Goal: Task Accomplishment & Management: Manage account settings

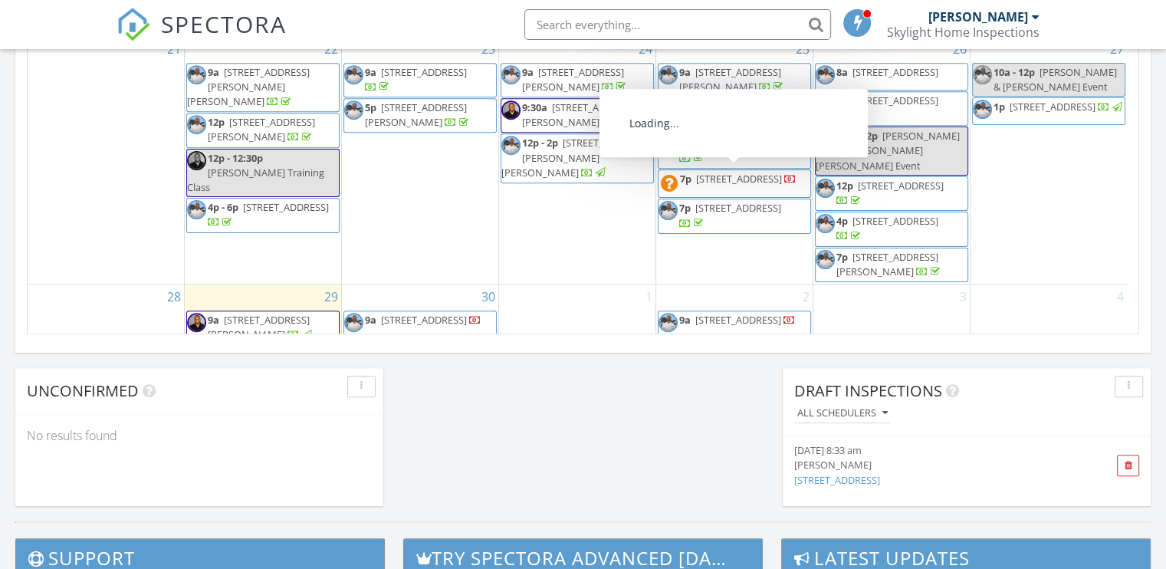
scroll to position [93, 0]
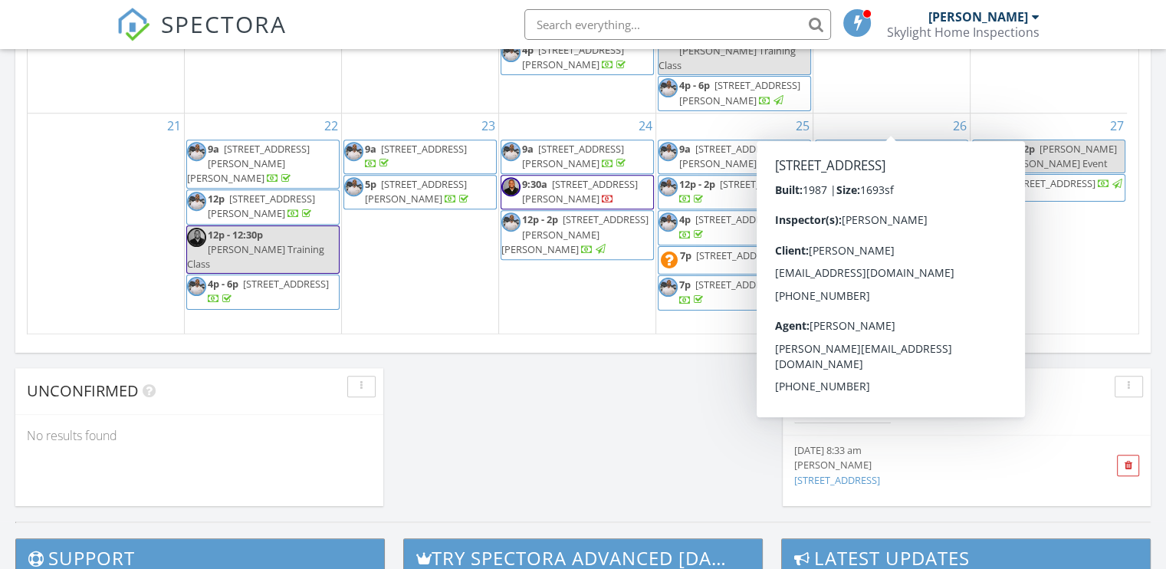
click at [898, 142] on span "8a 933 Eagle Drive, DeSoto 75115" at bounding box center [878, 153] width 125 height 23
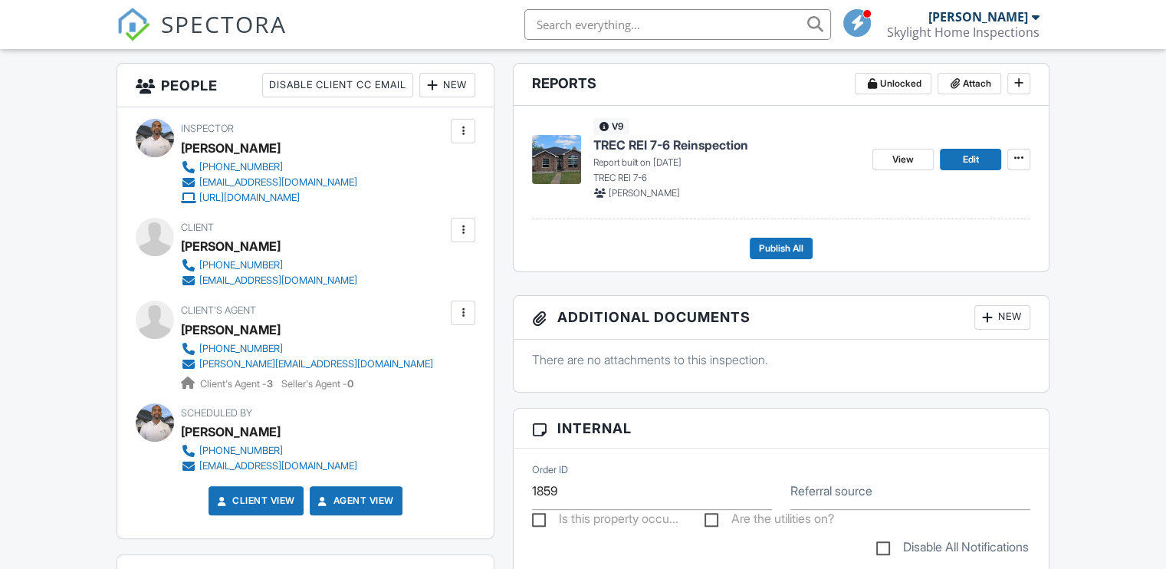
scroll to position [383, 0]
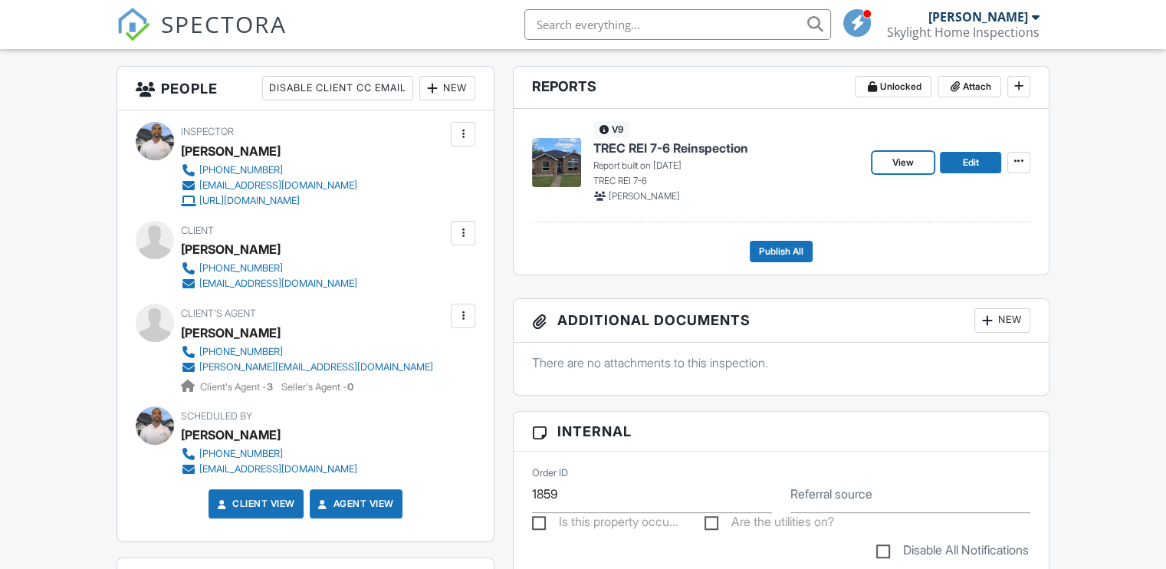
click at [901, 155] on span "View" at bounding box center [902, 162] width 21 height 15
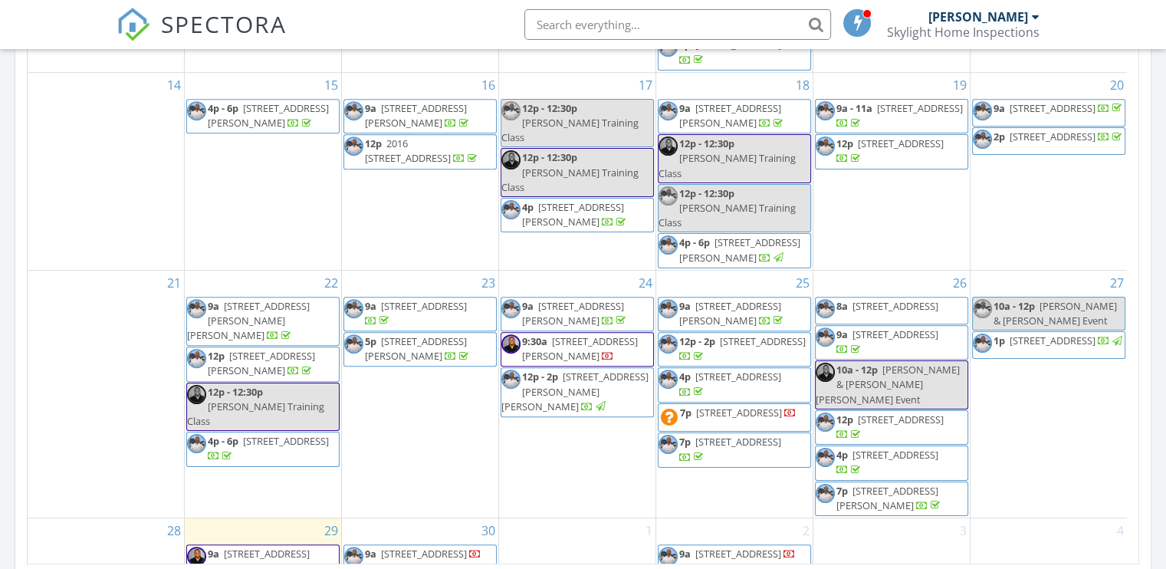
scroll to position [169, 0]
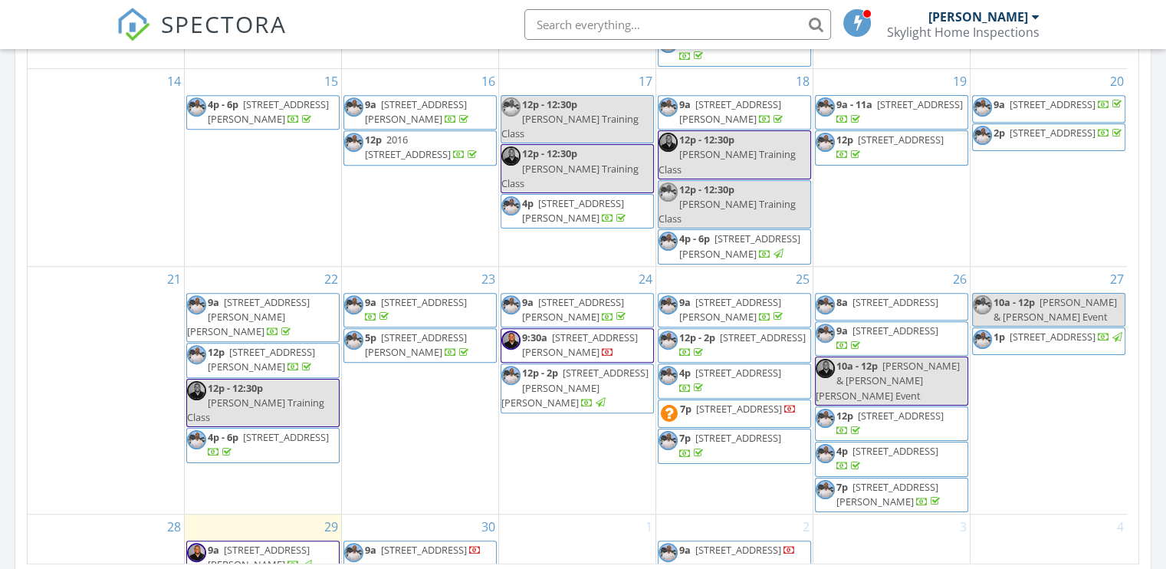
click at [425, 295] on span "933 Eagle Drive , DeSoto 75115" at bounding box center [424, 302] width 86 height 14
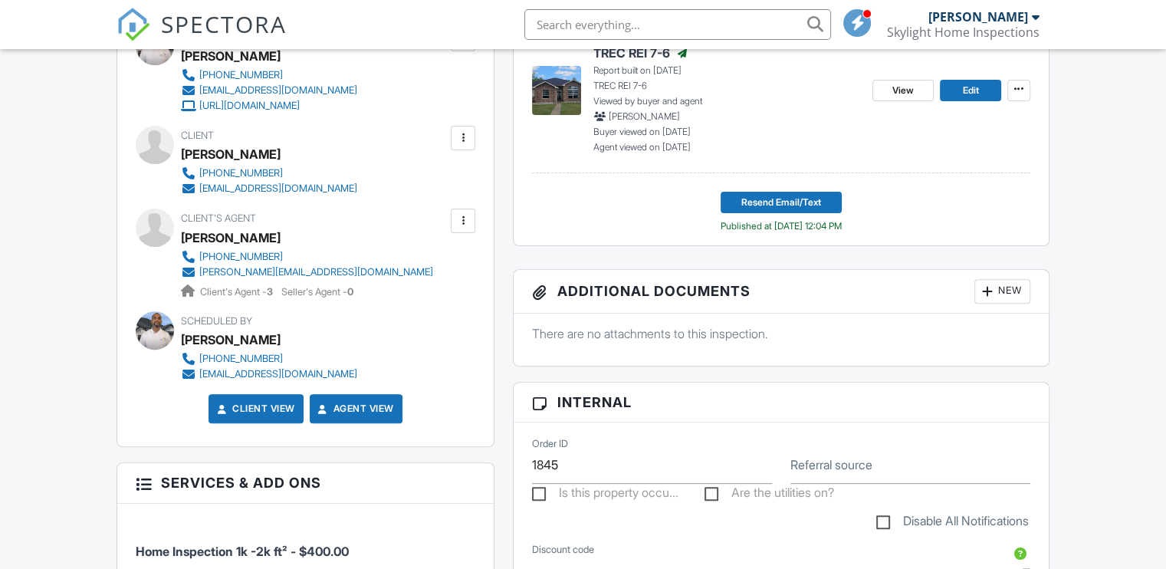
scroll to position [286, 0]
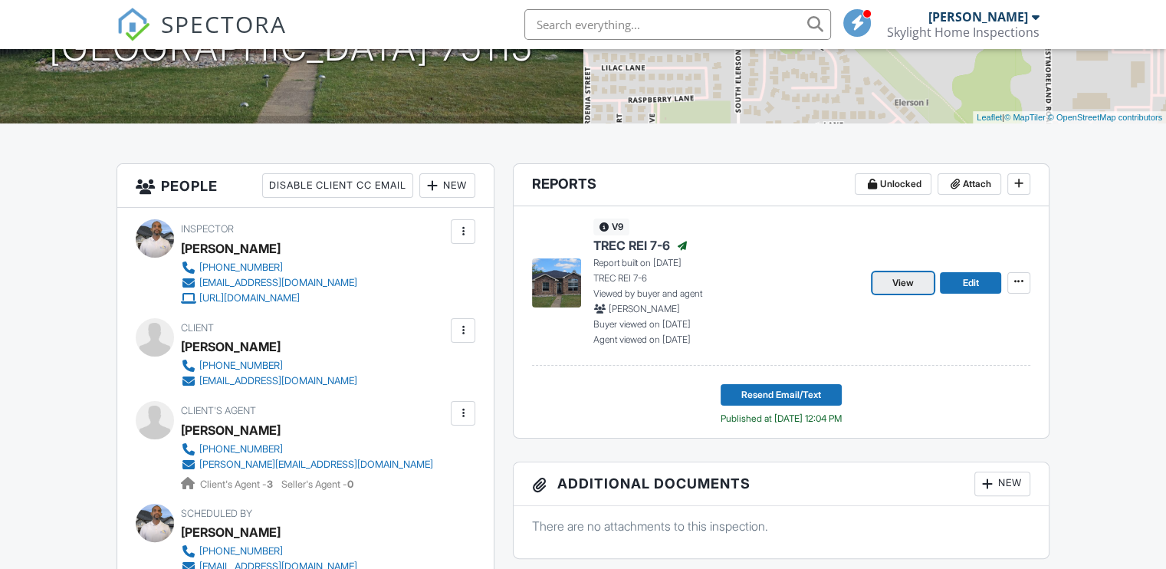
click at [884, 281] on link "View" at bounding box center [902, 282] width 61 height 21
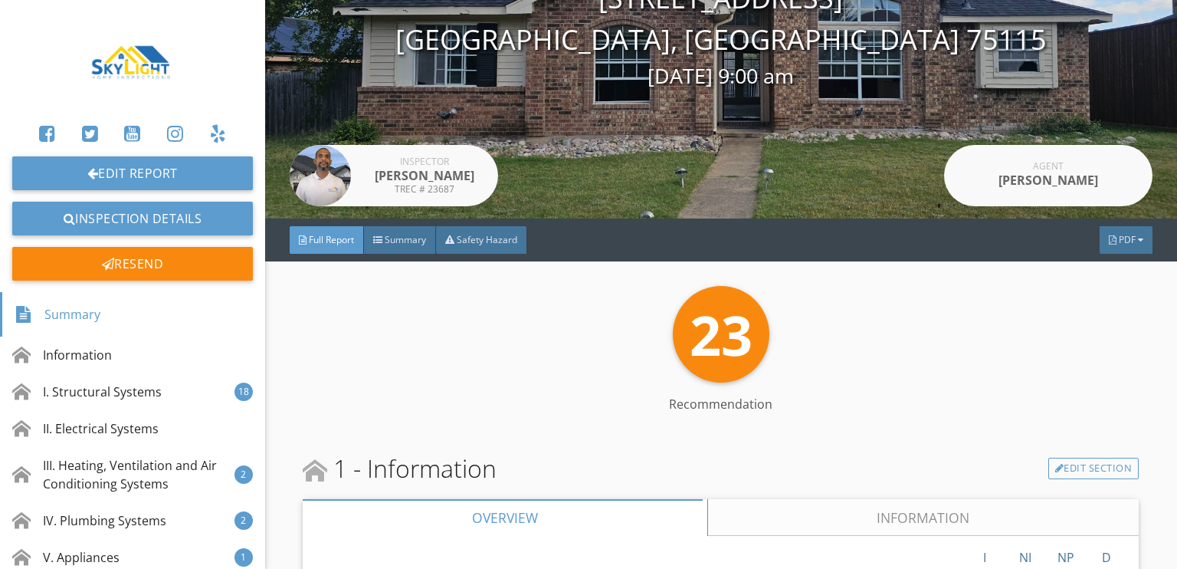
scroll to position [153, 0]
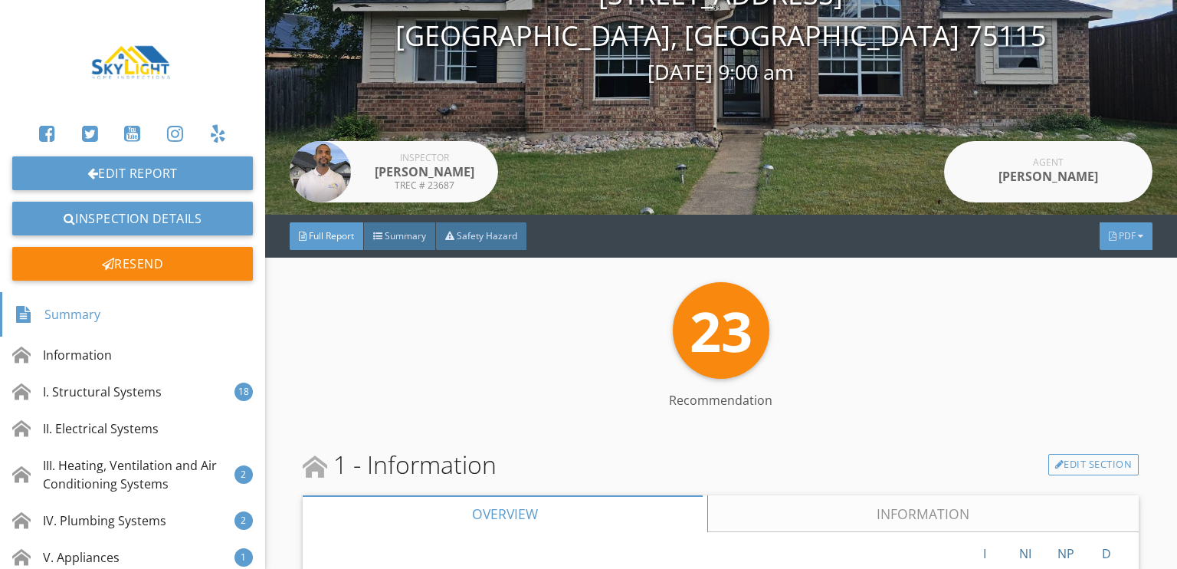
click at [1119, 233] on span "PDF" at bounding box center [1127, 235] width 17 height 13
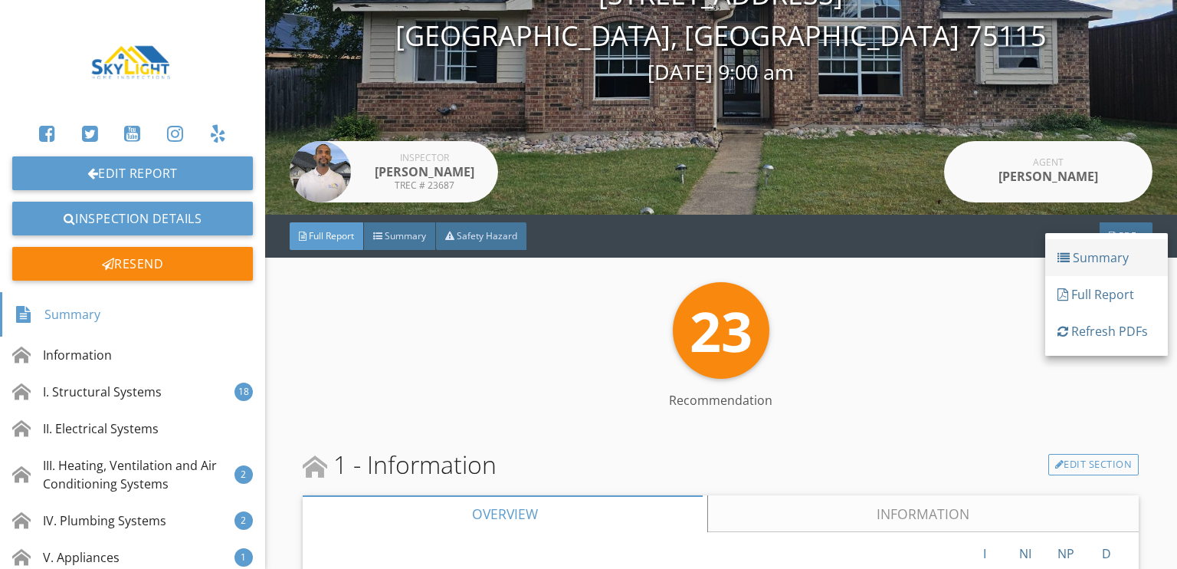
click at [1092, 257] on div "Summary" at bounding box center [1107, 257] width 98 height 18
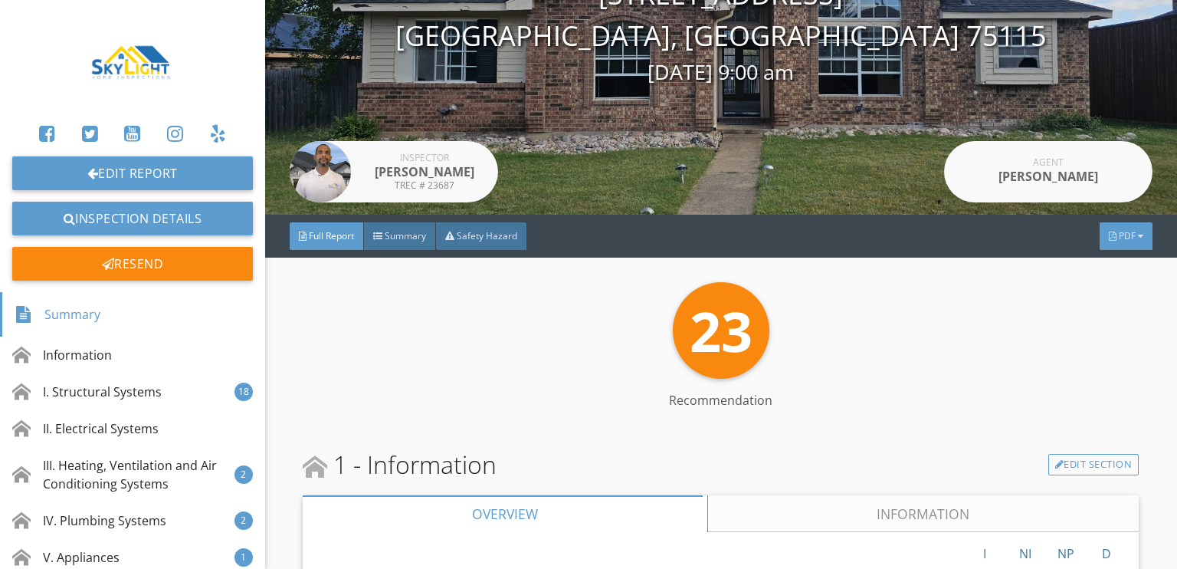
click at [1119, 229] on span "PDF" at bounding box center [1127, 235] width 17 height 13
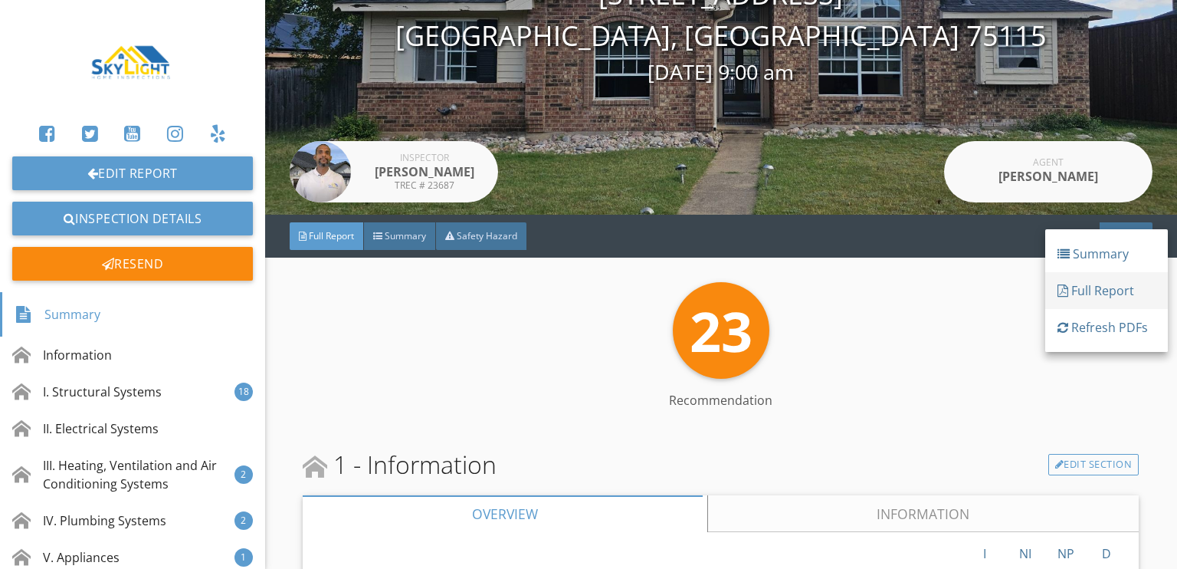
click at [1102, 293] on div "Full Report" at bounding box center [1107, 290] width 98 height 18
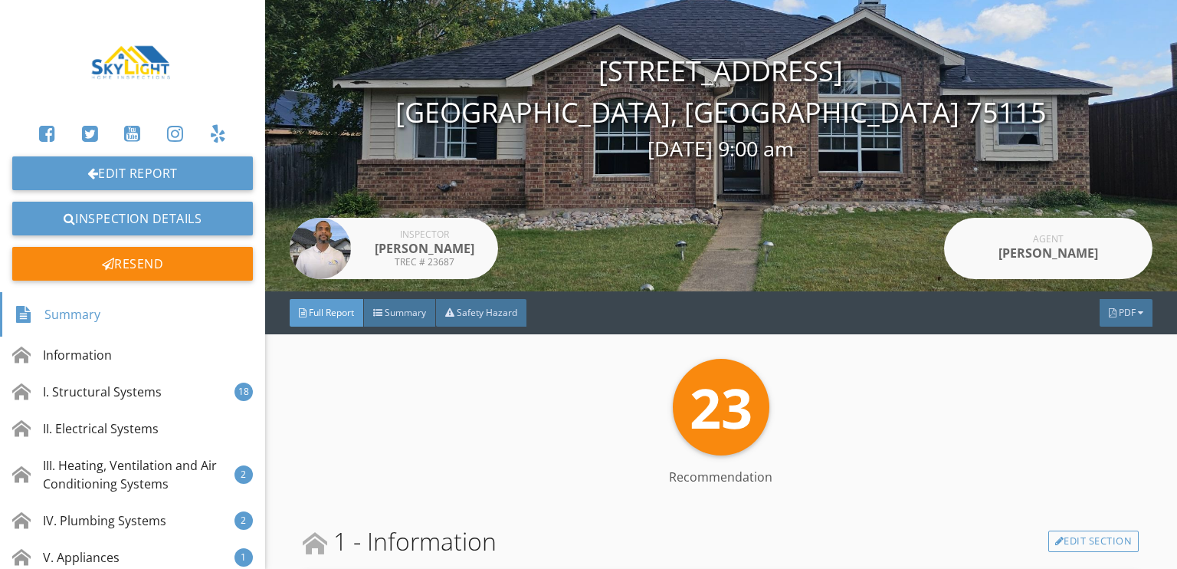
scroll to position [77, 0]
click at [1119, 314] on span "PDF" at bounding box center [1127, 312] width 17 height 13
click at [997, 392] on div "23 Recommendation" at bounding box center [721, 407] width 836 height 97
click at [1109, 310] on div at bounding box center [1113, 312] width 8 height 9
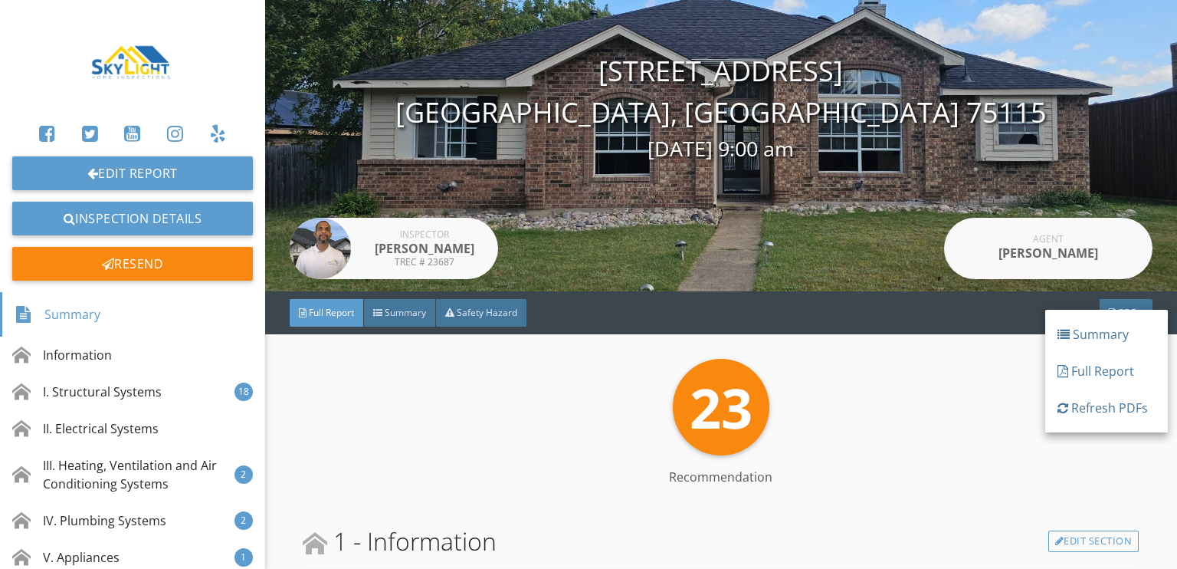
click at [987, 377] on div "23 Recommendation" at bounding box center [721, 407] width 836 height 97
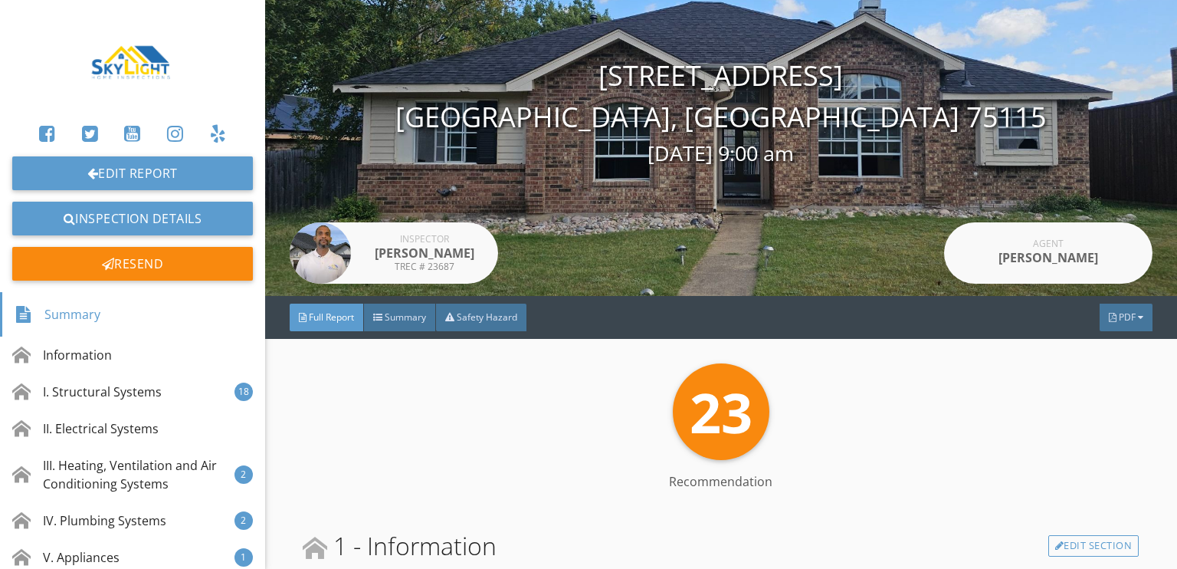
scroll to position [153, 0]
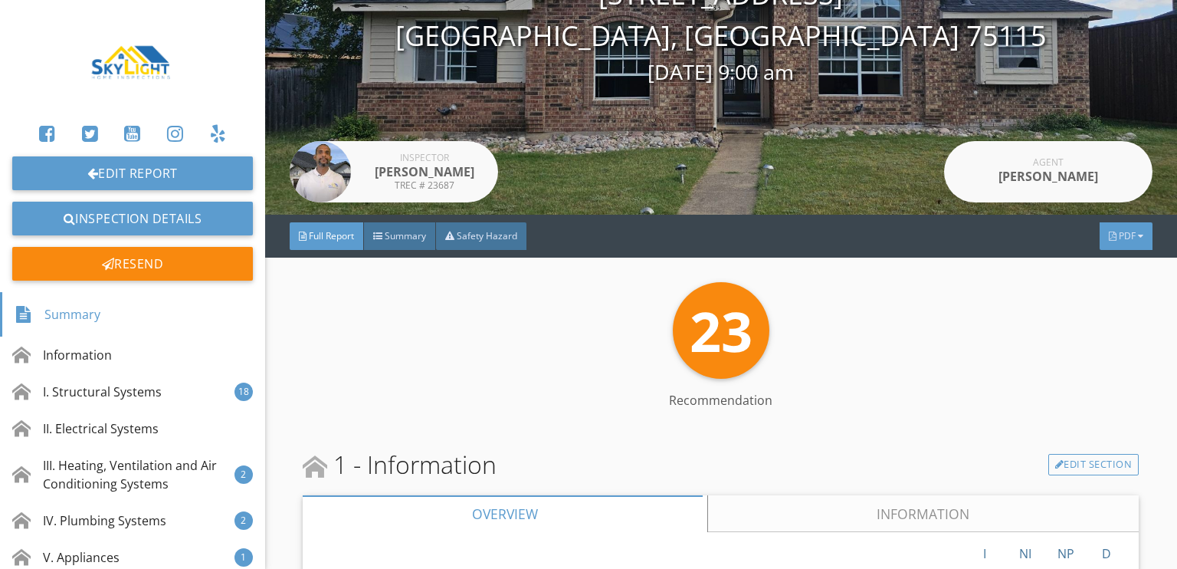
click at [1109, 241] on div at bounding box center [1113, 235] width 8 height 9
click at [957, 346] on div "23 Recommendation" at bounding box center [721, 330] width 836 height 97
click at [1119, 238] on span "PDF" at bounding box center [1127, 235] width 17 height 13
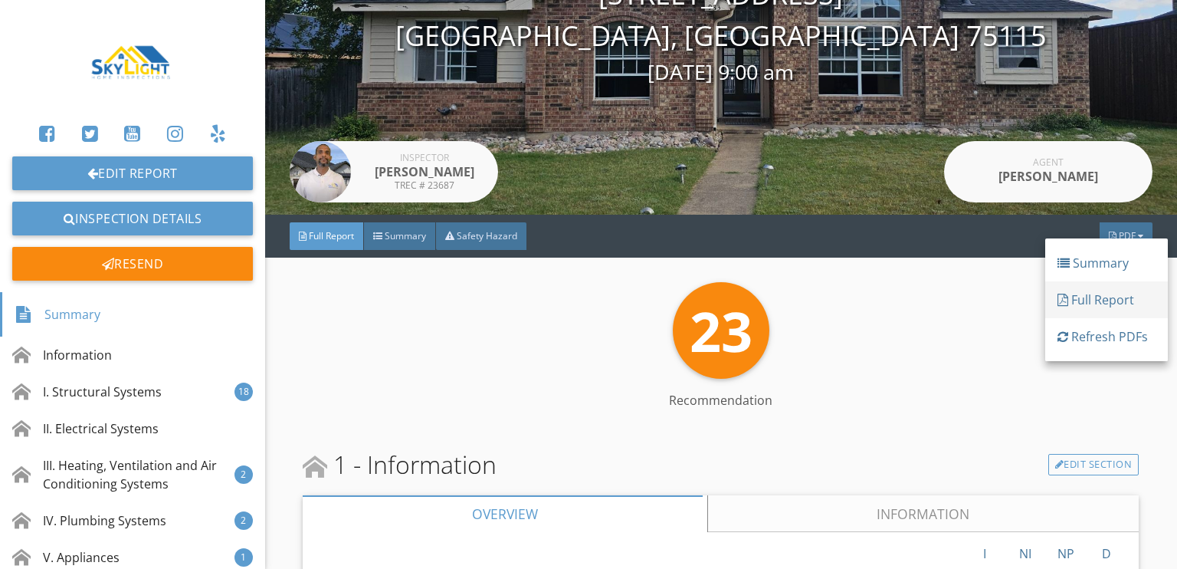
click at [1098, 297] on div "Full Report" at bounding box center [1107, 300] width 98 height 18
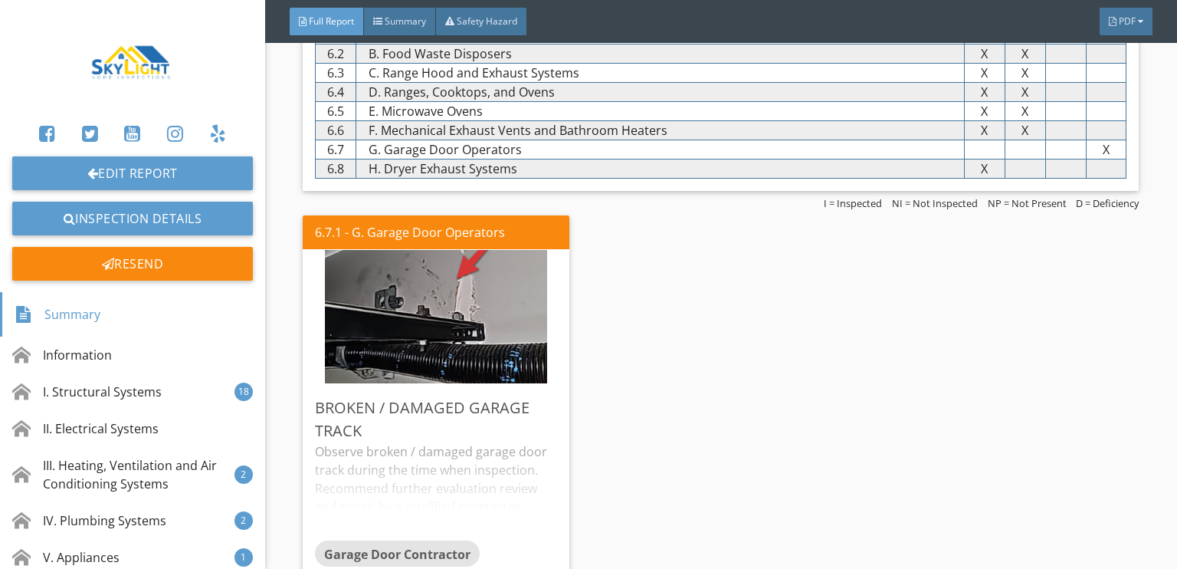
scroll to position [4981, 0]
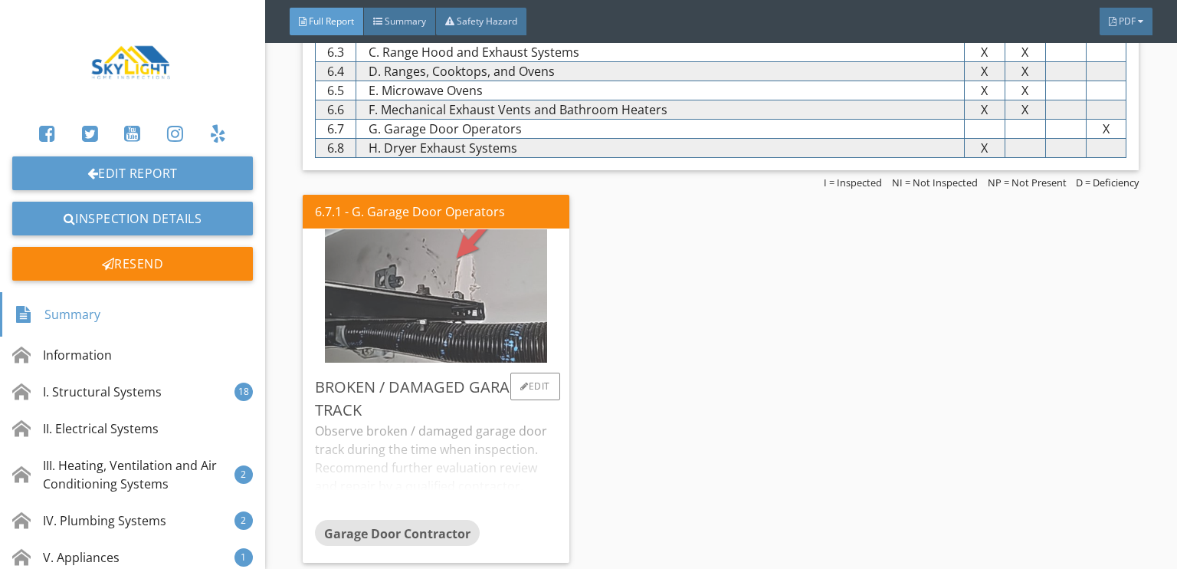
click at [406, 270] on img at bounding box center [436, 296] width 222 height 333
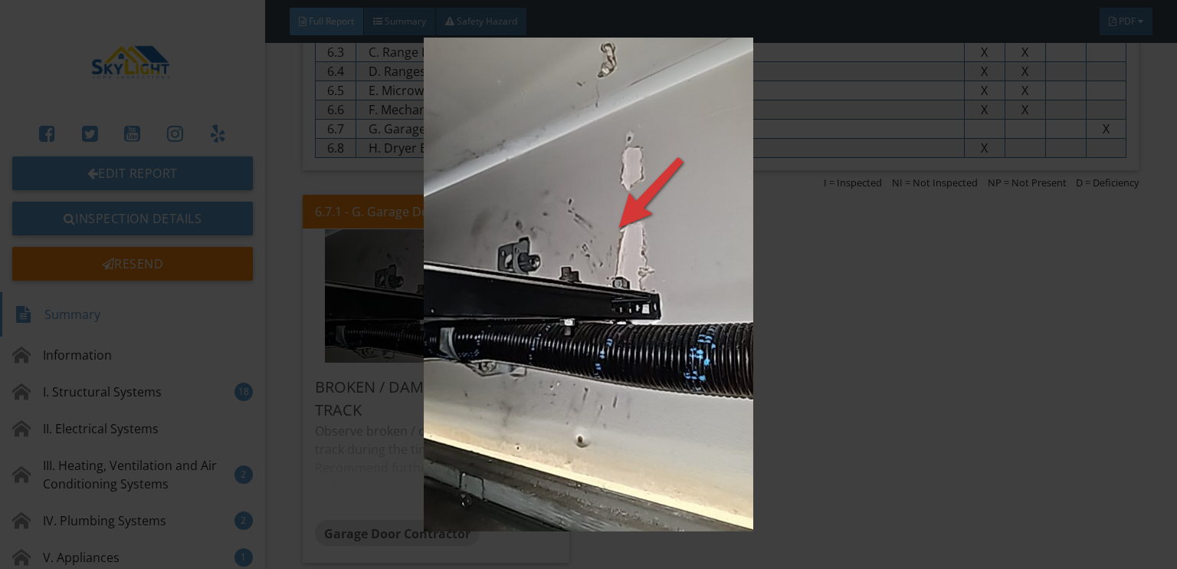
click at [802, 350] on img at bounding box center [589, 285] width 1072 height 494
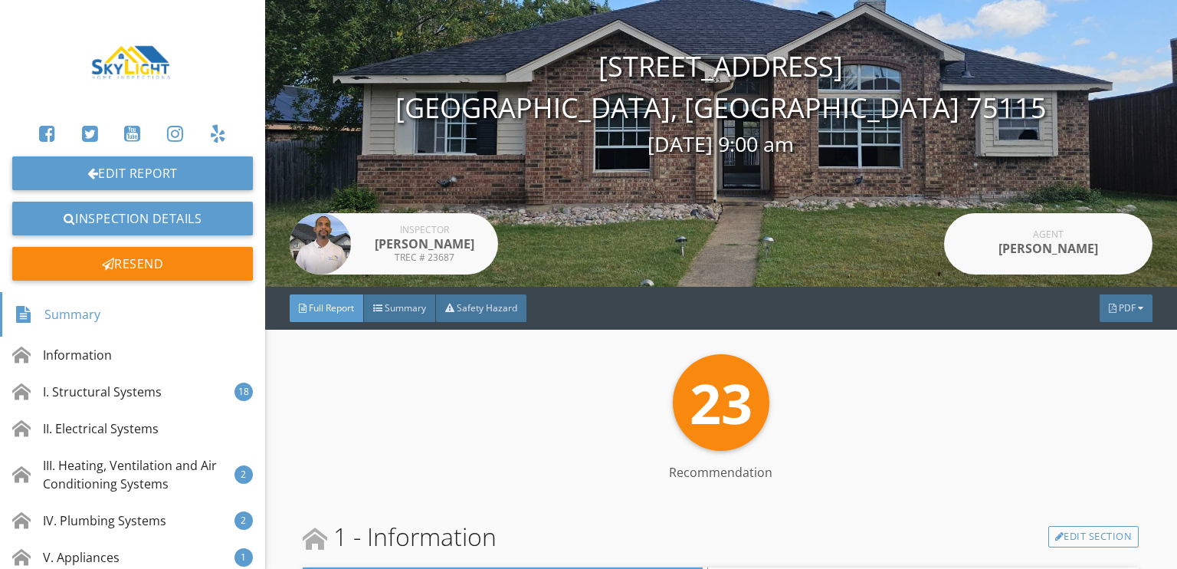
scroll to position [230, 0]
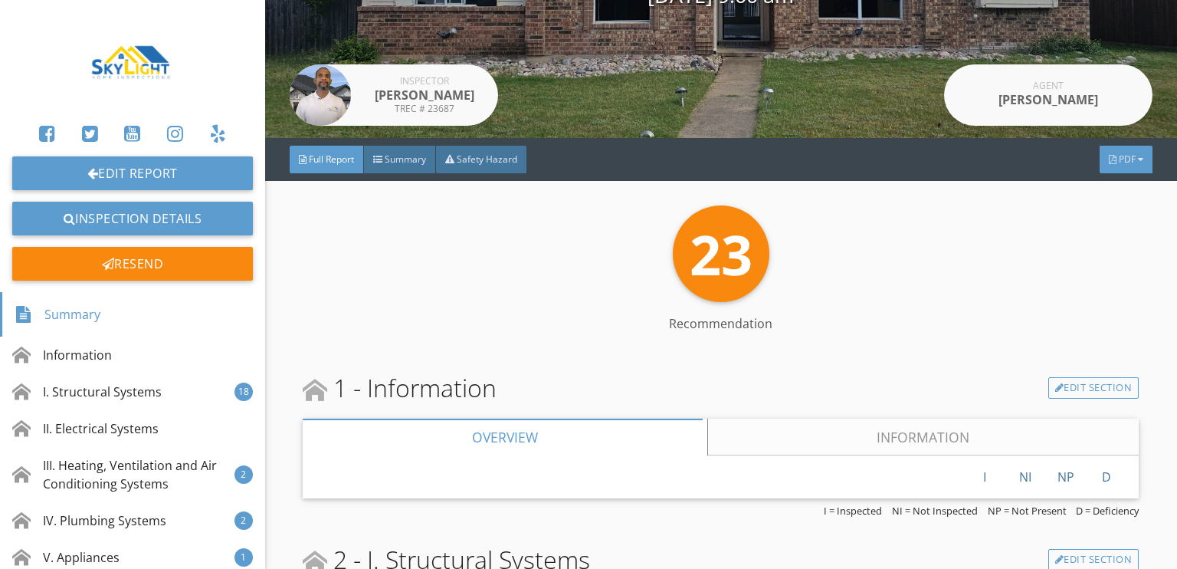
click at [1100, 168] on div "PDF" at bounding box center [1126, 160] width 53 height 28
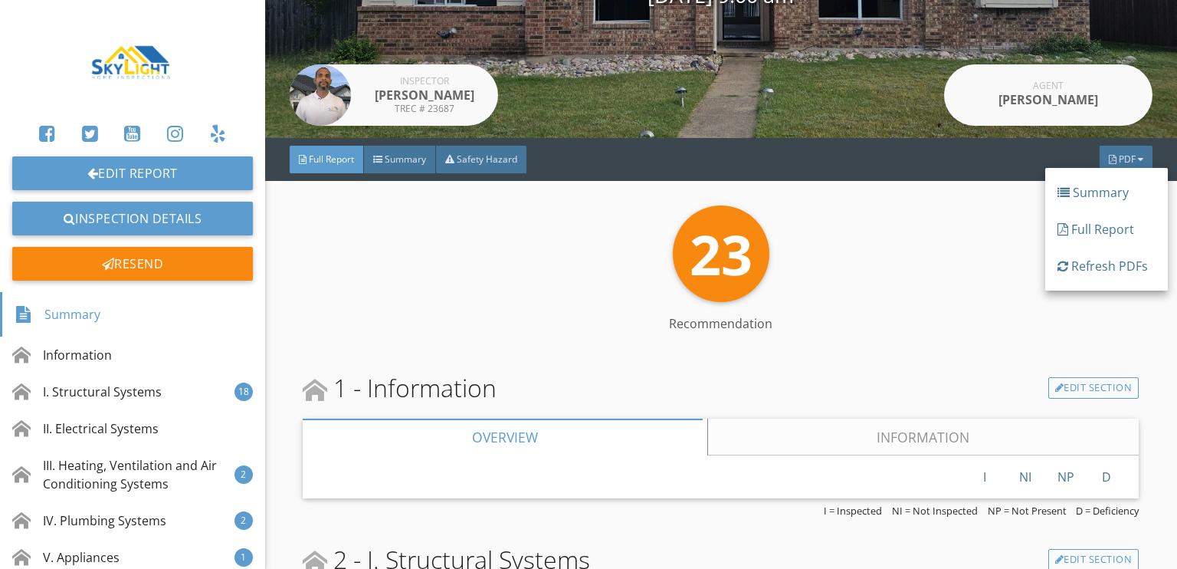
click at [924, 307] on div "23 Recommendation Recommendation" at bounding box center [721, 275] width 836 height 140
click at [325, 163] on span "Full Report" at bounding box center [331, 159] width 45 height 13
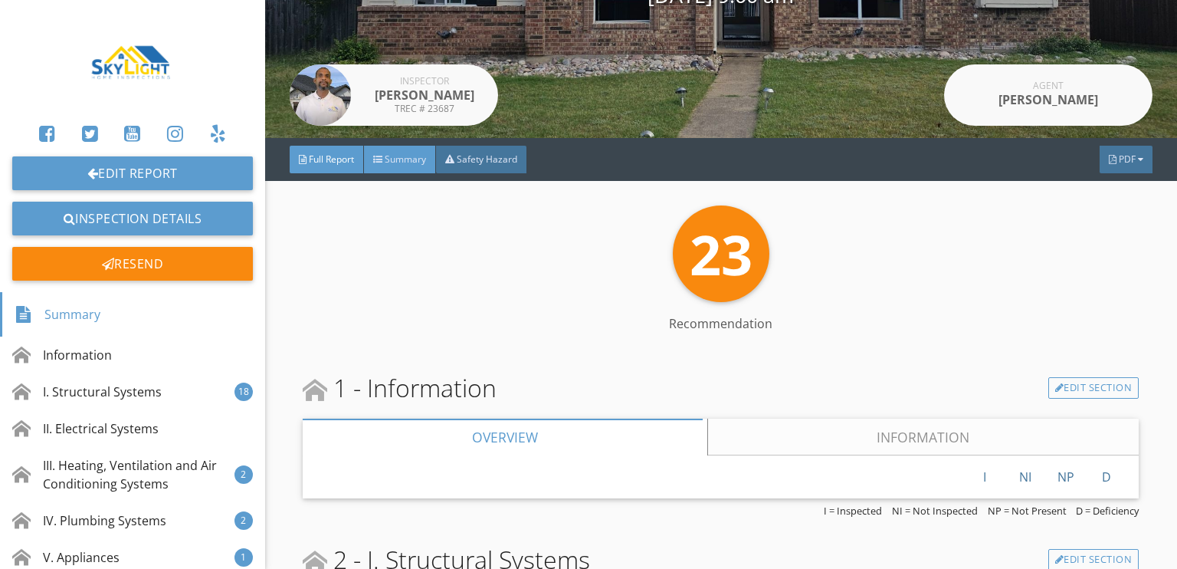
click at [405, 163] on span "Summary" at bounding box center [405, 159] width 41 height 13
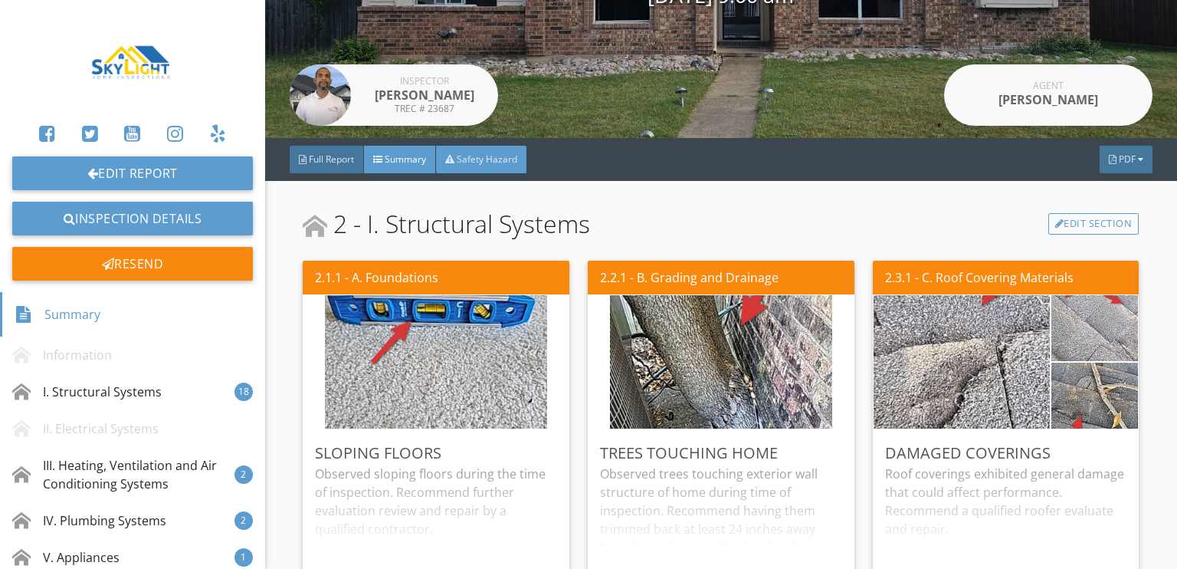
click at [465, 152] on div "Safety Hazard" at bounding box center [481, 160] width 90 height 28
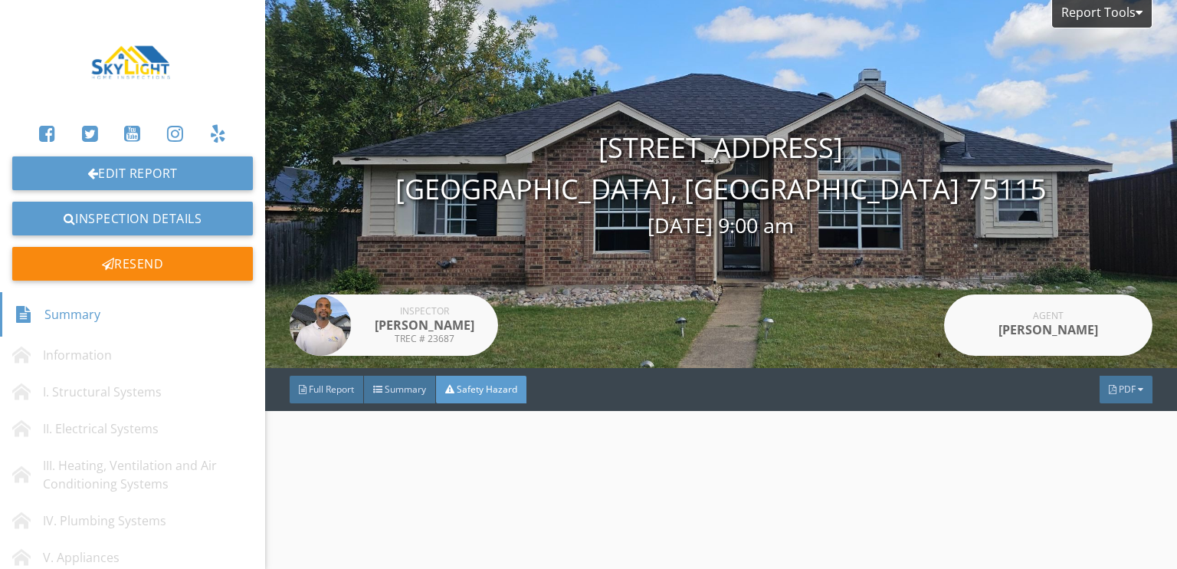
scroll to position [0, 0]
click at [390, 383] on span "Summary" at bounding box center [405, 389] width 41 height 13
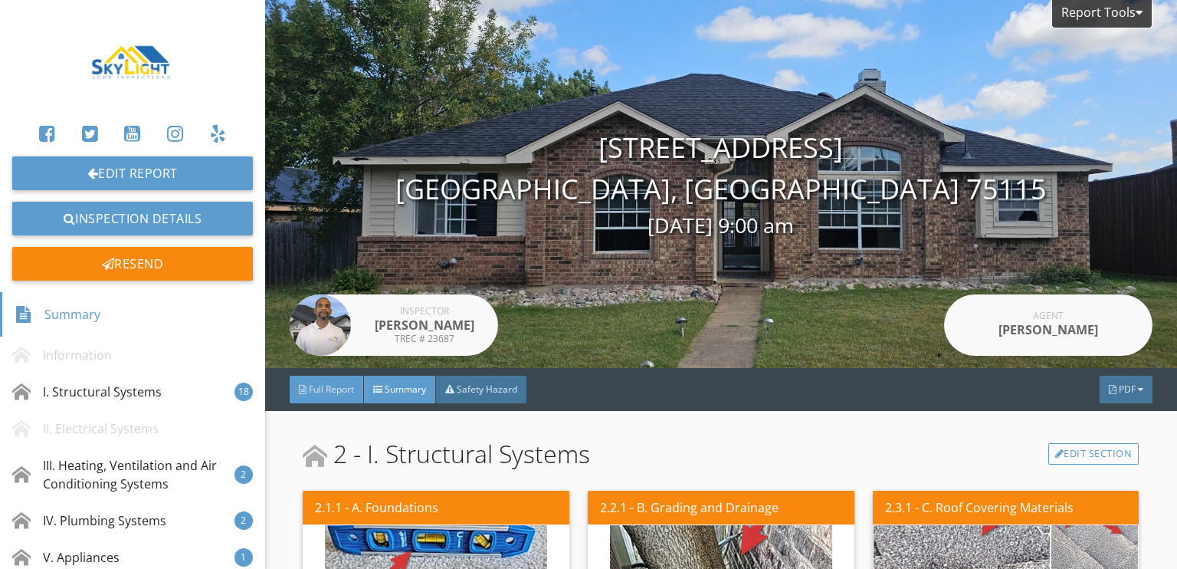
click at [329, 389] on span "Full Report" at bounding box center [331, 389] width 45 height 13
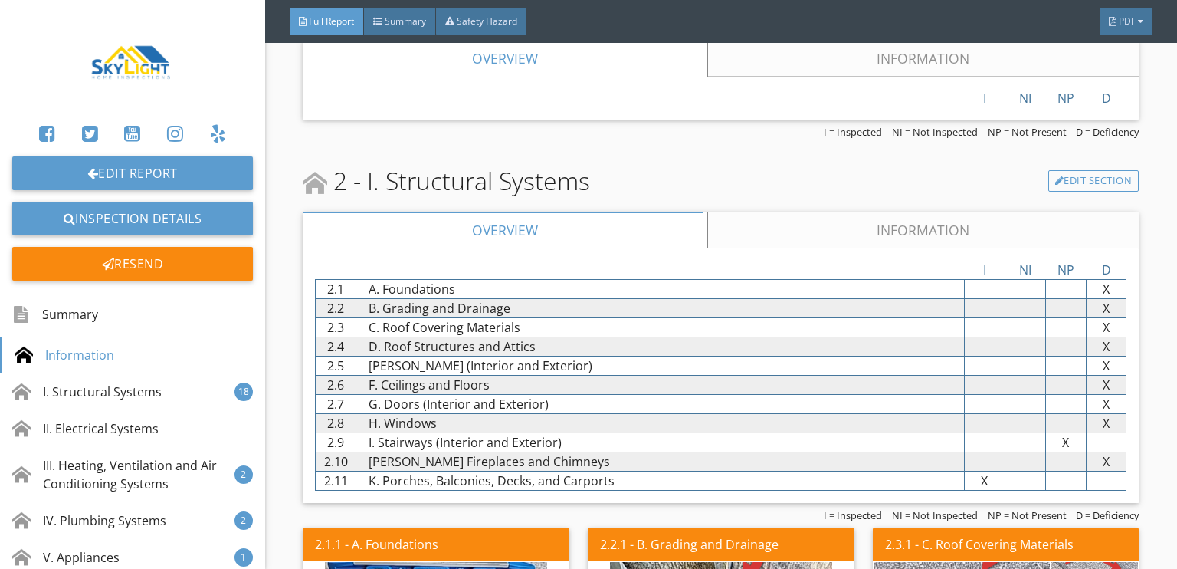
scroll to position [613, 0]
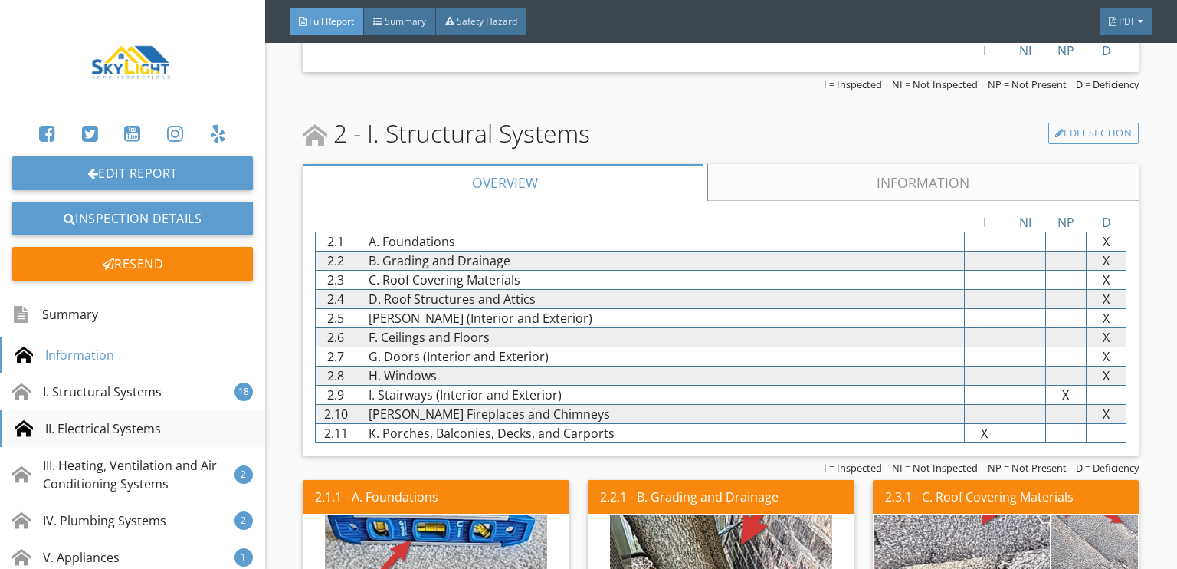
click at [77, 429] on div "II. Electrical Systems" at bounding box center [88, 428] width 146 height 18
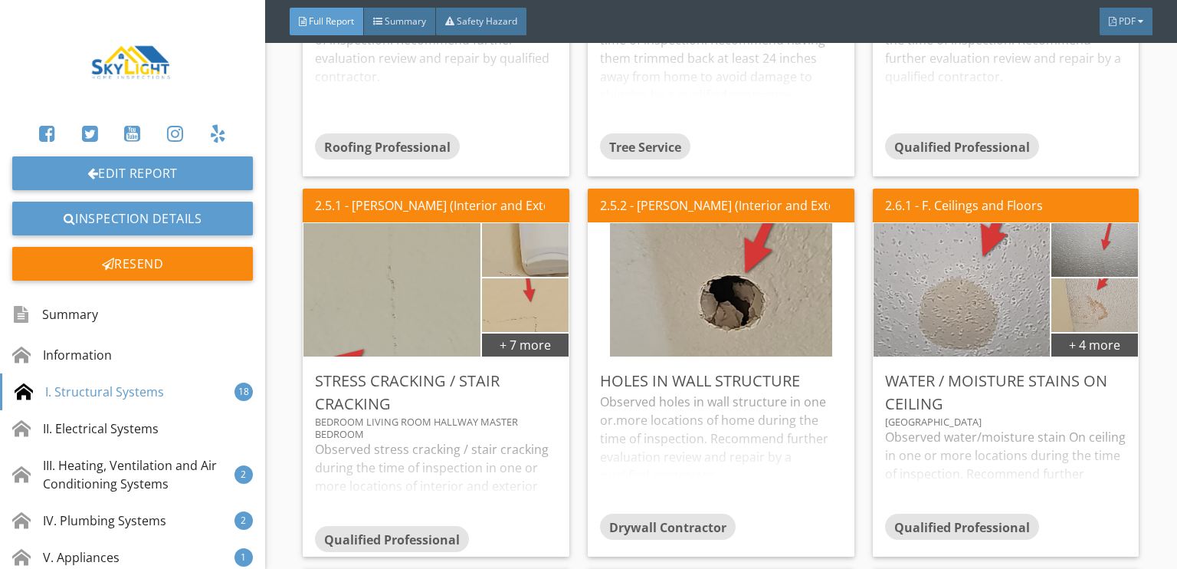
scroll to position [3391, 0]
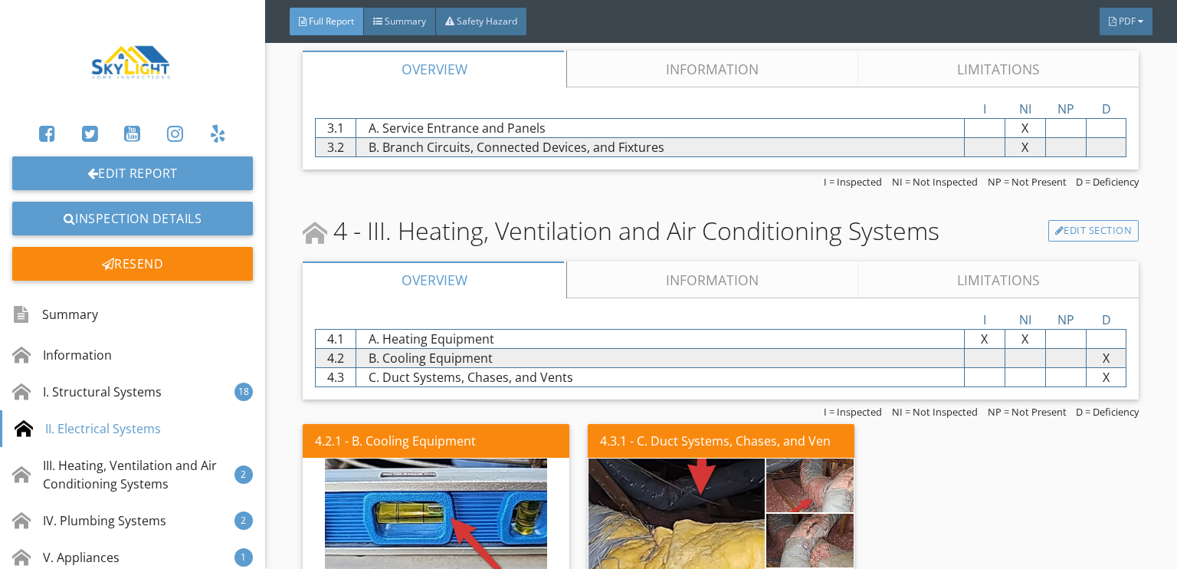
click at [714, 277] on link "Information" at bounding box center [712, 279] width 291 height 37
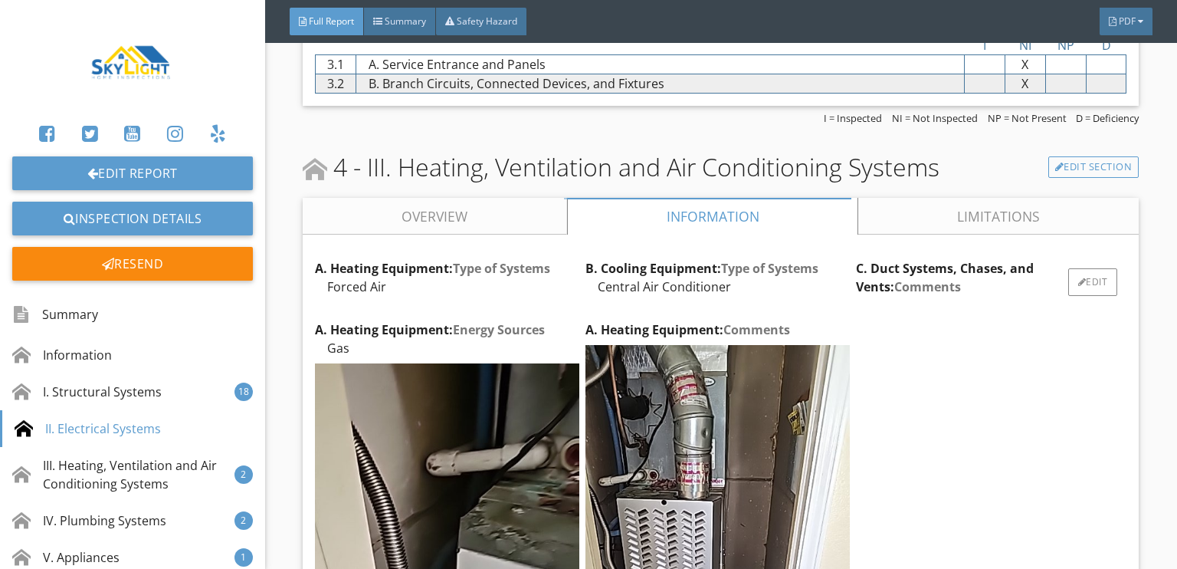
scroll to position [3468, 0]
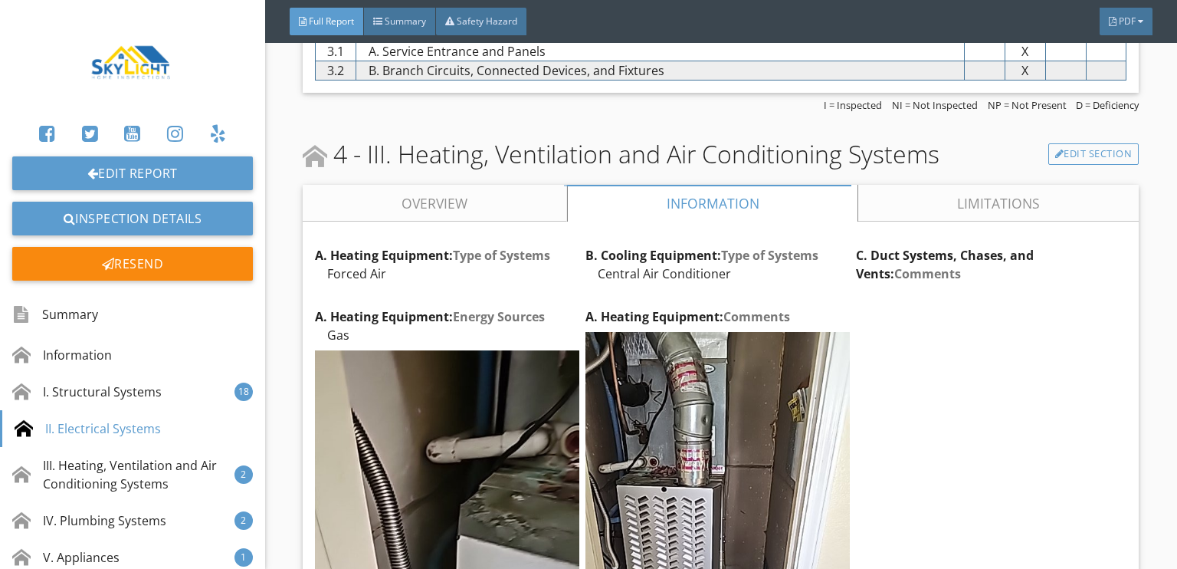
click at [947, 205] on link "Limitations" at bounding box center [999, 203] width 281 height 37
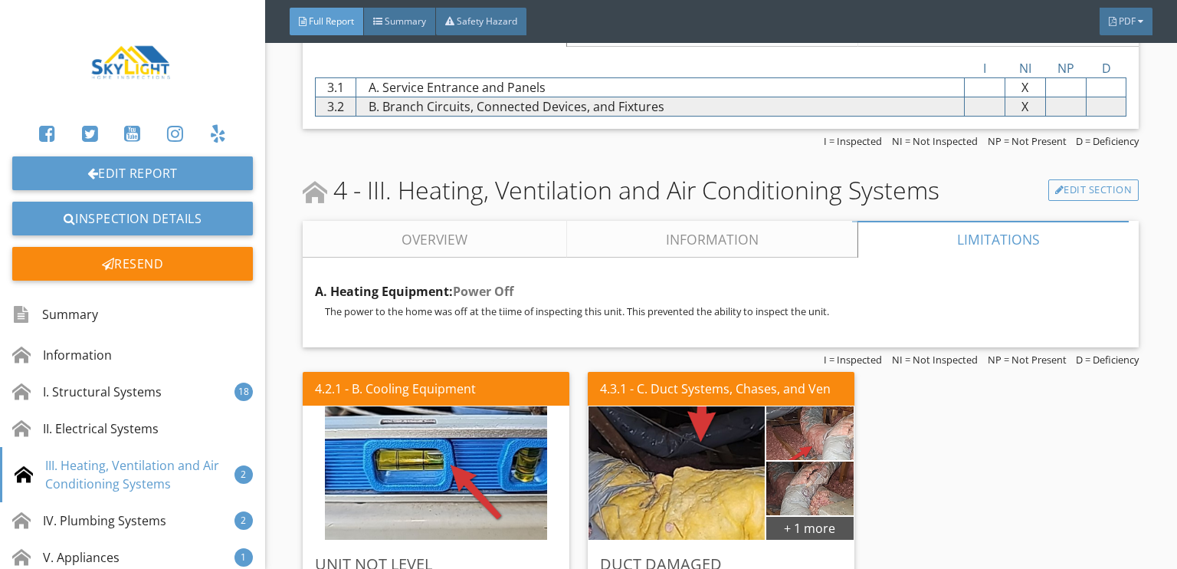
scroll to position [3391, 0]
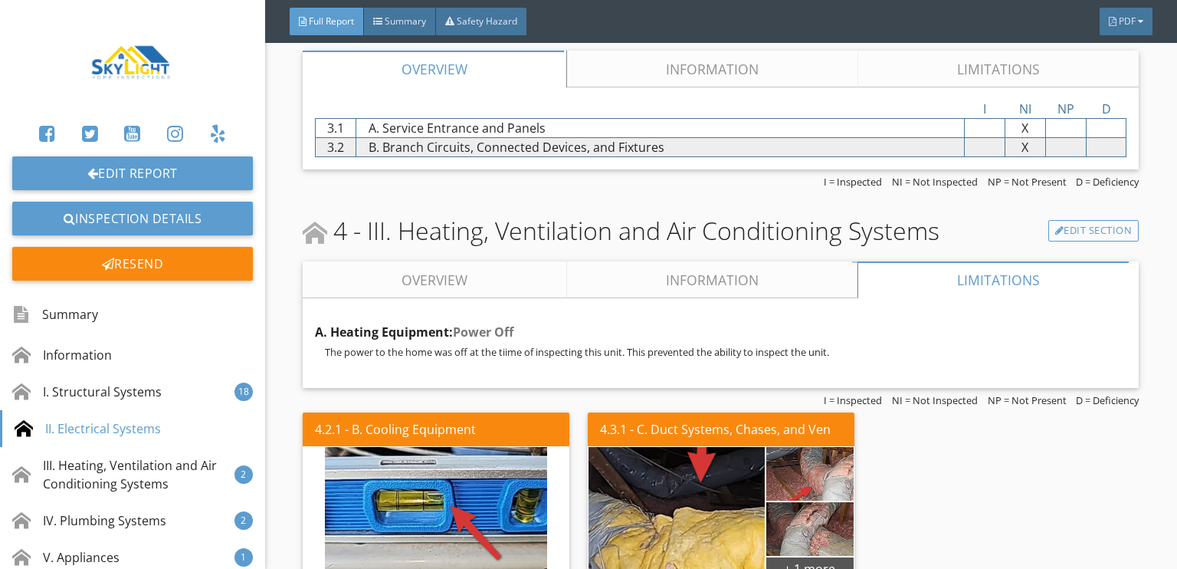
click at [664, 277] on link "Information" at bounding box center [712, 279] width 291 height 37
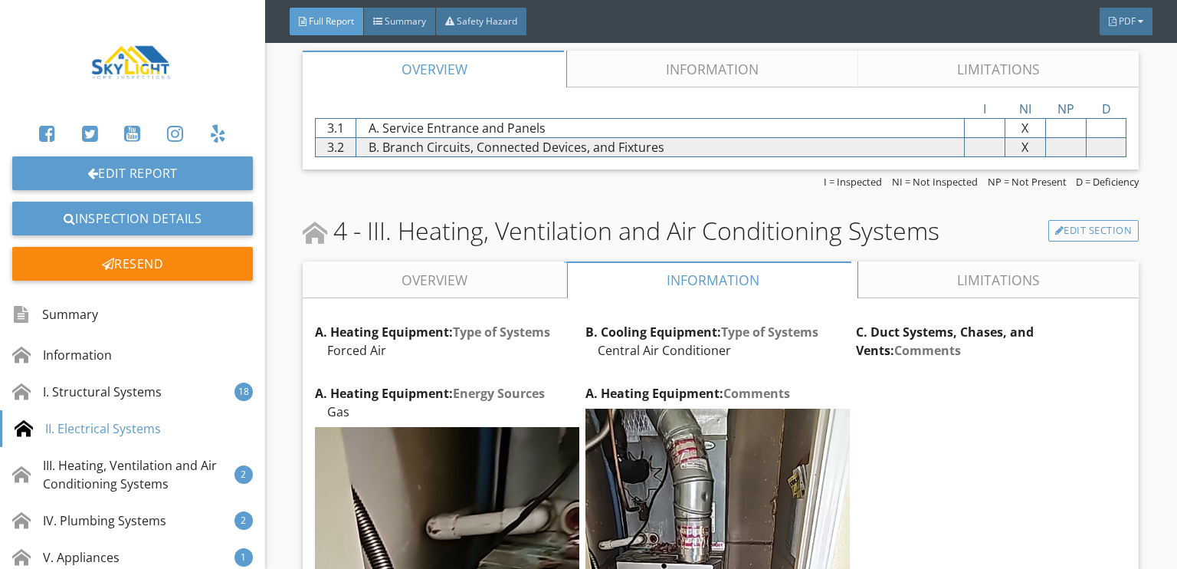
click at [447, 268] on link "Overview" at bounding box center [435, 279] width 264 height 37
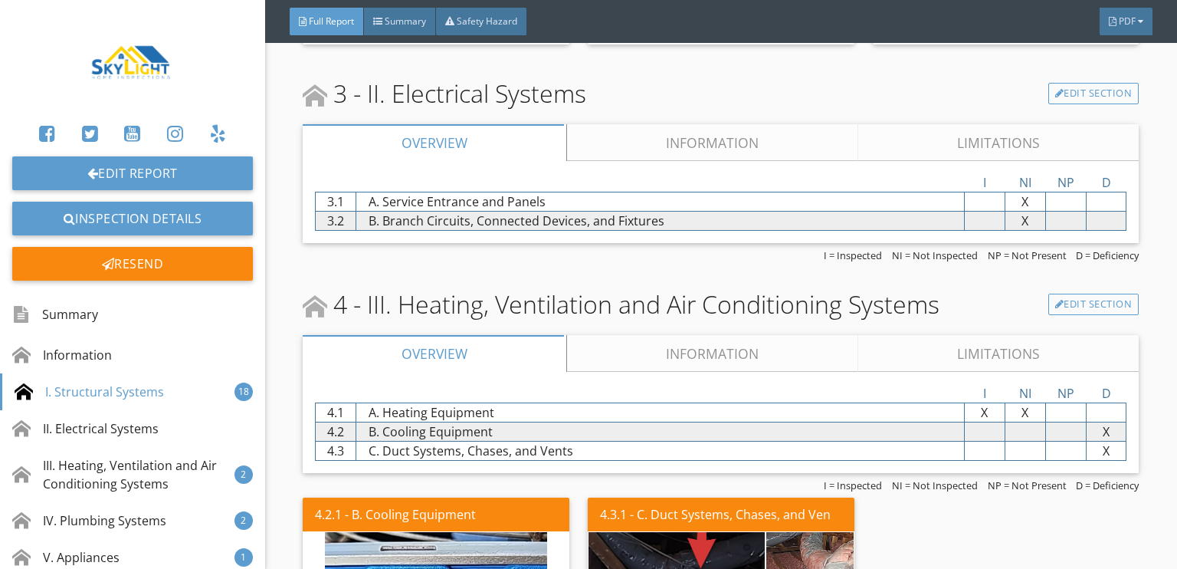
scroll to position [3315, 0]
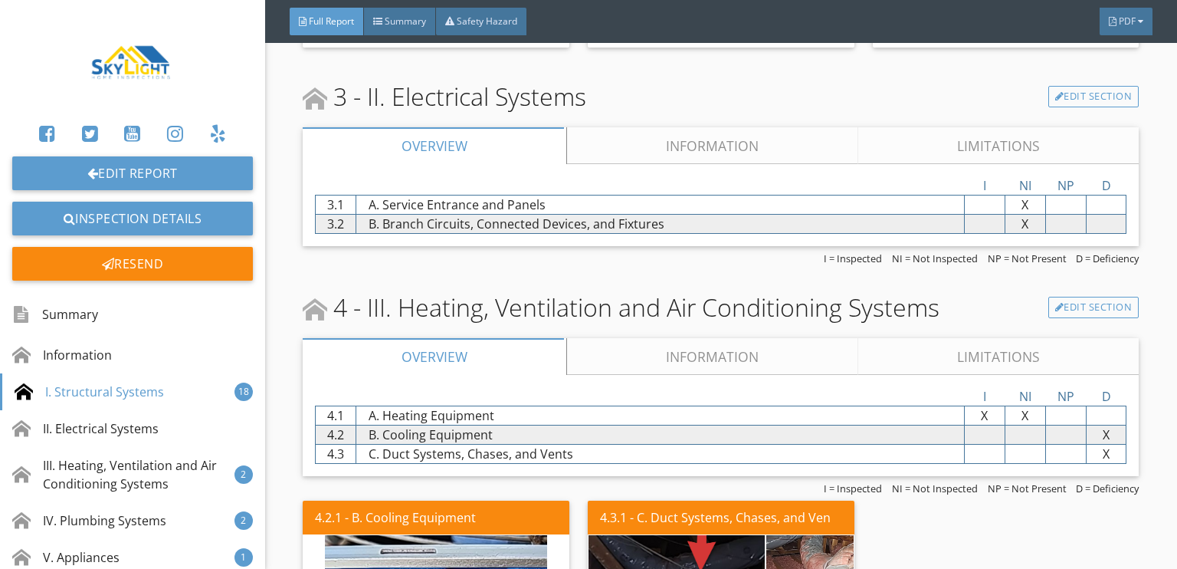
click at [693, 345] on link "Information" at bounding box center [712, 356] width 291 height 37
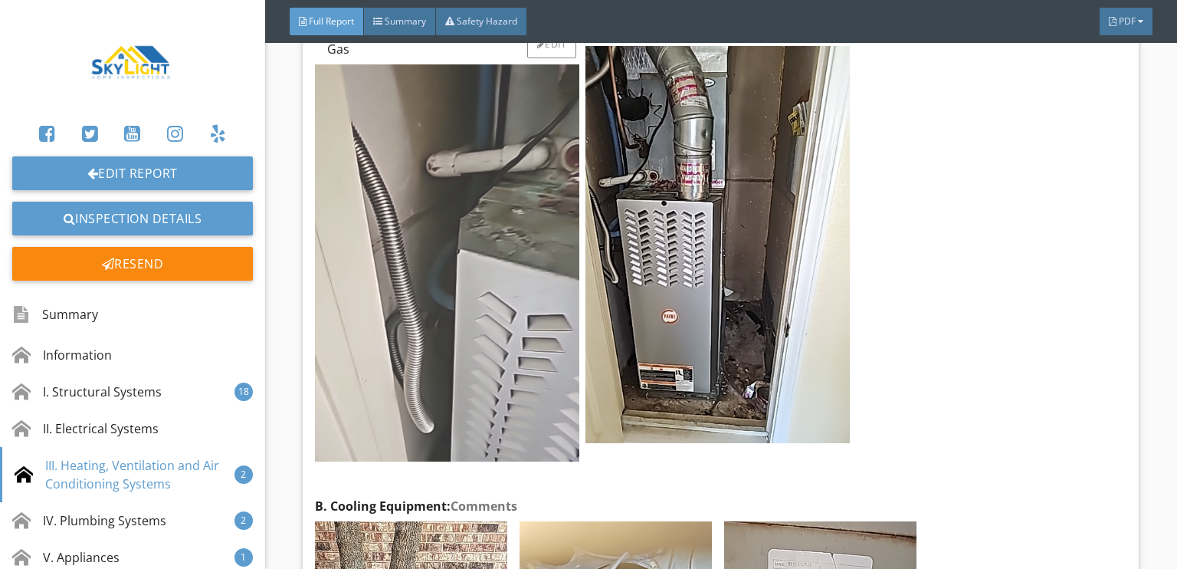
scroll to position [3698, 0]
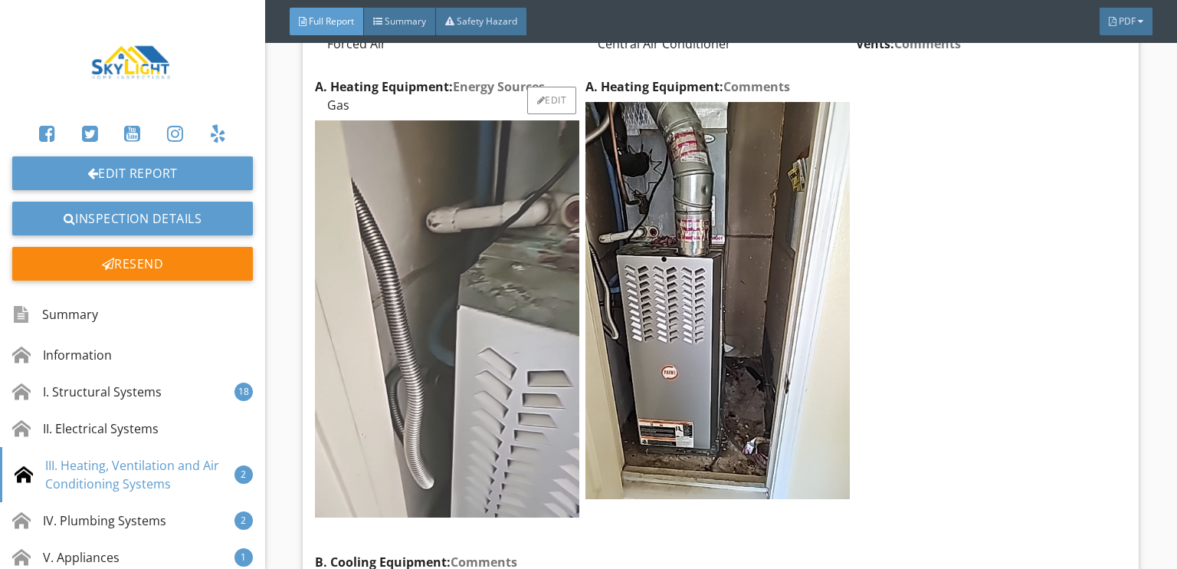
click at [445, 300] on img at bounding box center [447, 318] width 264 height 397
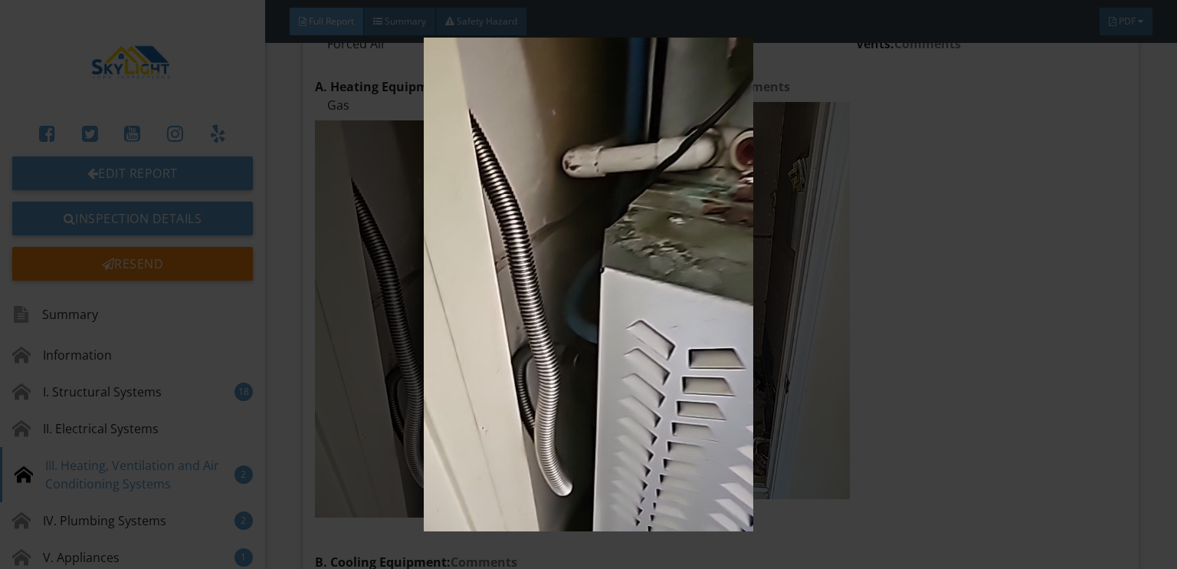
click at [886, 108] on img at bounding box center [589, 285] width 1072 height 494
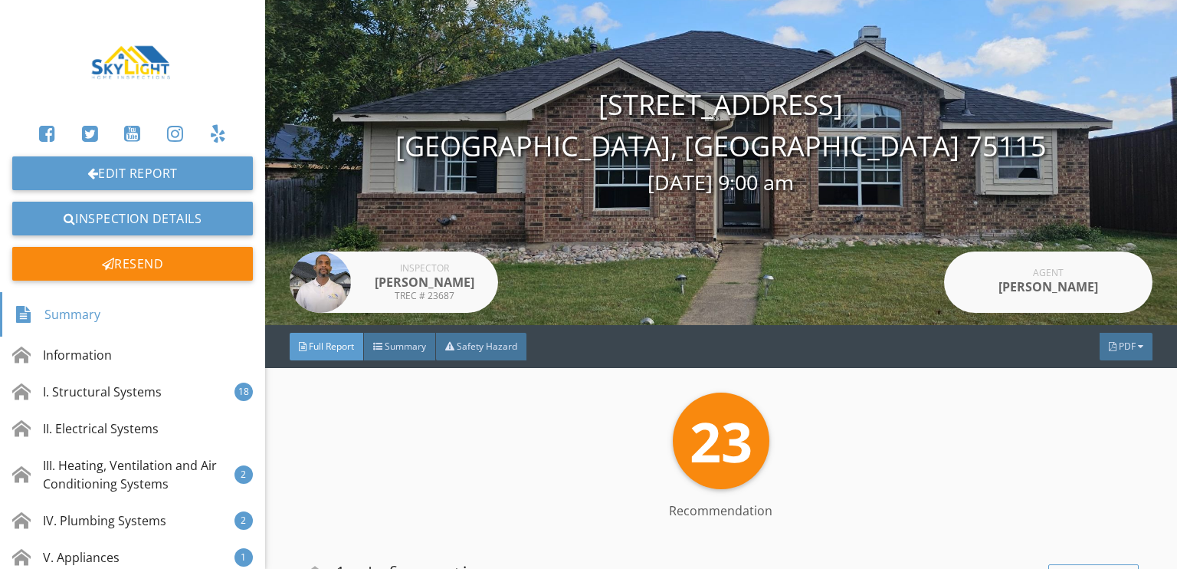
scroll to position [0, 0]
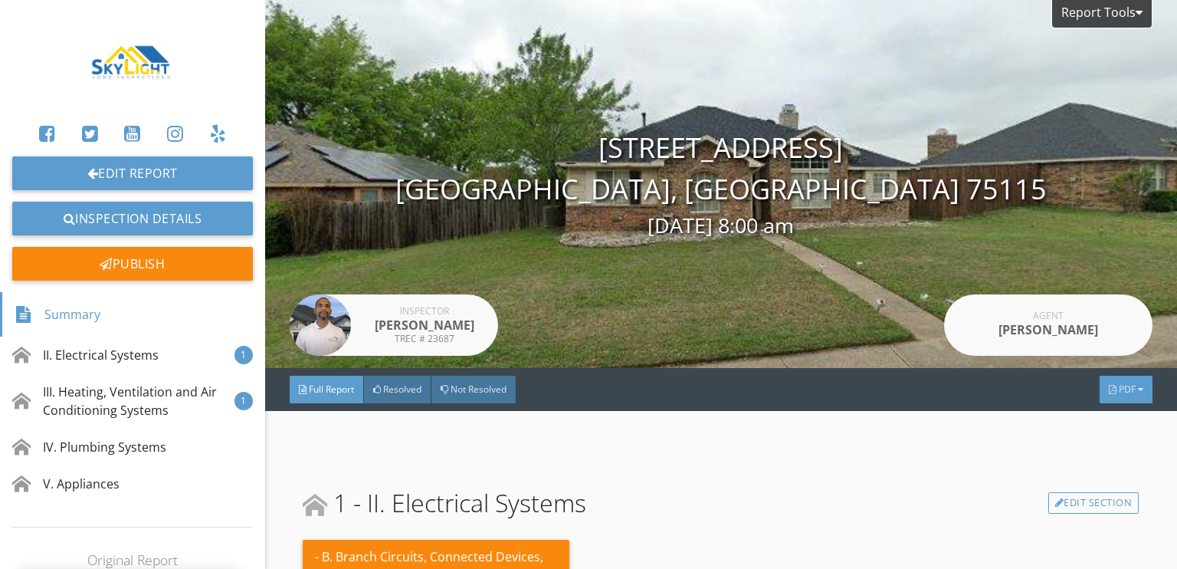
click at [1119, 387] on span "PDF" at bounding box center [1127, 389] width 17 height 13
click at [1091, 412] on div "Full Report" at bounding box center [1107, 411] width 98 height 18
click at [1113, 396] on div "PDF" at bounding box center [1126, 390] width 53 height 28
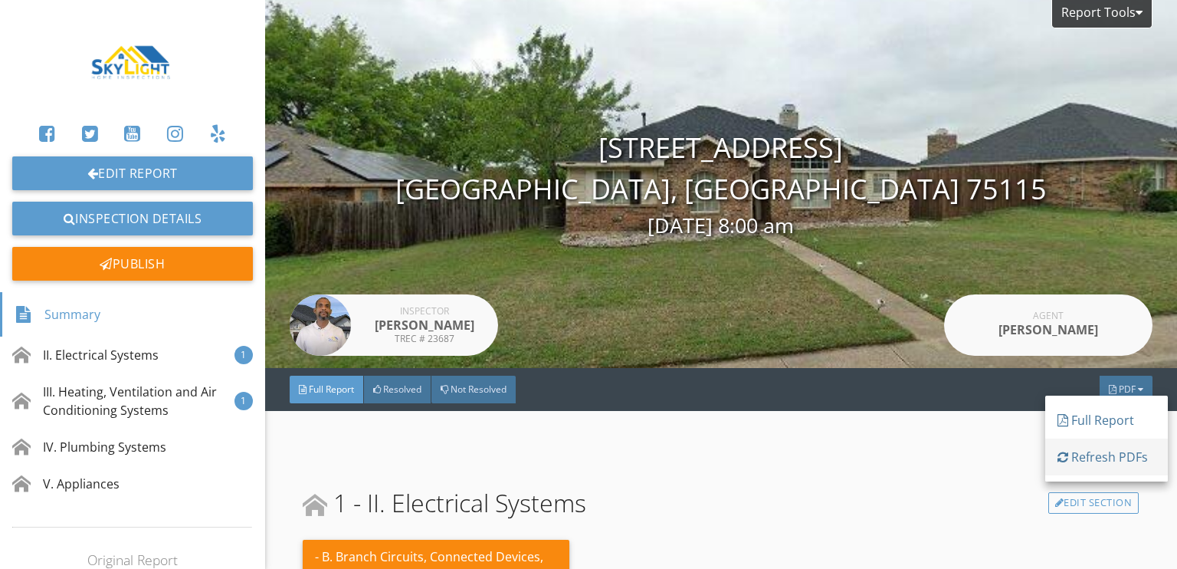
click at [1104, 467] on link "Refresh PDFs" at bounding box center [1107, 456] width 123 height 37
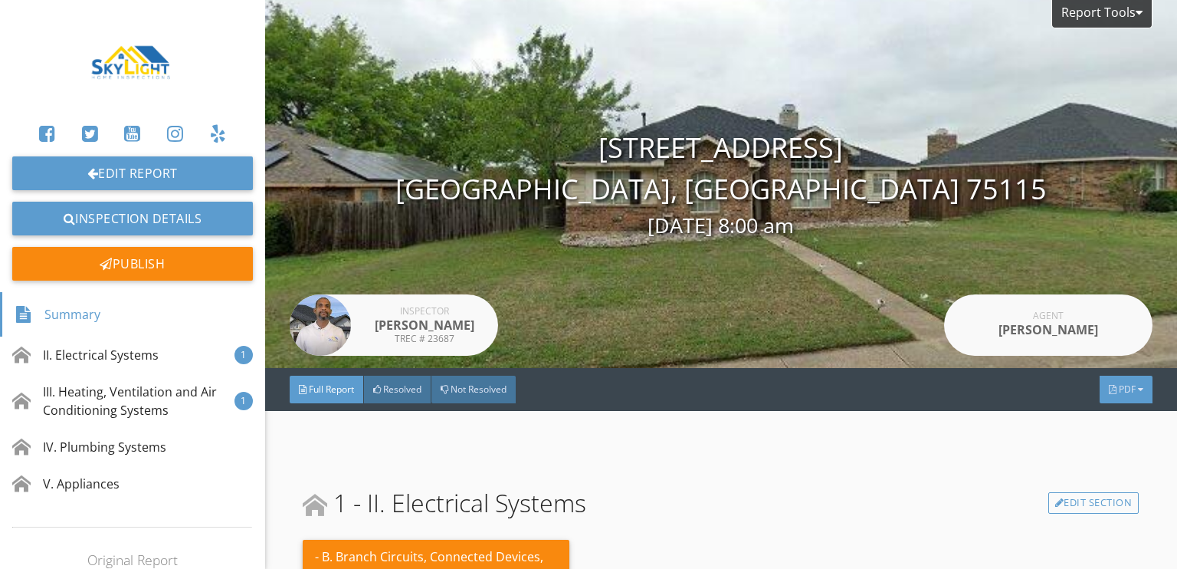
click at [1100, 385] on div "PDF" at bounding box center [1126, 390] width 53 height 28
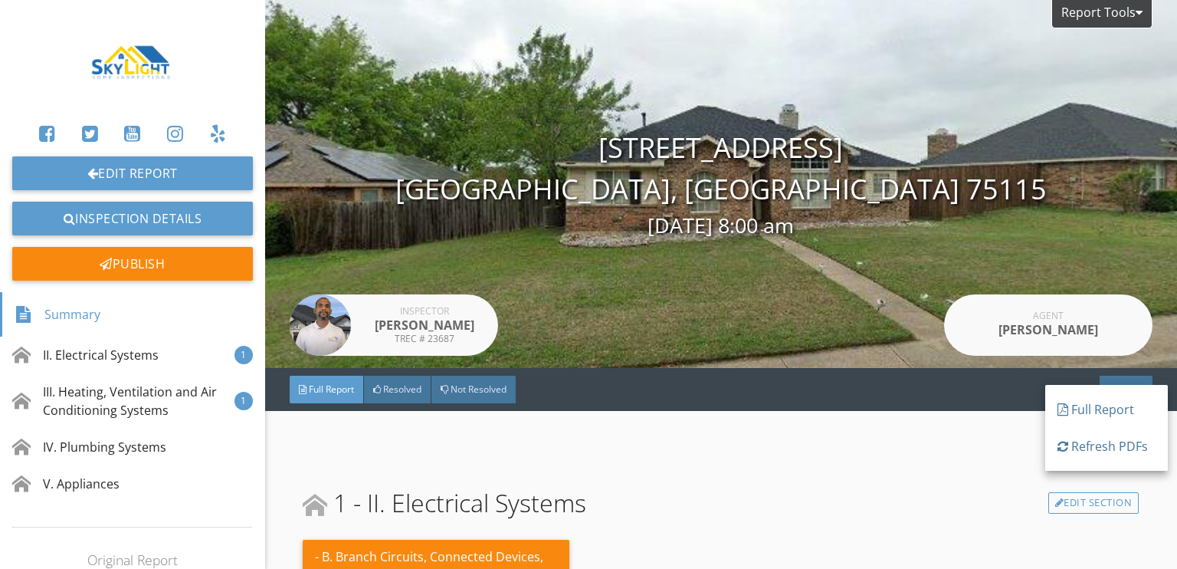
click at [1102, 409] on div "Full Report" at bounding box center [1107, 409] width 98 height 18
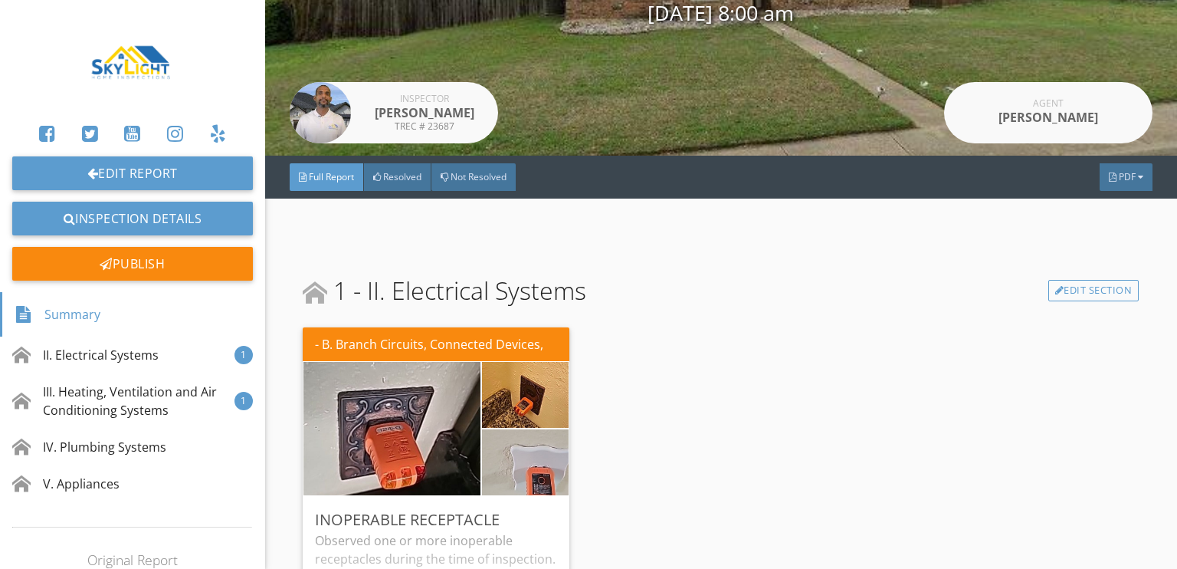
scroll to position [230, 0]
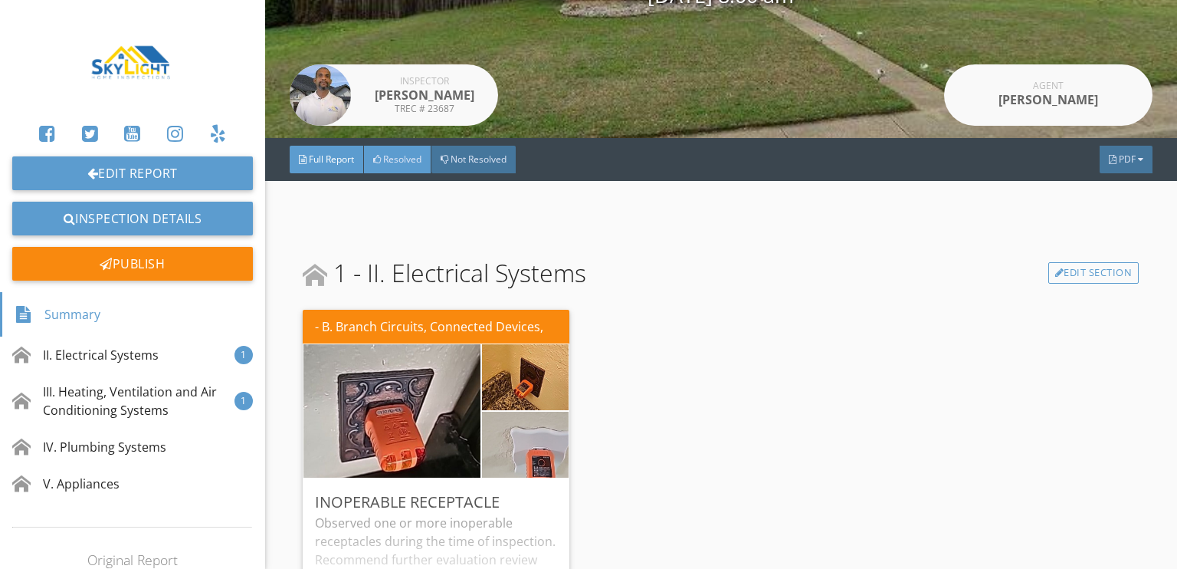
click at [393, 159] on span "Resolved" at bounding box center [402, 159] width 38 height 13
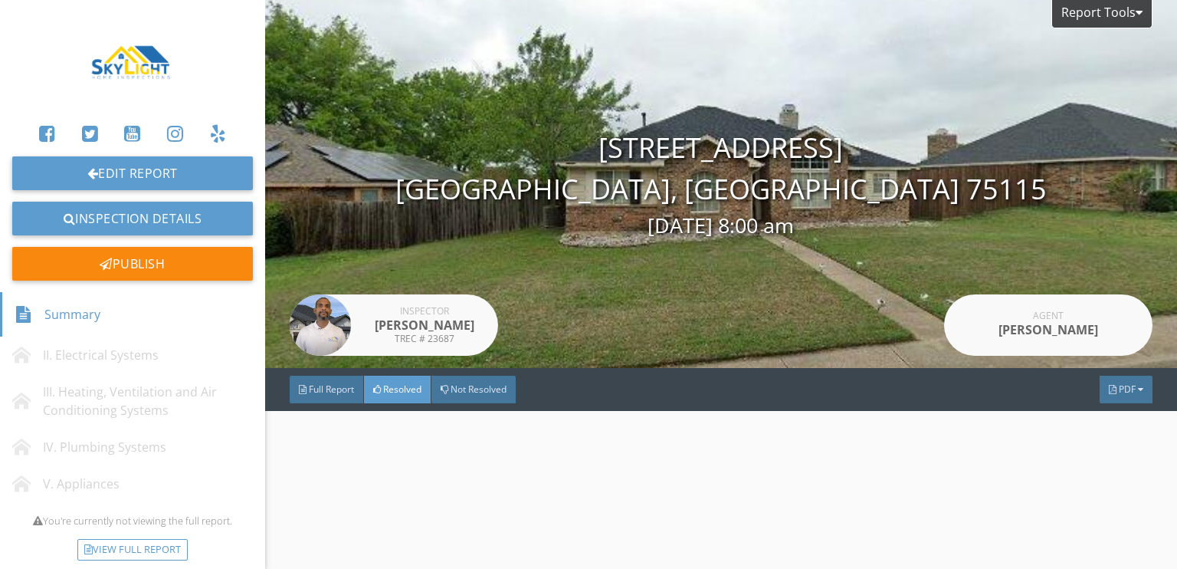
scroll to position [0, 0]
click at [488, 395] on span "Not Resolved" at bounding box center [479, 389] width 56 height 13
click at [330, 392] on span "Full Report" at bounding box center [331, 389] width 45 height 13
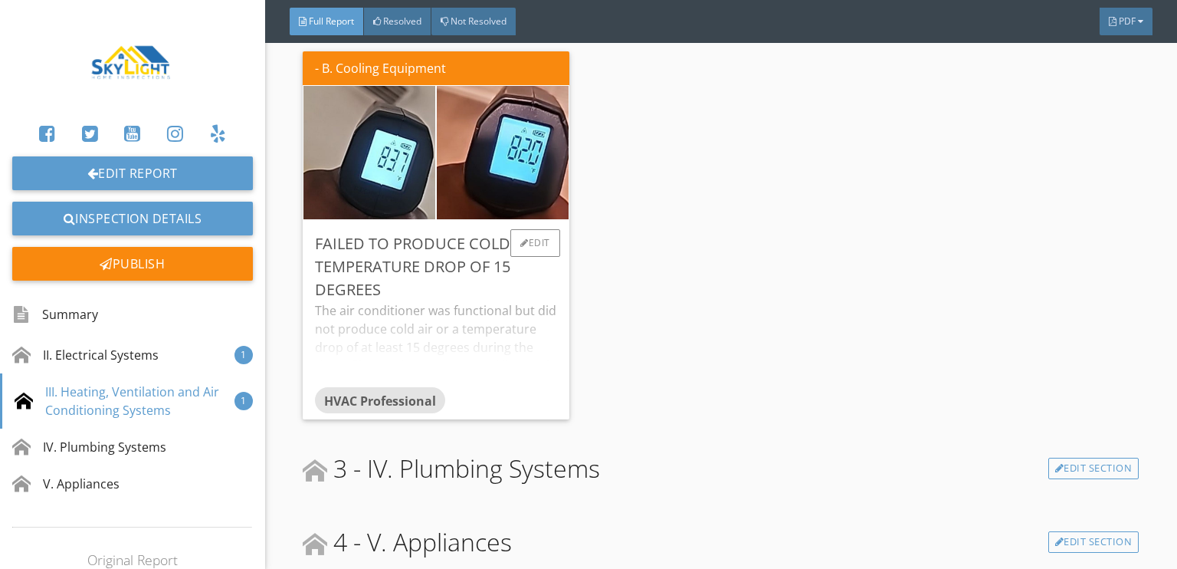
scroll to position [914, 0]
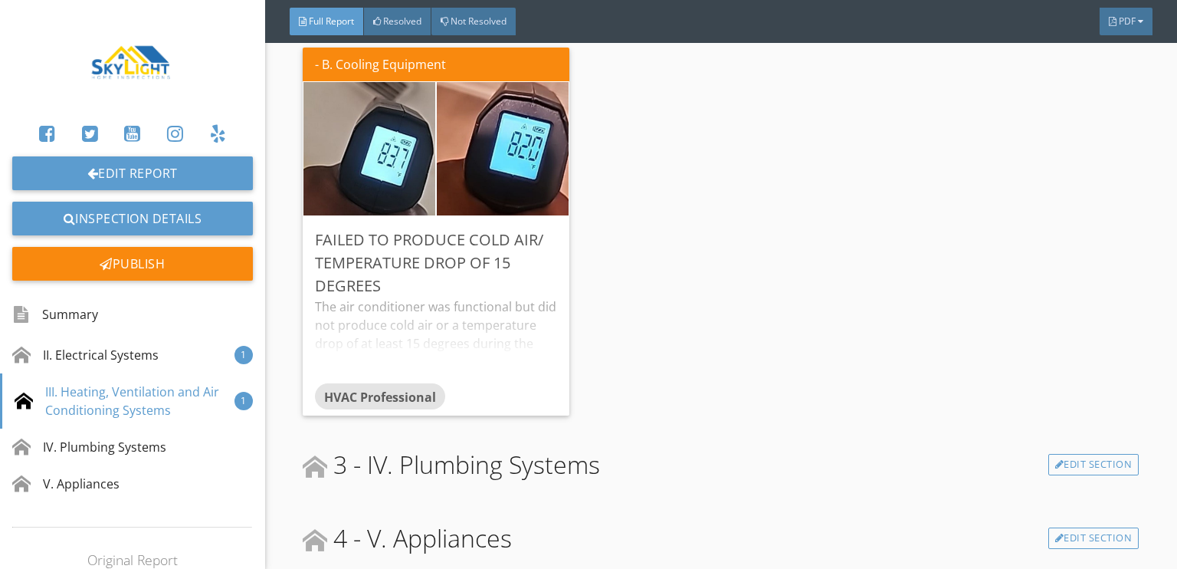
click at [685, 463] on div "3 - IV. Plumbing Systems Edit Section" at bounding box center [721, 464] width 836 height 37
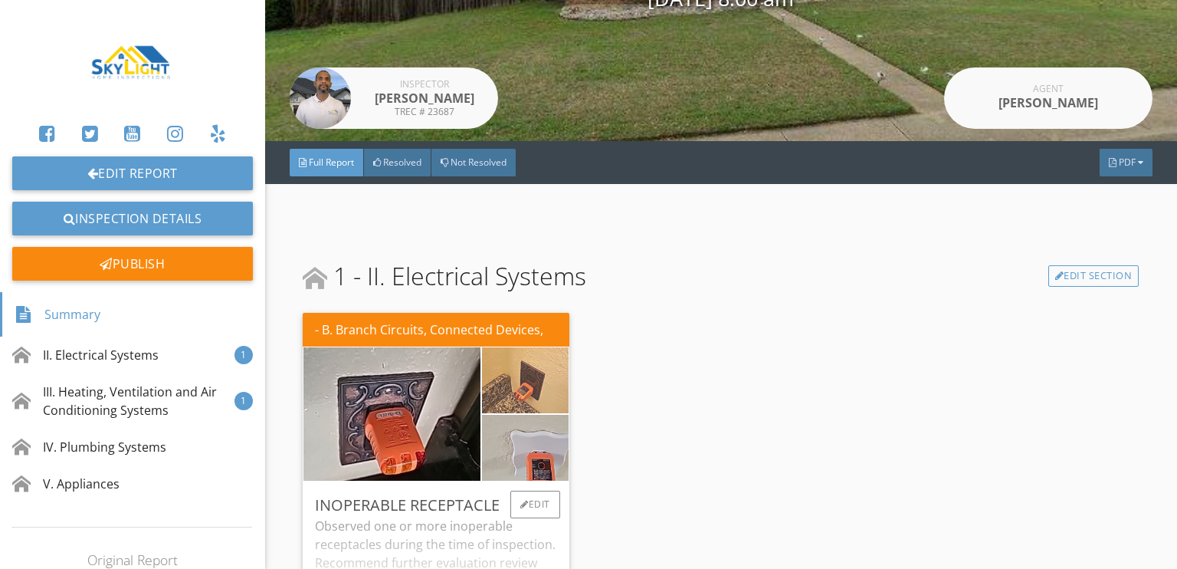
scroll to position [230, 0]
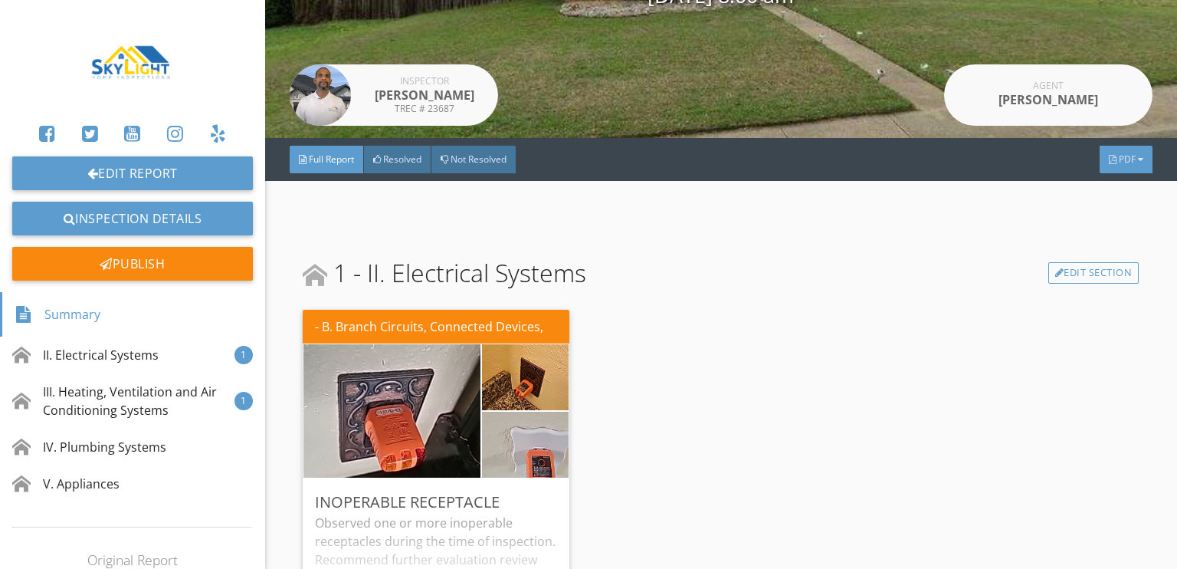
click at [1113, 168] on div "PDF" at bounding box center [1126, 160] width 53 height 28
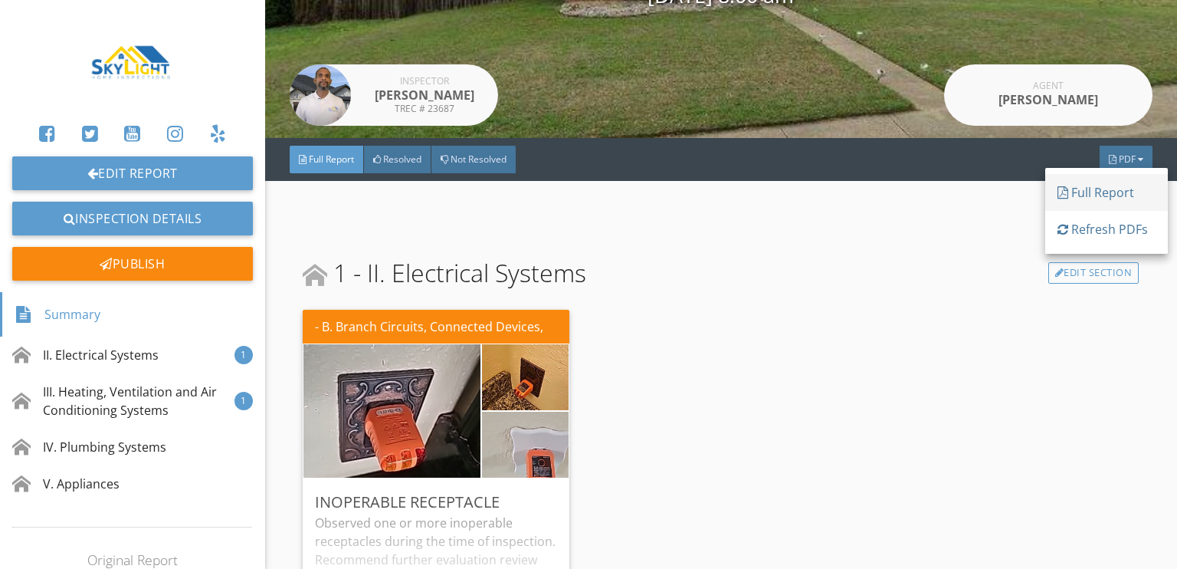
click at [1088, 195] on div "Full Report" at bounding box center [1107, 192] width 98 height 18
click at [322, 159] on span "Full Report" at bounding box center [331, 159] width 45 height 13
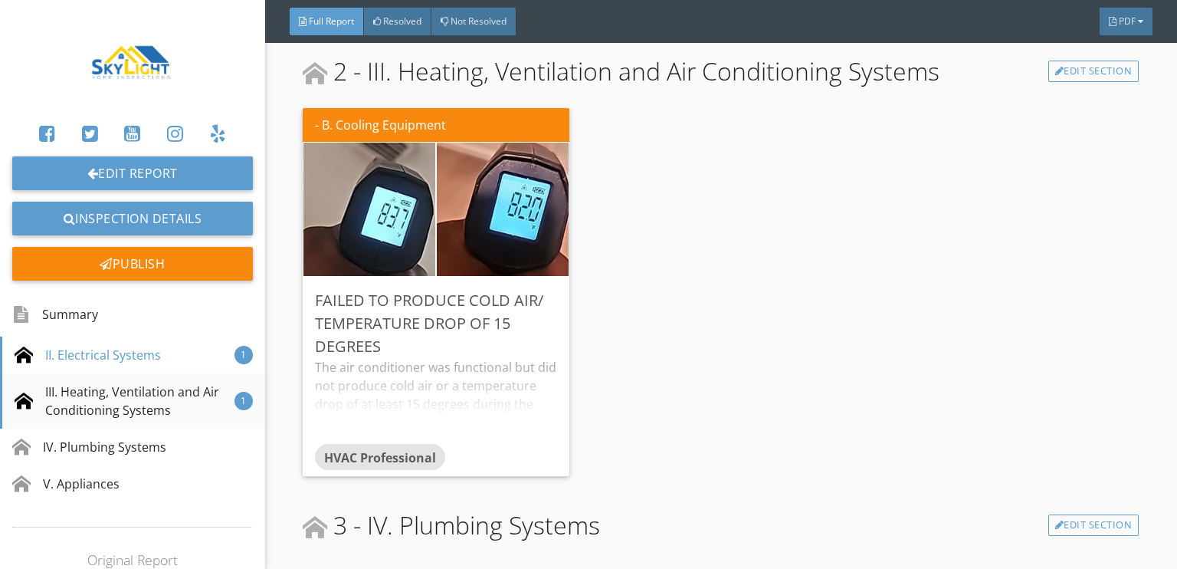
scroll to position [843, 0]
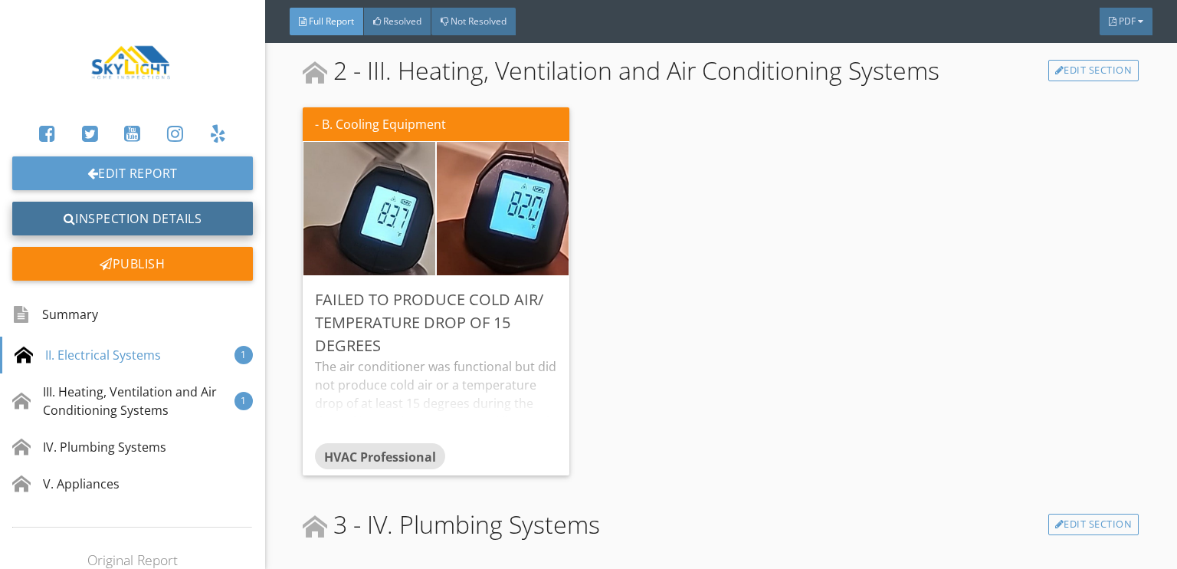
click at [142, 214] on link "Inspection Details" at bounding box center [132, 219] width 241 height 34
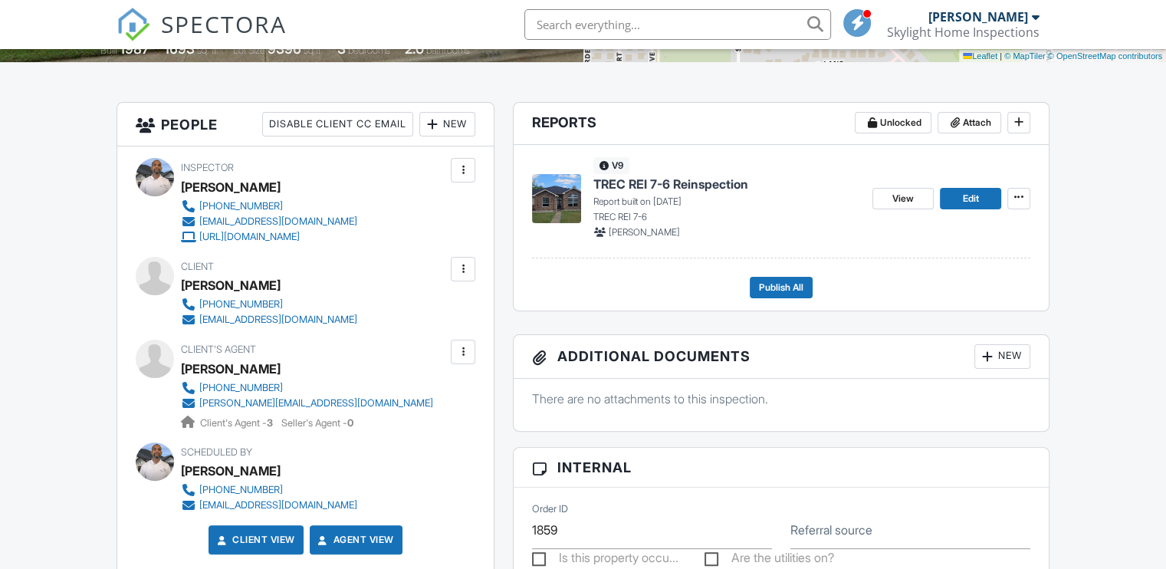
scroll to position [245, 0]
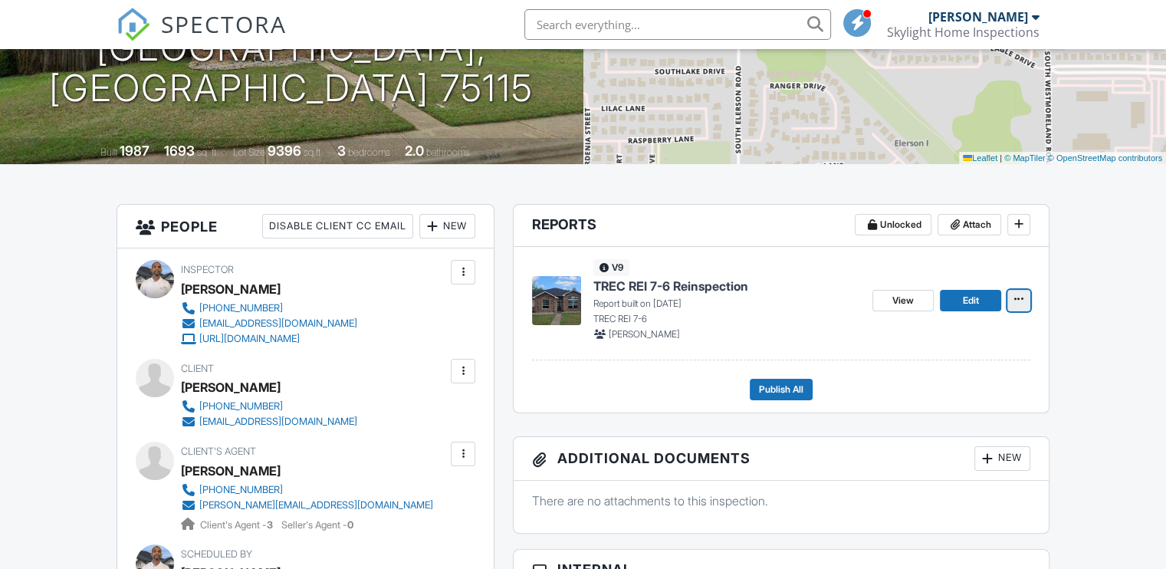
click at [1019, 300] on icon at bounding box center [1018, 299] width 9 height 11
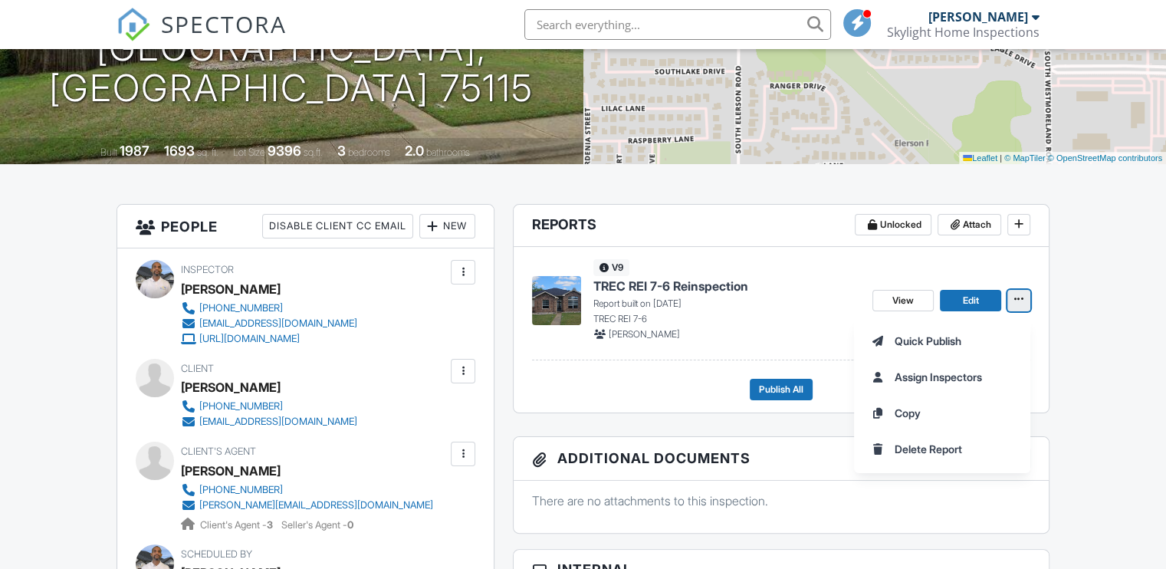
click at [1016, 298] on icon at bounding box center [1018, 299] width 9 height 11
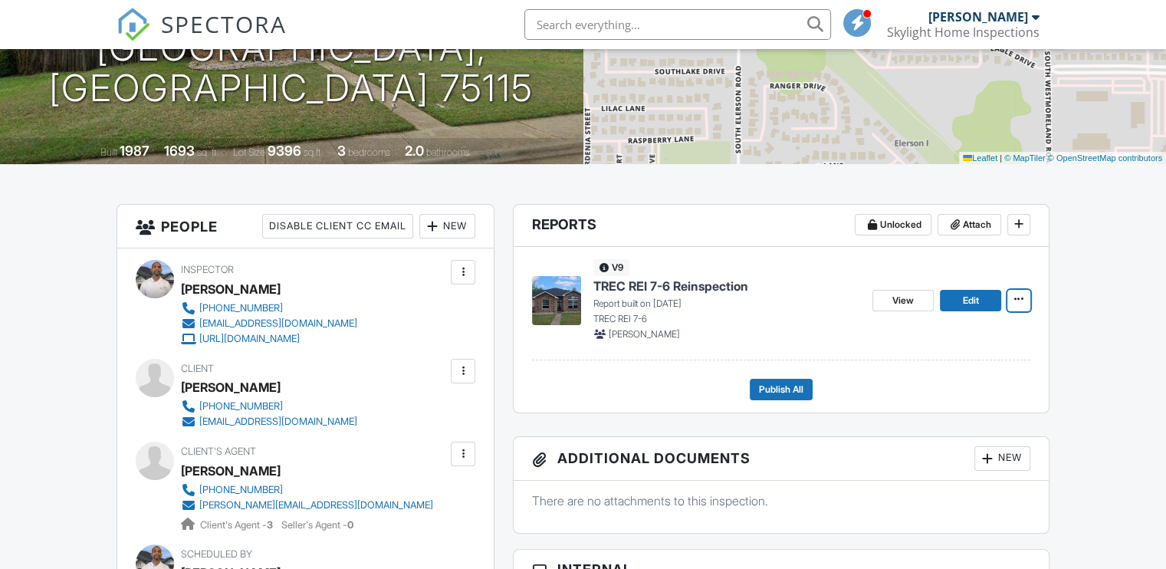
click at [899, 299] on span "View" at bounding box center [902, 300] width 21 height 15
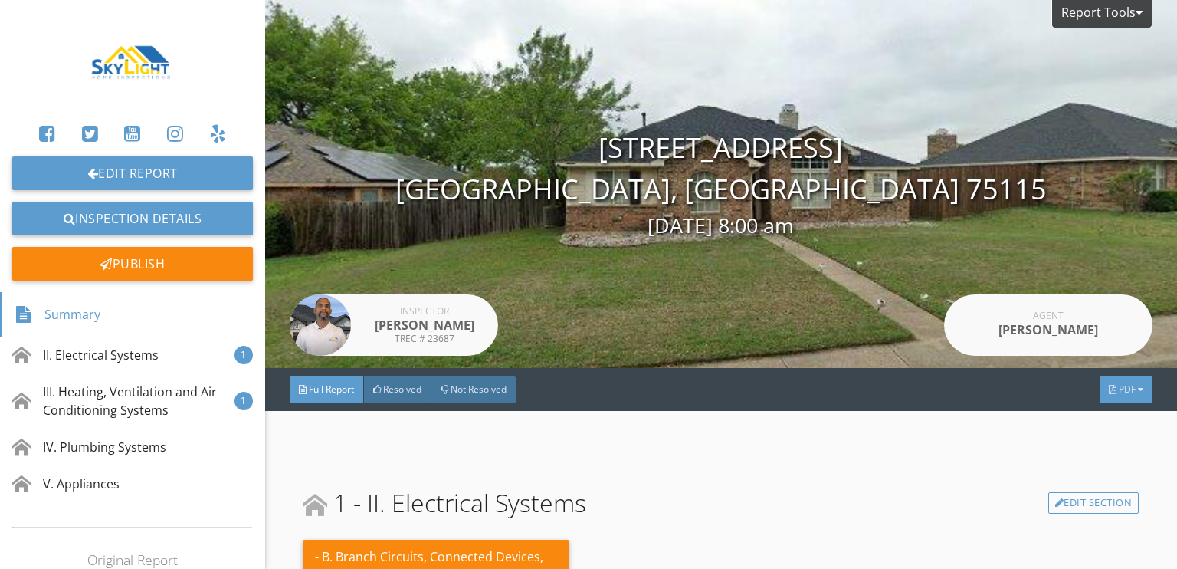
click at [1115, 396] on div "PDF" at bounding box center [1126, 390] width 53 height 28
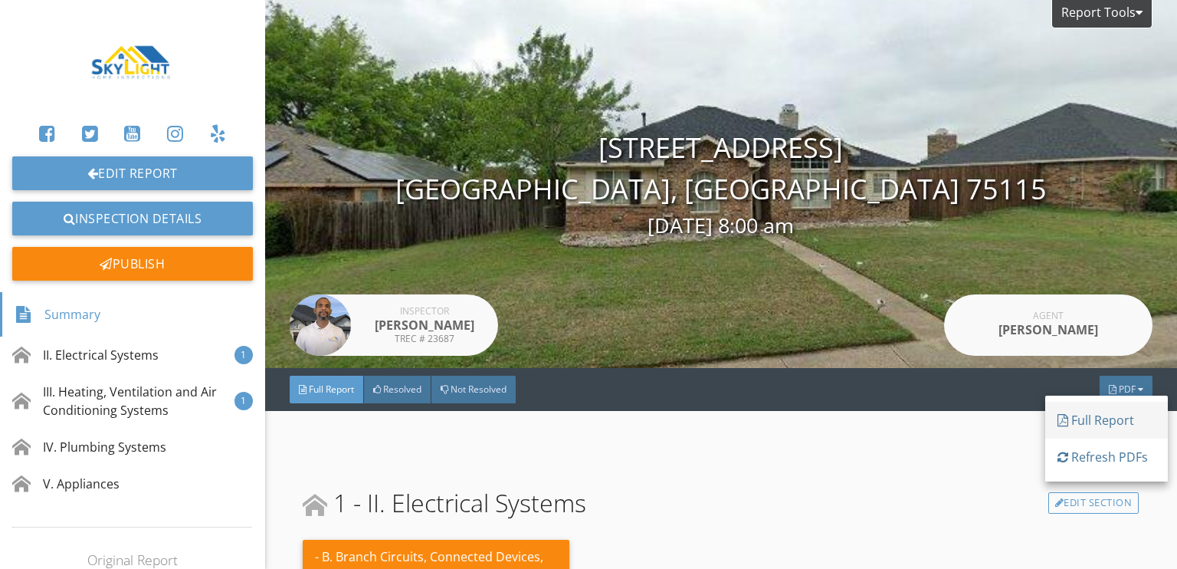
click at [1085, 413] on div "Full Report" at bounding box center [1107, 420] width 98 height 18
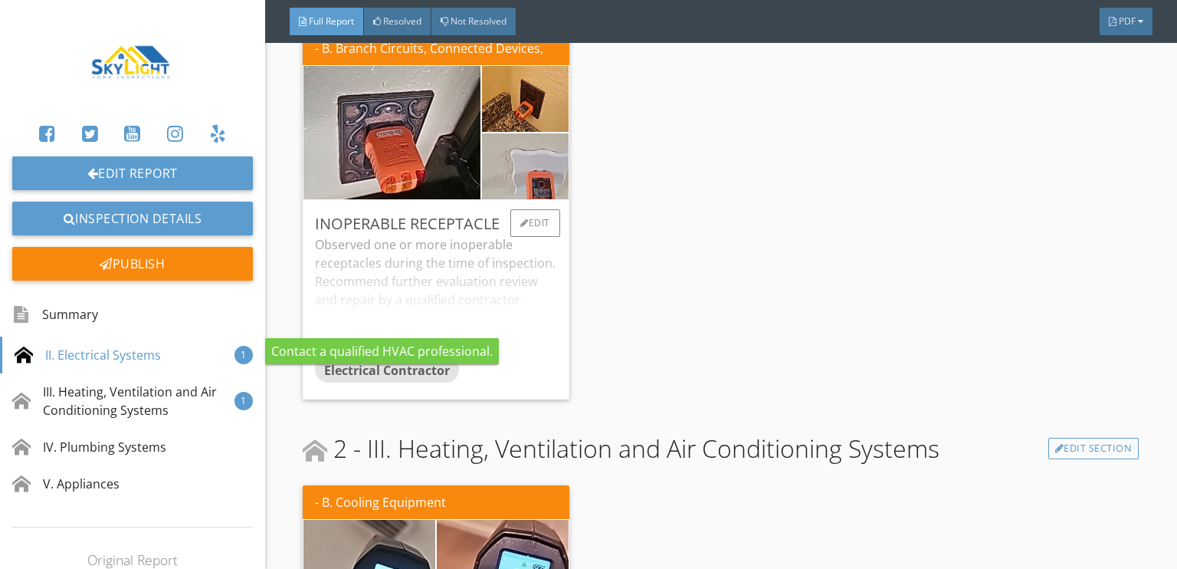
scroll to position [454, 0]
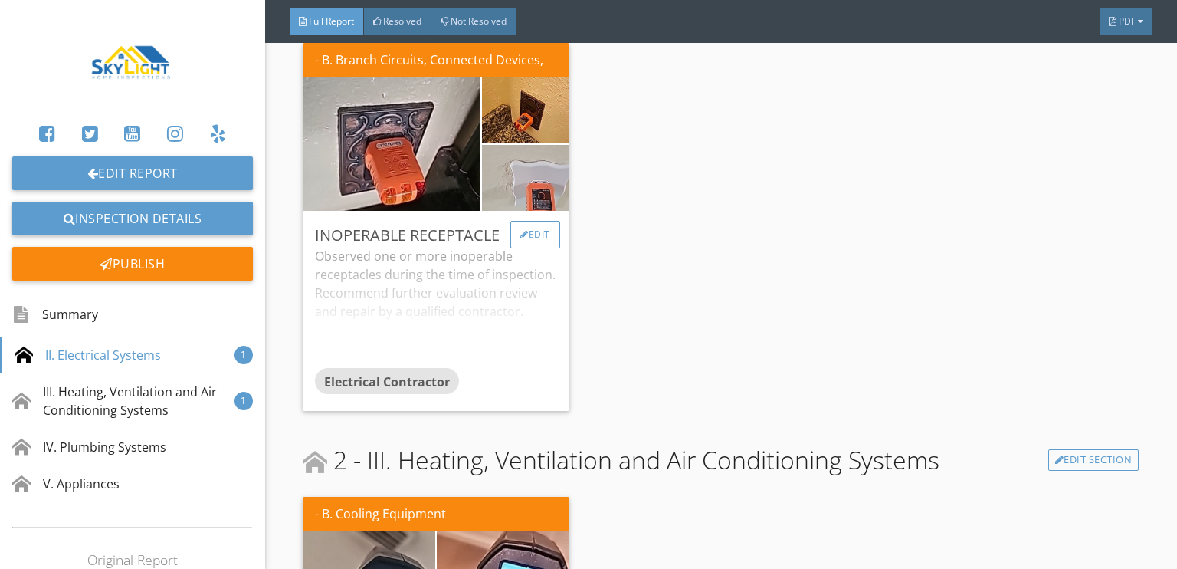
click at [530, 230] on div "Edit" at bounding box center [536, 235] width 50 height 28
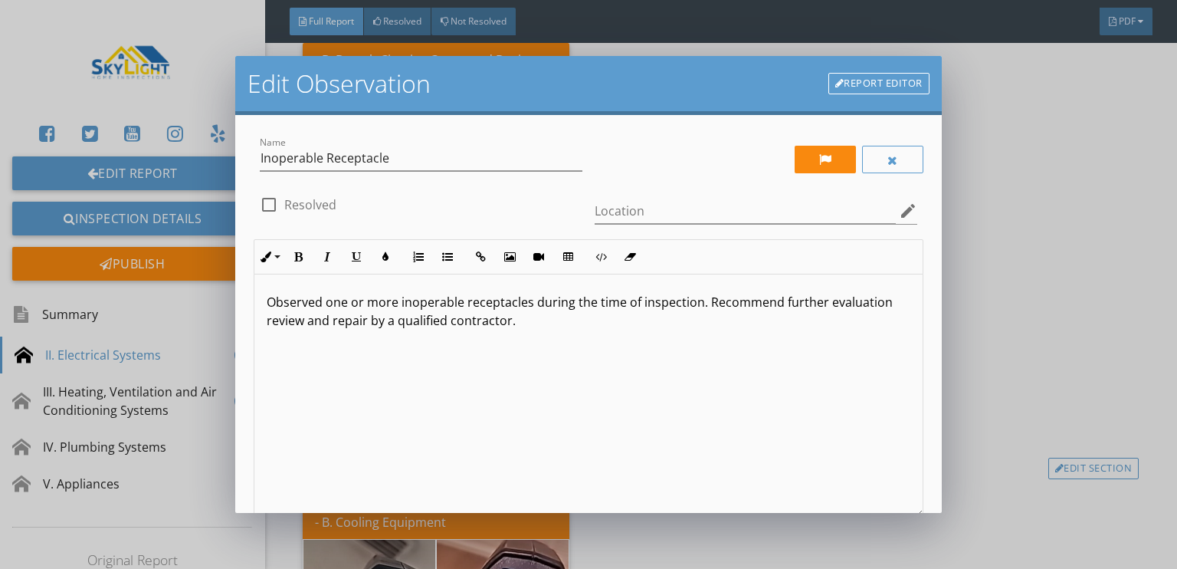
click at [815, 135] on div at bounding box center [756, 159] width 335 height 53
click at [819, 153] on div at bounding box center [825, 159] width 13 height 12
click at [819, 157] on div at bounding box center [825, 160] width 13 height 12
click at [432, 208] on div "check_box_outline_blank Resolved" at bounding box center [421, 202] width 323 height 21
click at [271, 203] on div at bounding box center [269, 205] width 26 height 26
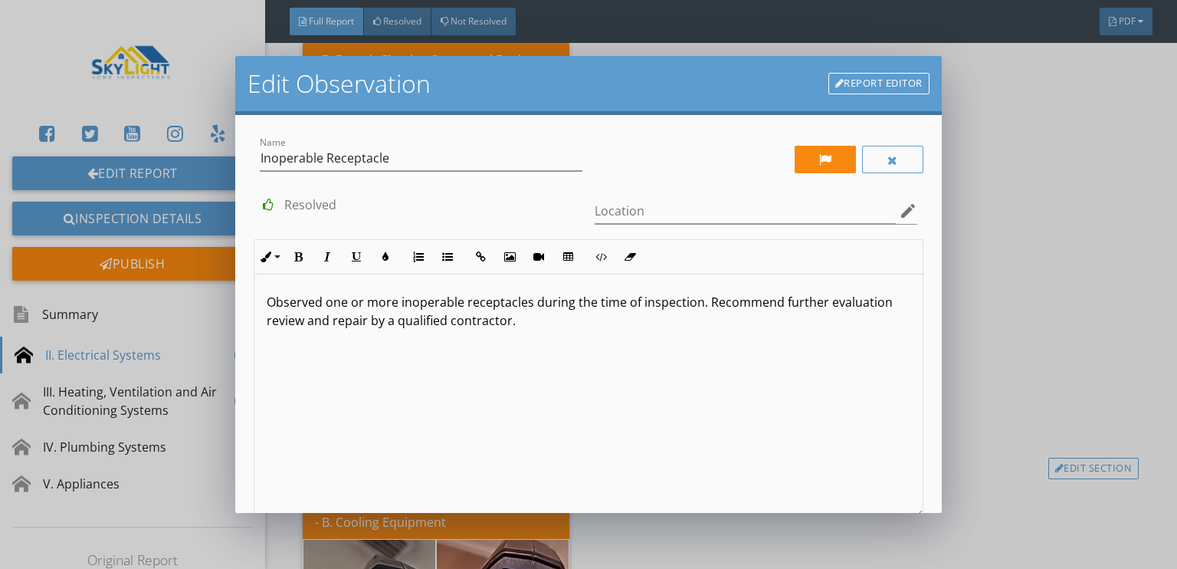
click at [270, 203] on div at bounding box center [269, 205] width 26 height 26
checkbox input "false"
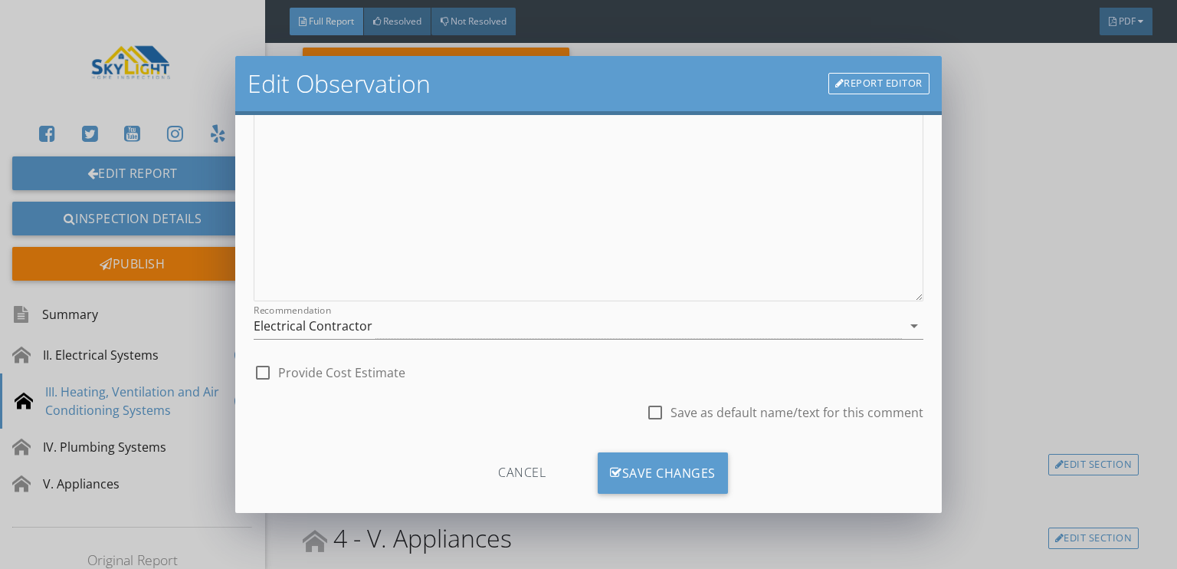
scroll to position [237, 0]
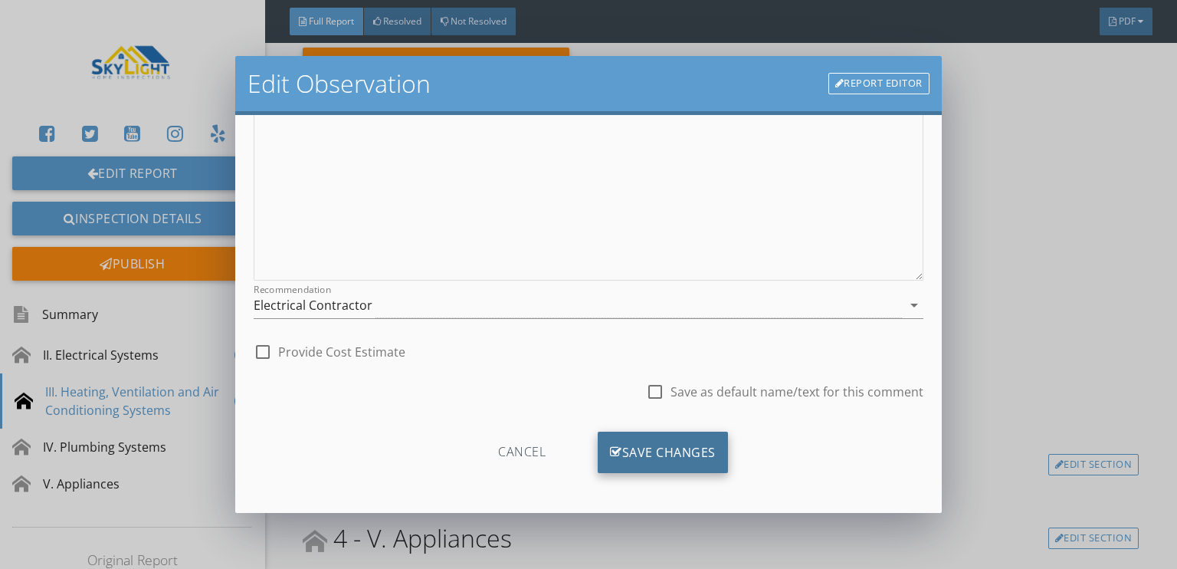
click at [644, 444] on div "Save Changes" at bounding box center [663, 452] width 130 height 41
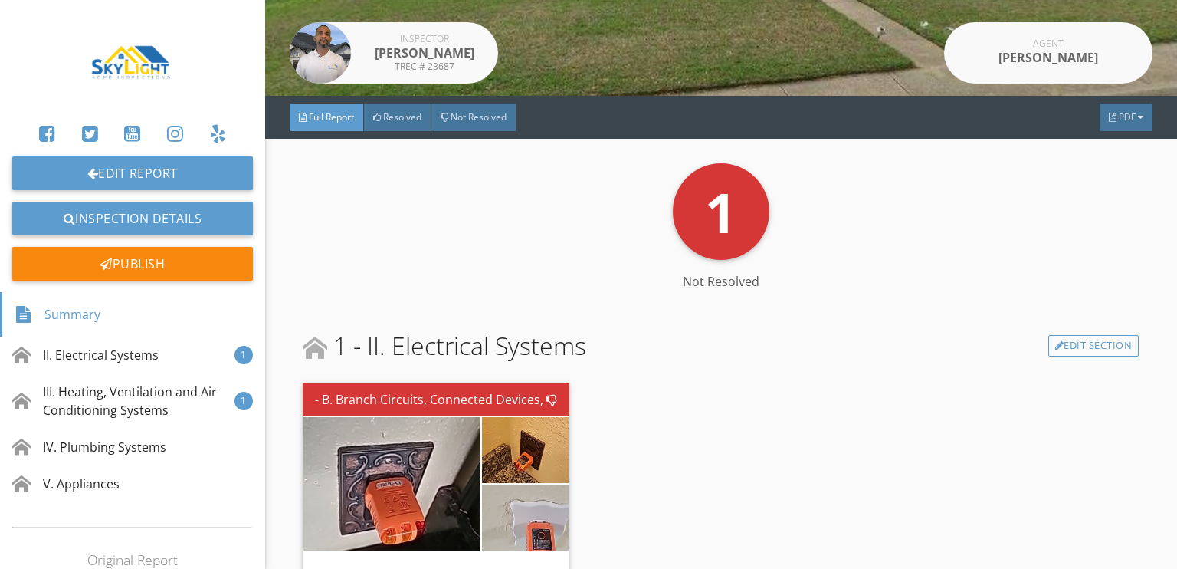
scroll to position [271, 0]
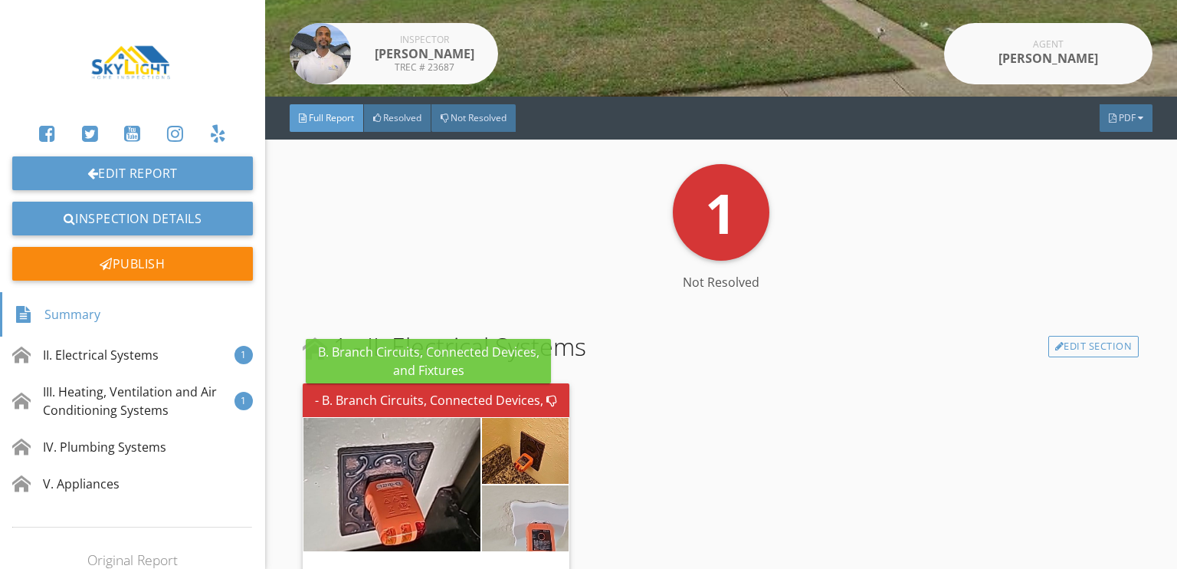
drag, startPoint x: 433, startPoint y: 393, endPoint x: 448, endPoint y: 393, distance: 14.6
click at [433, 392] on div "- B. Branch Circuits, Connected Devices, and Fixtures" at bounding box center [430, 400] width 230 height 18
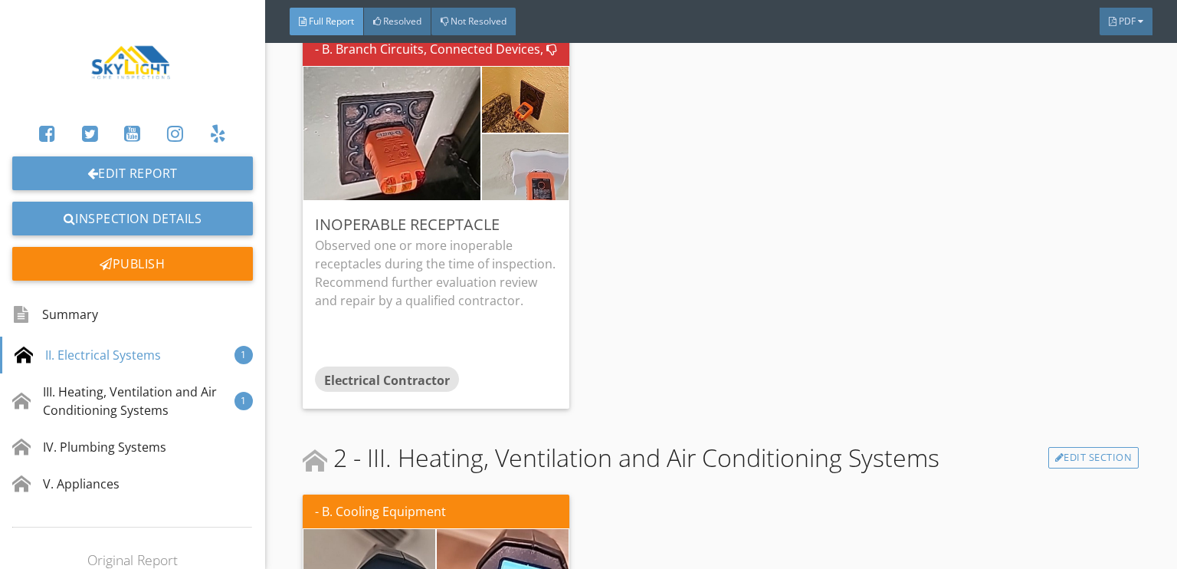
scroll to position [578, 0]
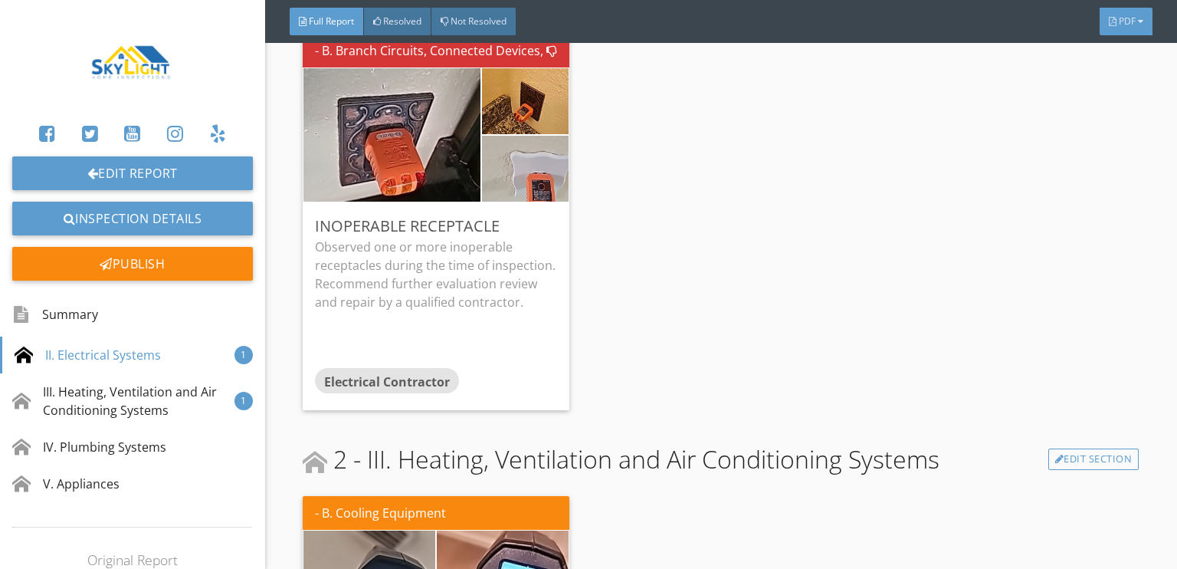
click at [1109, 22] on div at bounding box center [1113, 21] width 8 height 9
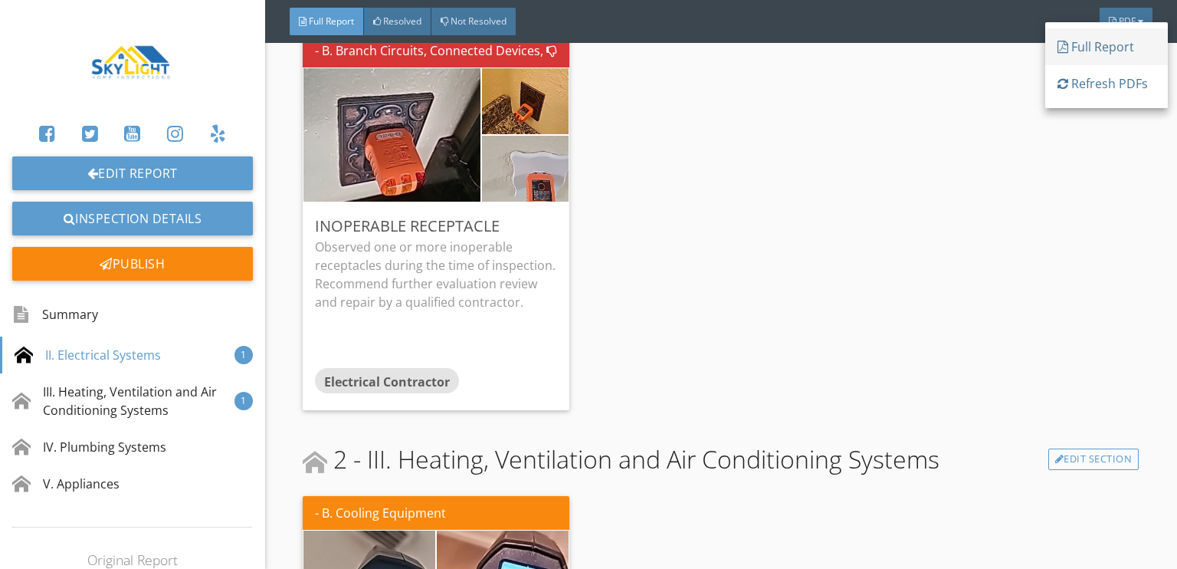
click at [1082, 45] on div "Full Report" at bounding box center [1107, 47] width 98 height 18
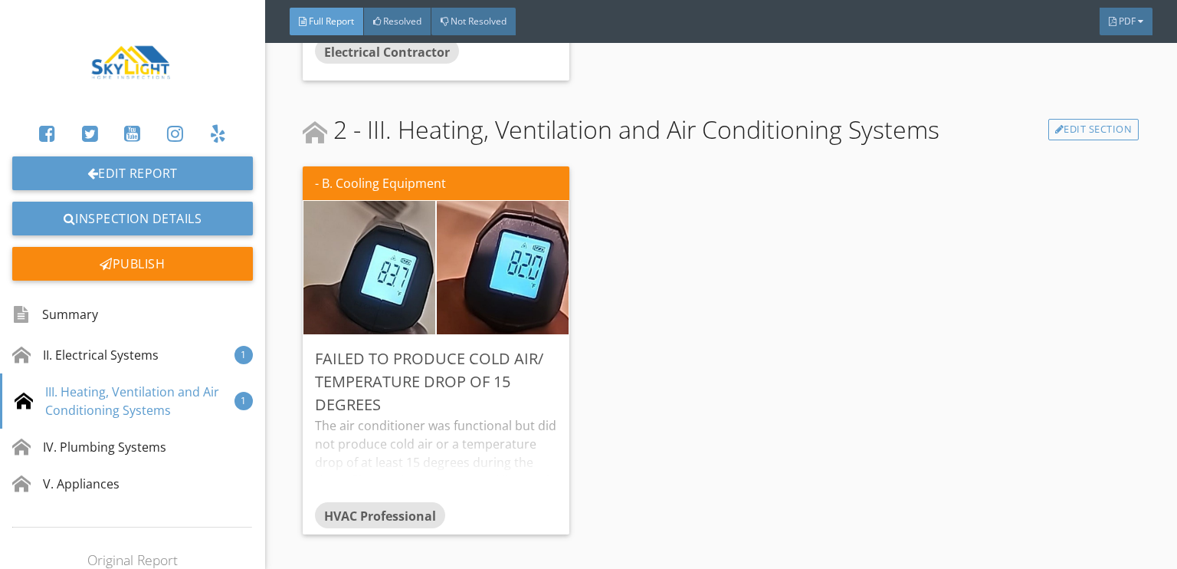
scroll to position [1038, 0]
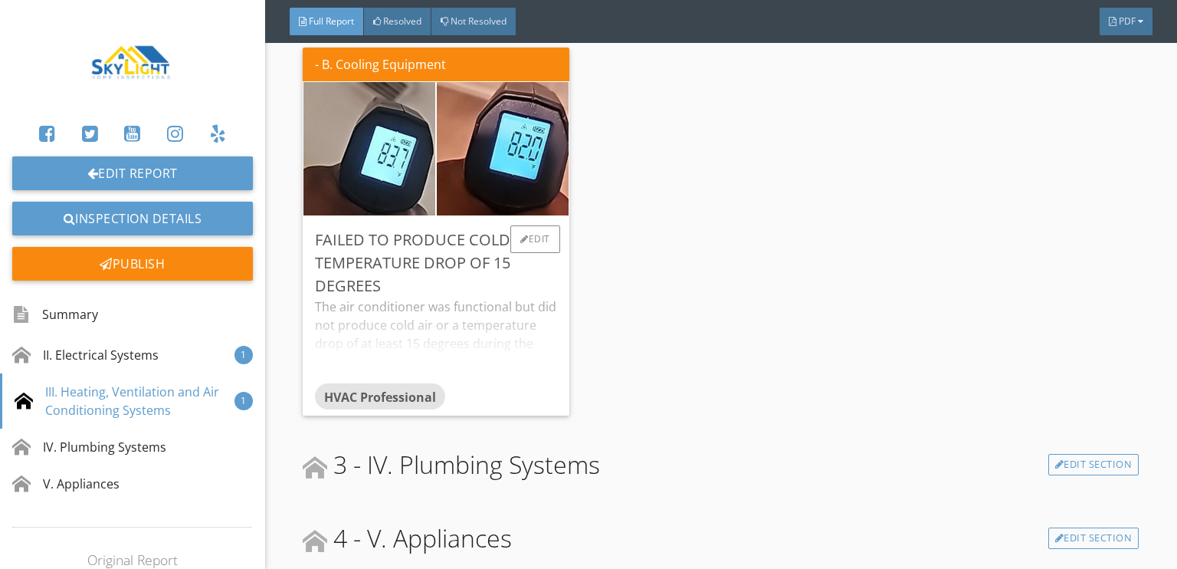
click at [487, 271] on div "Failed to Produce Cold Air/ Temperature Drop Of 15 Degrees" at bounding box center [436, 262] width 242 height 69
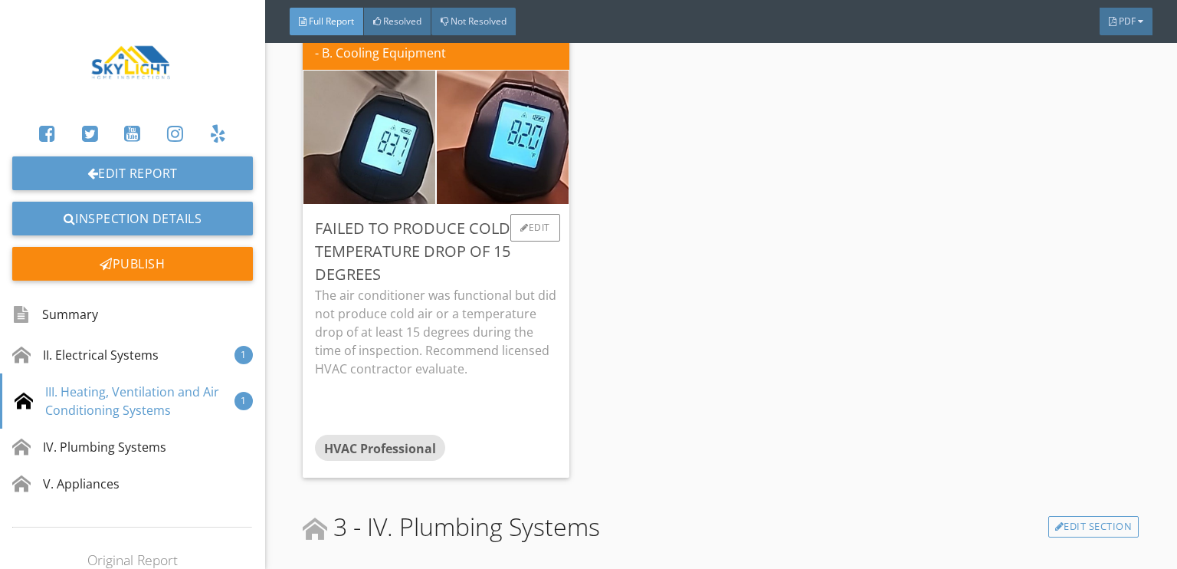
click at [442, 240] on div "Failed to Produce Cold Air/ Temperature Drop Of 15 Degrees" at bounding box center [436, 251] width 242 height 69
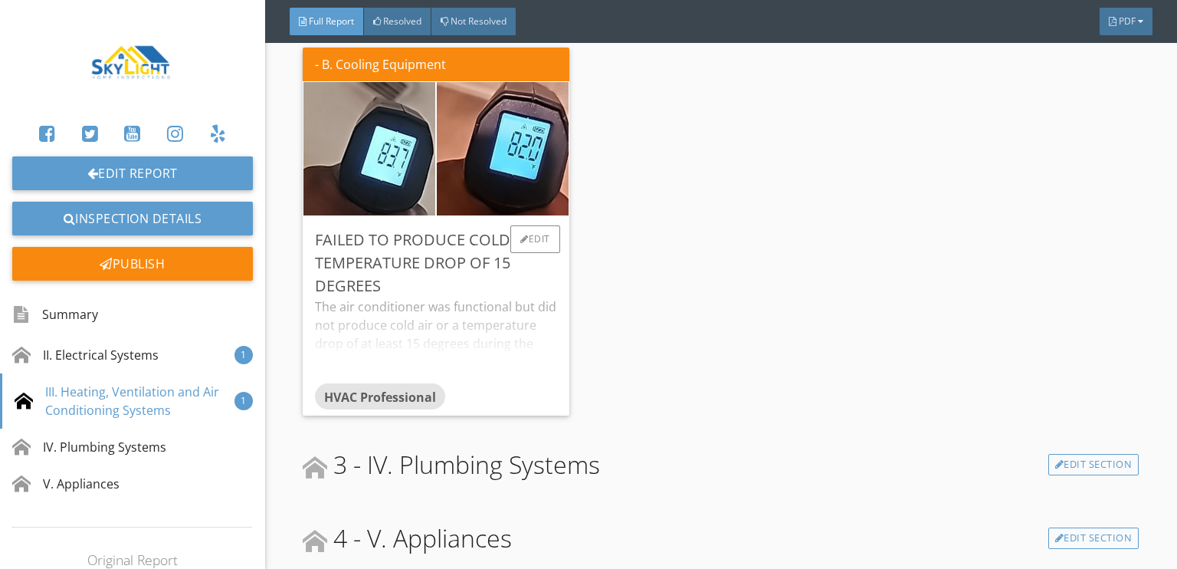
click at [436, 266] on div "Failed to Produce Cold Air/ Temperature Drop Of 15 Degrees" at bounding box center [436, 262] width 242 height 69
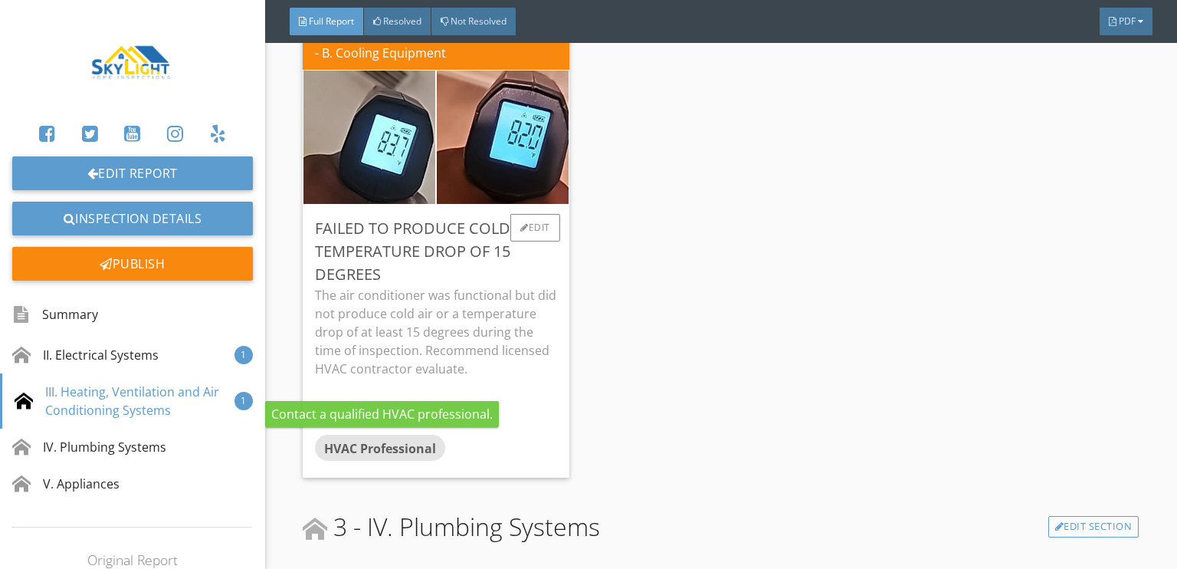
click at [366, 449] on span "HVAC Professional" at bounding box center [380, 448] width 112 height 17
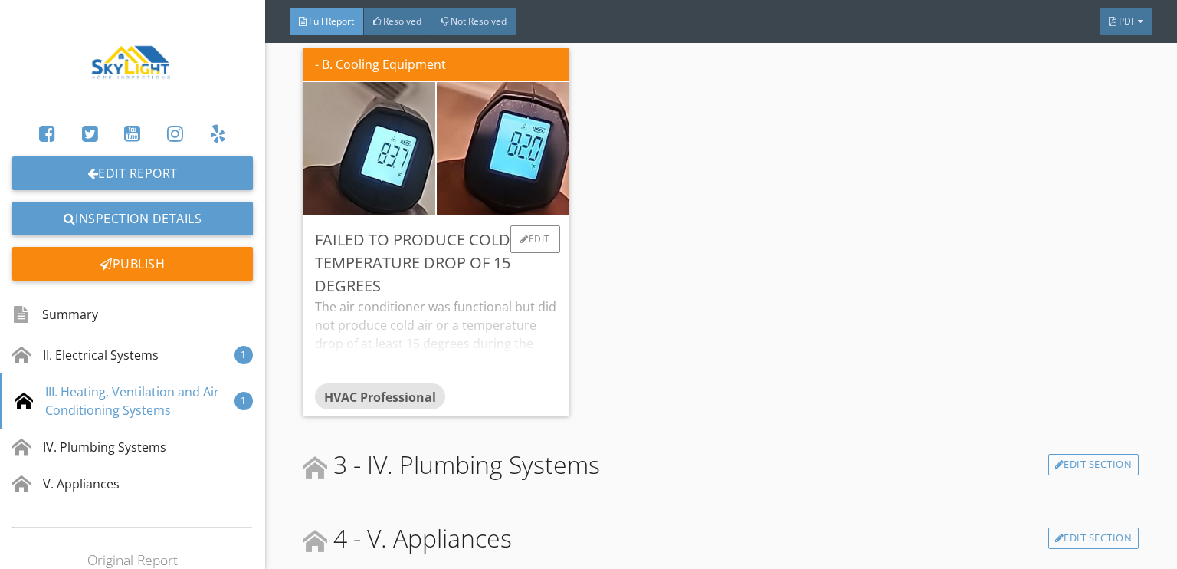
click at [432, 314] on div "The air conditioner was functional but did not produce cold air or a temperatur…" at bounding box center [436, 340] width 242 height 86
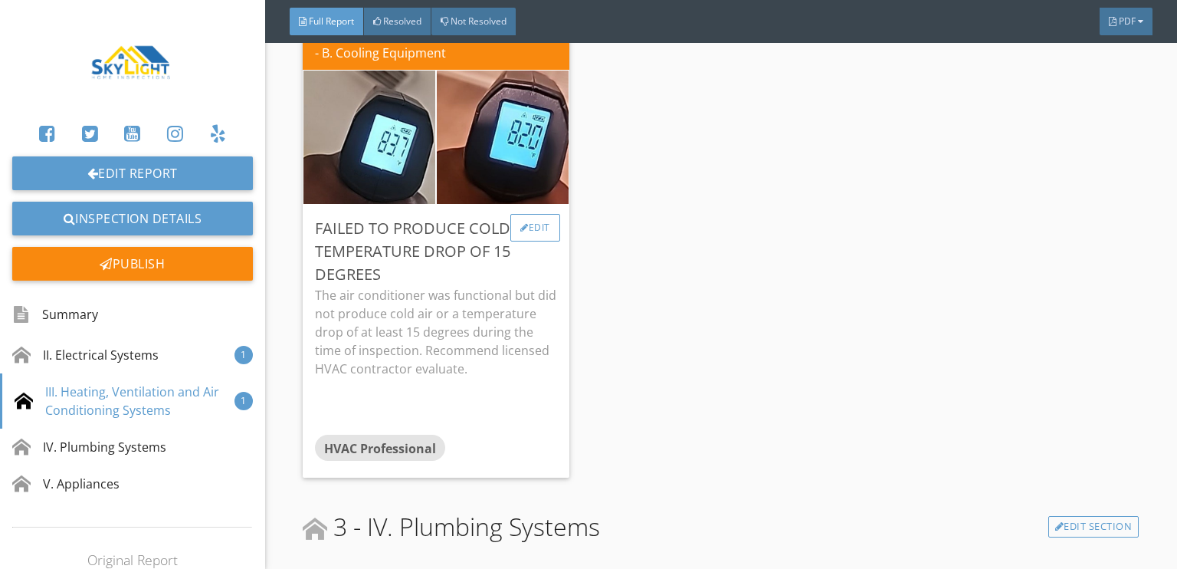
click at [526, 232] on div "Edit" at bounding box center [536, 228] width 50 height 28
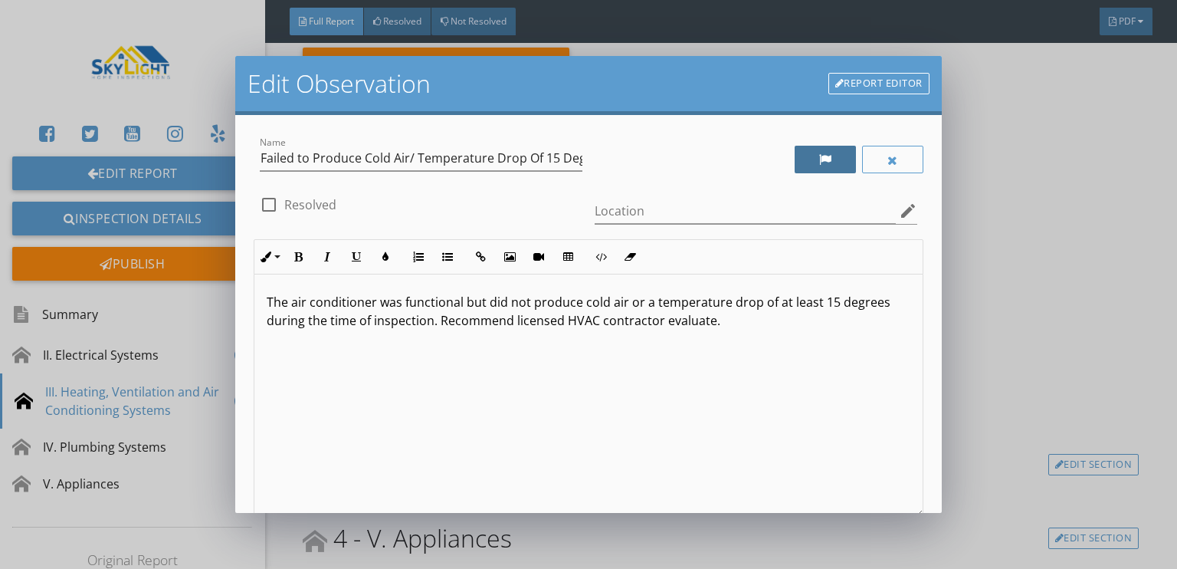
click at [819, 156] on div at bounding box center [825, 159] width 13 height 12
click at [803, 165] on div at bounding box center [825, 160] width 64 height 28
click at [821, 164] on div at bounding box center [826, 160] width 62 height 28
click at [806, 161] on div at bounding box center [825, 160] width 64 height 28
click at [270, 205] on div at bounding box center [269, 205] width 26 height 26
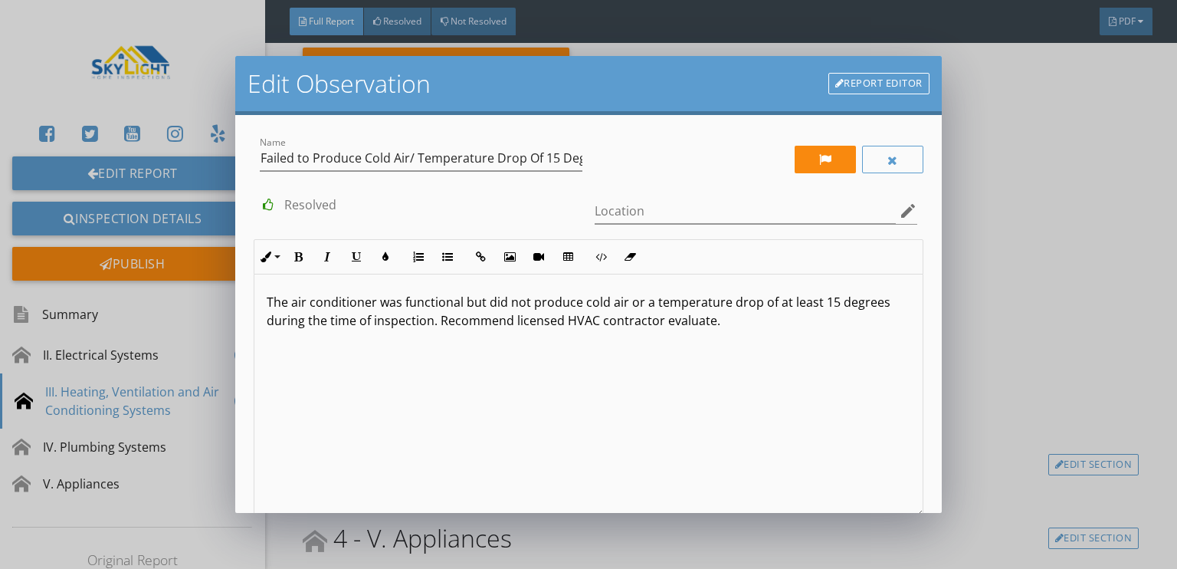
click at [273, 205] on div at bounding box center [269, 205] width 26 height 26
checkbox input "false"
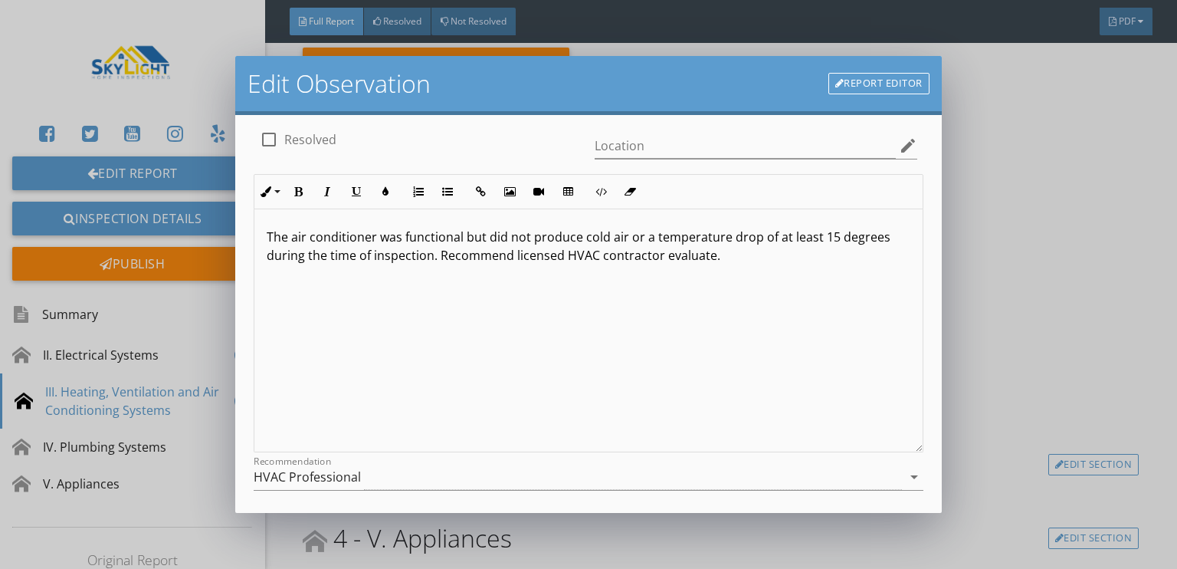
scroll to position [237, 0]
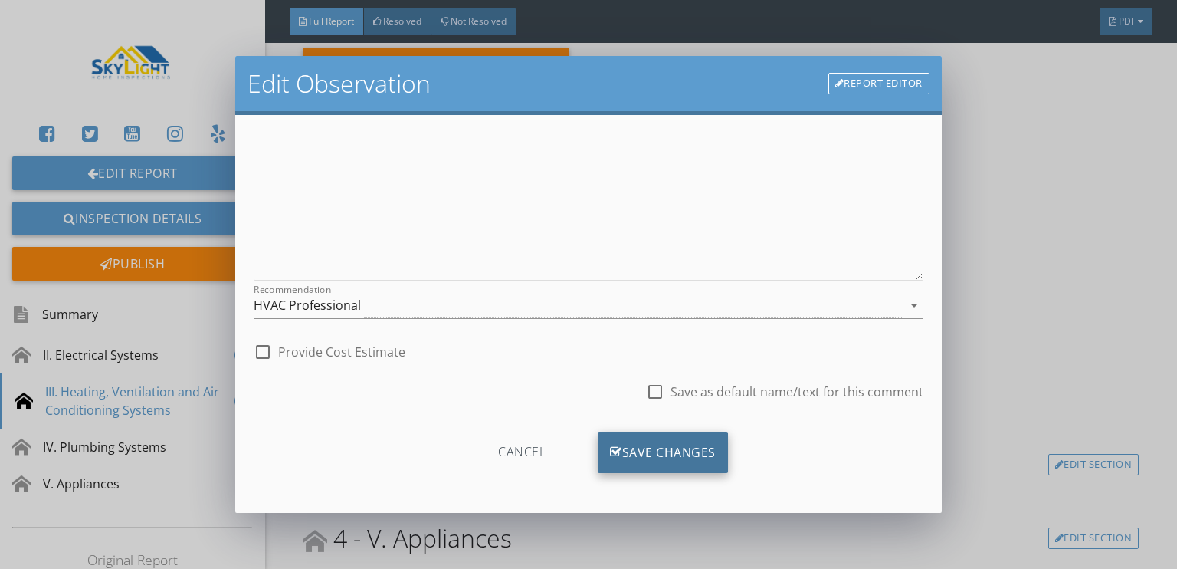
click at [629, 438] on div "Save Changes" at bounding box center [663, 452] width 130 height 41
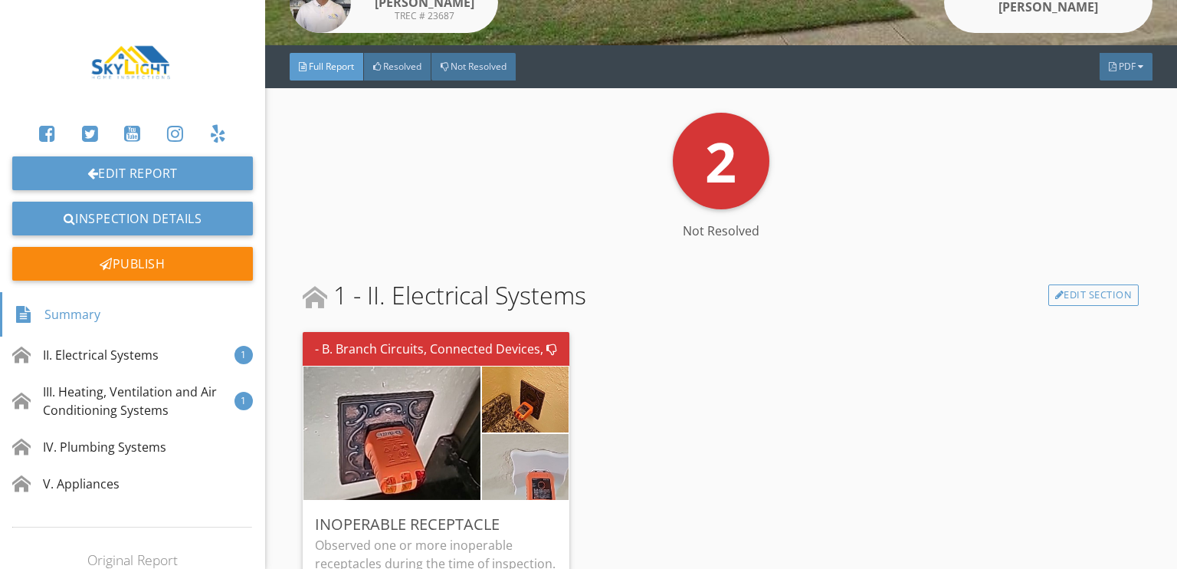
scroll to position [271, 0]
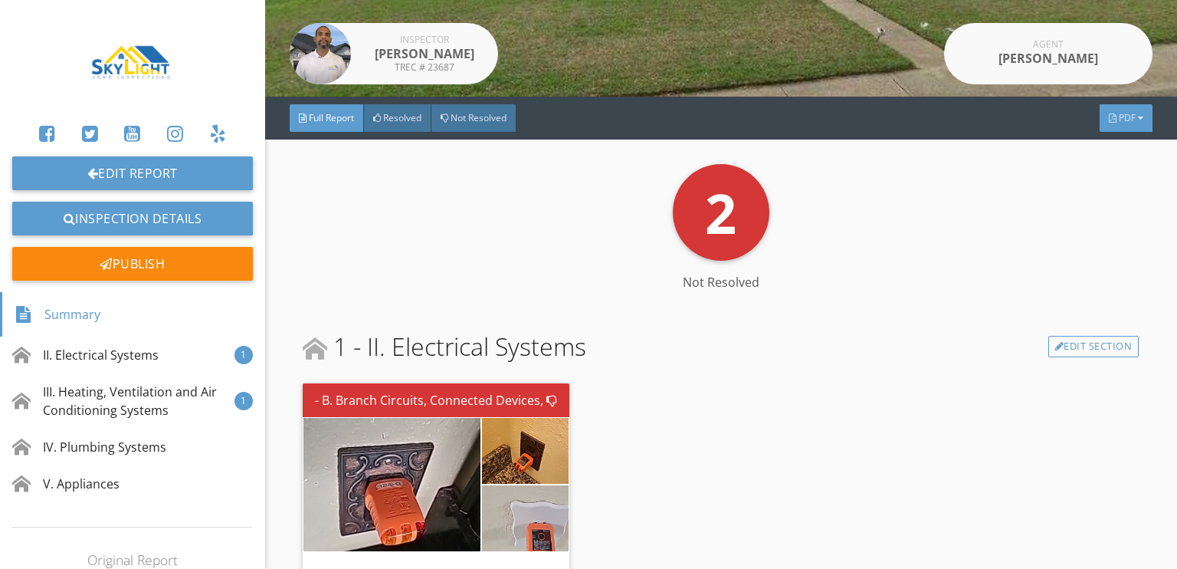
click at [1119, 111] on span "PDF" at bounding box center [1127, 117] width 17 height 13
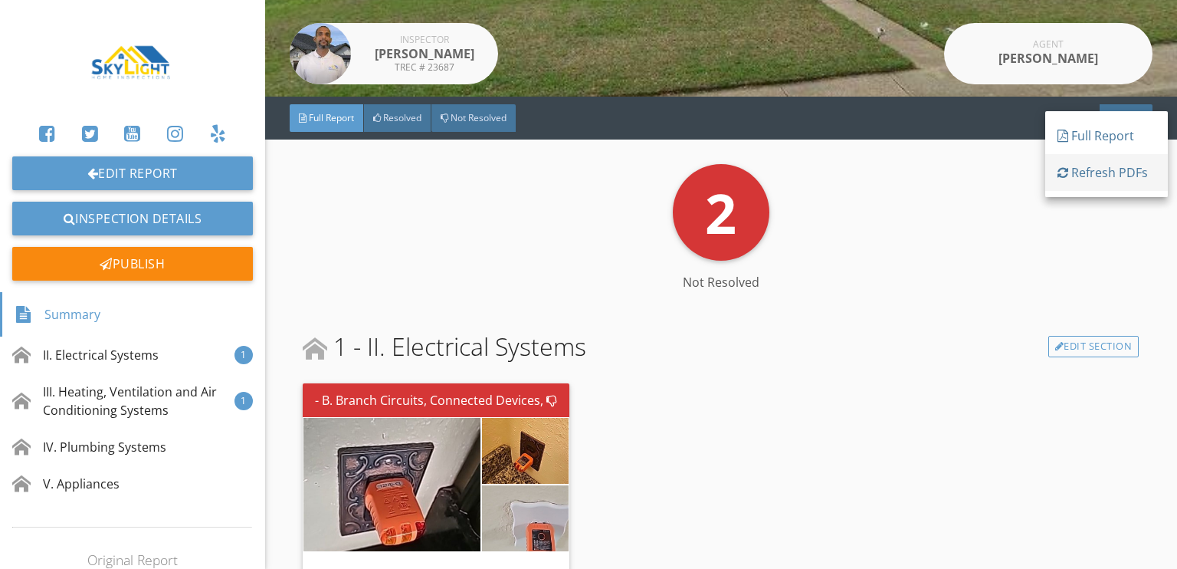
click at [1101, 171] on div "Refresh PDFs" at bounding box center [1107, 172] width 98 height 18
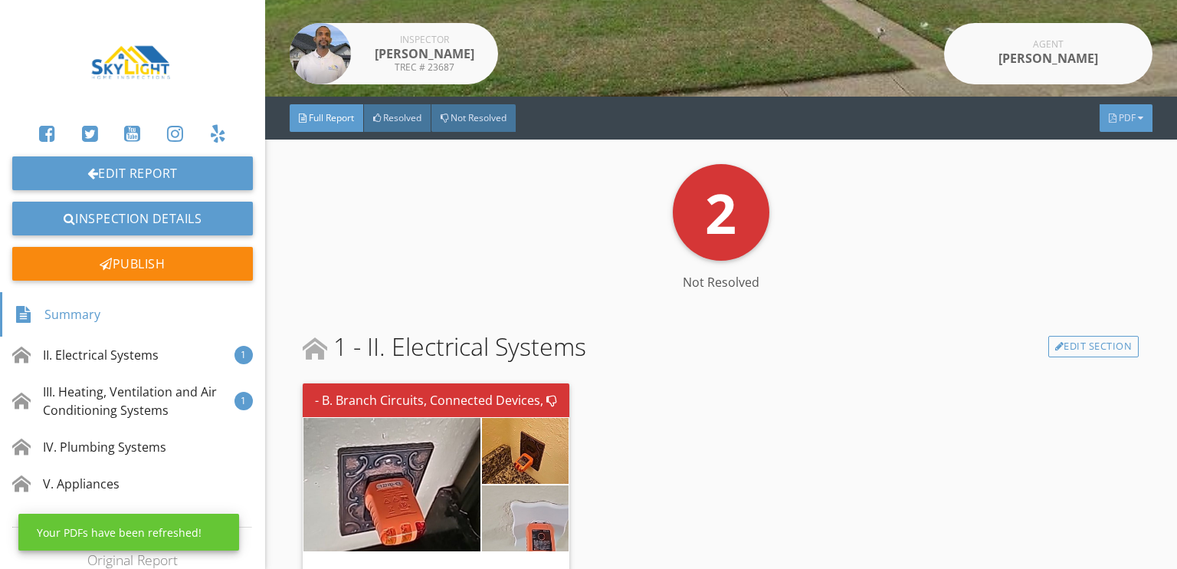
click at [1105, 116] on div "PDF" at bounding box center [1126, 118] width 53 height 28
click at [1088, 144] on div "Full Report" at bounding box center [1107, 140] width 98 height 18
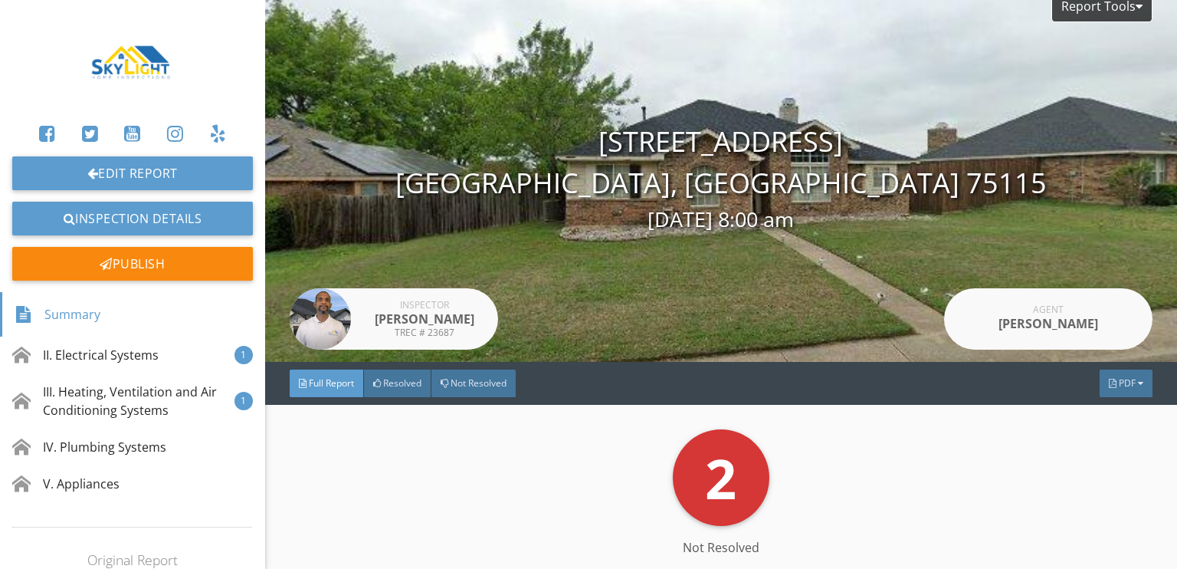
scroll to position [0, 0]
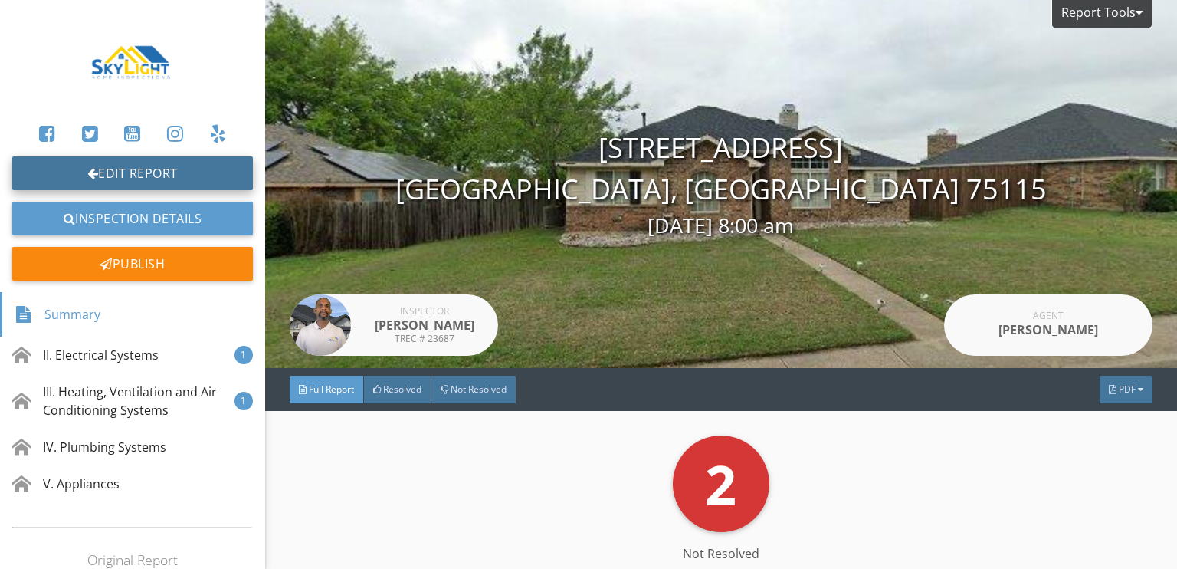
click at [103, 171] on link "Edit Report" at bounding box center [132, 173] width 241 height 34
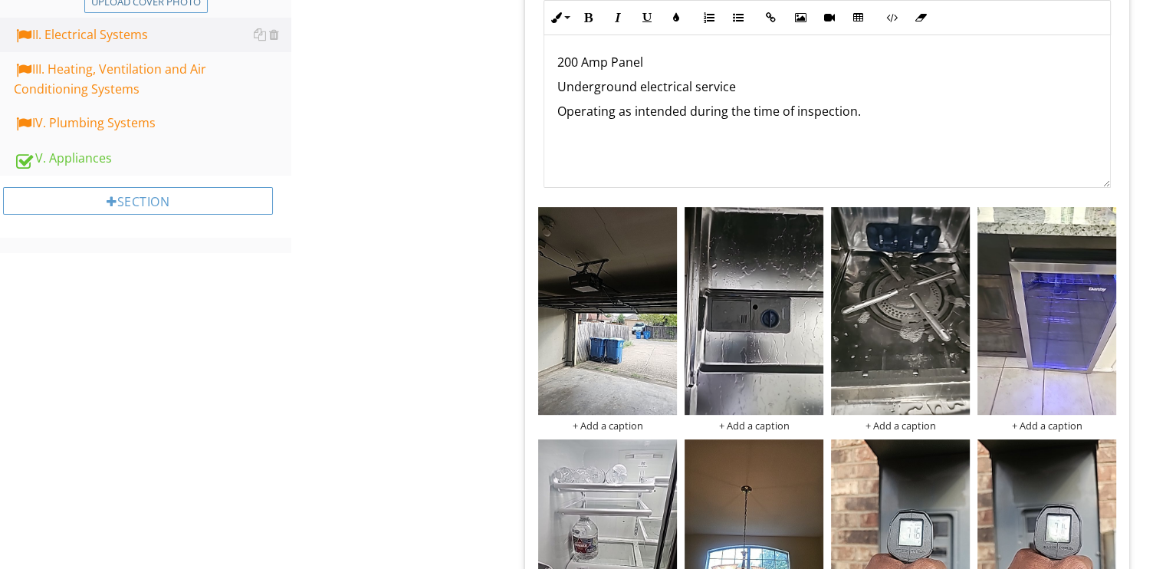
scroll to position [460, 0]
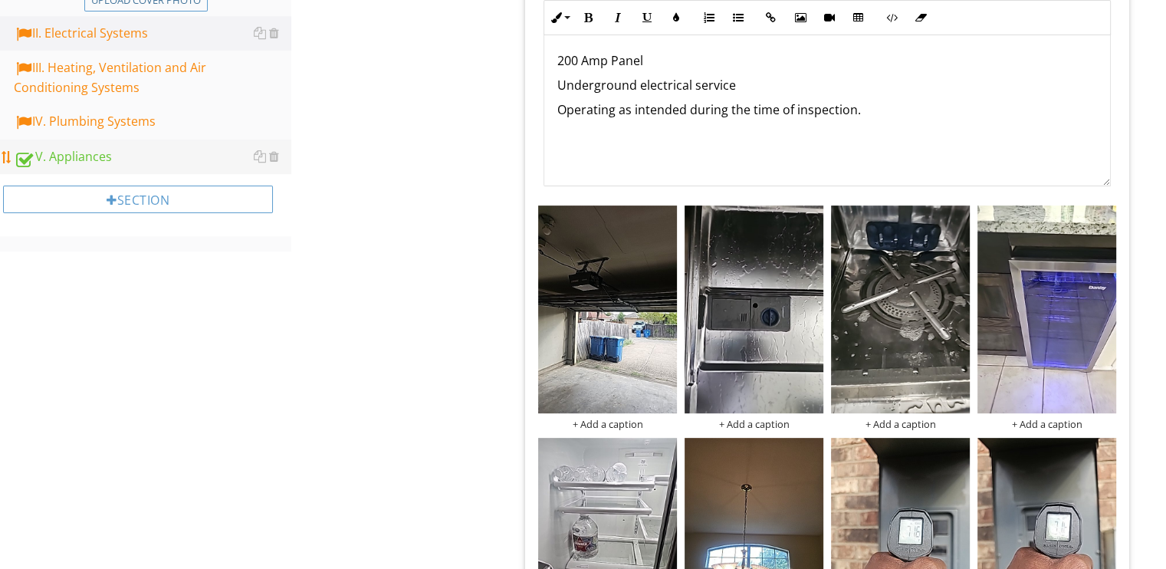
click at [79, 153] on div "V. Appliances" at bounding box center [152, 157] width 277 height 20
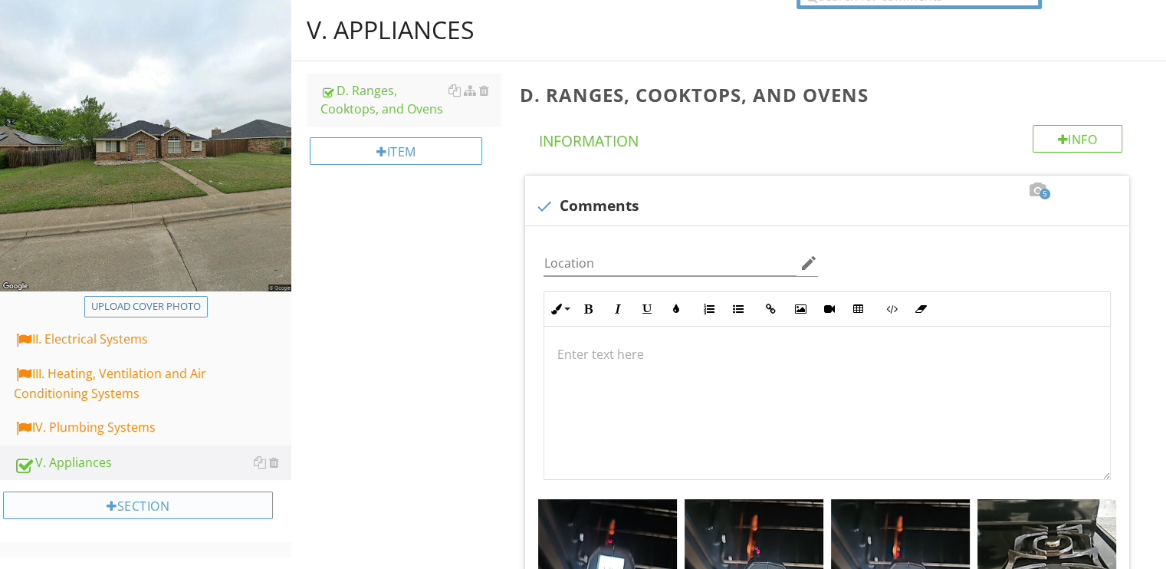
scroll to position [153, 0]
click at [379, 149] on div at bounding box center [381, 152] width 11 height 12
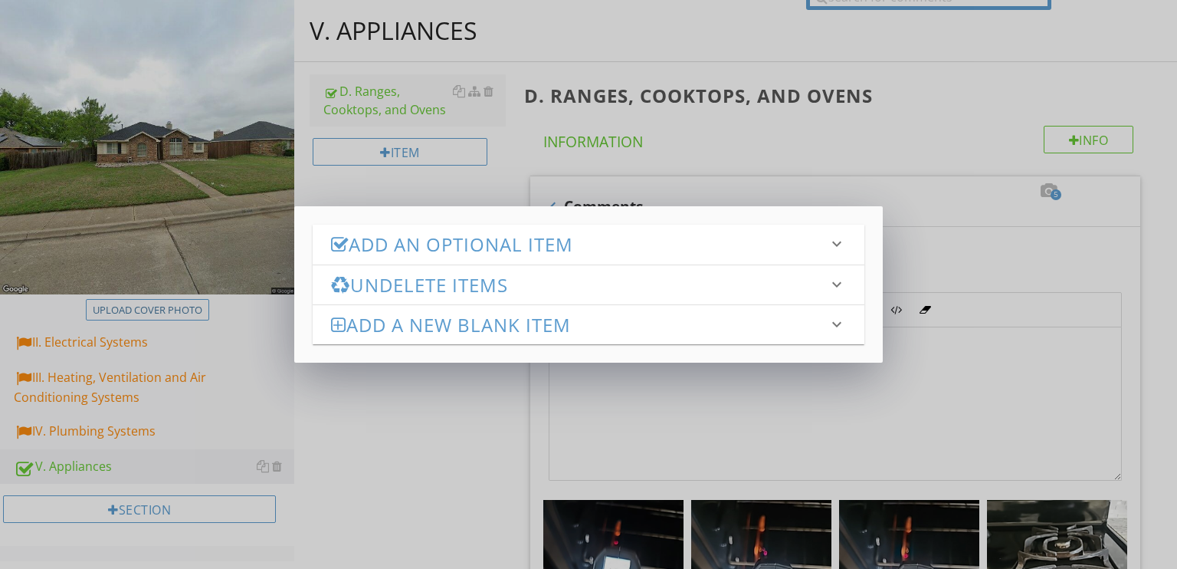
click at [428, 284] on h3 "Undelete Items" at bounding box center [579, 284] width 497 height 21
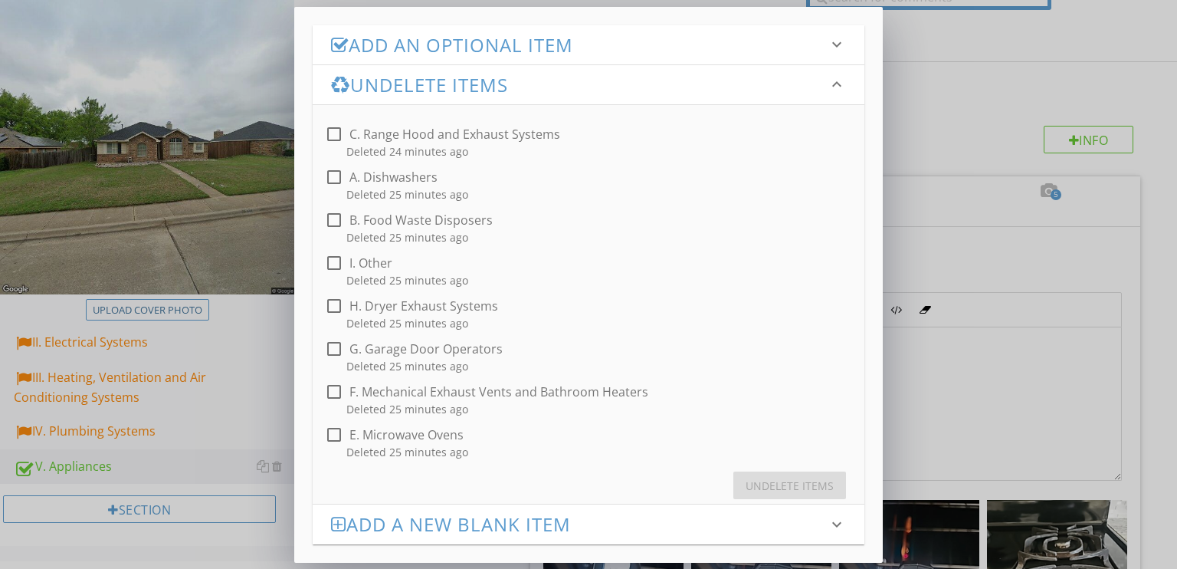
click at [333, 175] on div at bounding box center [334, 177] width 26 height 26
checkbox input "true"
click at [331, 428] on div at bounding box center [334, 435] width 26 height 26
checkbox input "true"
click at [333, 325] on div "check_box_outline_blank H. Dryer Exhaust Systems Deleted 25 minutes ago" at bounding box center [588, 313] width 527 height 37
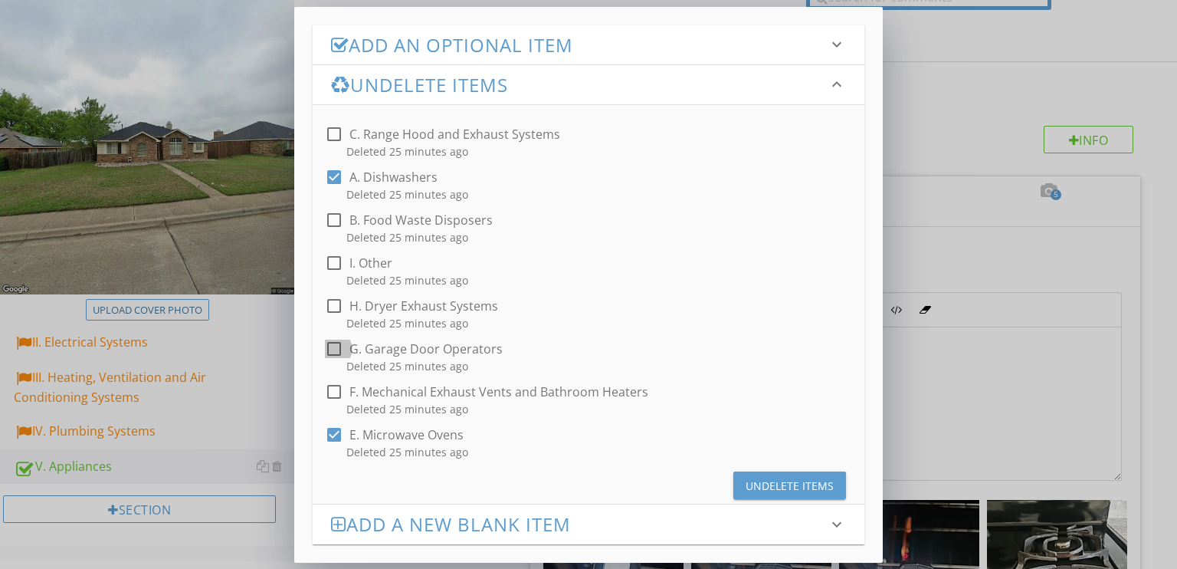
click at [338, 349] on div at bounding box center [334, 349] width 26 height 26
checkbox input "true"
click at [332, 218] on div at bounding box center [334, 220] width 26 height 26
checkbox input "true"
click at [334, 134] on div at bounding box center [334, 134] width 26 height 26
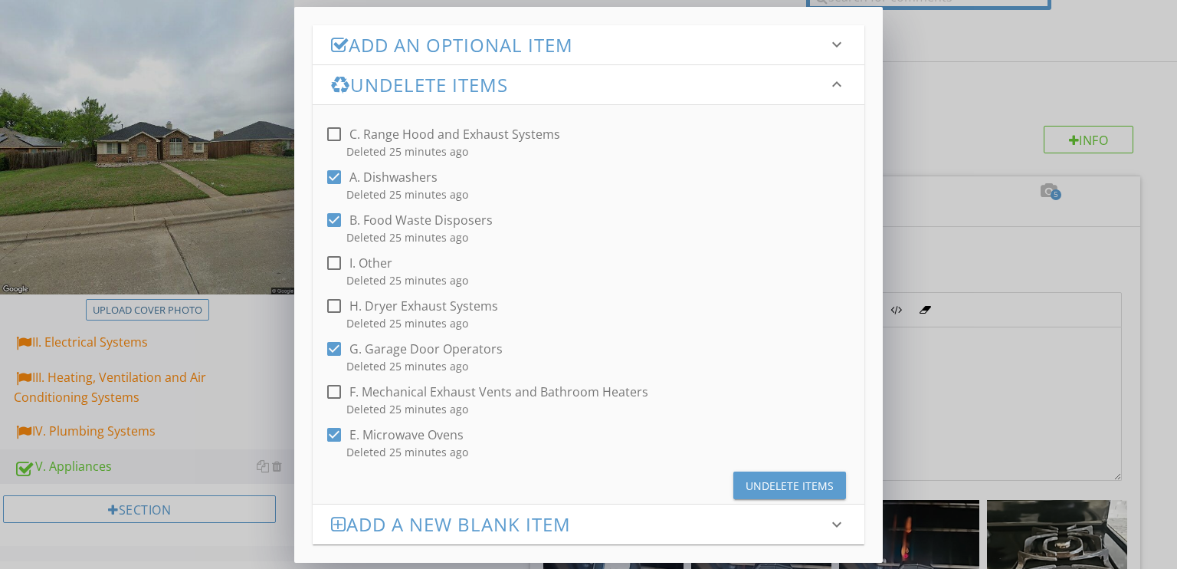
checkbox input "true"
click at [758, 478] on div "Undelete Items" at bounding box center [790, 486] width 88 height 16
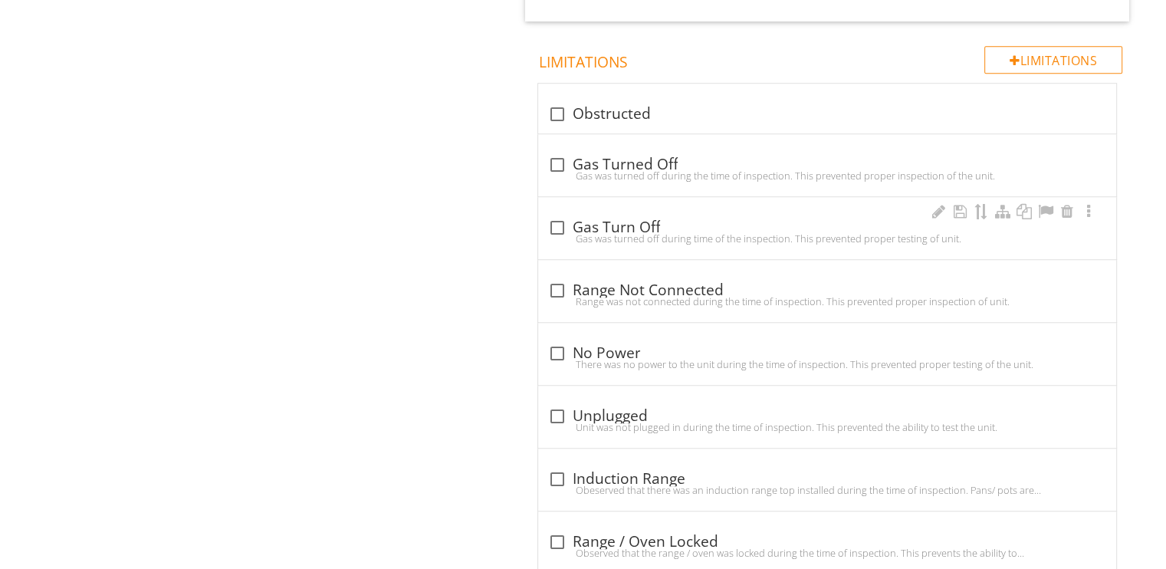
scroll to position [1150, 0]
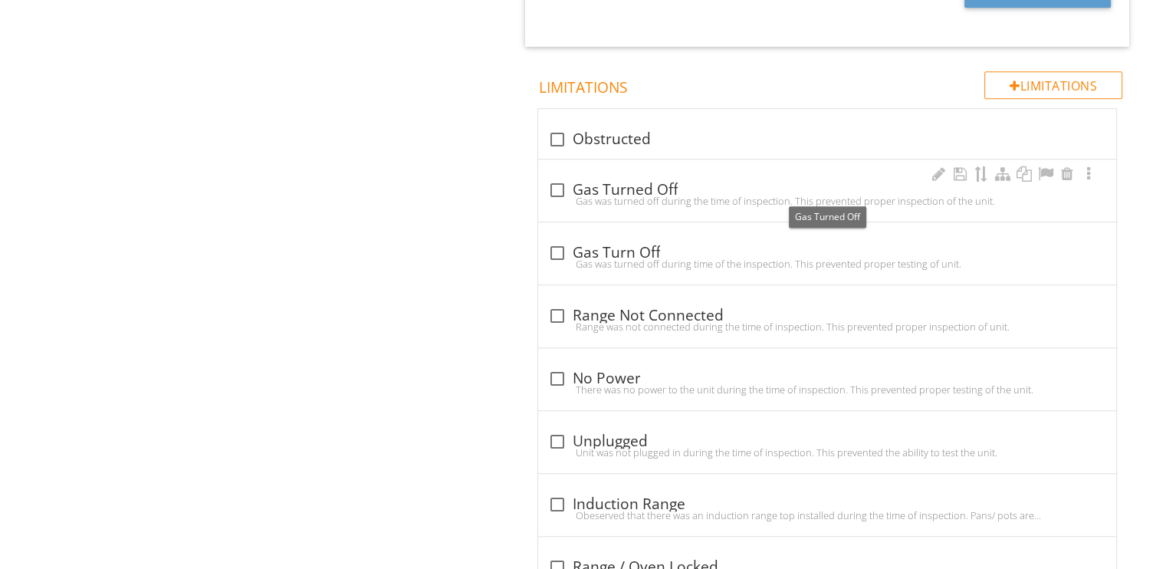
click at [552, 186] on div at bounding box center [556, 190] width 26 height 26
checkbox input "true"
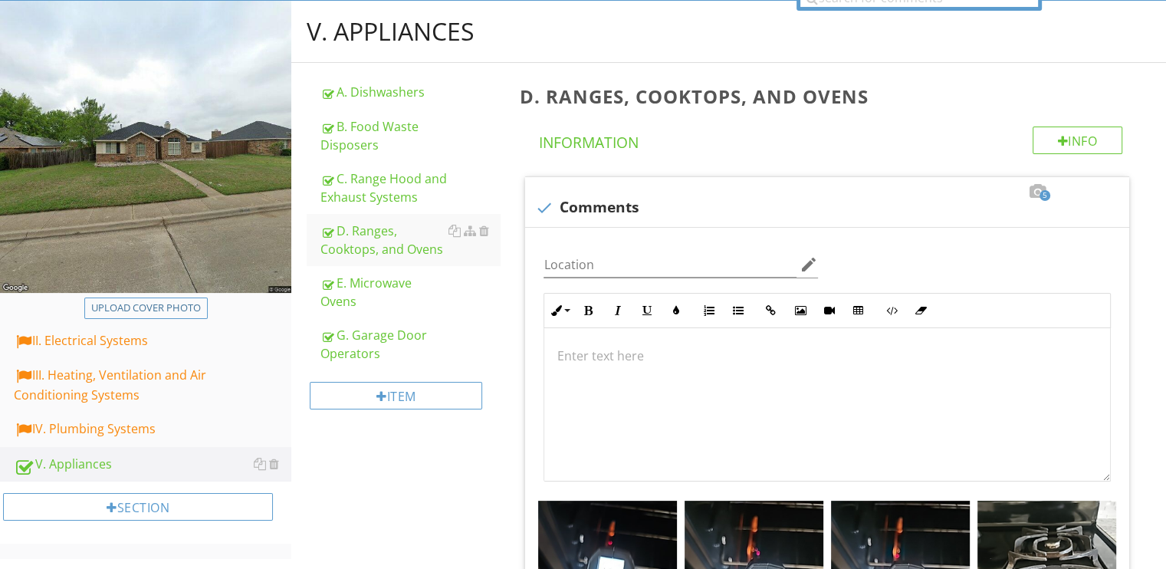
scroll to position [153, 0]
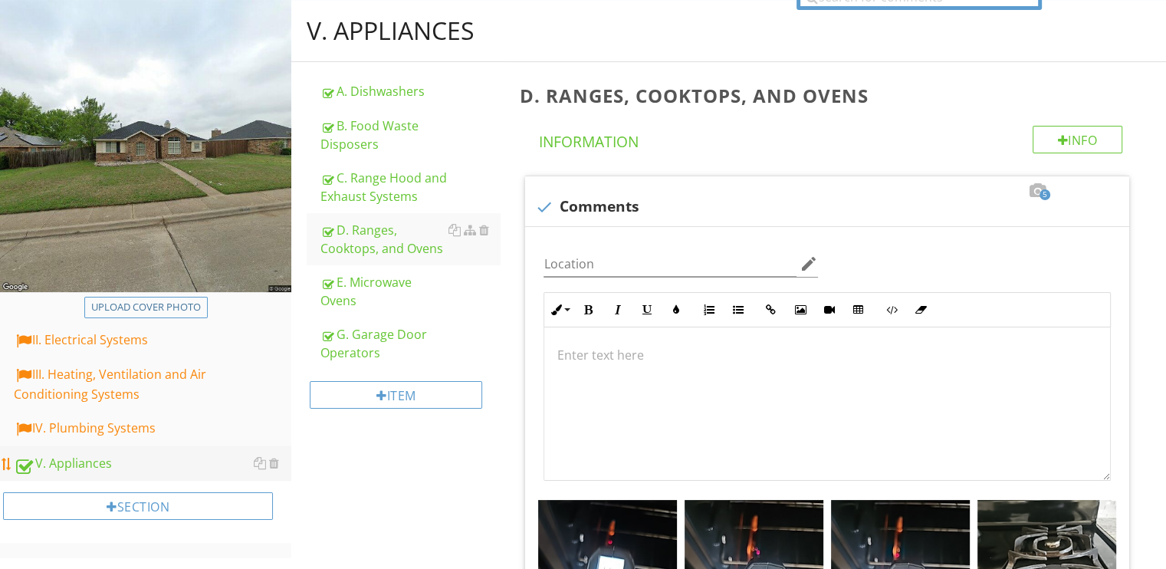
click at [92, 459] on div "V. Appliances" at bounding box center [152, 464] width 277 height 20
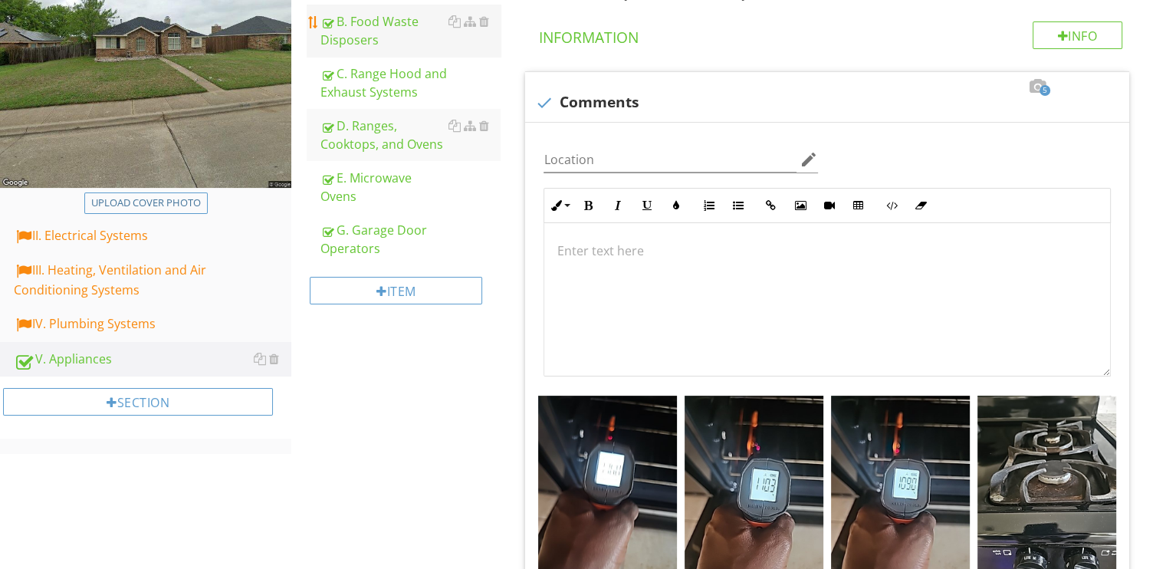
scroll to position [307, 0]
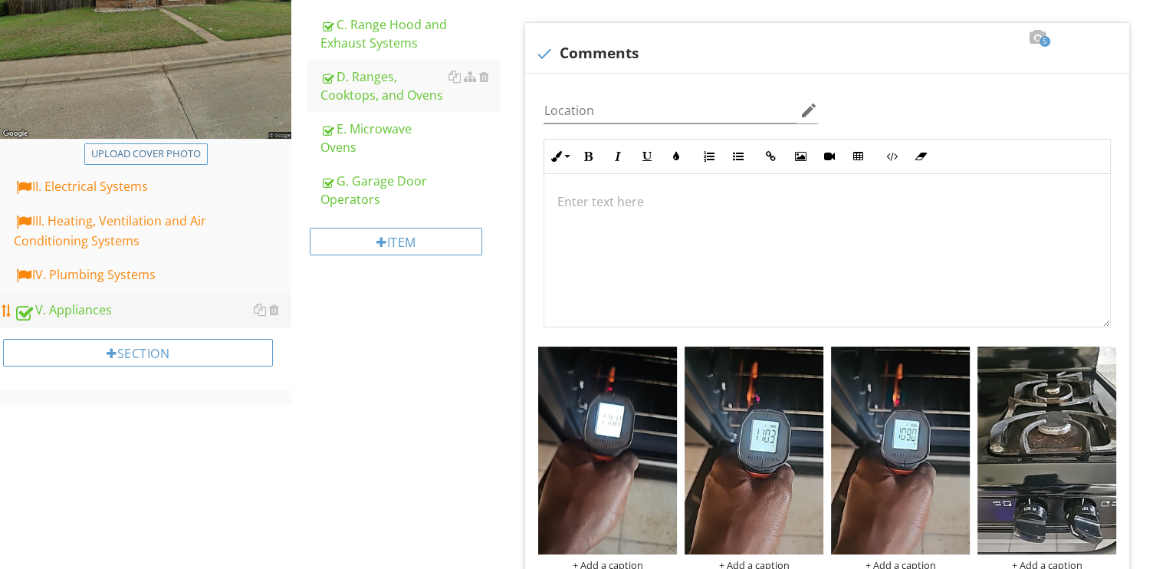
click at [77, 310] on div "V. Appliances" at bounding box center [152, 310] width 277 height 20
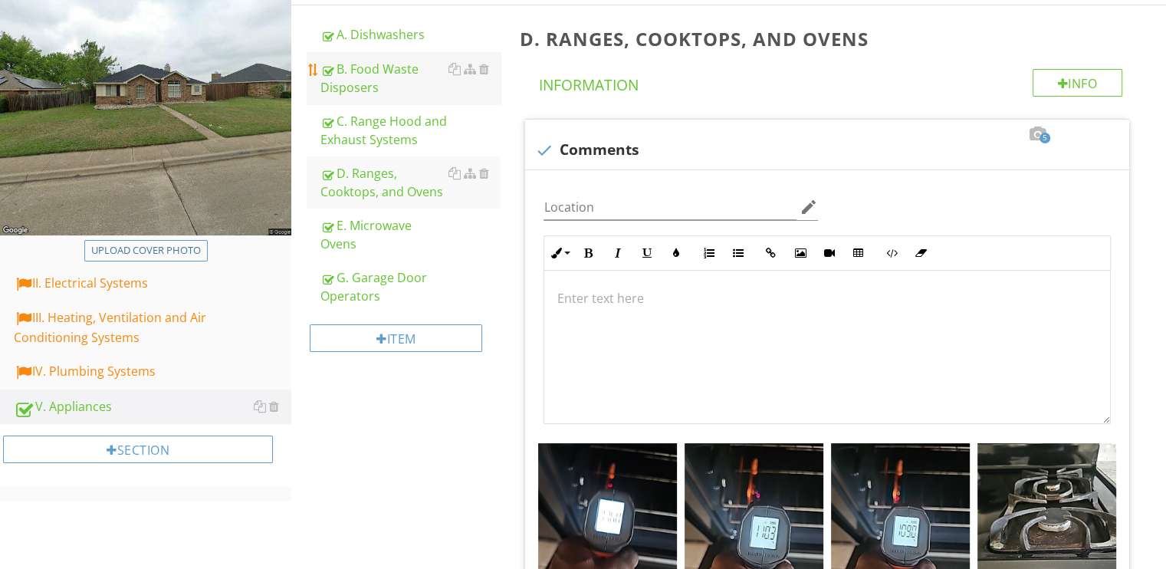
scroll to position [0, 0]
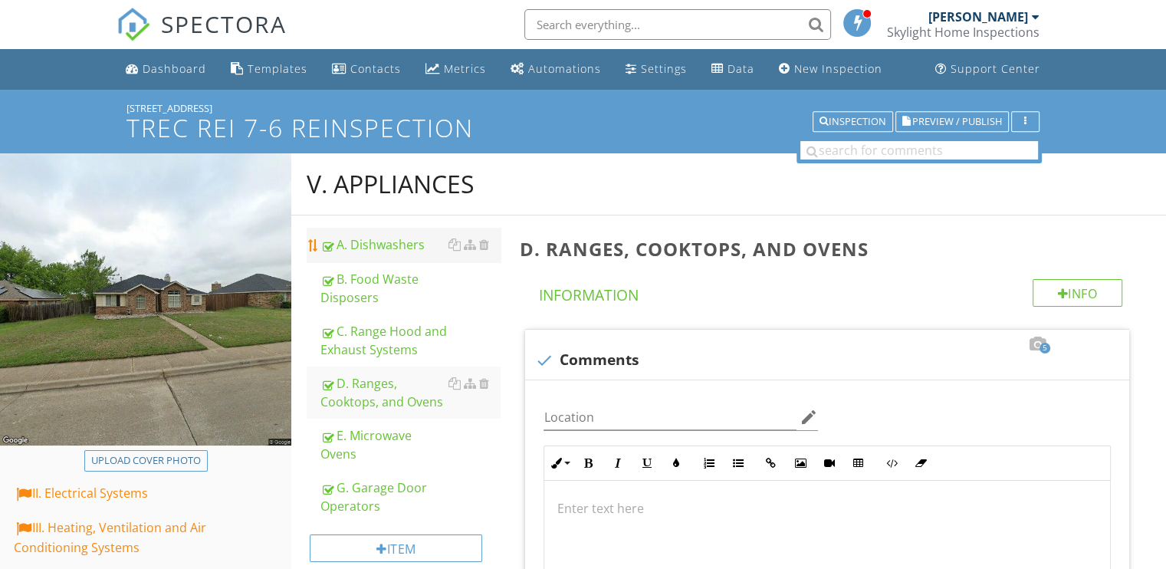
click at [368, 241] on div "A. Dishwashers" at bounding box center [410, 244] width 180 height 18
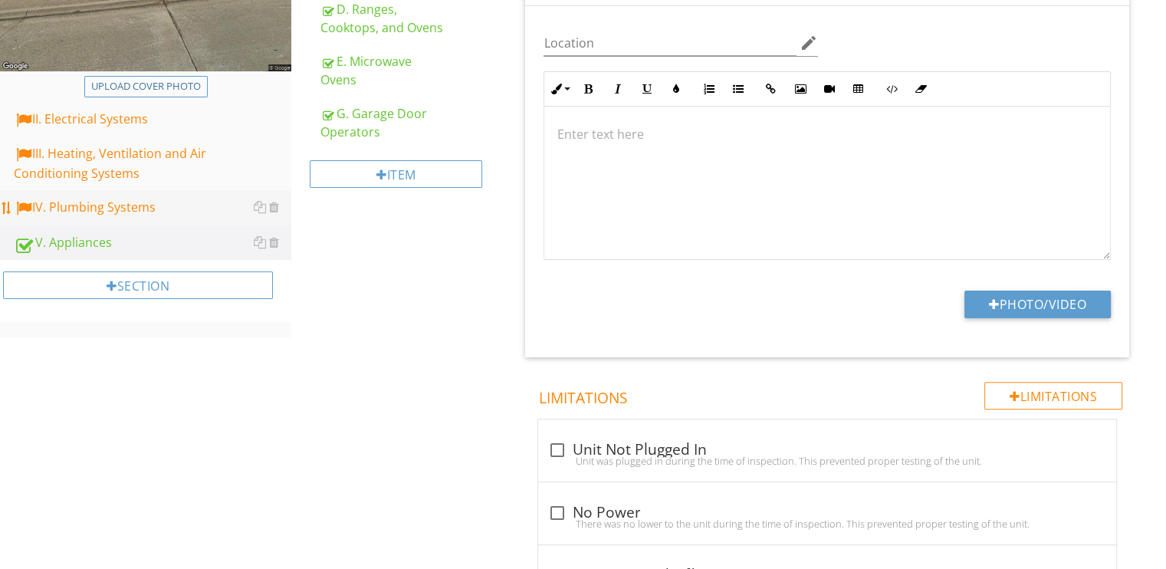
scroll to position [383, 0]
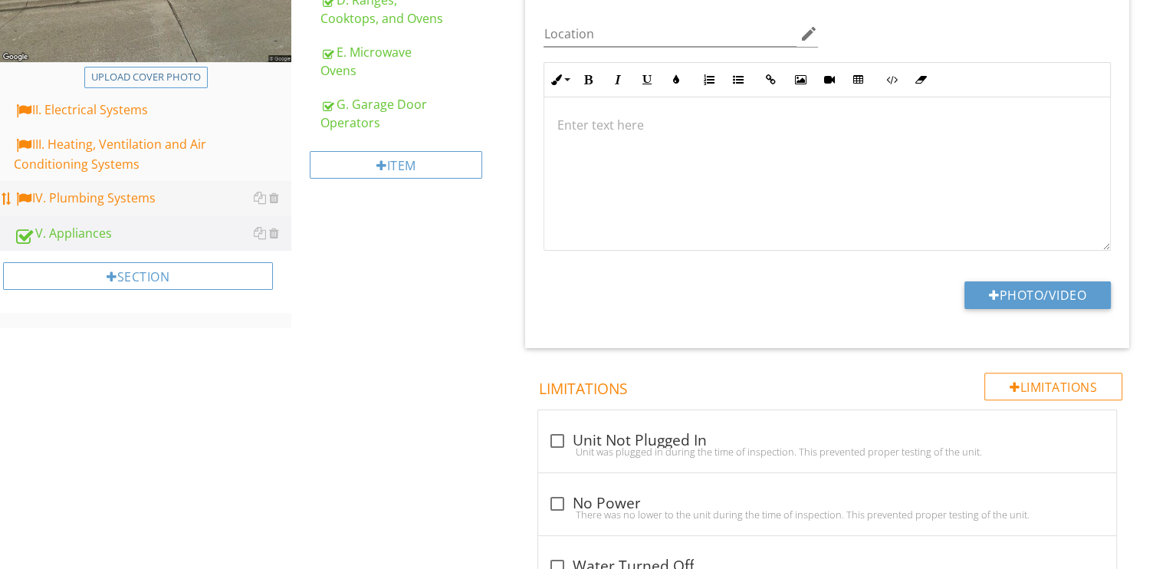
click at [86, 194] on div "IV. Plumbing Systems" at bounding box center [152, 199] width 277 height 20
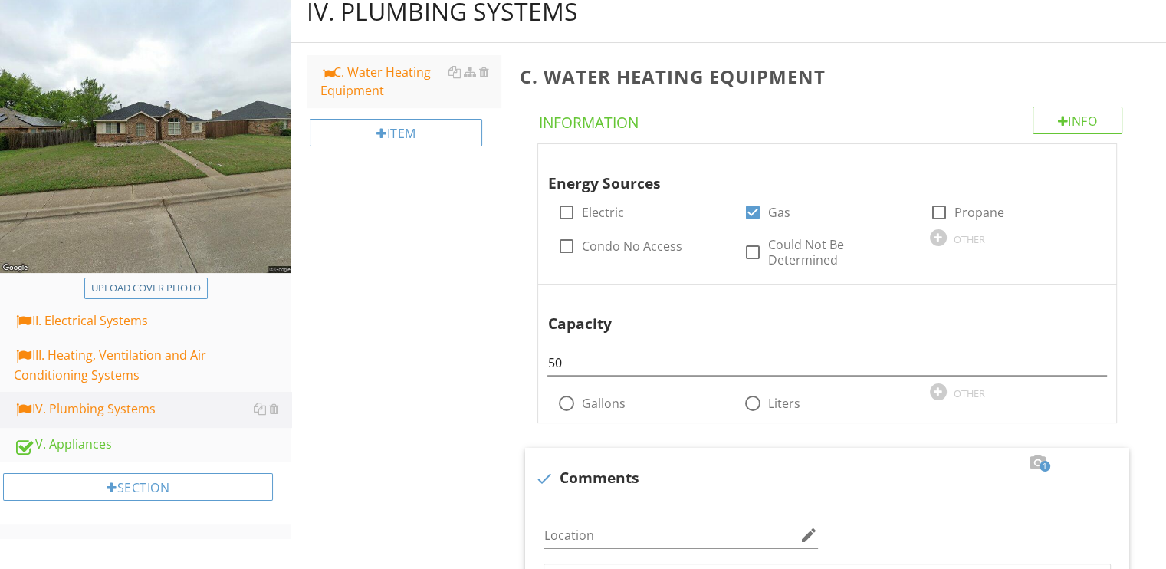
scroll to position [383, 0]
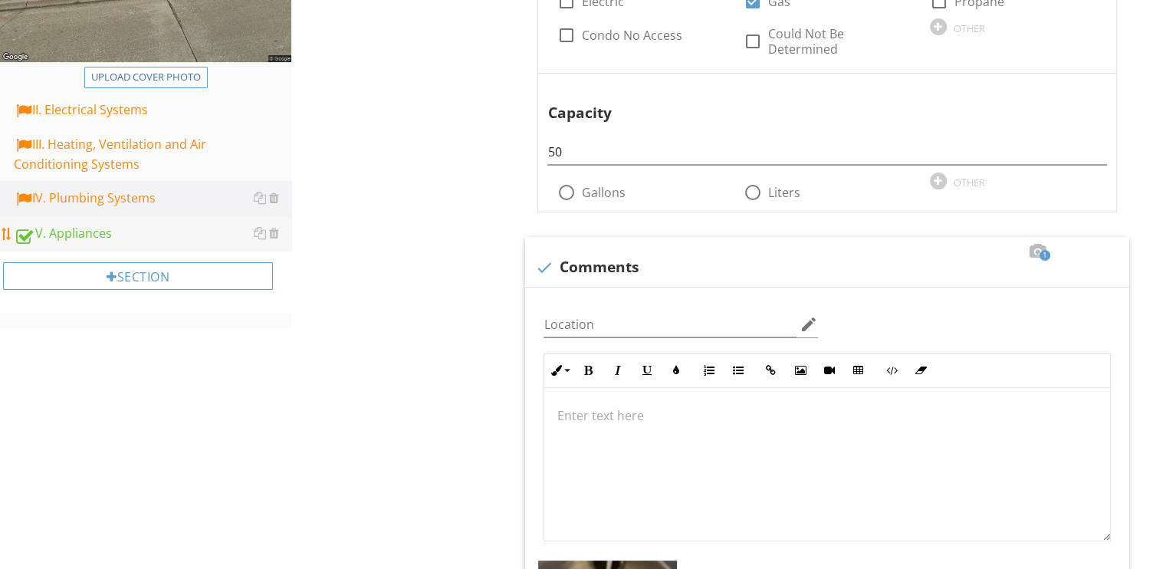
click at [76, 230] on div "V. Appliances" at bounding box center [152, 234] width 277 height 20
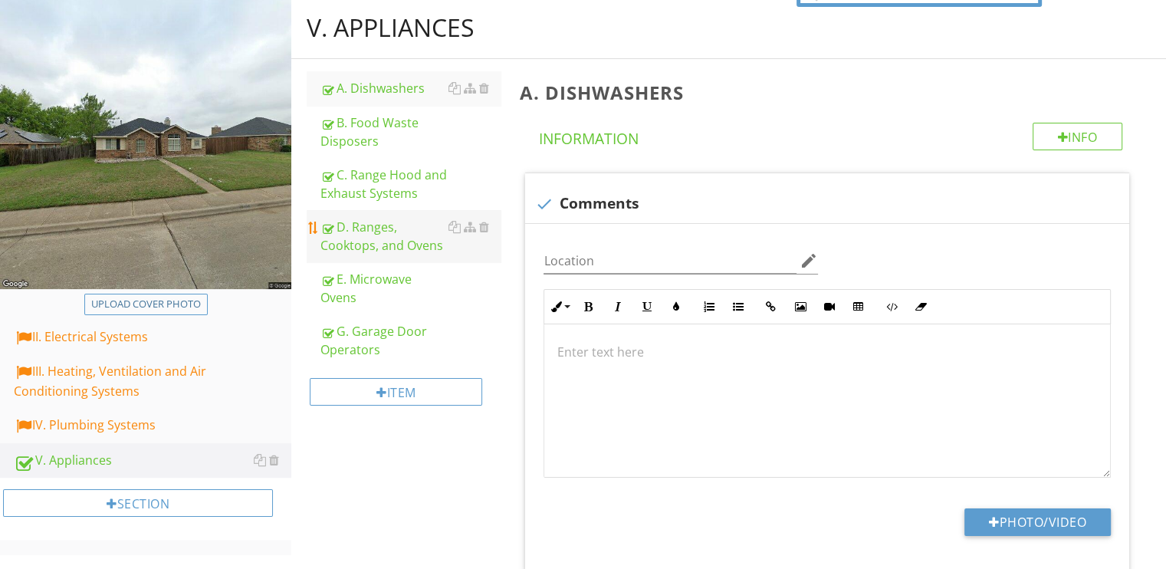
scroll to position [153, 0]
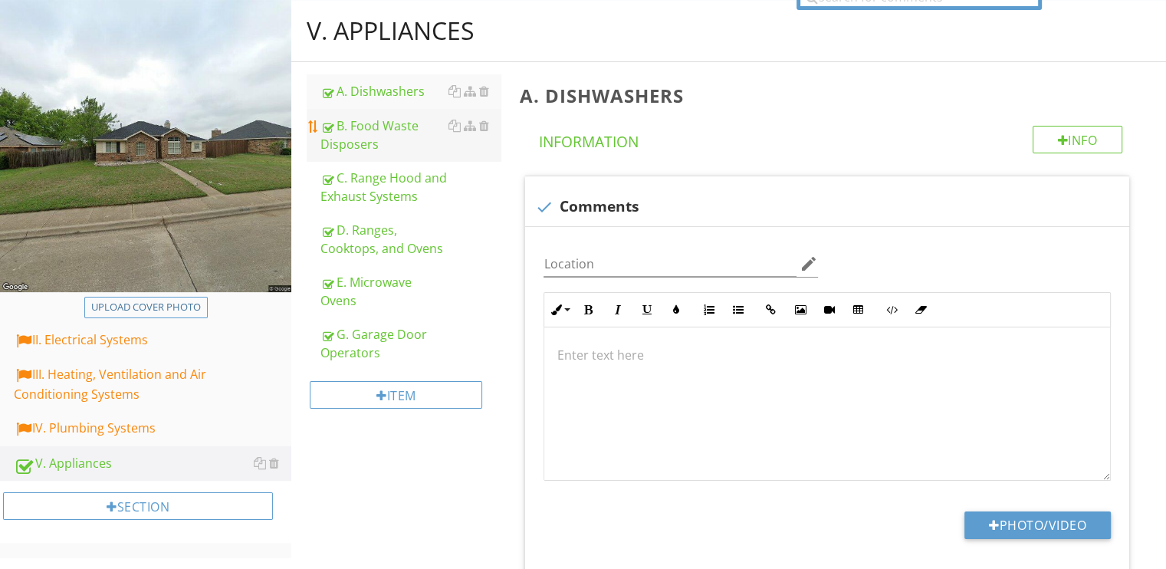
click at [371, 134] on div "B. Food Waste Disposers" at bounding box center [410, 135] width 180 height 37
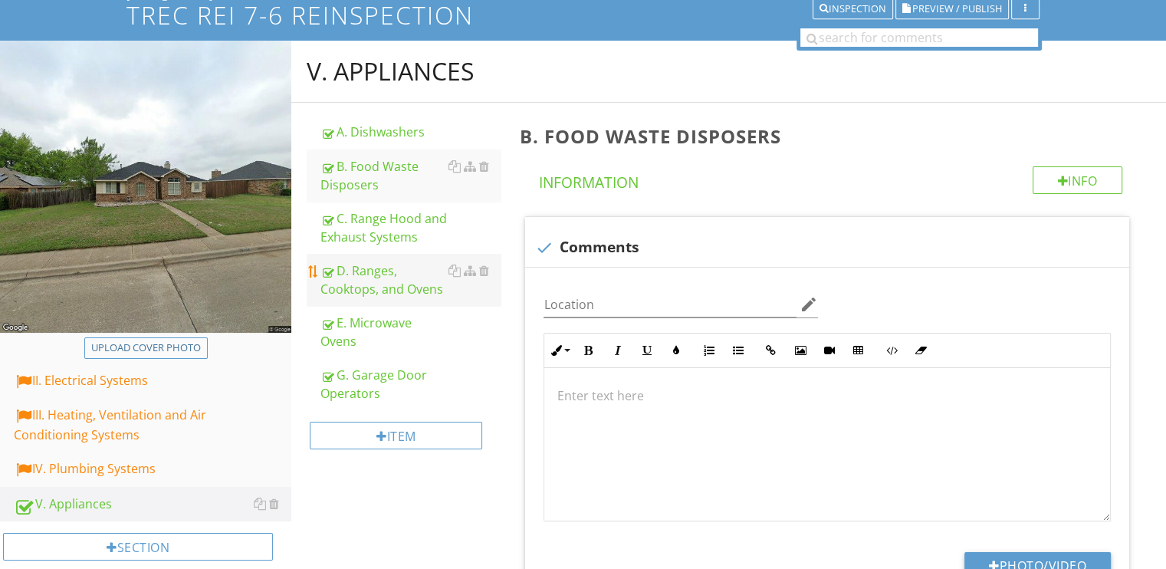
scroll to position [77, 0]
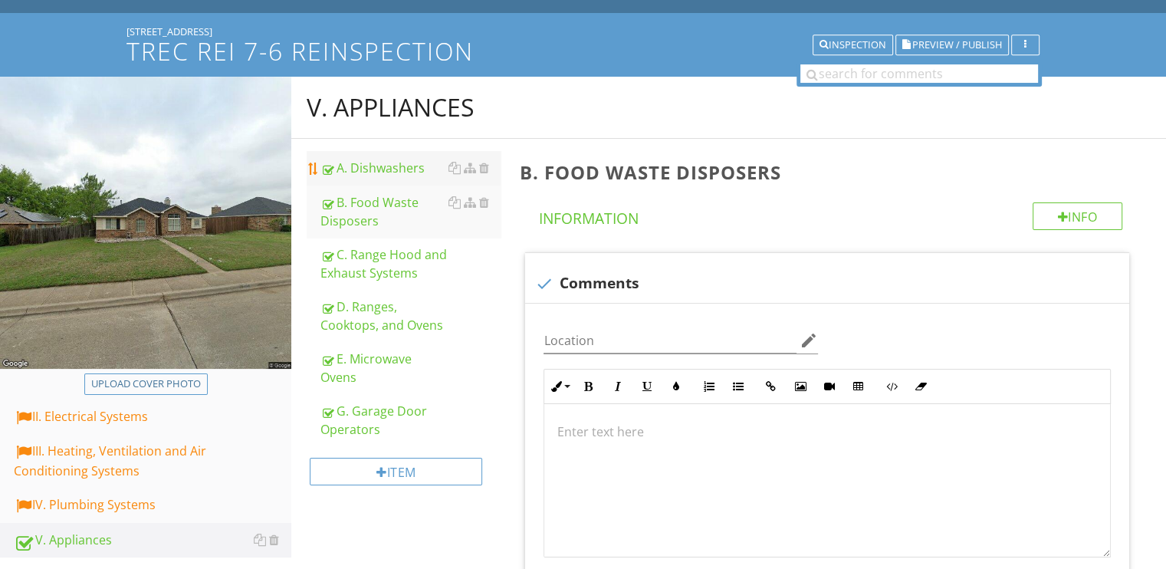
click at [359, 174] on div "A. Dishwashers" at bounding box center [410, 168] width 180 height 18
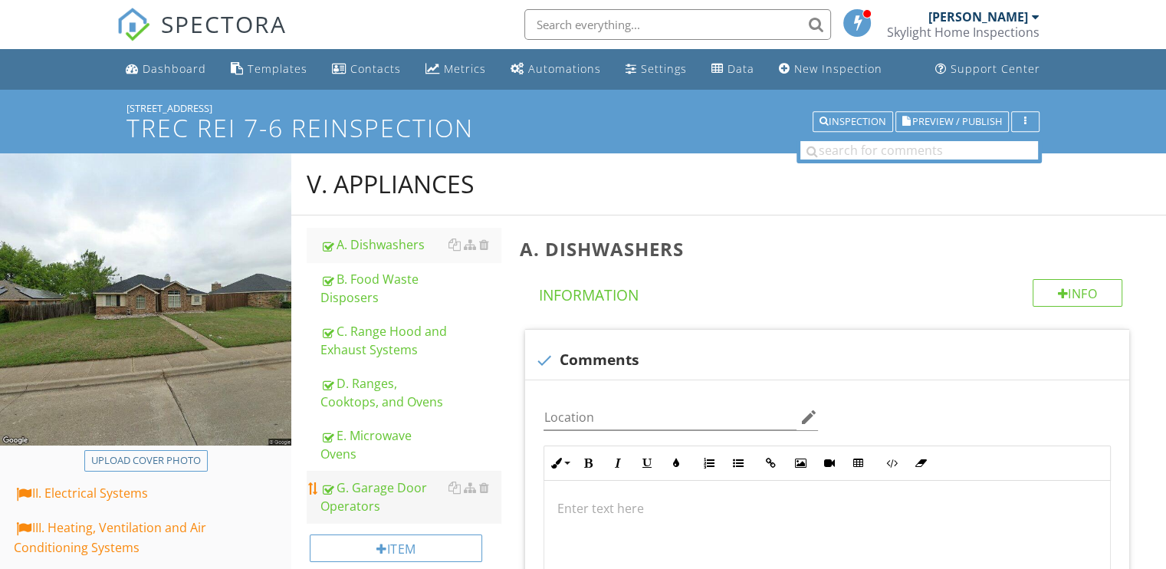
click at [363, 482] on div "G. Garage Door Operators" at bounding box center [410, 496] width 180 height 37
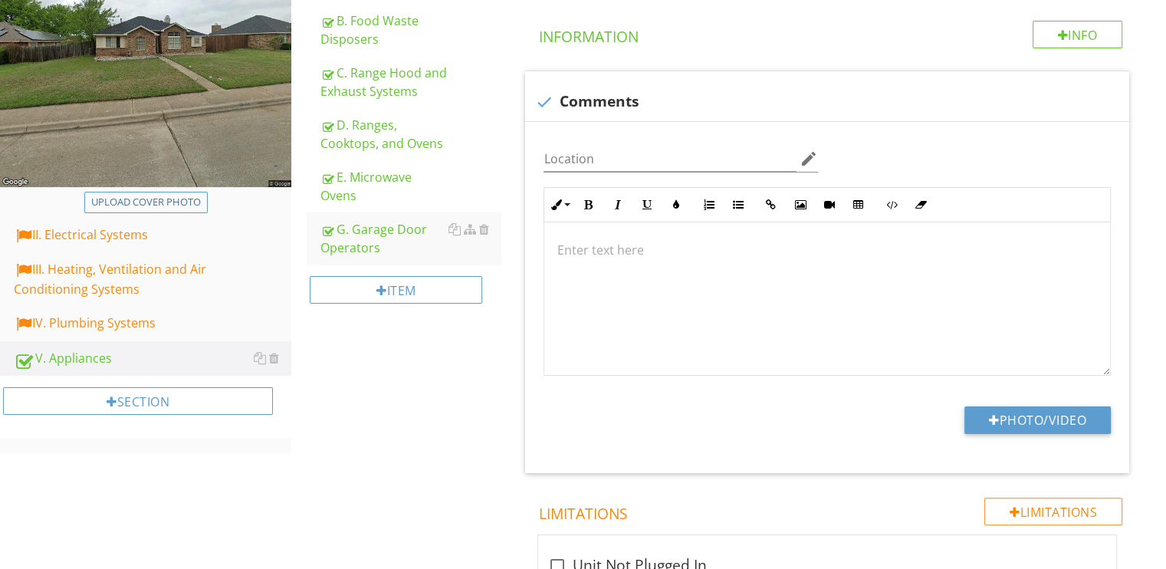
scroll to position [307, 0]
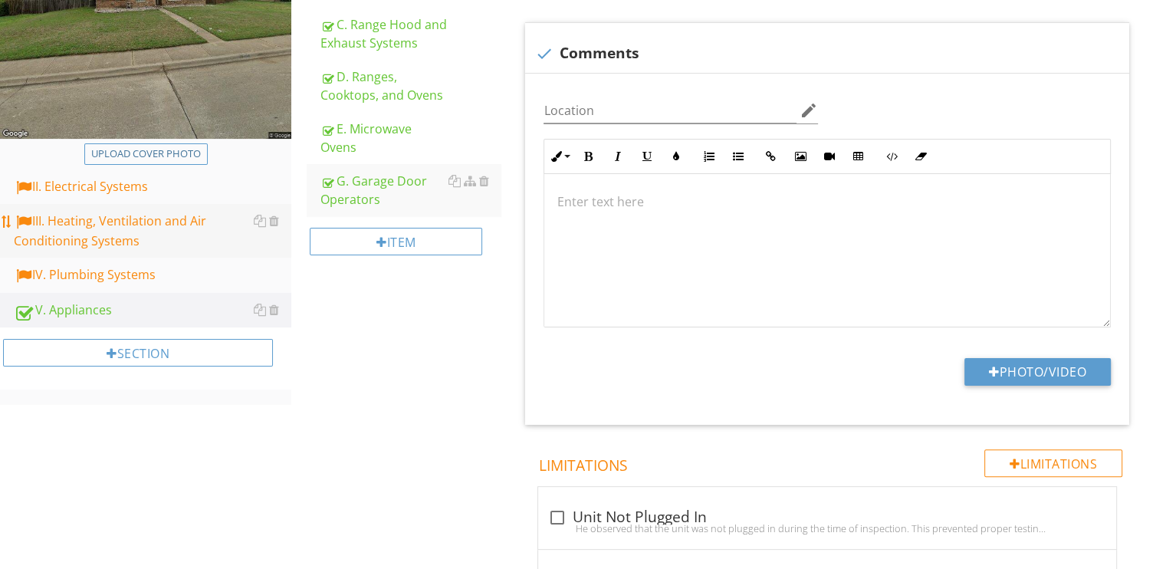
click at [93, 232] on div "III. Heating, Ventilation and Air Conditioning Systems" at bounding box center [152, 231] width 277 height 38
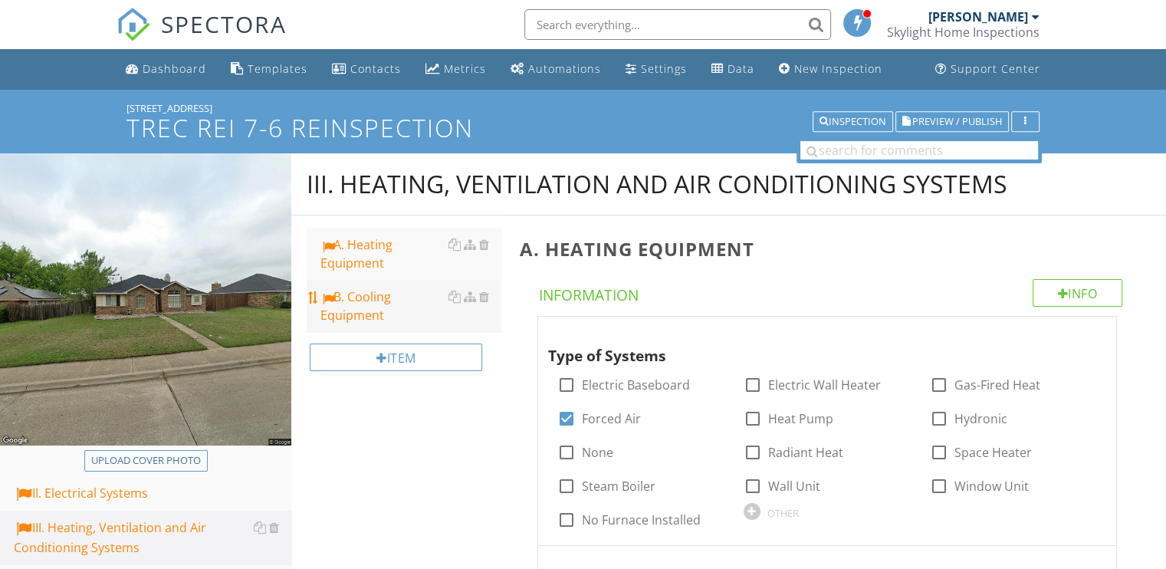
click at [346, 304] on div "B. Cooling Equipment" at bounding box center [410, 305] width 180 height 37
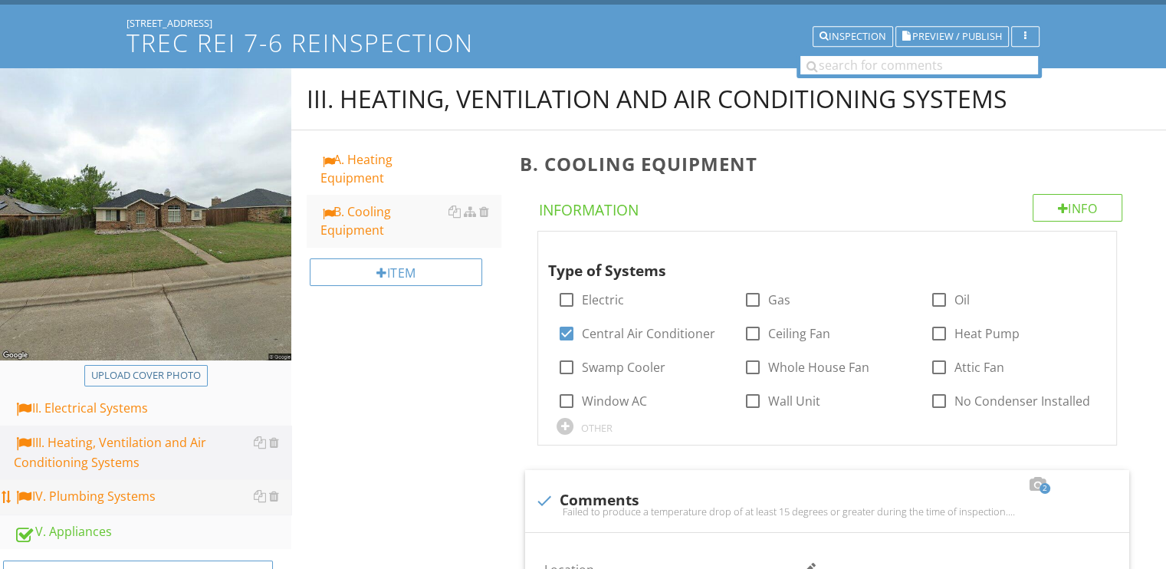
scroll to position [153, 0]
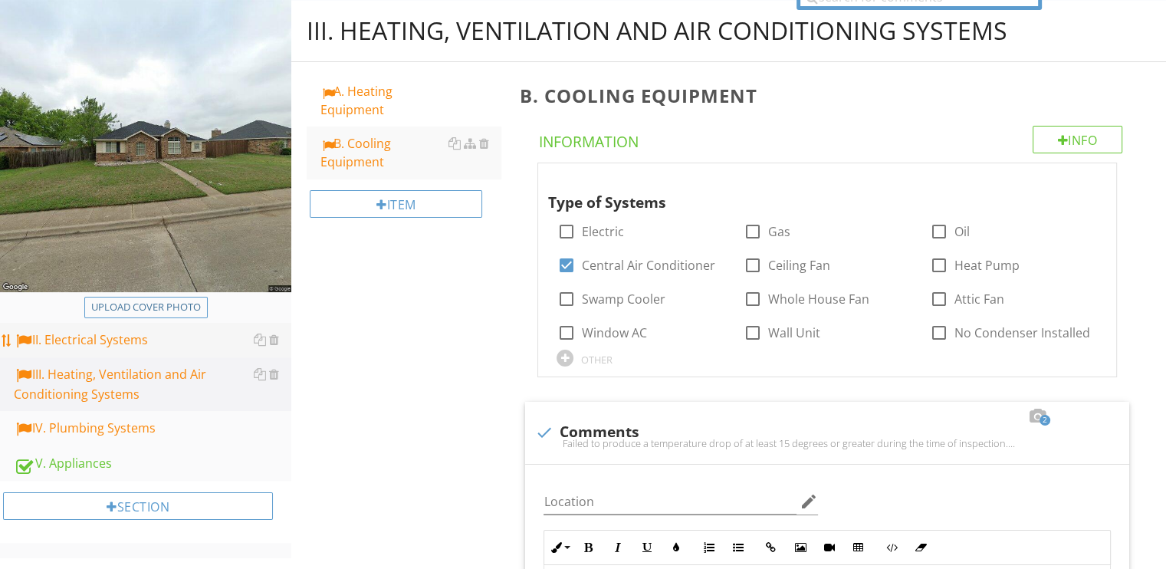
click at [100, 349] on div "II. Electrical Systems" at bounding box center [152, 340] width 277 height 20
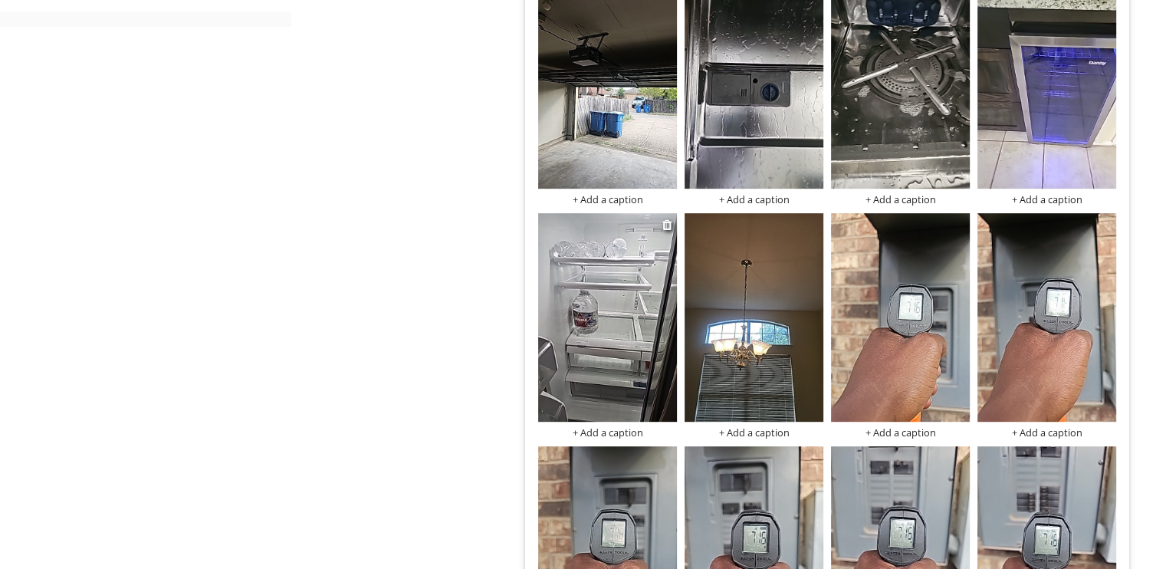
scroll to position [690, 0]
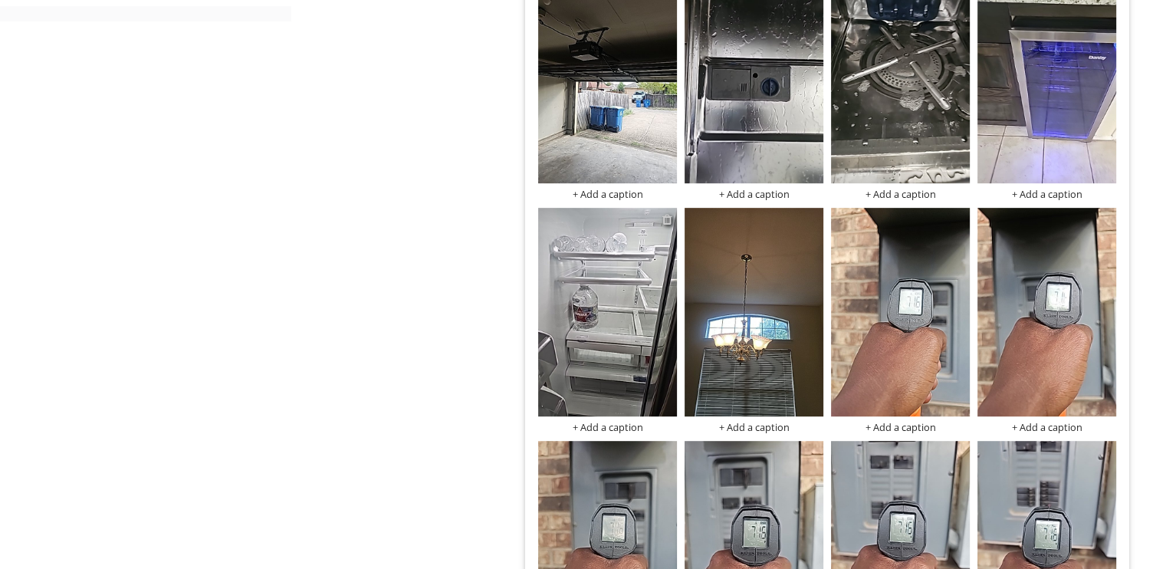
click at [666, 219] on div at bounding box center [667, 219] width 10 height 12
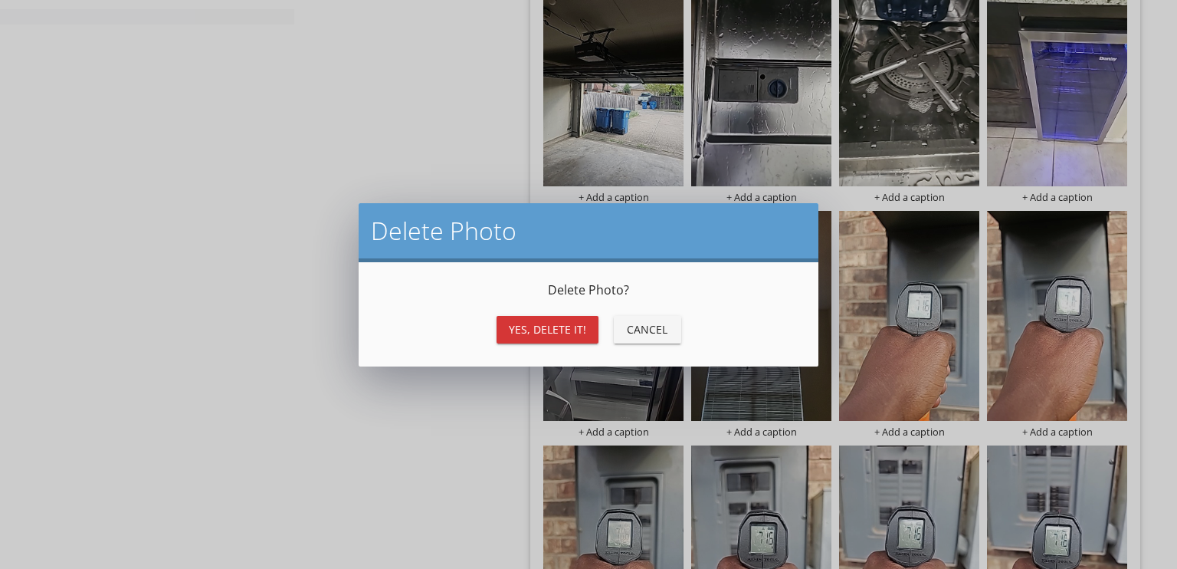
click at [539, 323] on div "Yes, Delete it!" at bounding box center [547, 329] width 77 height 16
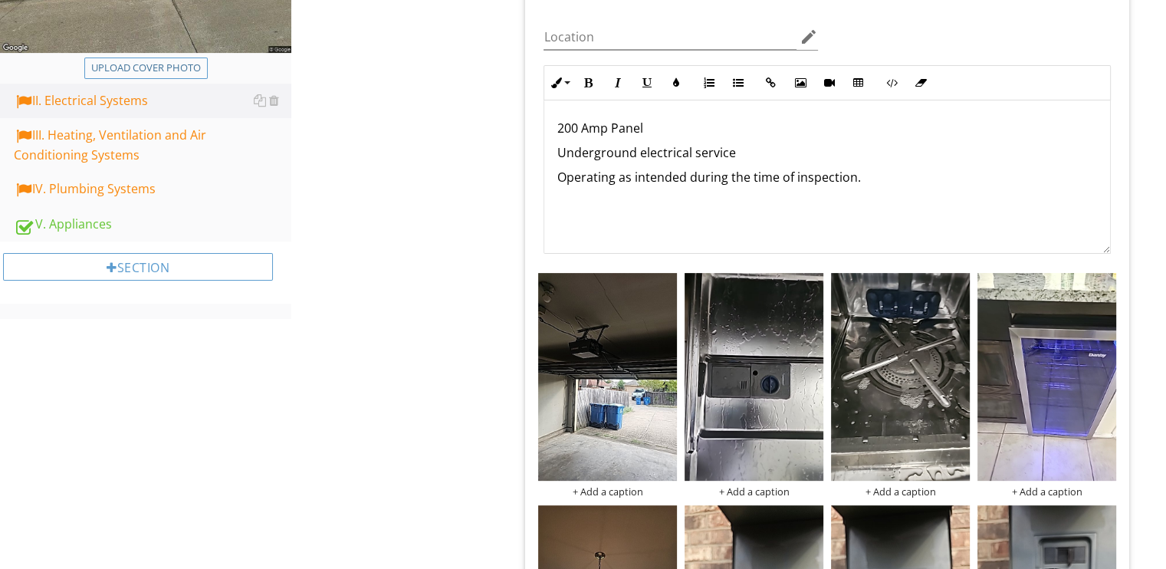
scroll to position [383, 0]
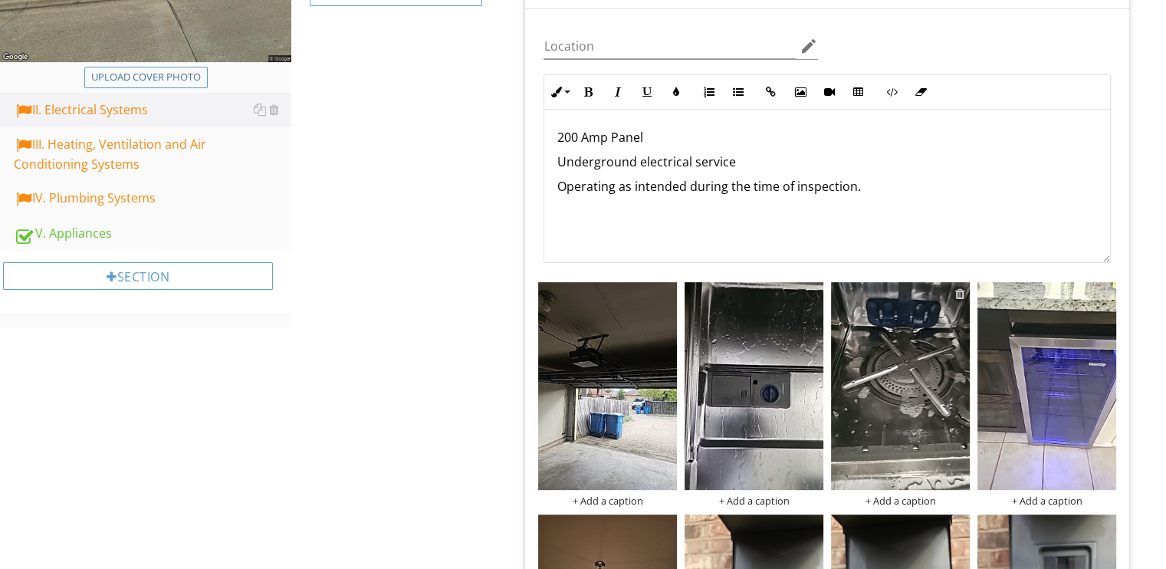
click at [959, 295] on div at bounding box center [960, 293] width 10 height 12
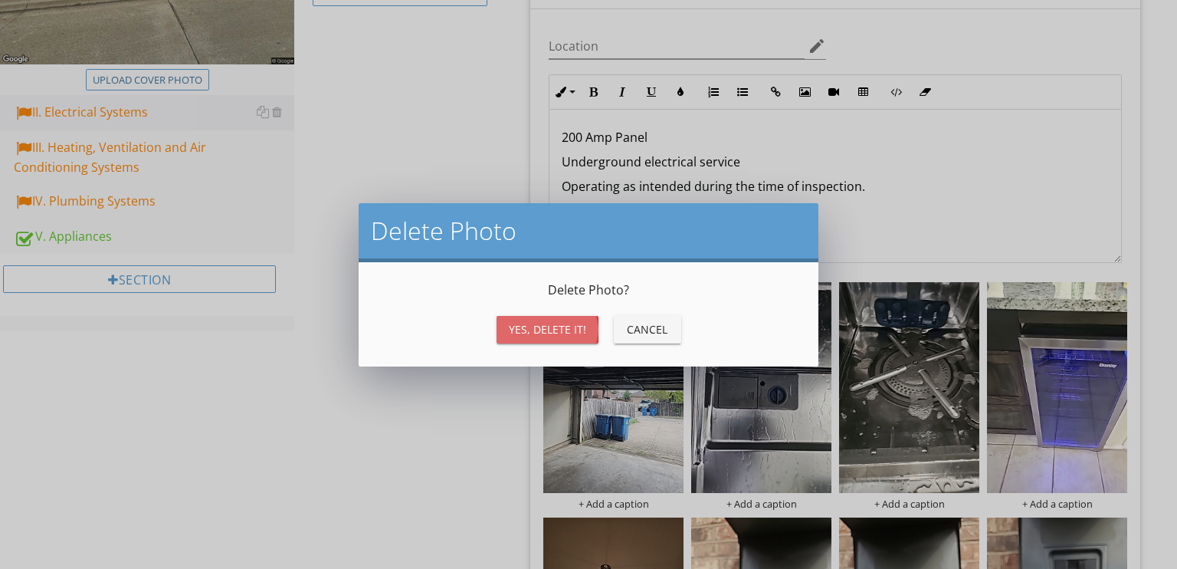
click at [554, 330] on div "Yes, Delete it!" at bounding box center [547, 329] width 77 height 16
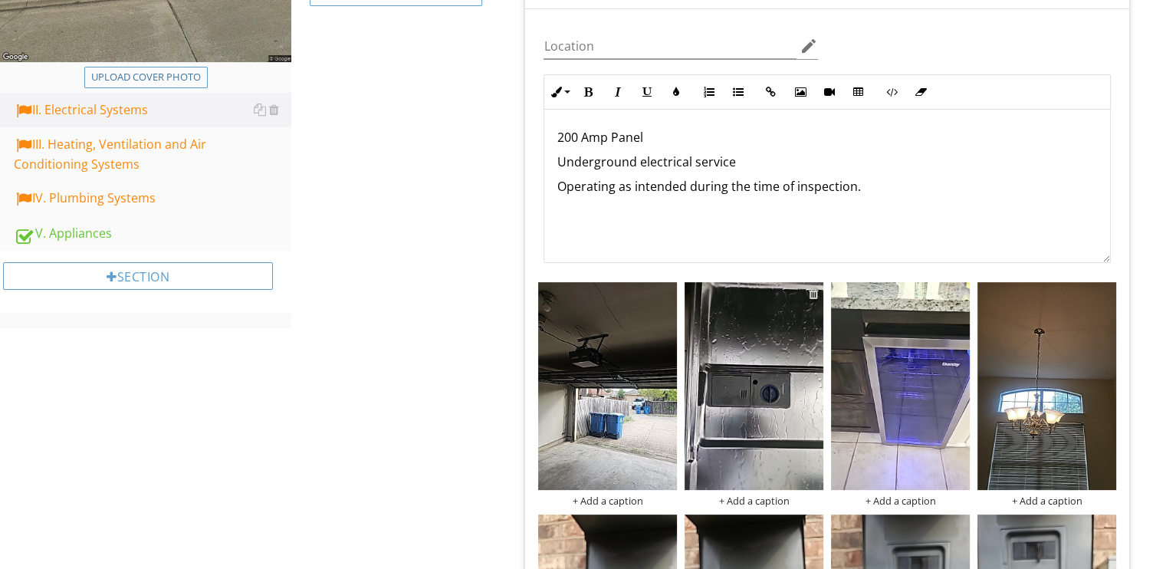
click at [813, 293] on div at bounding box center [814, 293] width 10 height 12
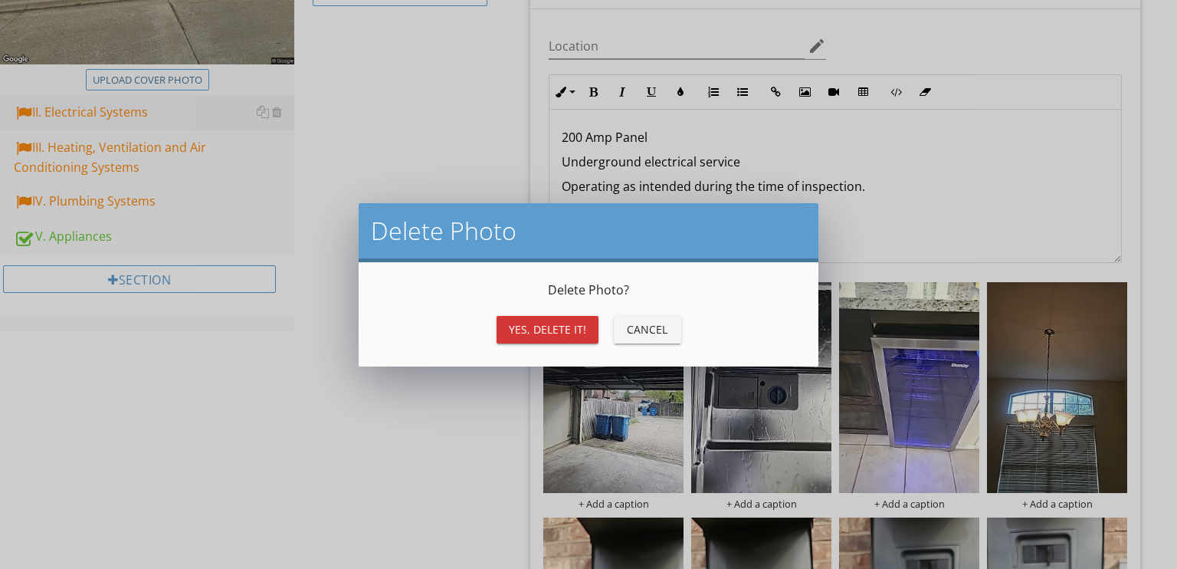
click at [539, 337] on div "Yes, Delete it!" at bounding box center [547, 329] width 77 height 16
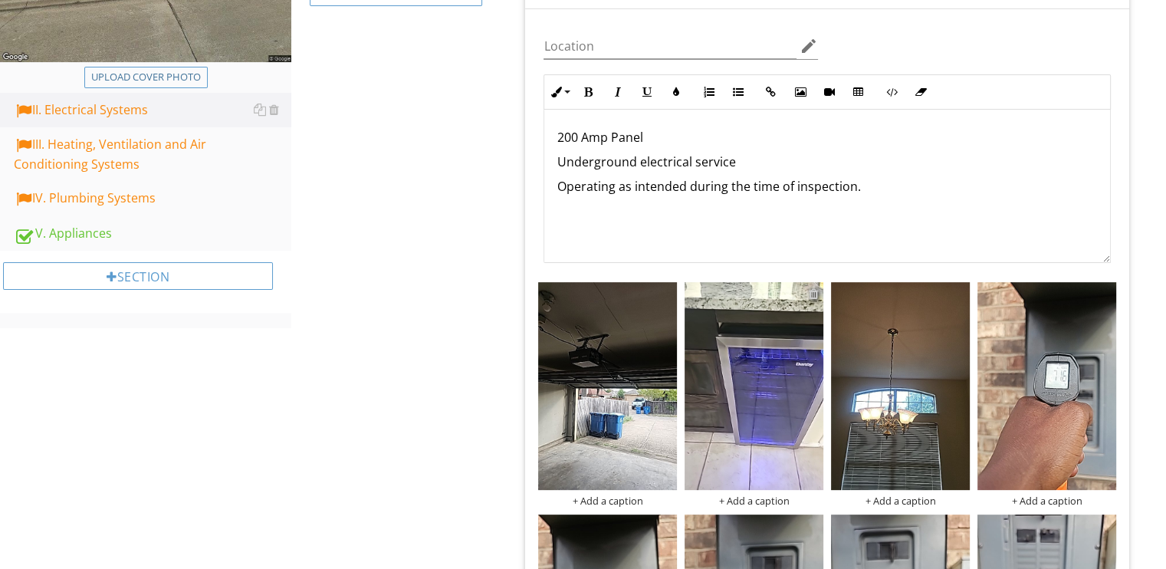
click at [815, 291] on div at bounding box center [814, 293] width 10 height 12
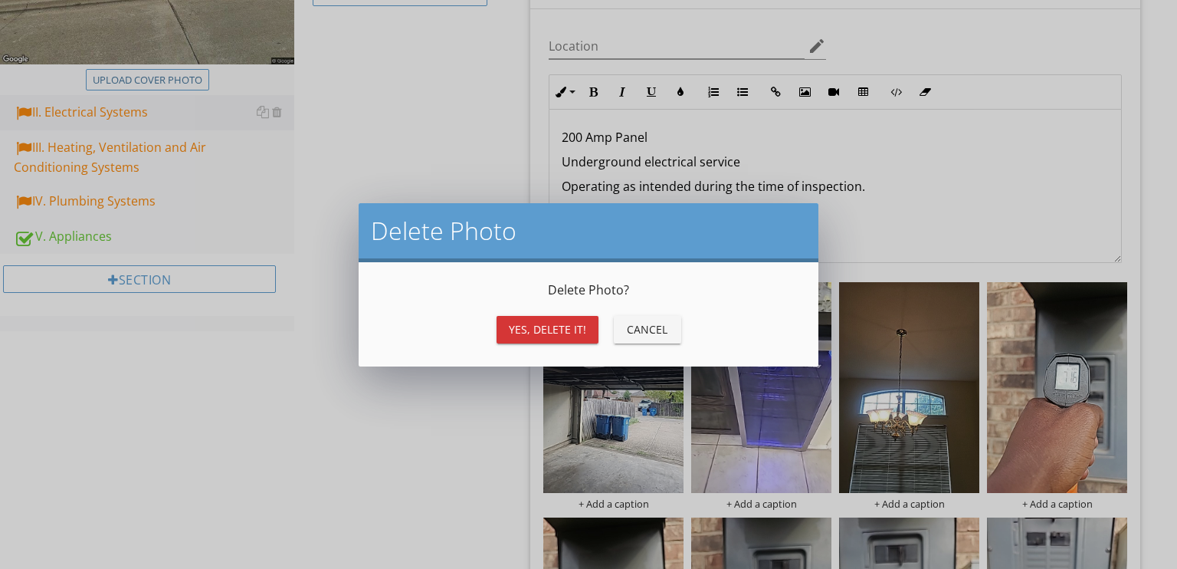
click at [570, 331] on div "Yes, Delete it!" at bounding box center [547, 329] width 77 height 16
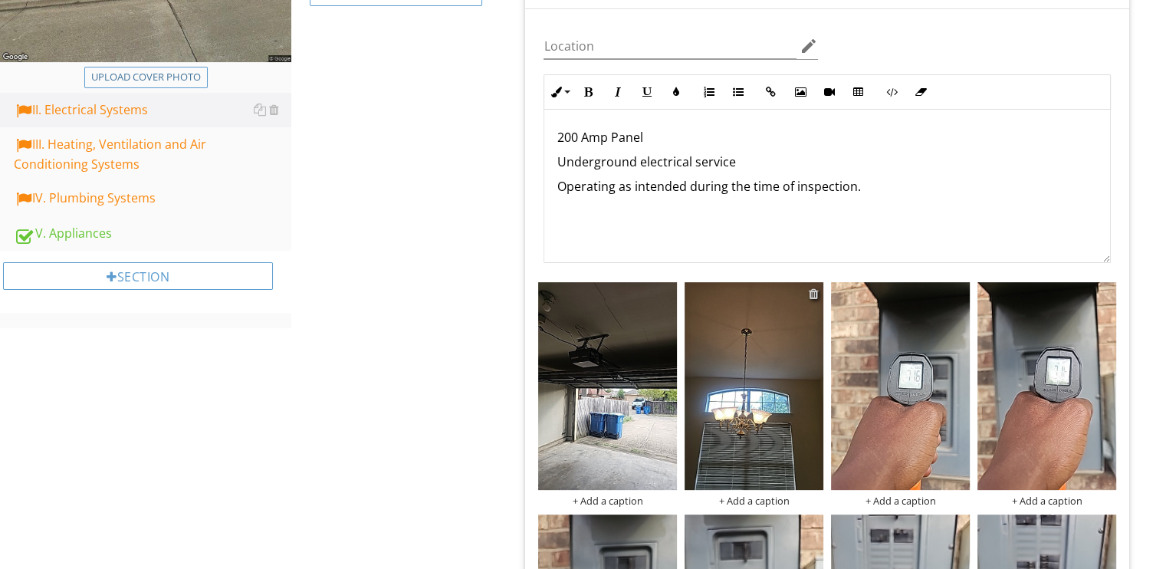
click at [813, 294] on div at bounding box center [814, 293] width 10 height 12
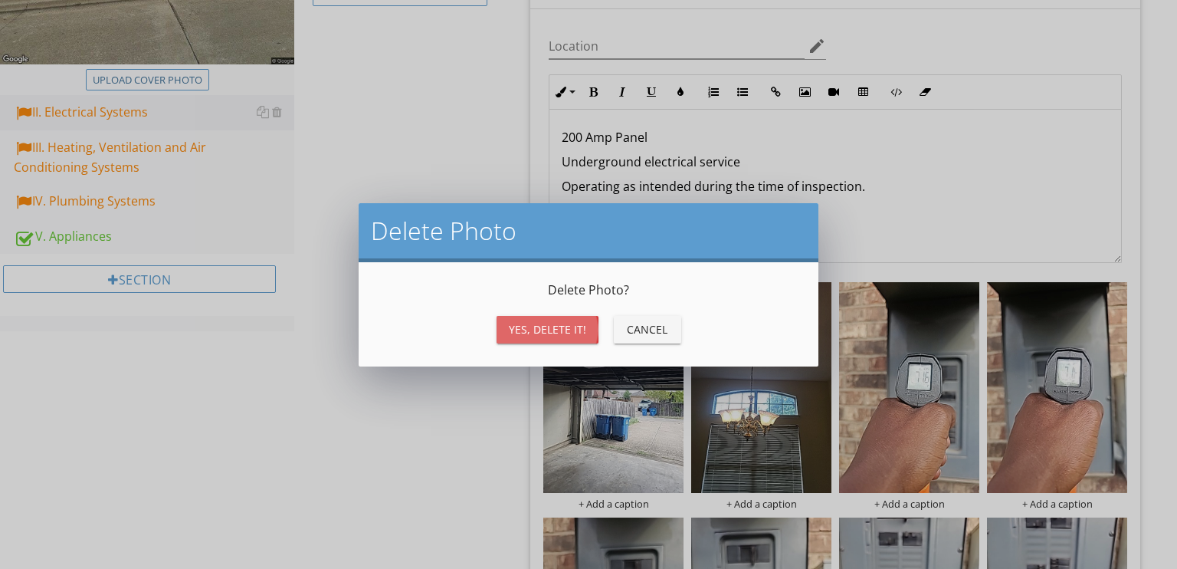
click at [518, 326] on div "Yes, Delete it!" at bounding box center [547, 329] width 77 height 16
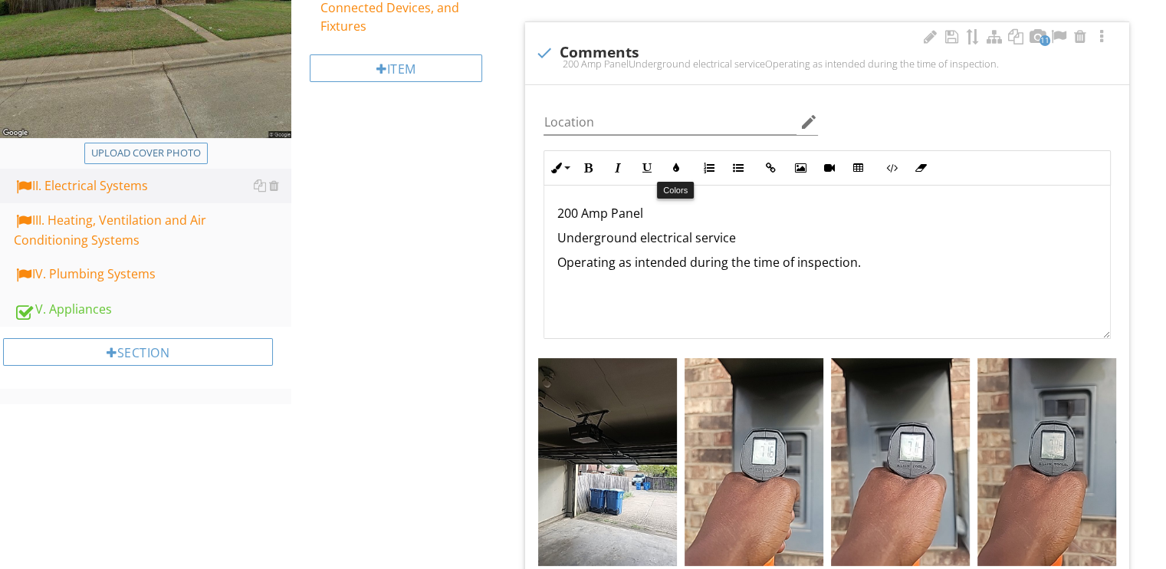
scroll to position [537, 0]
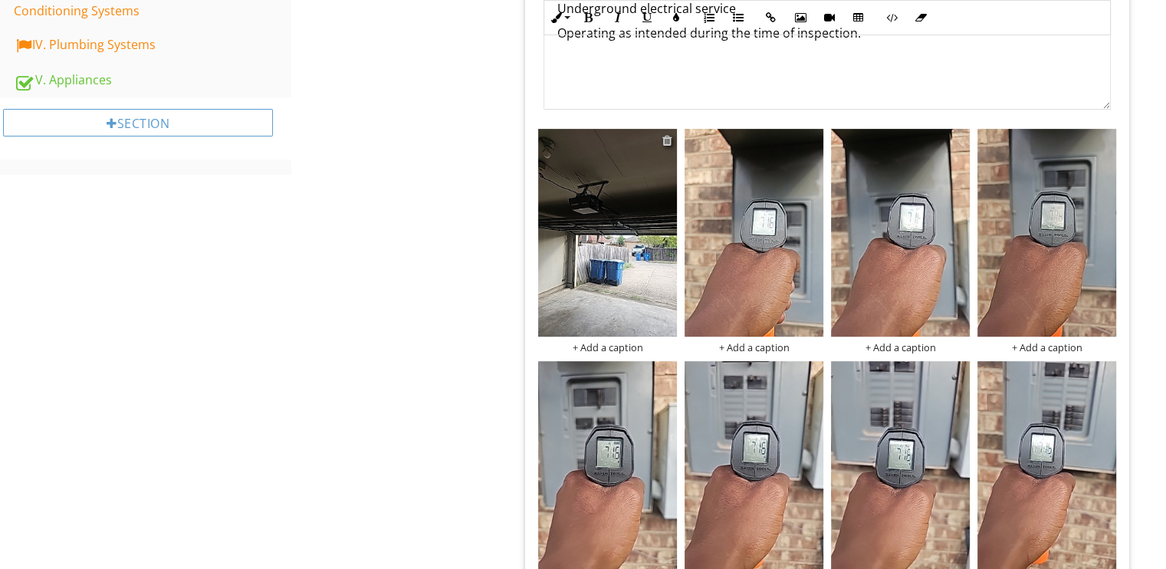
click at [665, 140] on div at bounding box center [667, 140] width 10 height 12
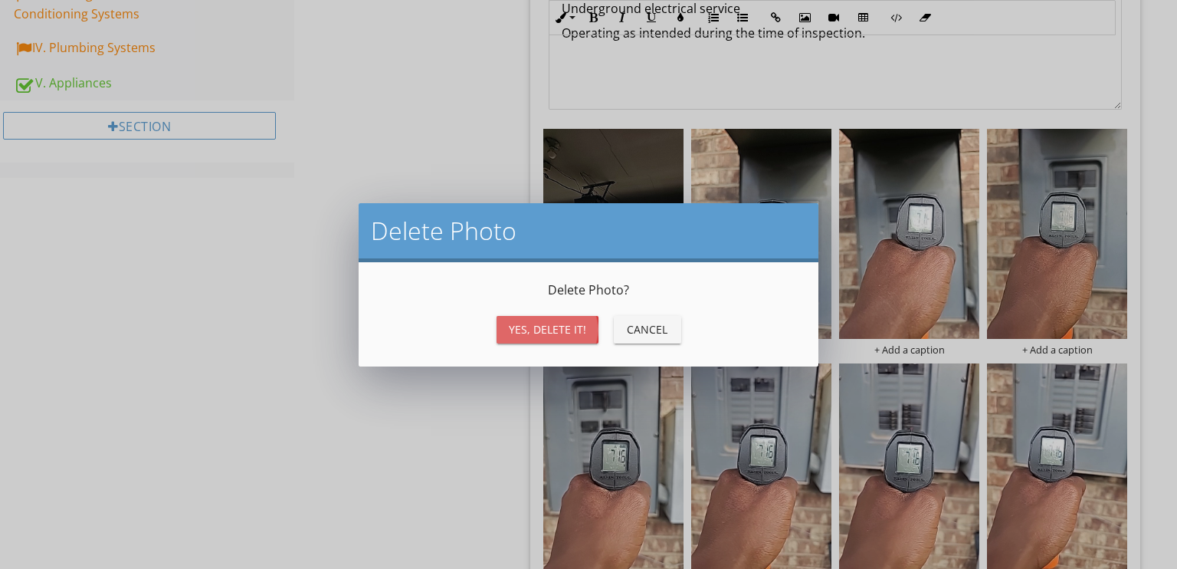
click at [524, 324] on div "Yes, Delete it!" at bounding box center [547, 329] width 77 height 16
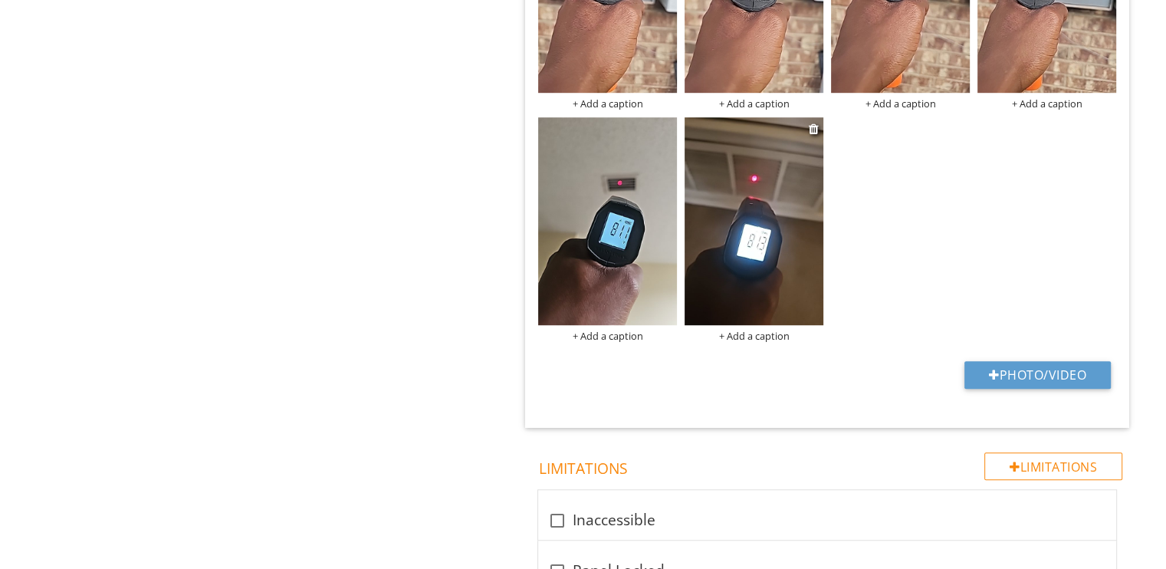
scroll to position [843, 0]
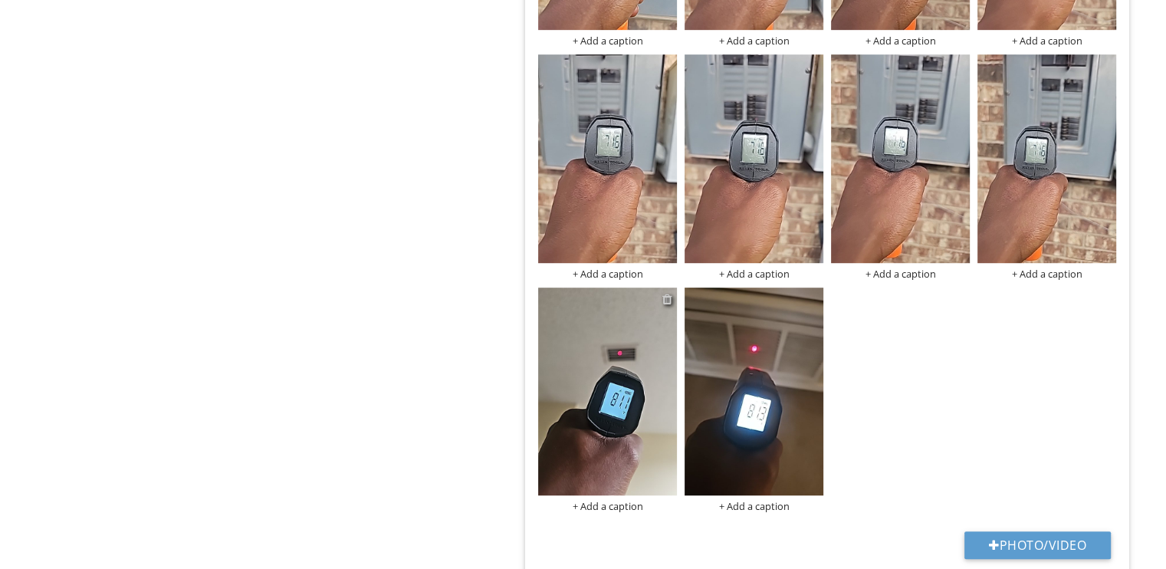
click at [668, 296] on div at bounding box center [667, 299] width 10 height 12
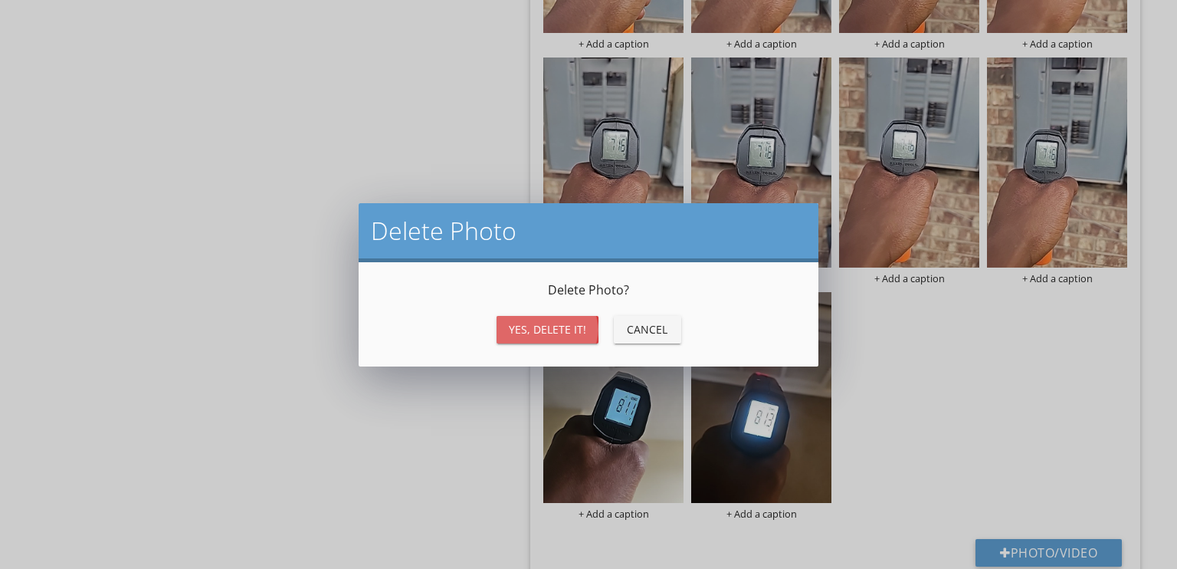
click at [540, 335] on div "Yes, Delete it!" at bounding box center [547, 329] width 77 height 16
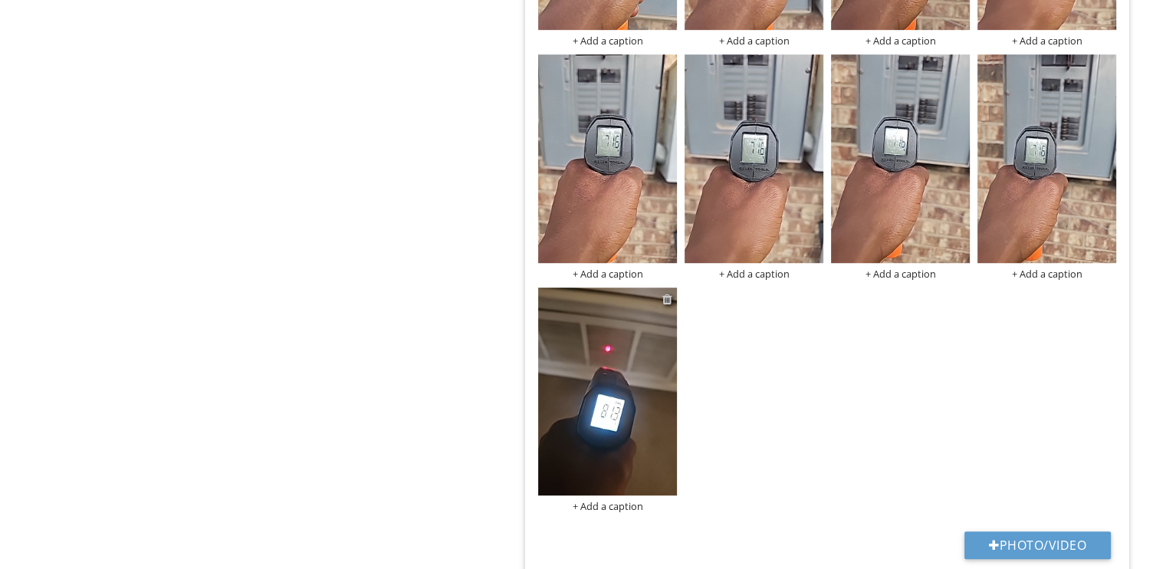
click at [664, 297] on div at bounding box center [667, 299] width 10 height 12
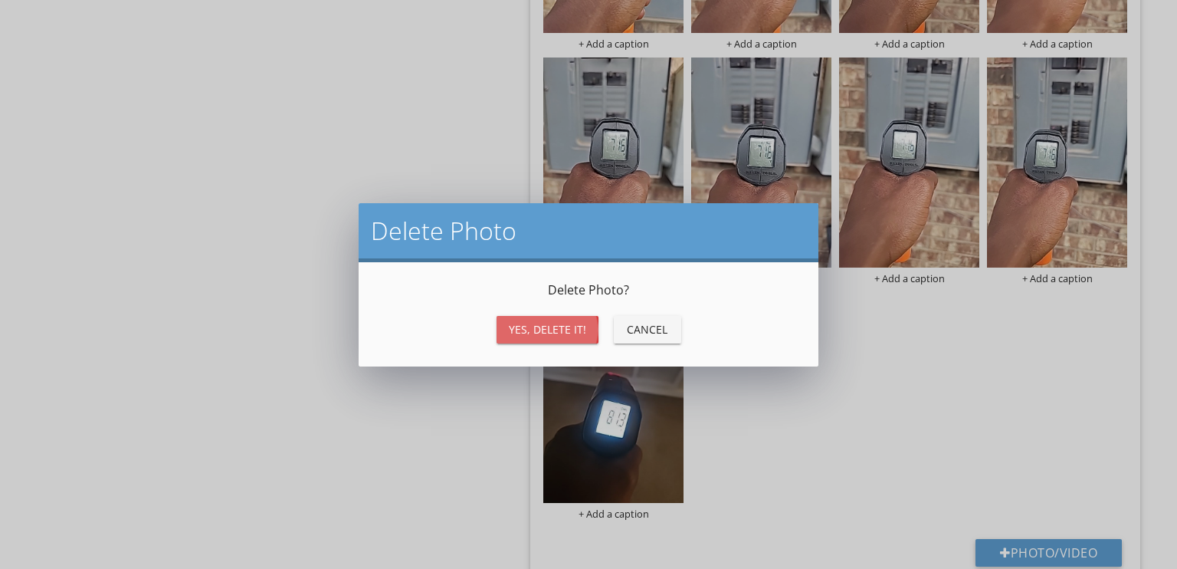
click at [548, 333] on div "Yes, Delete it!" at bounding box center [547, 329] width 77 height 16
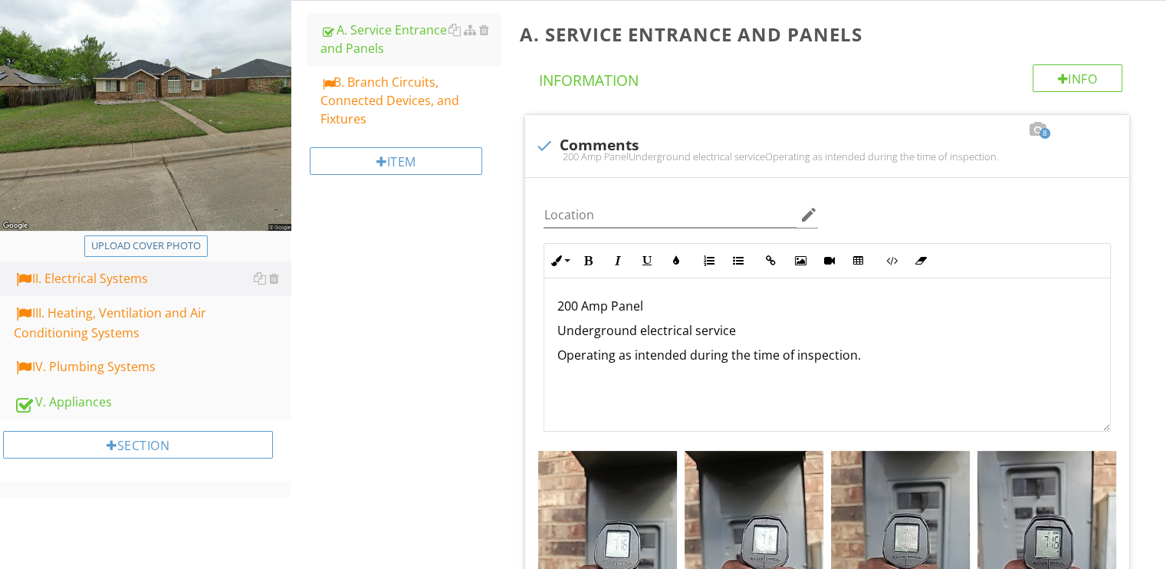
scroll to position [230, 0]
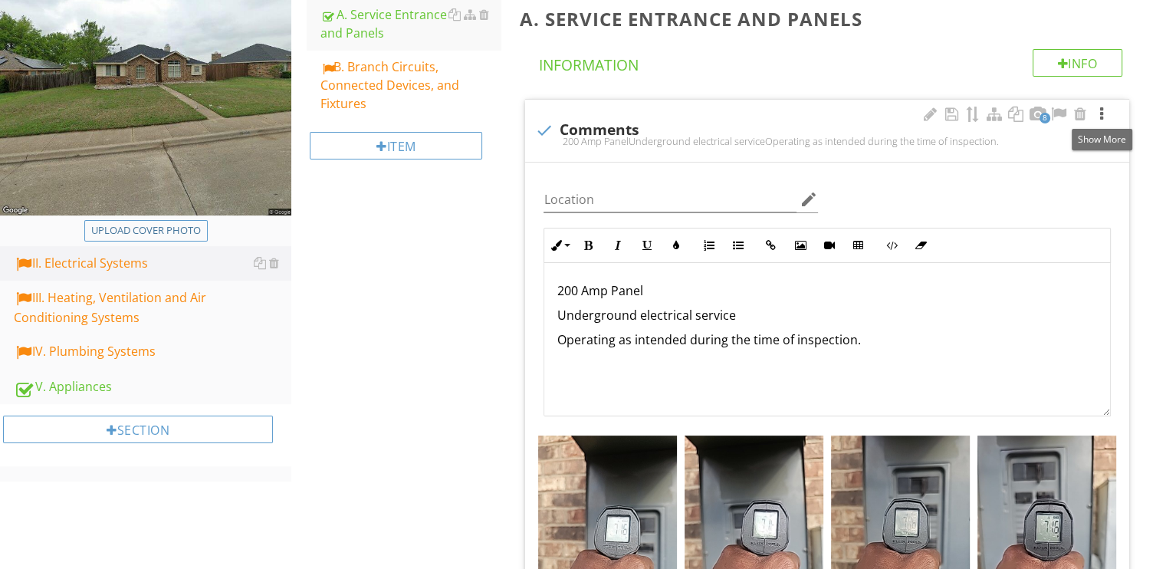
click at [1102, 110] on div at bounding box center [1101, 114] width 18 height 15
click at [1100, 110] on div at bounding box center [1101, 114] width 18 height 15
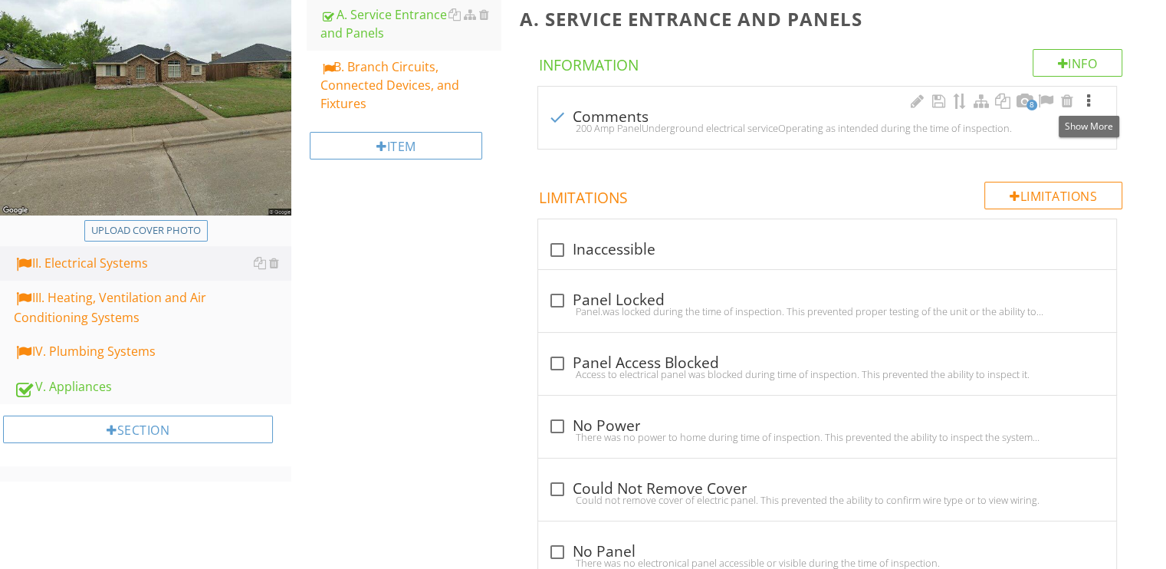
click at [1088, 98] on div at bounding box center [1088, 101] width 18 height 15
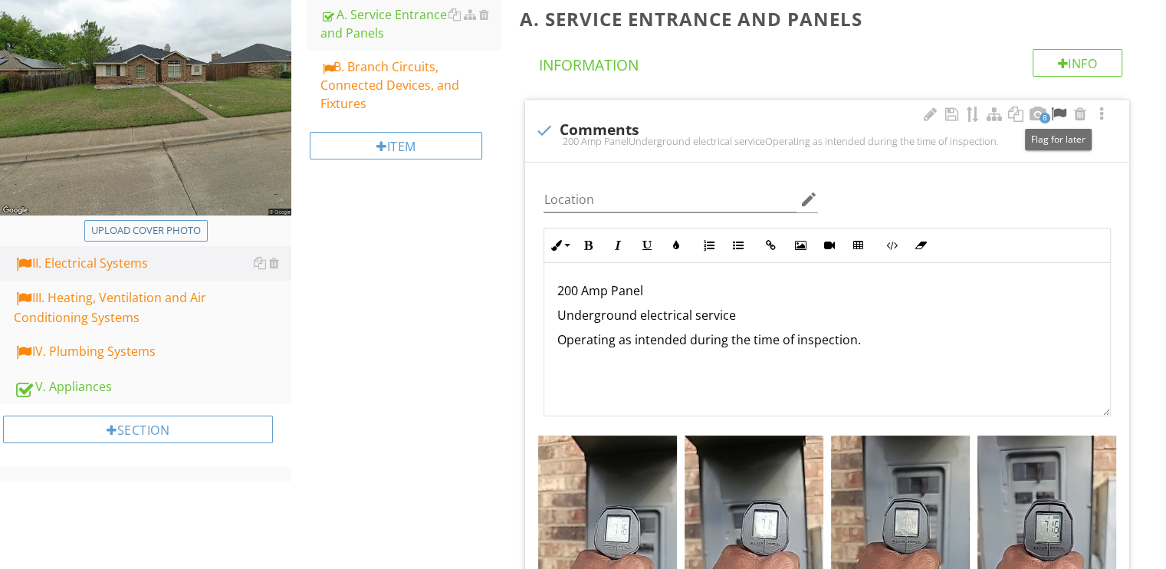
click at [1061, 115] on div at bounding box center [1058, 114] width 18 height 15
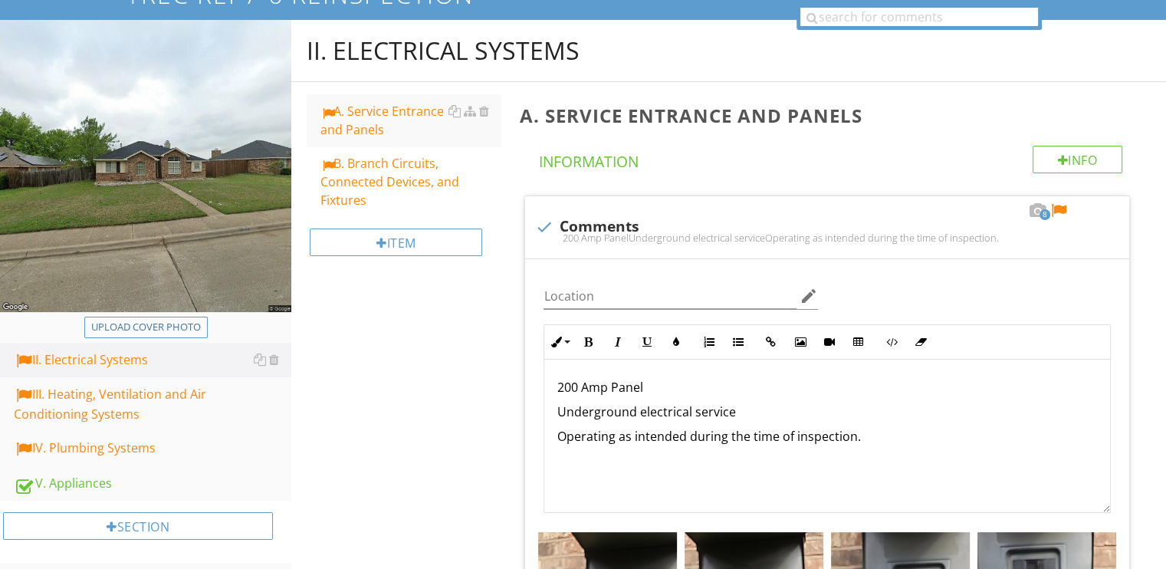
scroll to position [153, 0]
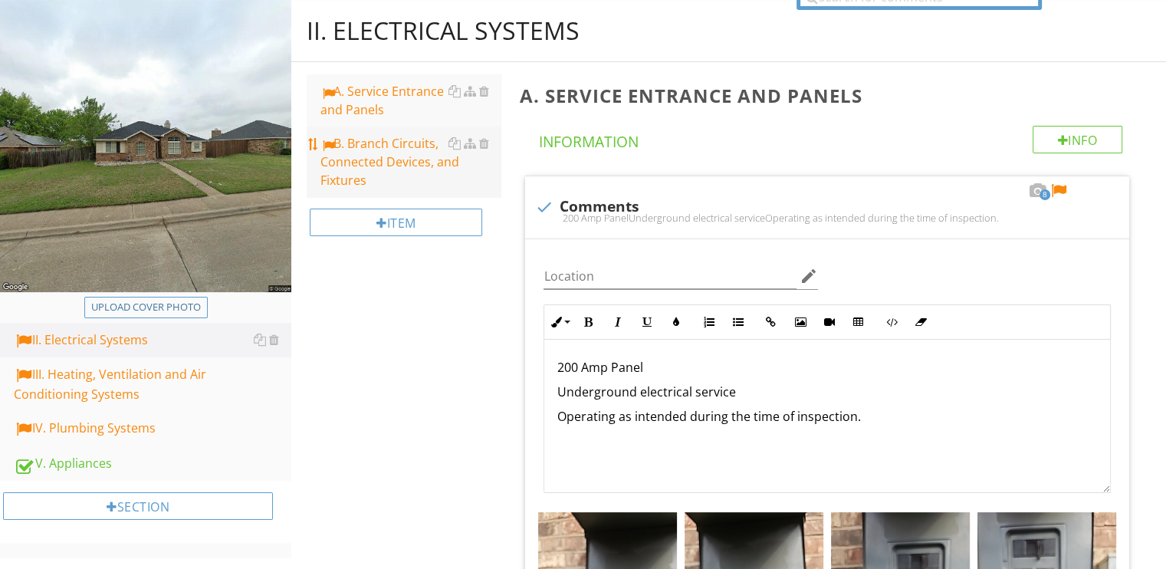
click at [399, 174] on div "B. Branch Circuits, Connected Devices, and Fixtures" at bounding box center [410, 161] width 180 height 55
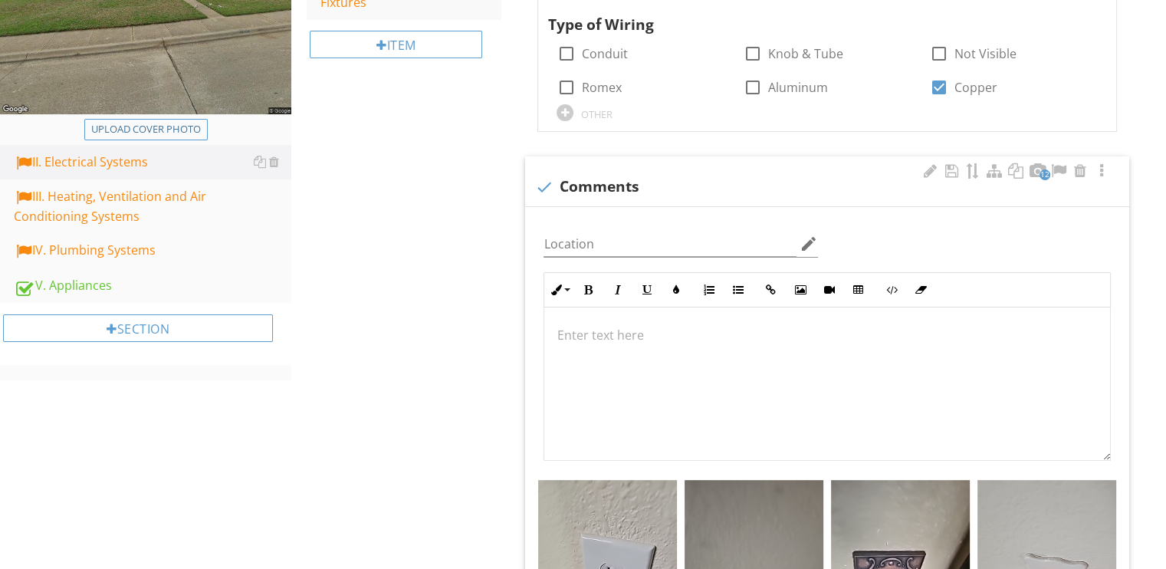
scroll to position [307, 0]
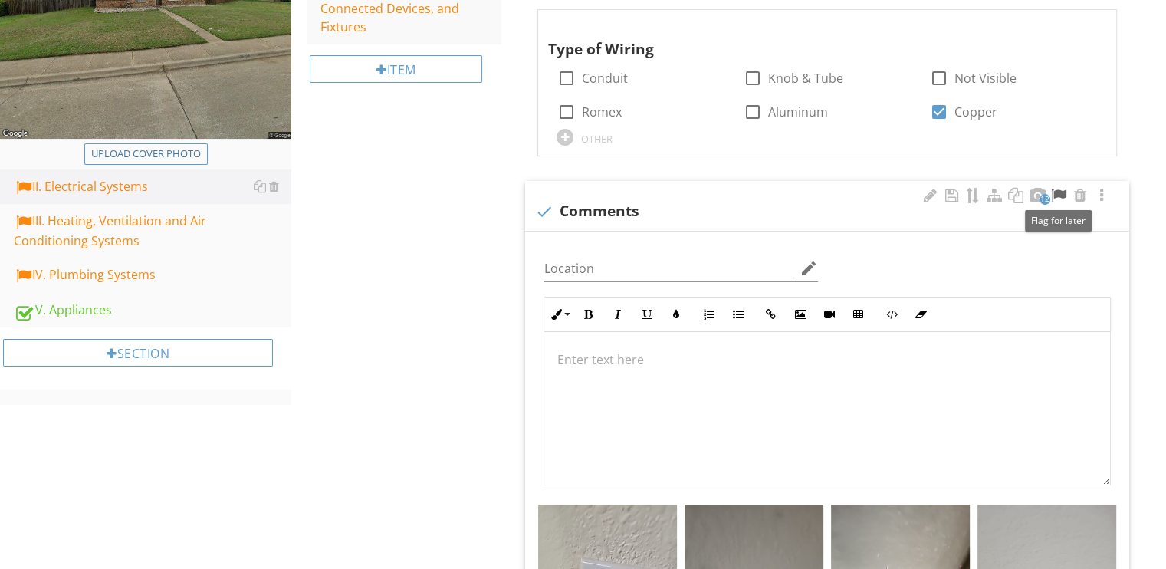
click at [1058, 194] on div at bounding box center [1058, 195] width 18 height 15
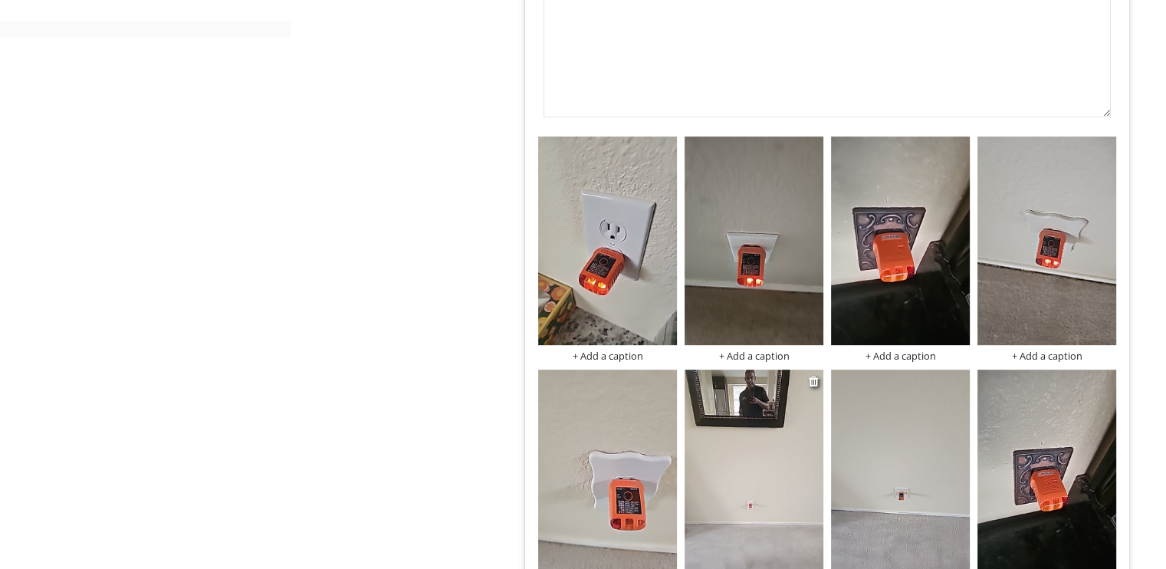
scroll to position [843, 0]
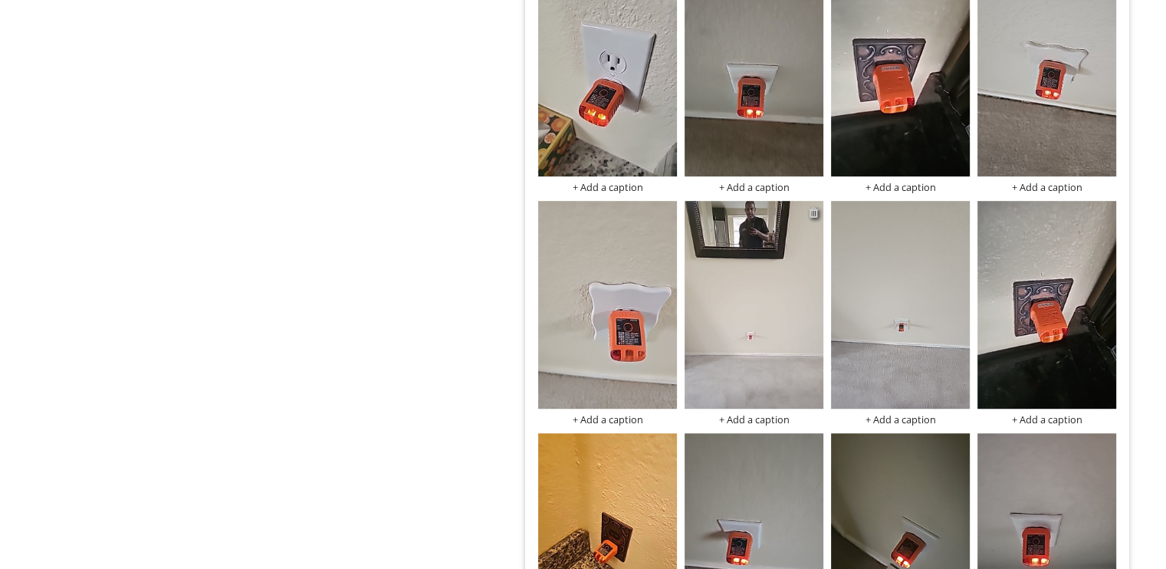
click at [813, 208] on div at bounding box center [814, 212] width 10 height 12
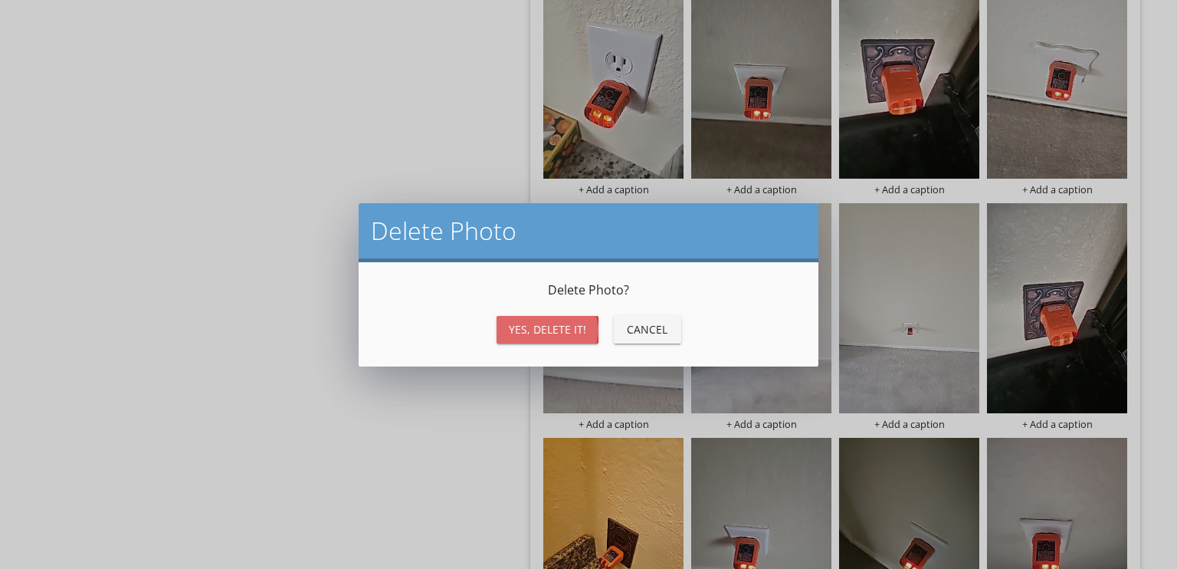
click at [573, 325] on div "Yes, Delete it!" at bounding box center [547, 329] width 77 height 16
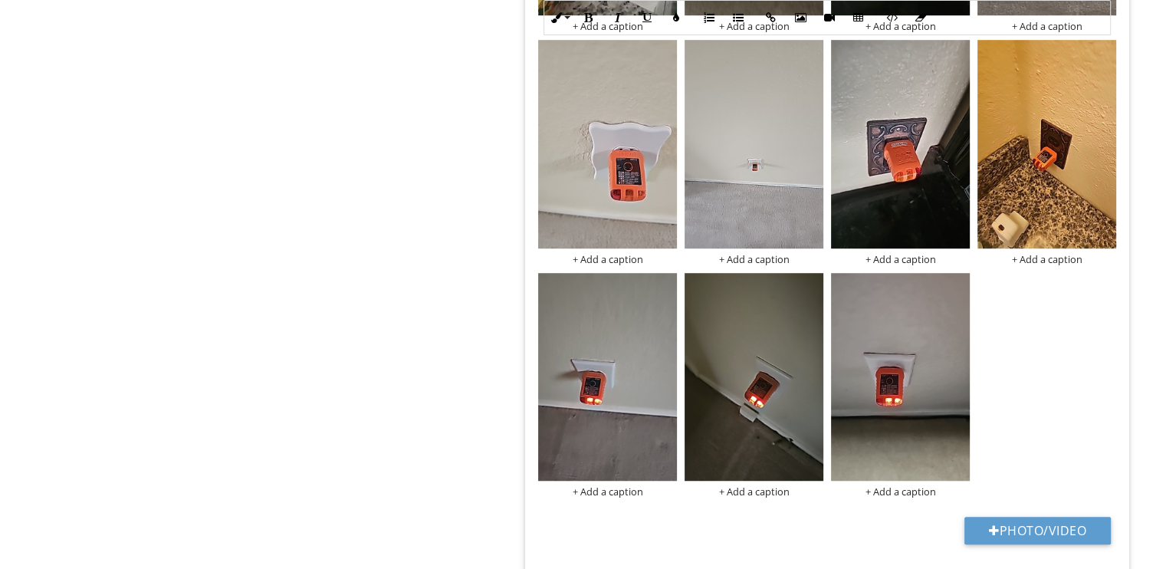
scroll to position [690, 0]
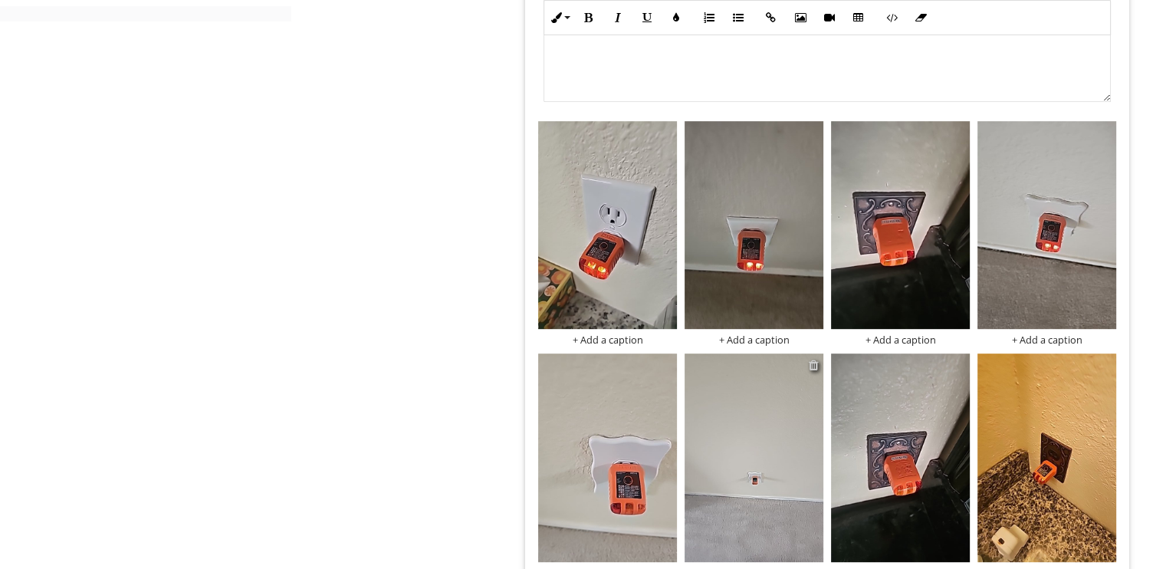
click at [811, 361] on div at bounding box center [814, 365] width 10 height 12
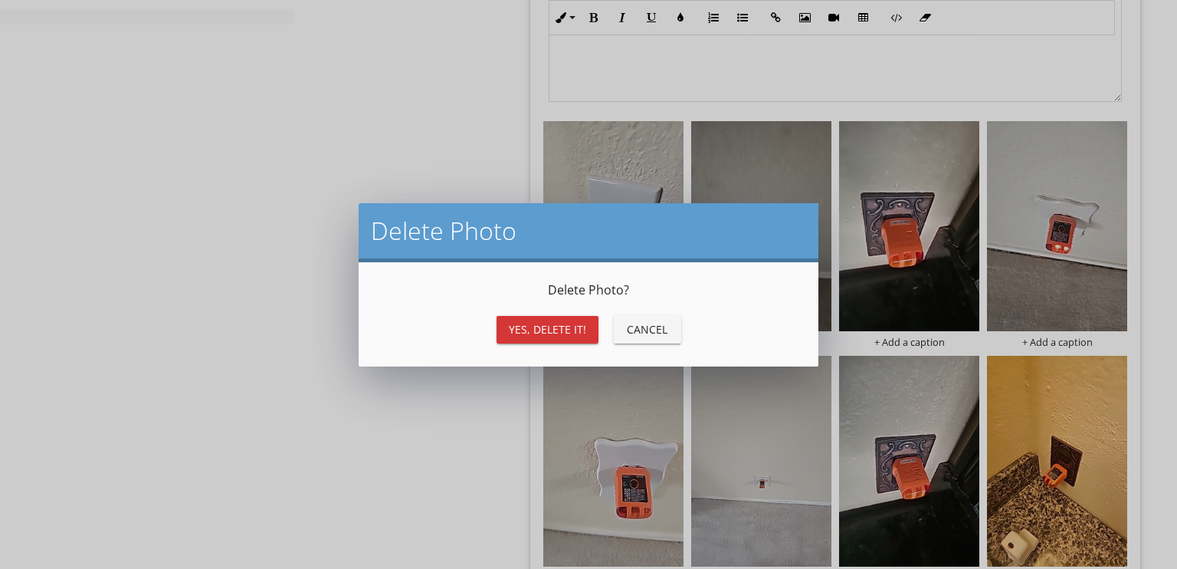
click at [651, 334] on div "Cancel" at bounding box center [647, 329] width 43 height 16
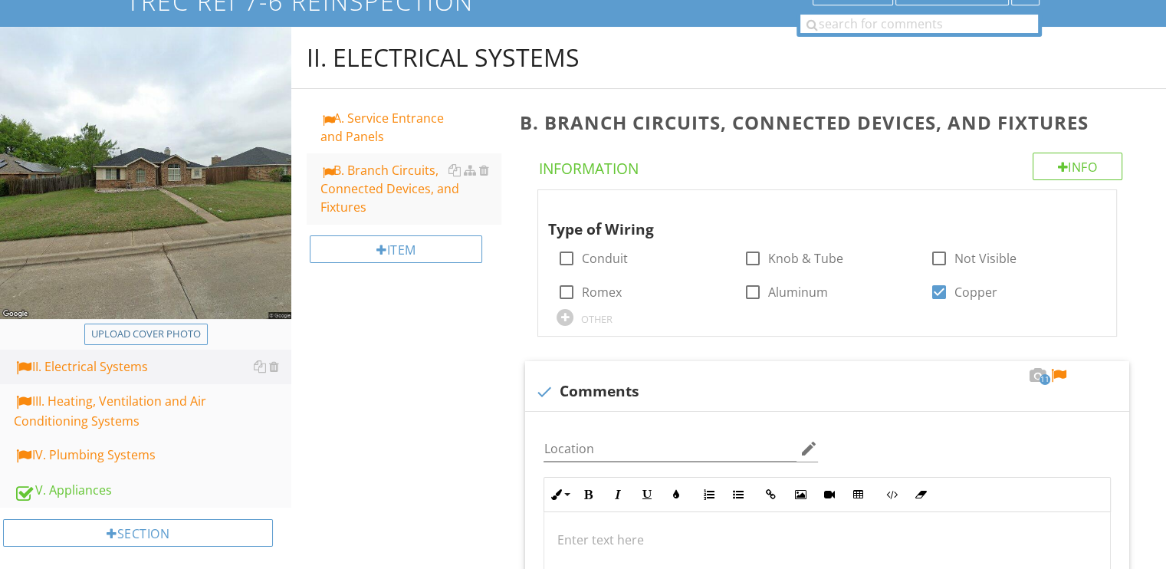
scroll to position [153, 0]
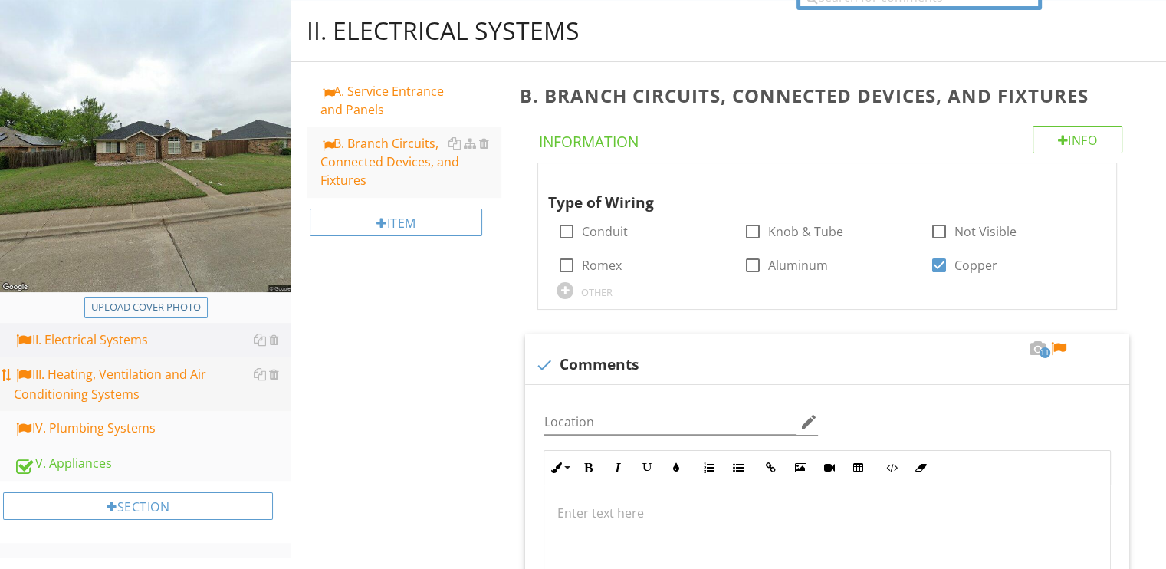
click at [76, 386] on div "III. Heating, Ventilation and Air Conditioning Systems" at bounding box center [152, 384] width 277 height 38
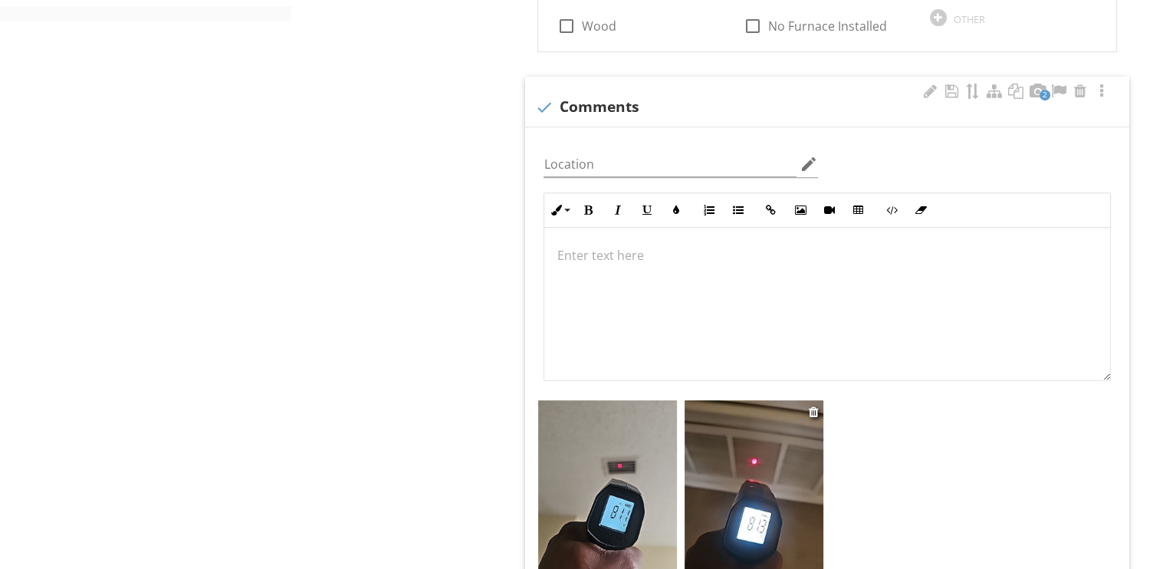
scroll to position [690, 0]
click at [1062, 88] on div at bounding box center [1058, 91] width 18 height 15
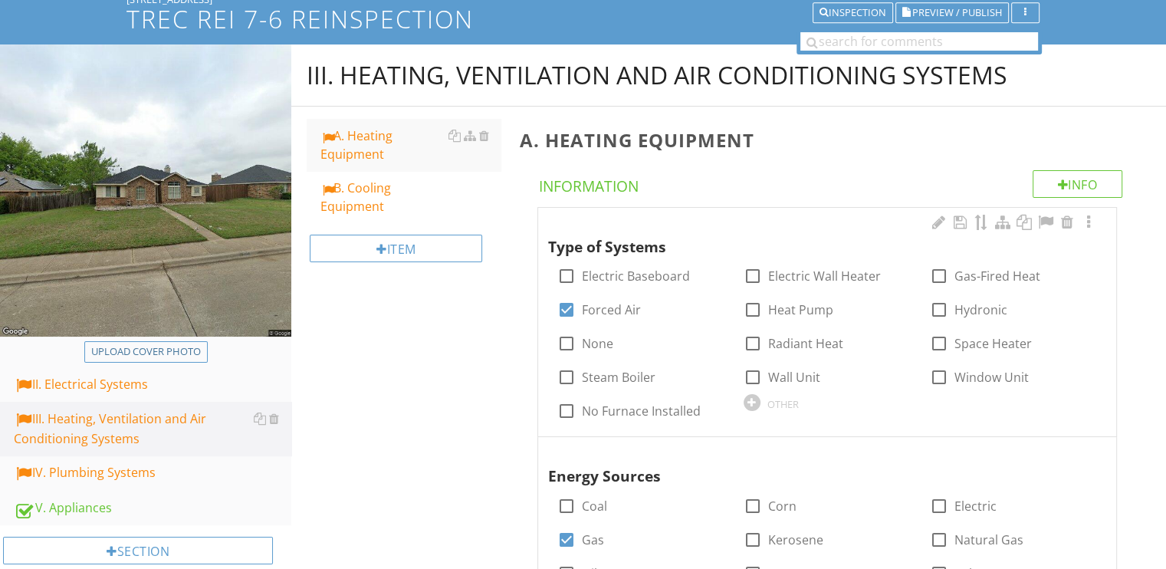
scroll to position [77, 0]
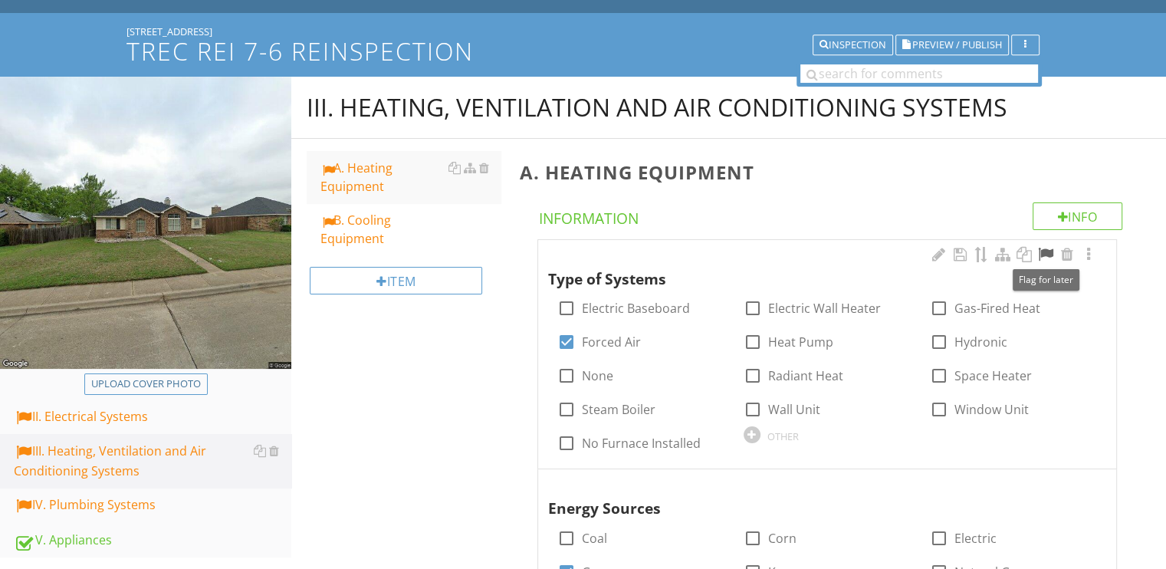
click at [1046, 250] on div at bounding box center [1045, 254] width 18 height 15
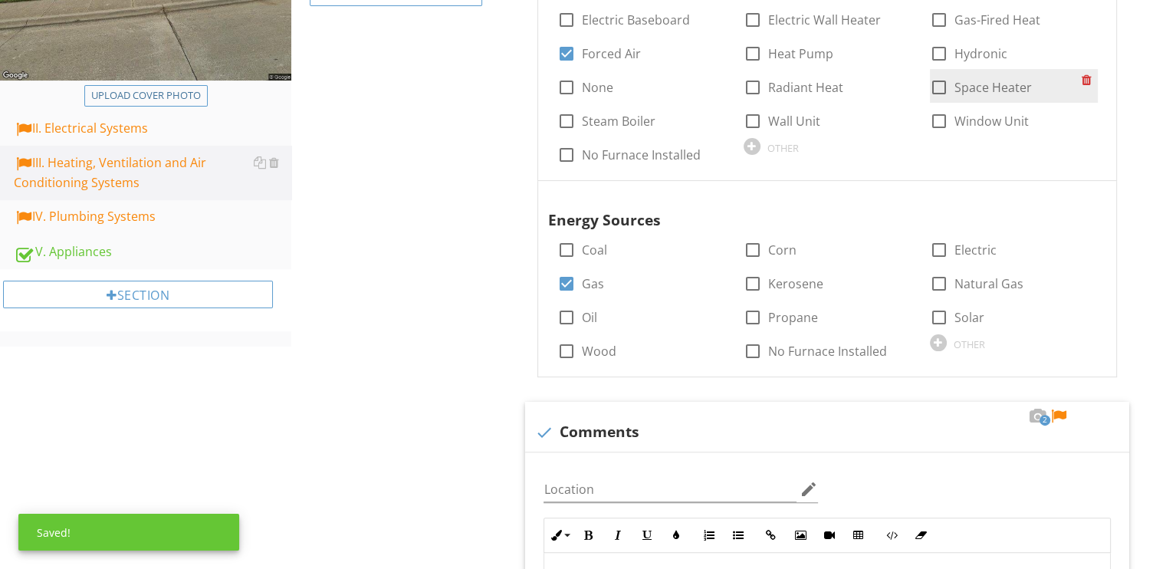
scroll to position [383, 0]
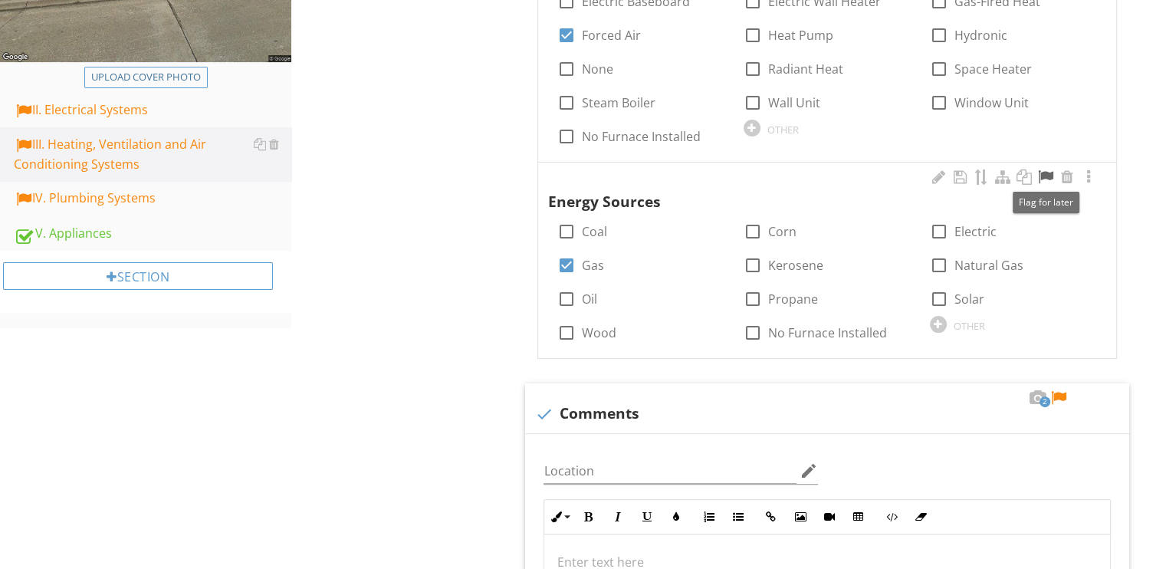
click at [1046, 177] on div at bounding box center [1045, 176] width 18 height 15
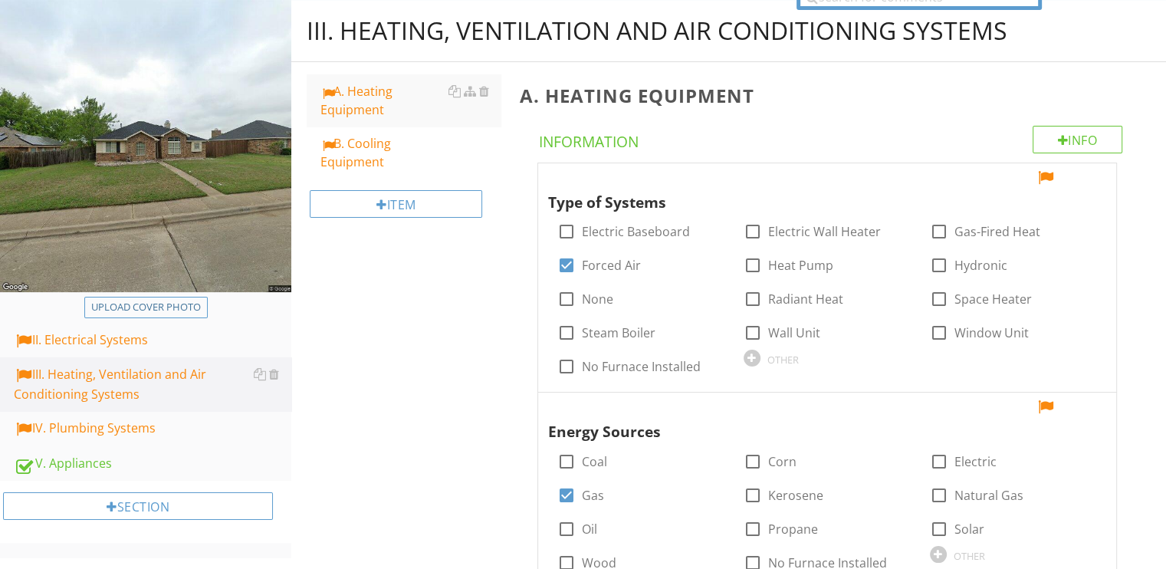
scroll to position [230, 0]
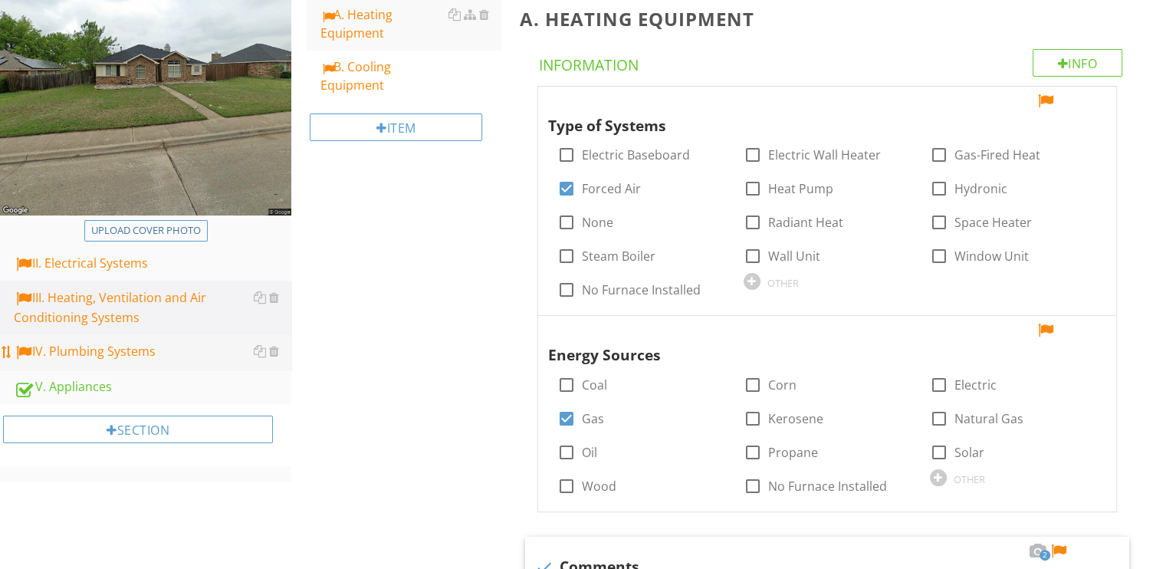
click at [97, 353] on div "IV. Plumbing Systems" at bounding box center [152, 352] width 277 height 20
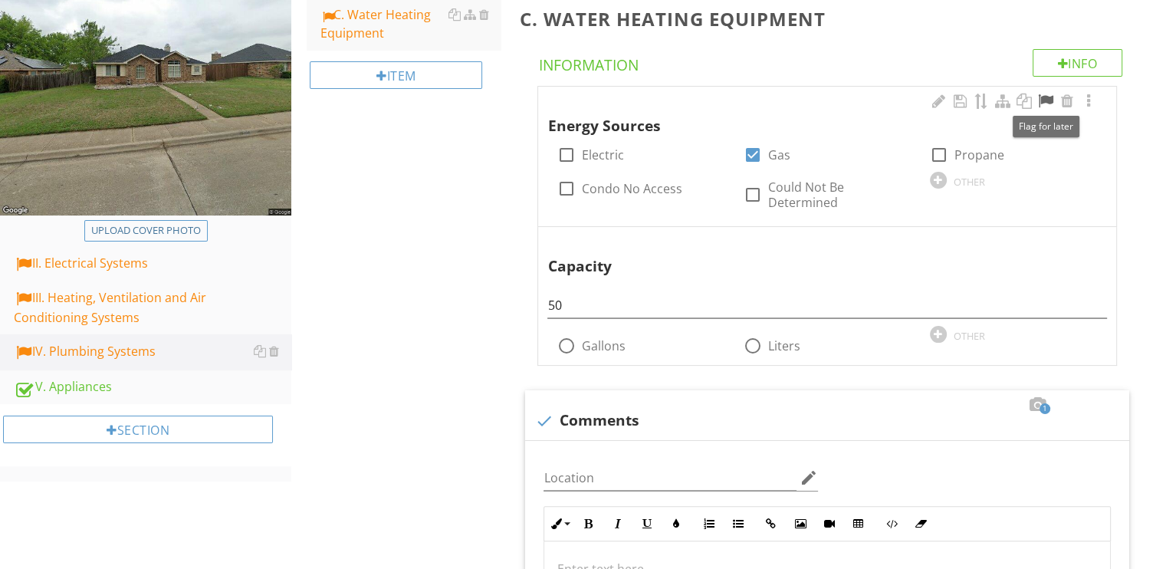
click at [1052, 97] on div at bounding box center [1045, 101] width 18 height 15
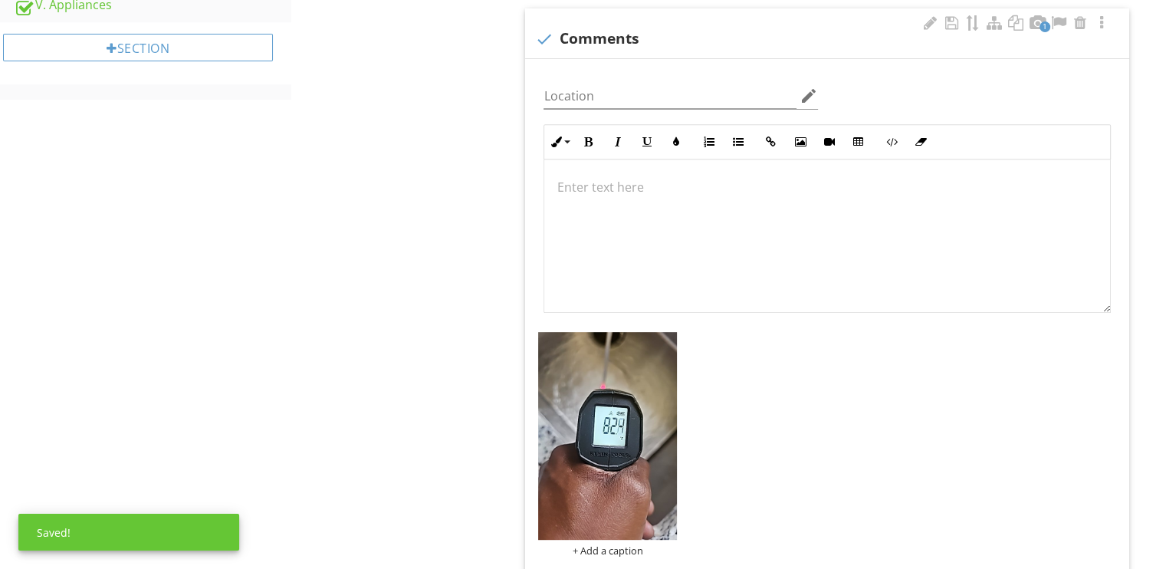
scroll to position [613, 0]
click at [1059, 14] on div at bounding box center [1058, 21] width 18 height 15
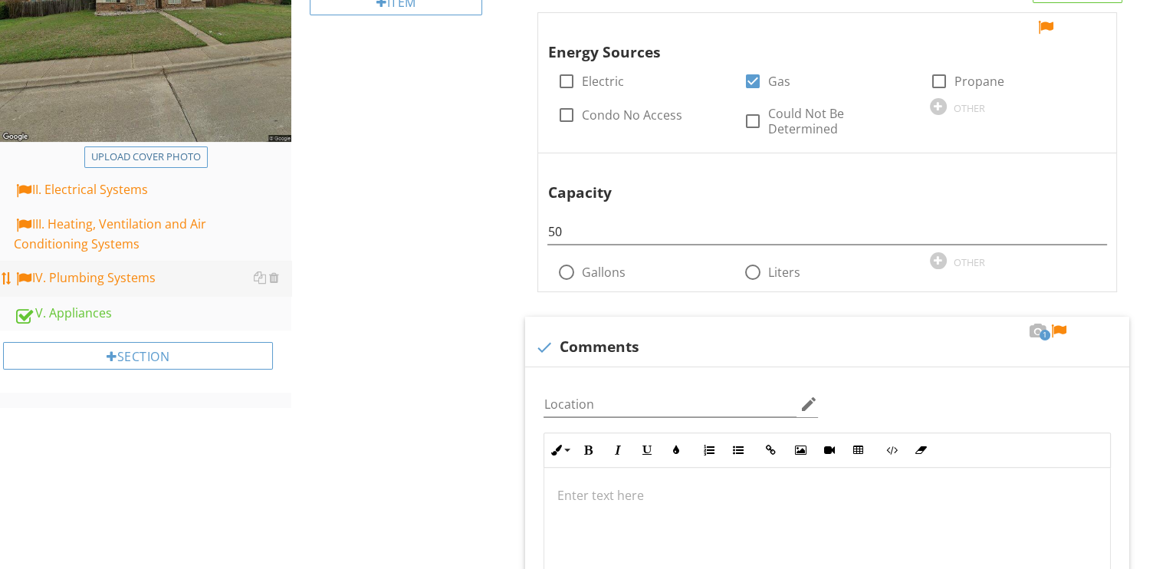
scroll to position [307, 0]
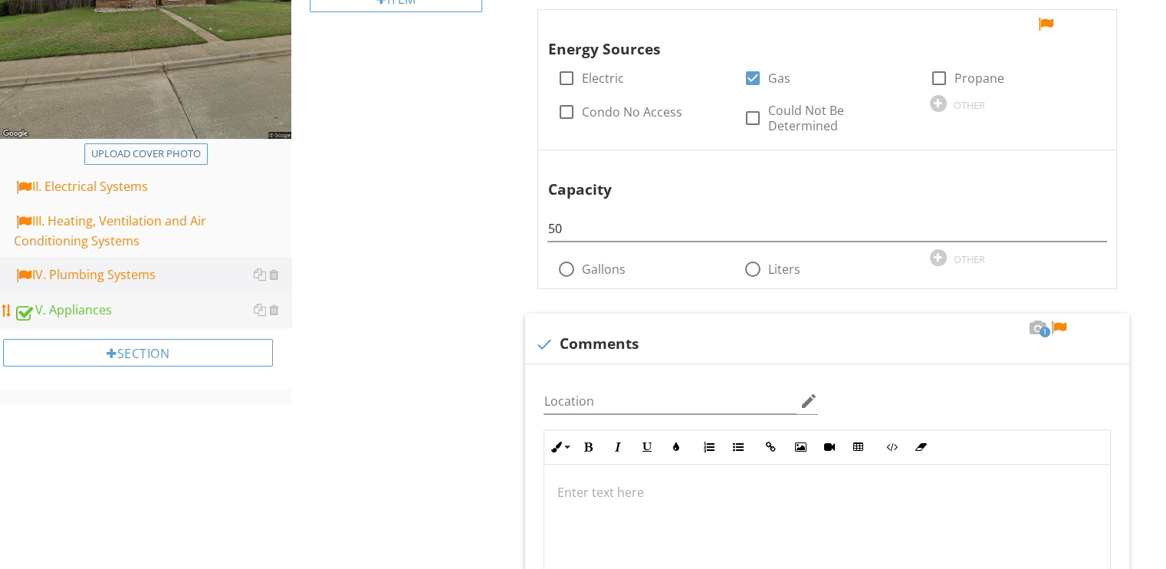
click at [77, 309] on div "V. Appliances" at bounding box center [152, 310] width 277 height 20
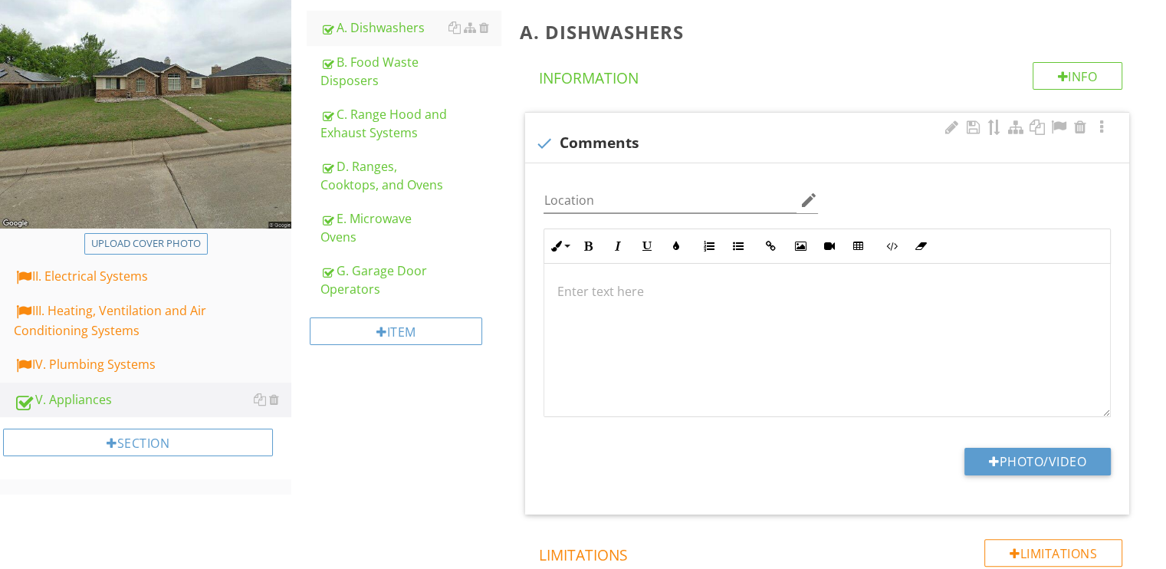
scroll to position [172, 0]
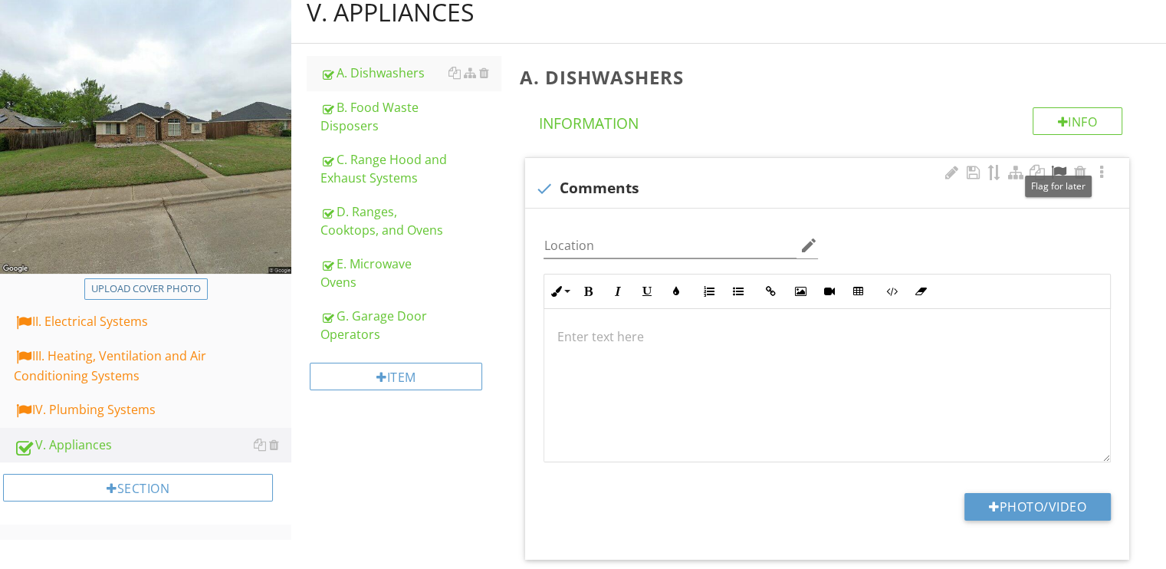
click at [1062, 171] on div at bounding box center [1058, 172] width 18 height 15
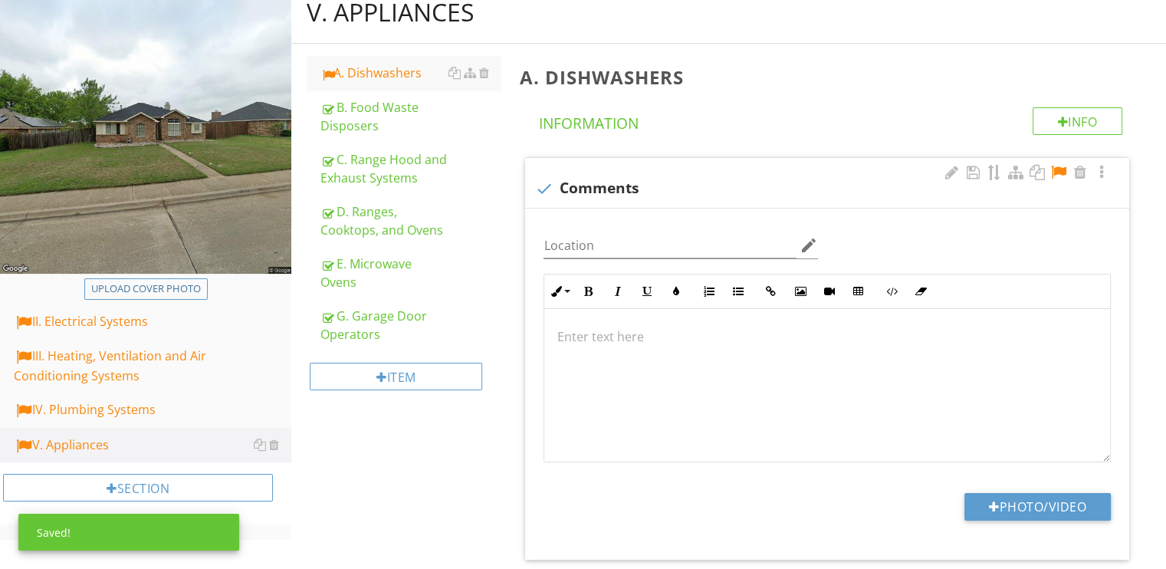
click at [711, 335] on p at bounding box center [827, 336] width 541 height 18
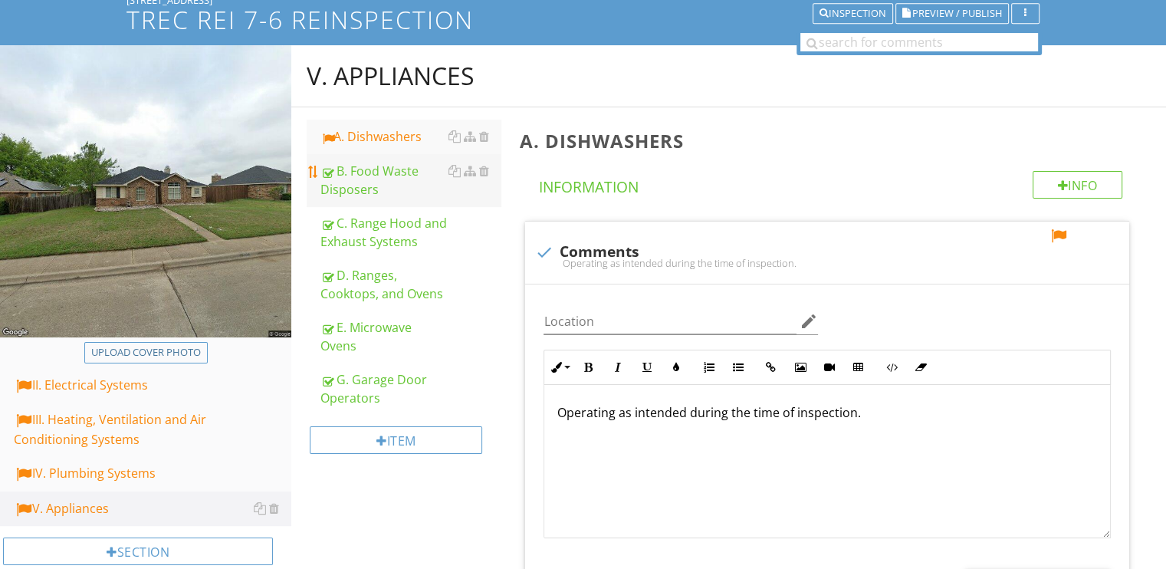
scroll to position [107, 0]
click at [357, 180] on div "B. Food Waste Disposers" at bounding box center [410, 181] width 180 height 37
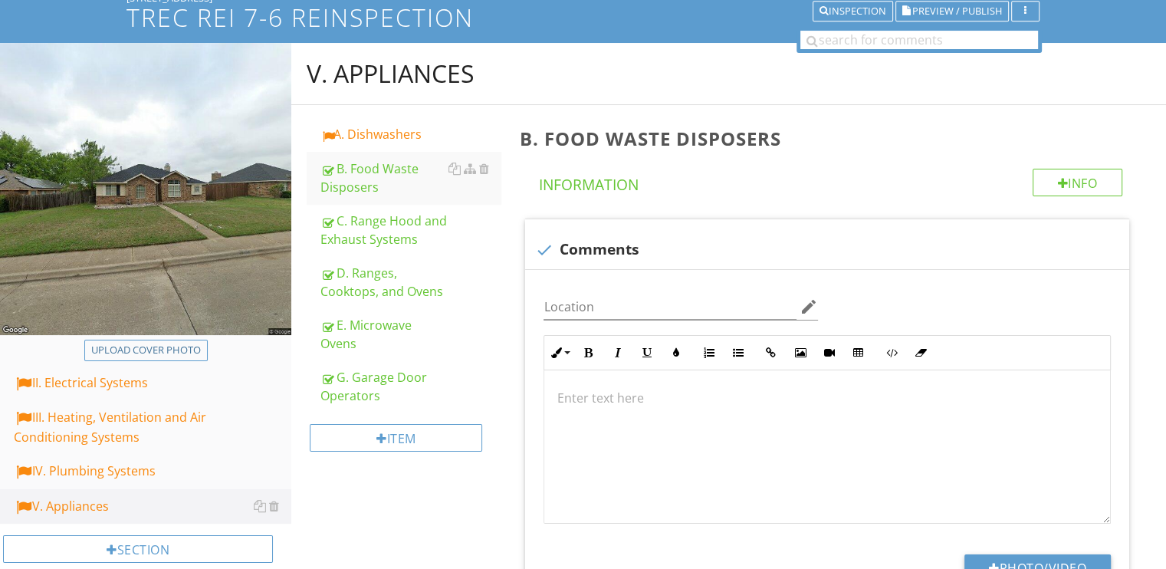
scroll to position [107, 0]
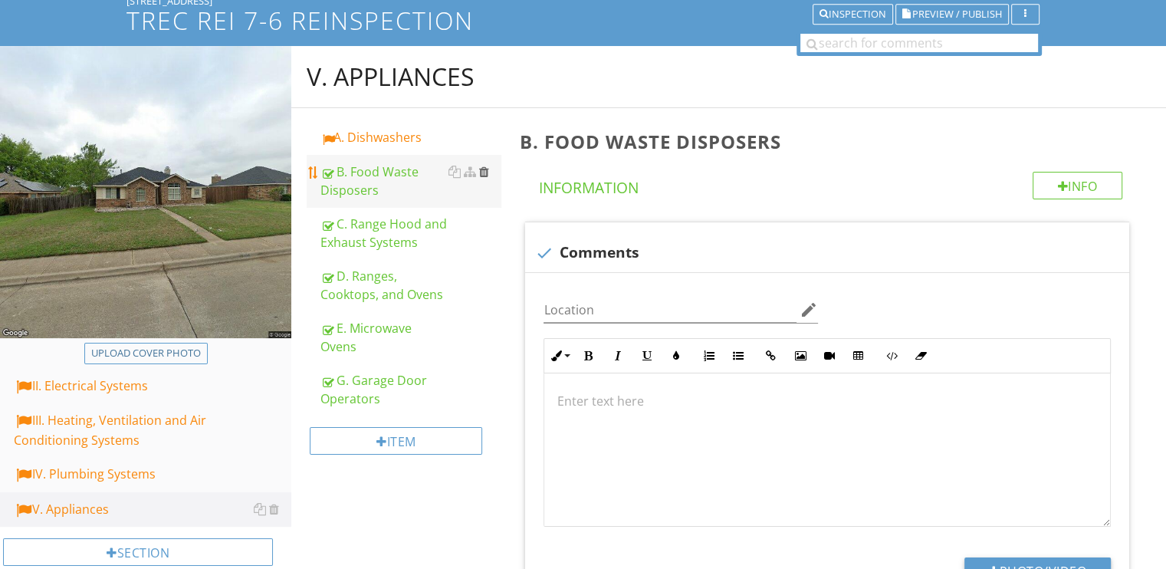
click at [484, 172] on div at bounding box center [483, 172] width 10 height 12
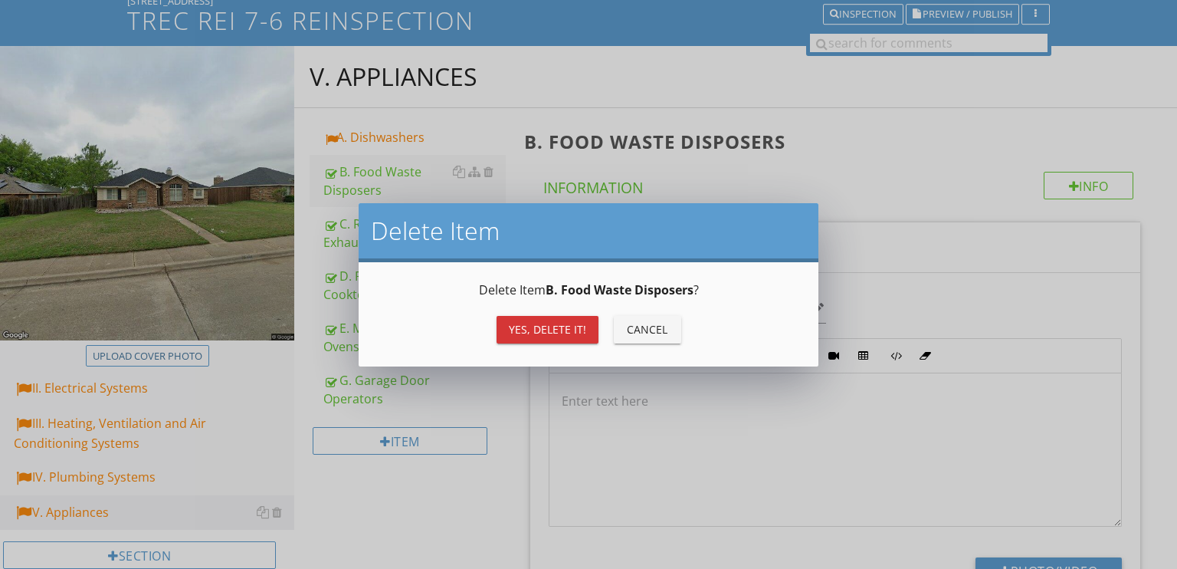
click at [515, 326] on div "Yes, Delete it!" at bounding box center [547, 329] width 77 height 16
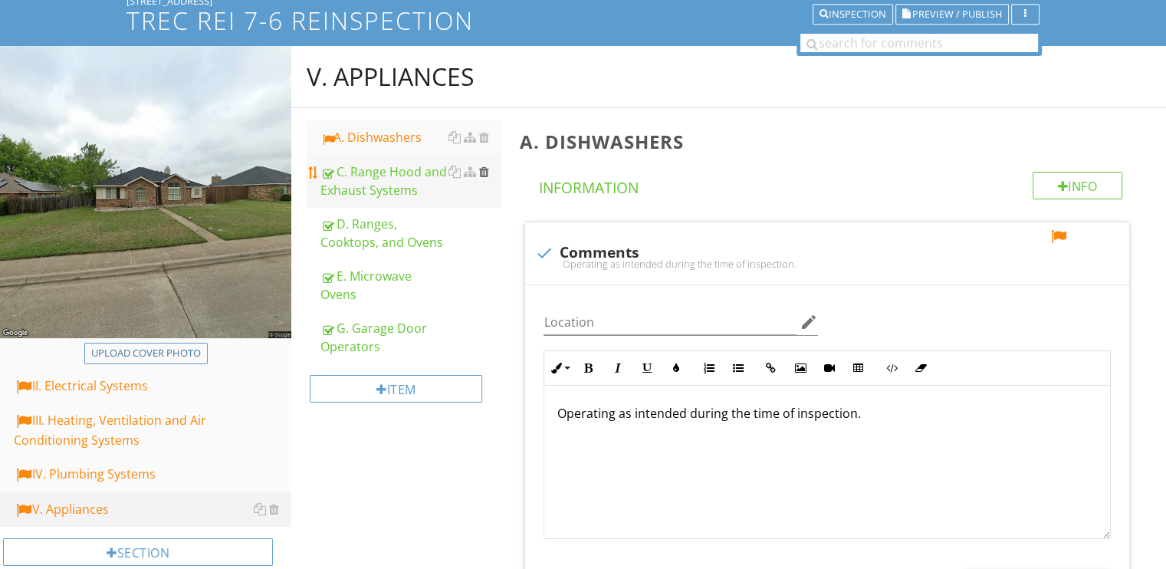
click at [481, 171] on div at bounding box center [483, 172] width 10 height 12
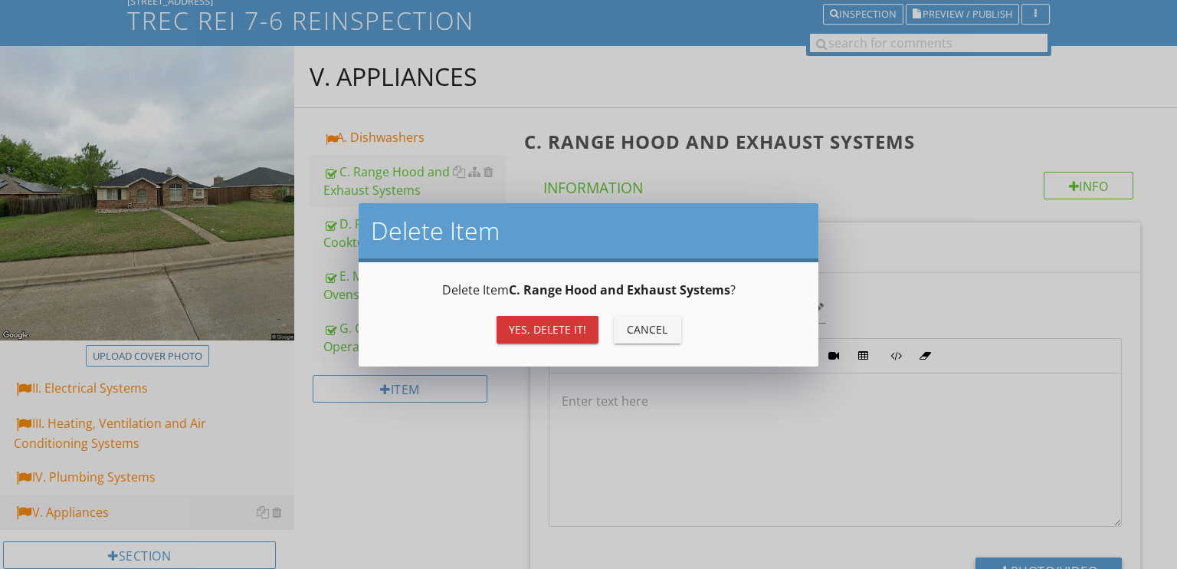
click at [549, 330] on div "Yes, Delete it!" at bounding box center [547, 329] width 77 height 16
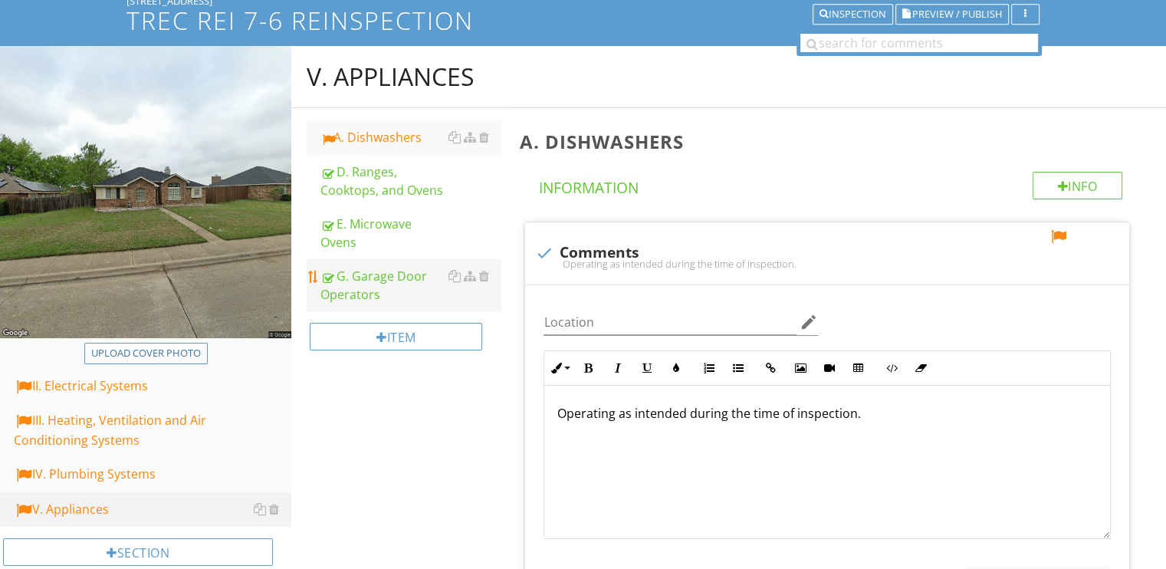
drag, startPoint x: 425, startPoint y: 288, endPoint x: 493, endPoint y: 300, distance: 68.4
click at [426, 288] on div "G. Garage Door Operators" at bounding box center [410, 285] width 180 height 37
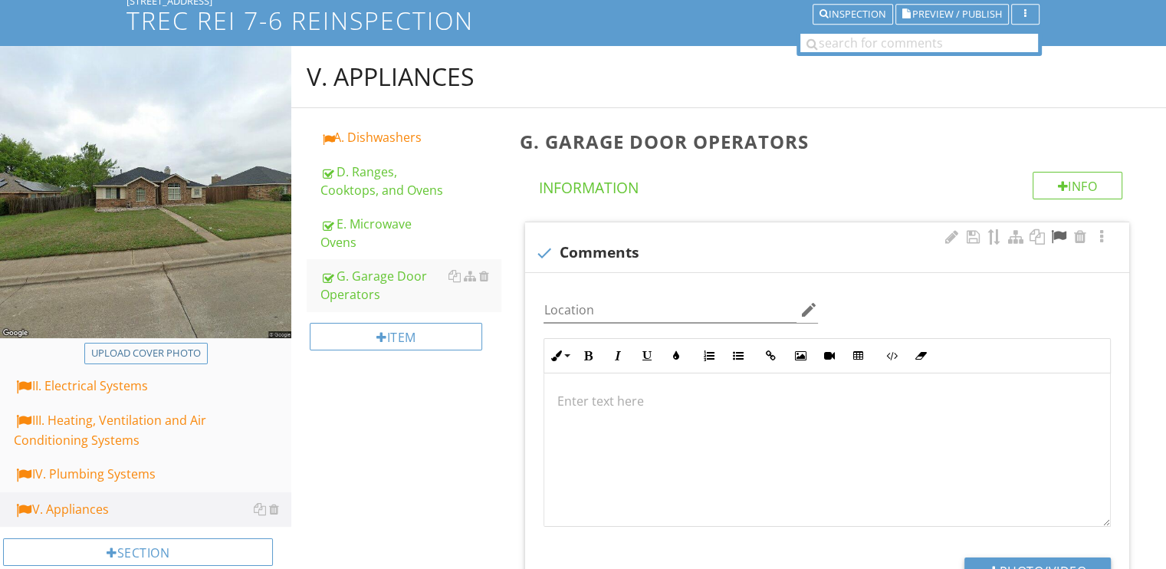
click at [1053, 234] on div at bounding box center [1058, 236] width 18 height 15
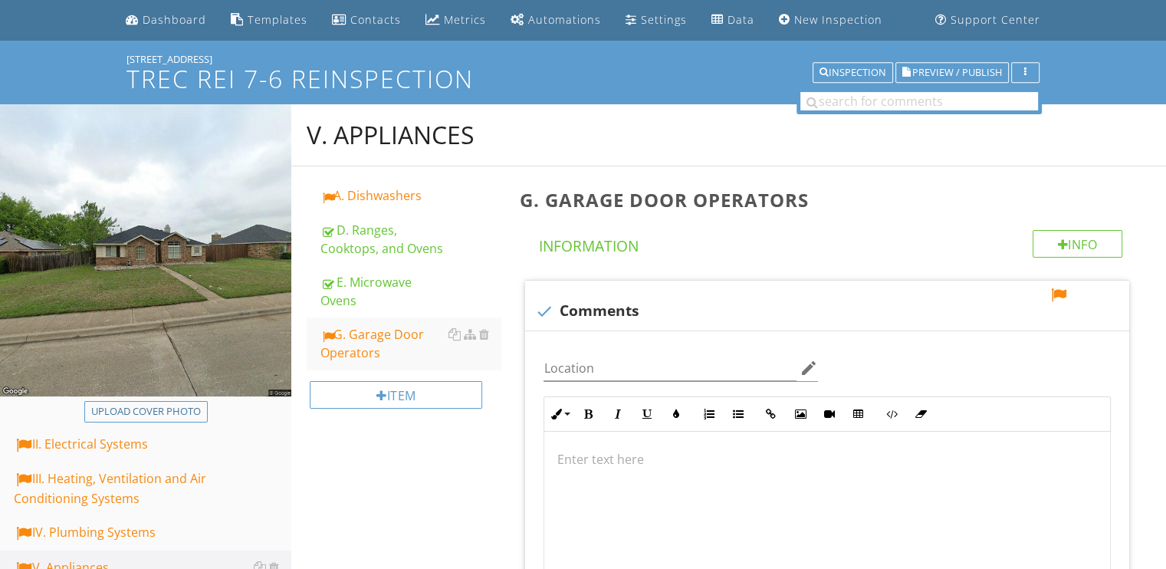
scroll to position [31, 0]
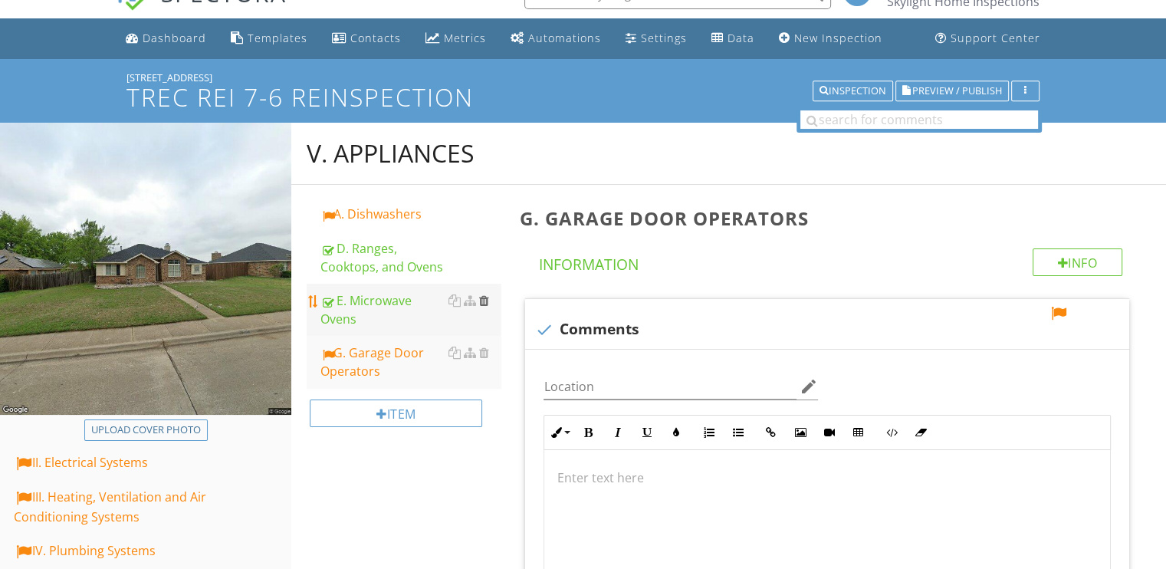
click at [484, 303] on div at bounding box center [483, 300] width 10 height 12
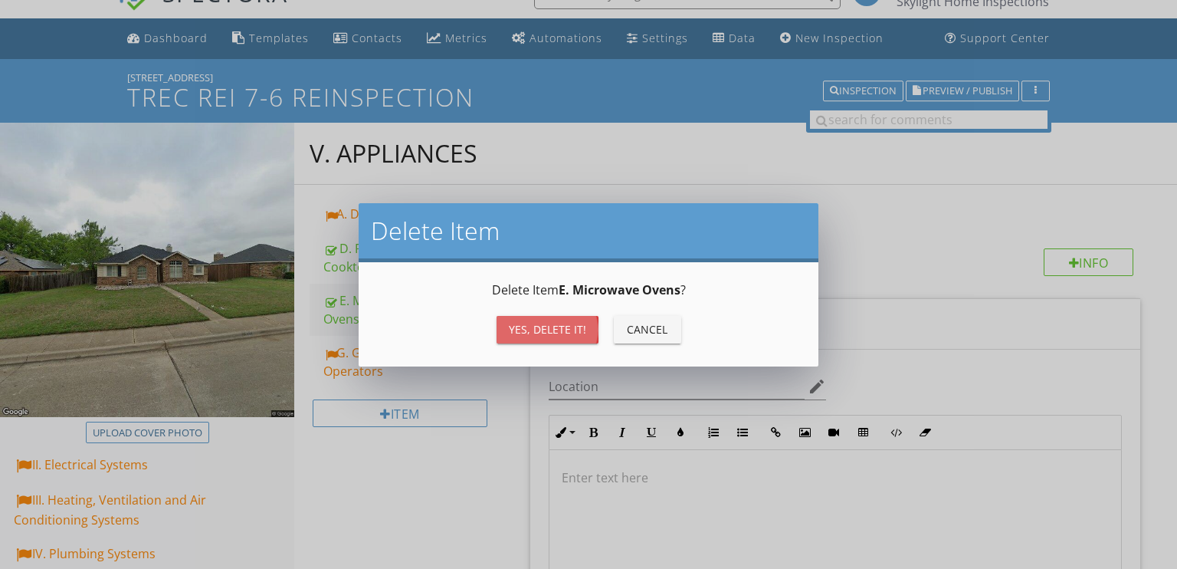
click at [553, 327] on div "Yes, Delete it!" at bounding box center [547, 329] width 77 height 16
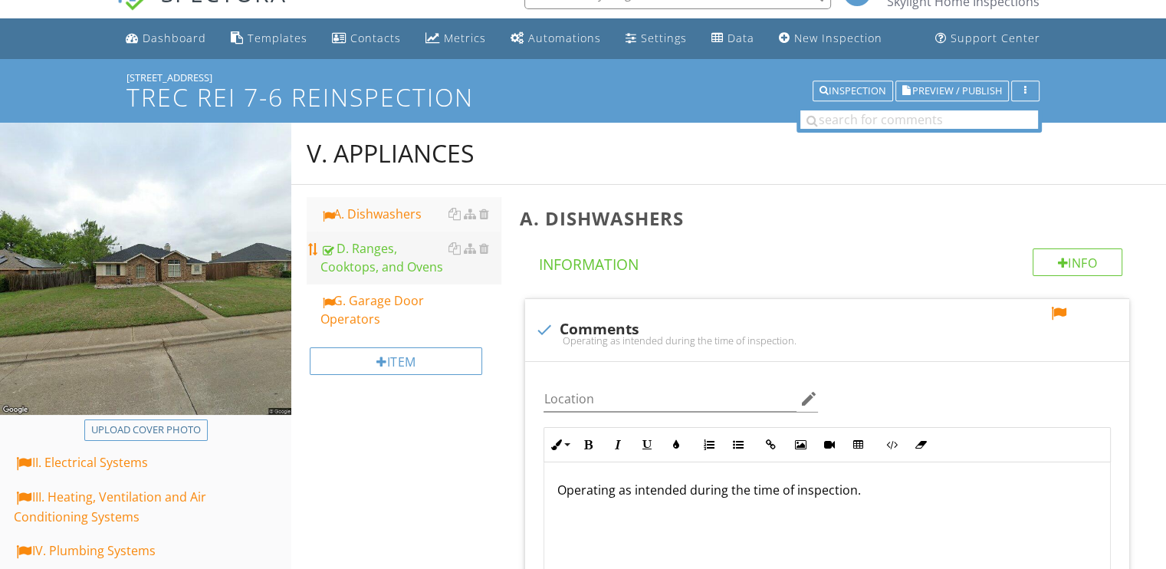
drag, startPoint x: 397, startPoint y: 258, endPoint x: 399, endPoint y: 268, distance: 10.1
click at [398, 258] on div "D. Ranges, Cooktops, and Ovens" at bounding box center [410, 257] width 180 height 37
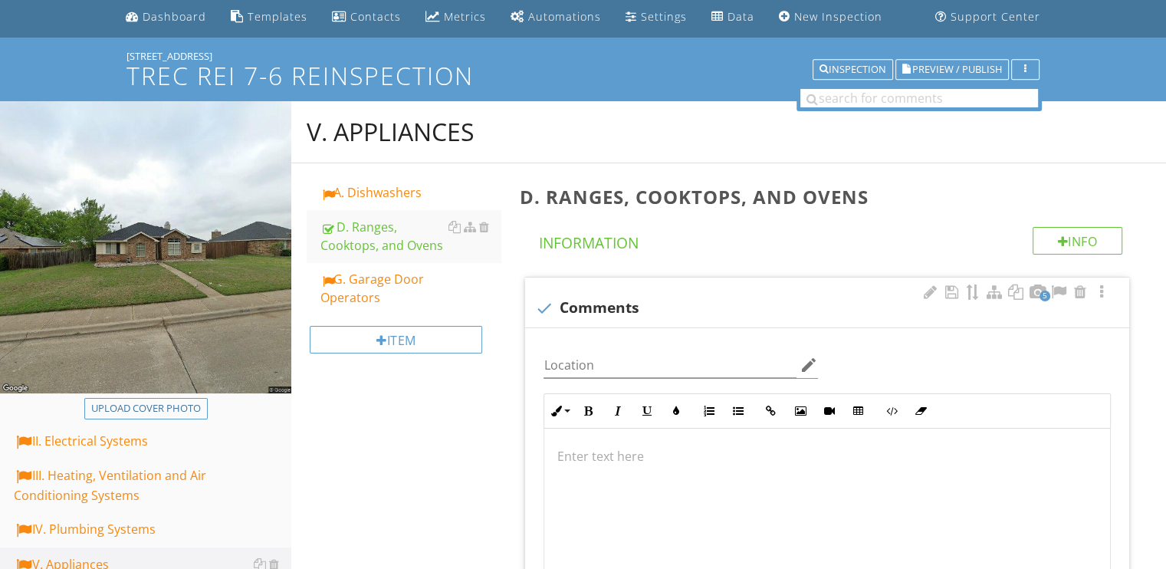
scroll to position [31, 0]
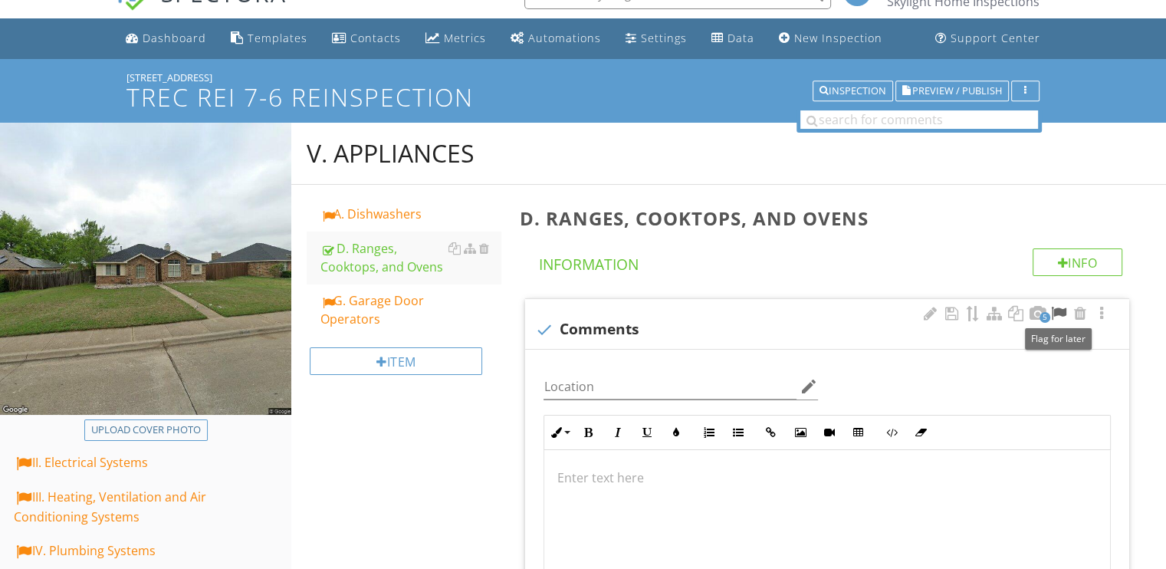
click at [1064, 312] on div at bounding box center [1058, 313] width 18 height 15
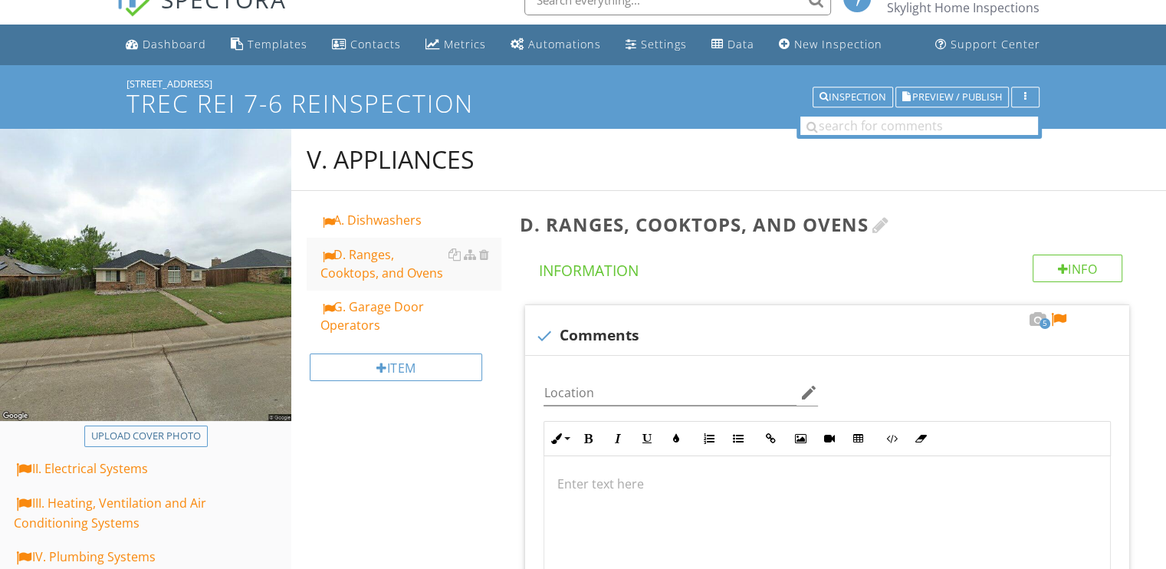
scroll to position [0, 0]
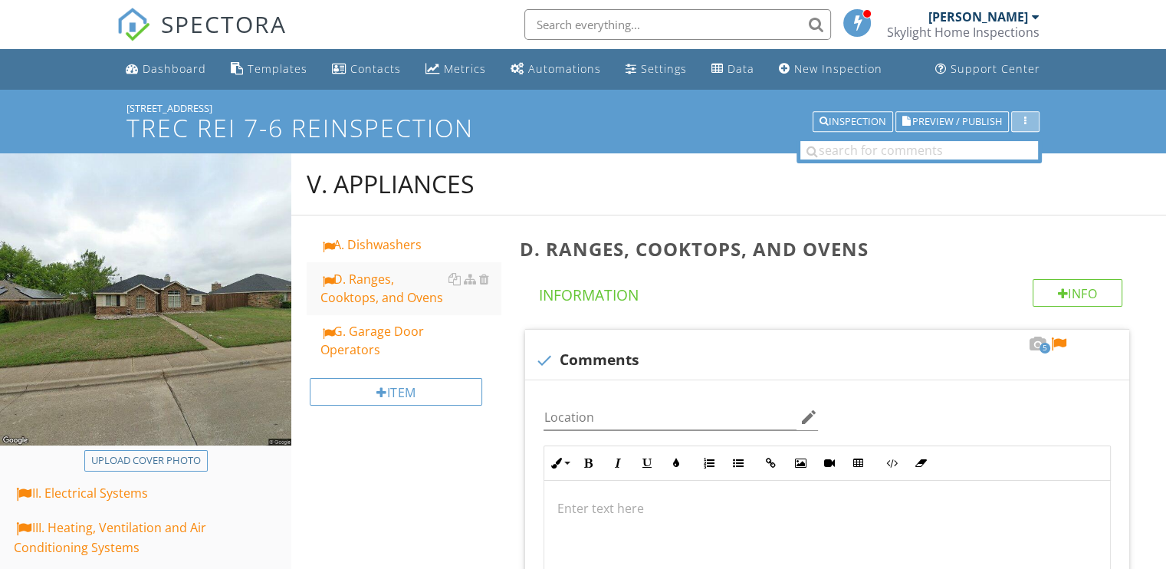
click at [1023, 122] on div "button" at bounding box center [1025, 122] width 15 height 11
click at [667, 134] on h1 "TREC REI 7-6 Reinspection" at bounding box center [582, 127] width 913 height 27
click at [44, 107] on div at bounding box center [583, 284] width 1166 height 569
click at [926, 126] on span "Preview / Publish" at bounding box center [957, 122] width 90 height 10
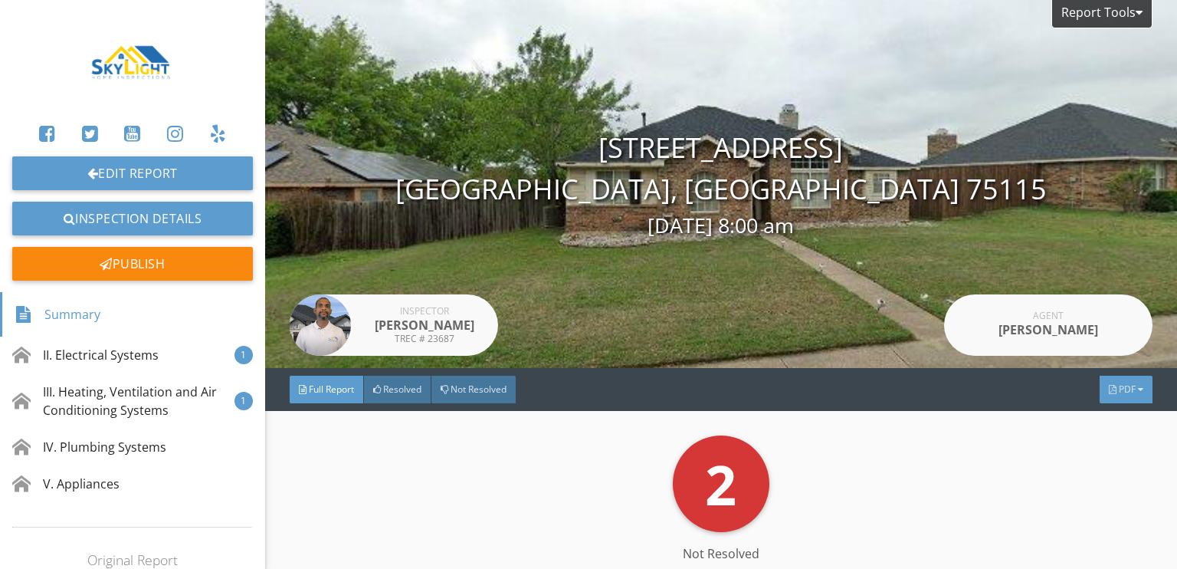
click at [1119, 394] on span "PDF" at bounding box center [1127, 389] width 17 height 13
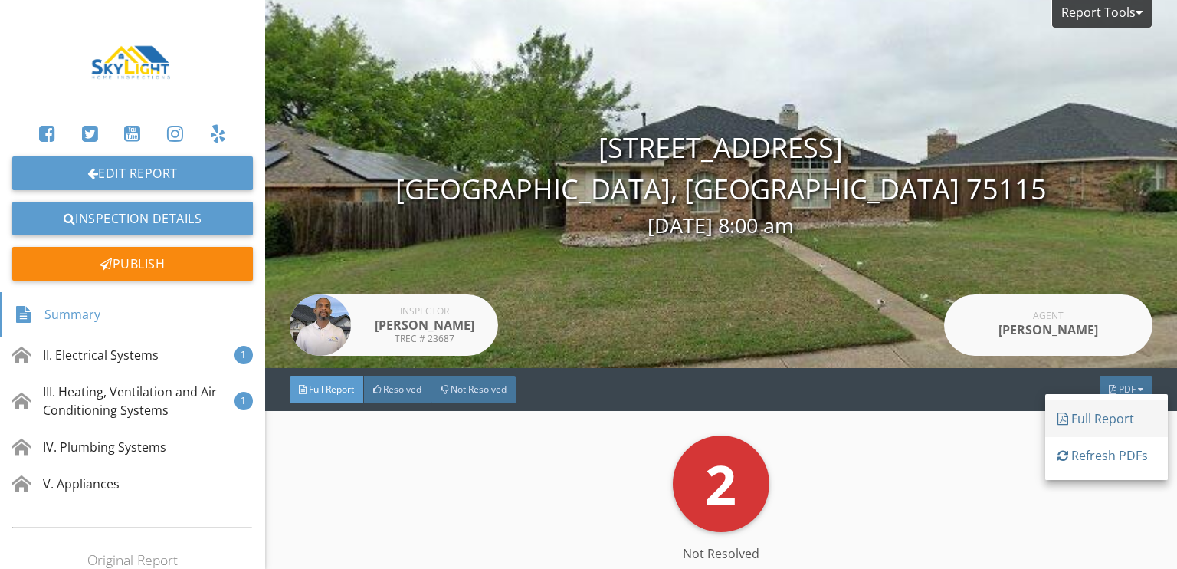
click at [1092, 418] on div "Full Report" at bounding box center [1107, 418] width 98 height 18
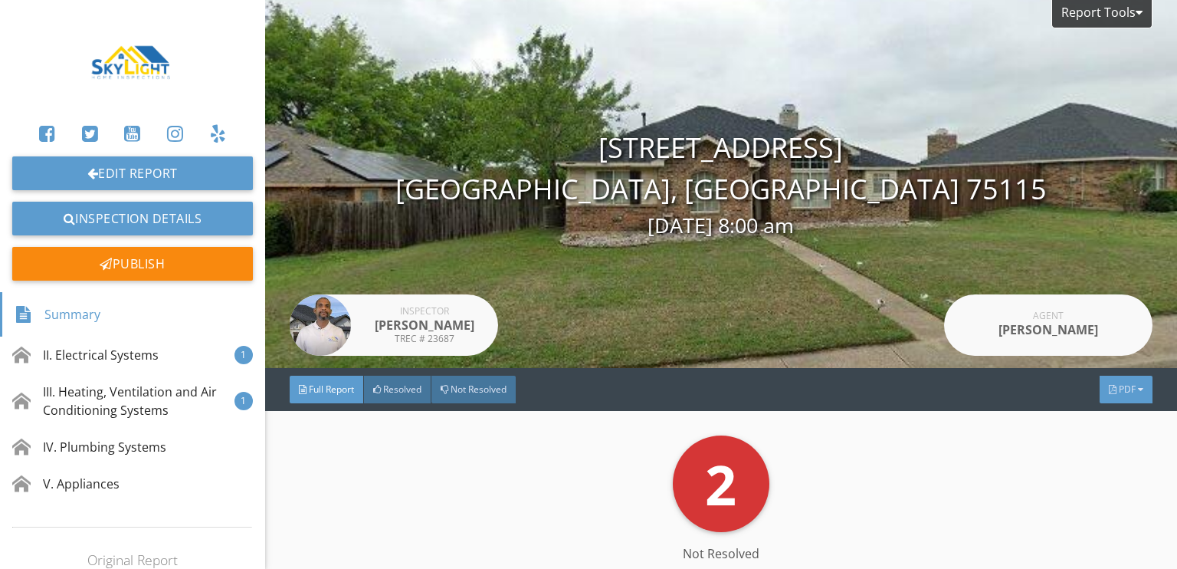
click at [1109, 386] on div at bounding box center [1113, 389] width 8 height 9
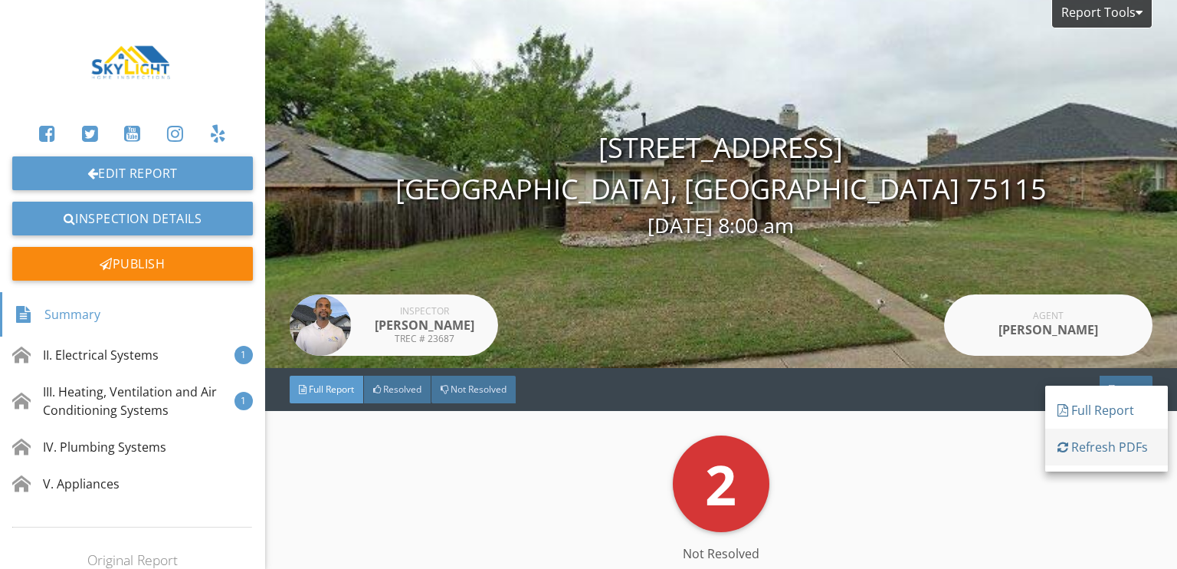
click at [1105, 442] on div "Refresh PDFs" at bounding box center [1107, 447] width 98 height 18
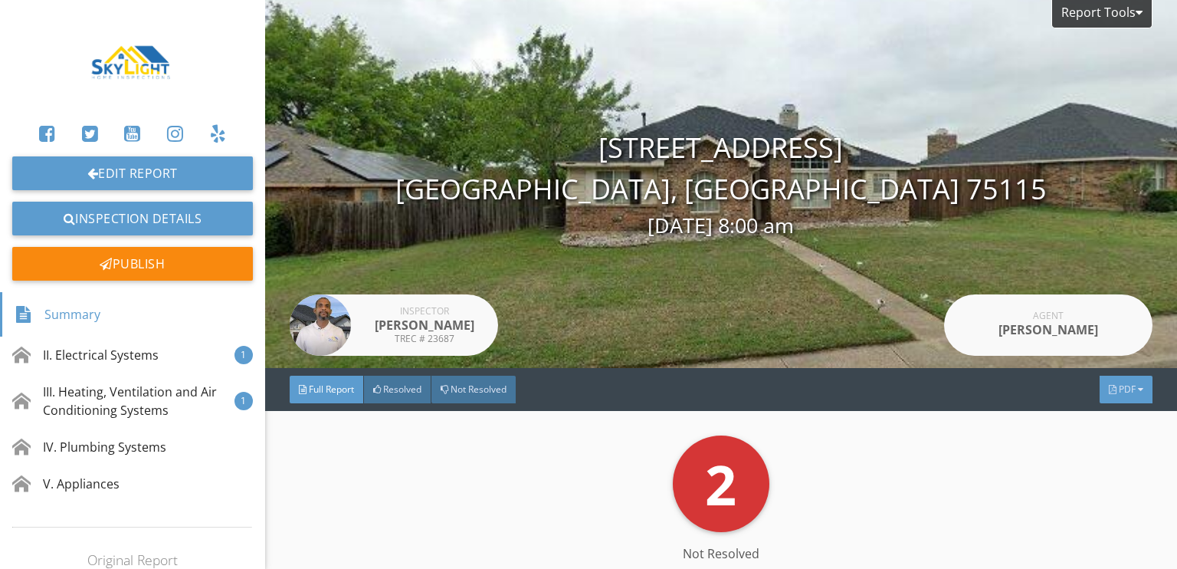
click at [1119, 389] on span "PDF" at bounding box center [1127, 389] width 17 height 13
click at [1088, 413] on div "Full Report" at bounding box center [1107, 413] width 98 height 18
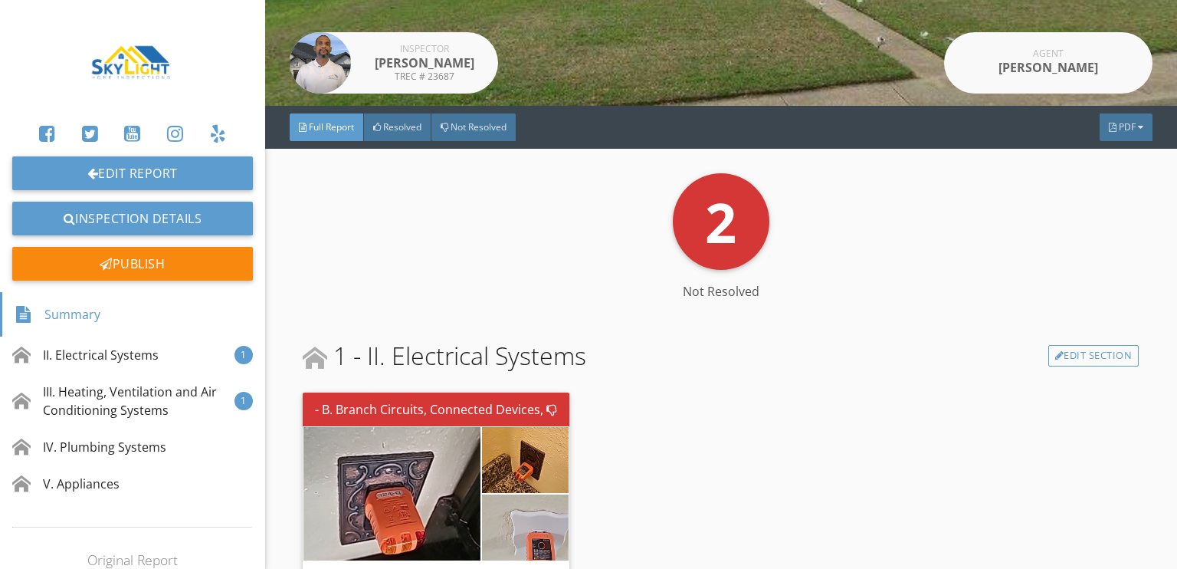
scroll to position [383, 0]
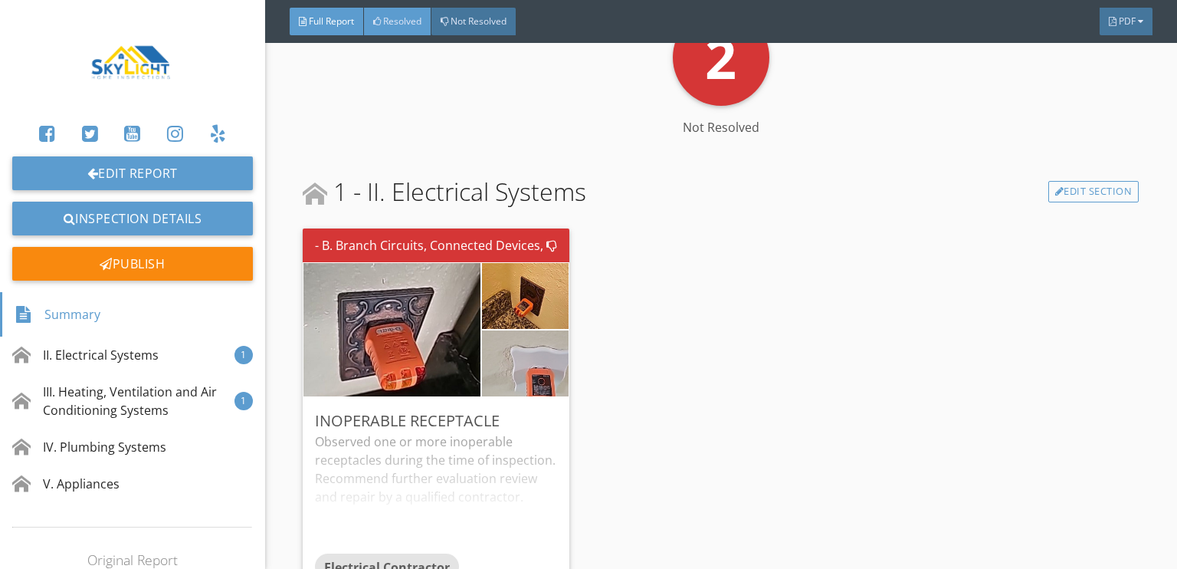
click at [396, 33] on div "Resolved" at bounding box center [397, 22] width 67 height 28
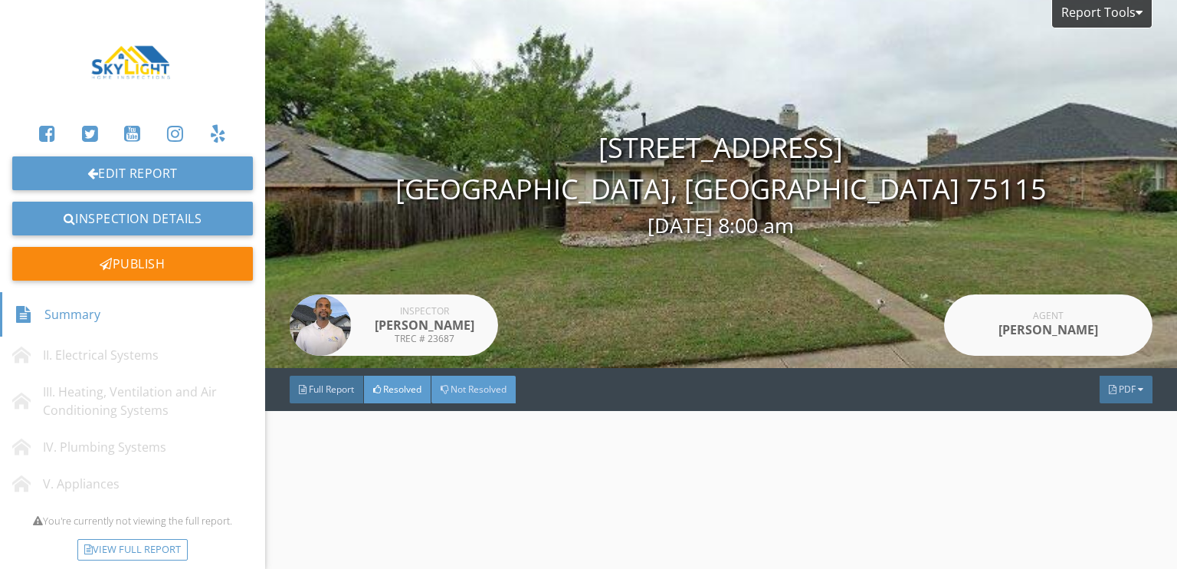
click at [479, 392] on span "Not Resolved" at bounding box center [479, 389] width 56 height 13
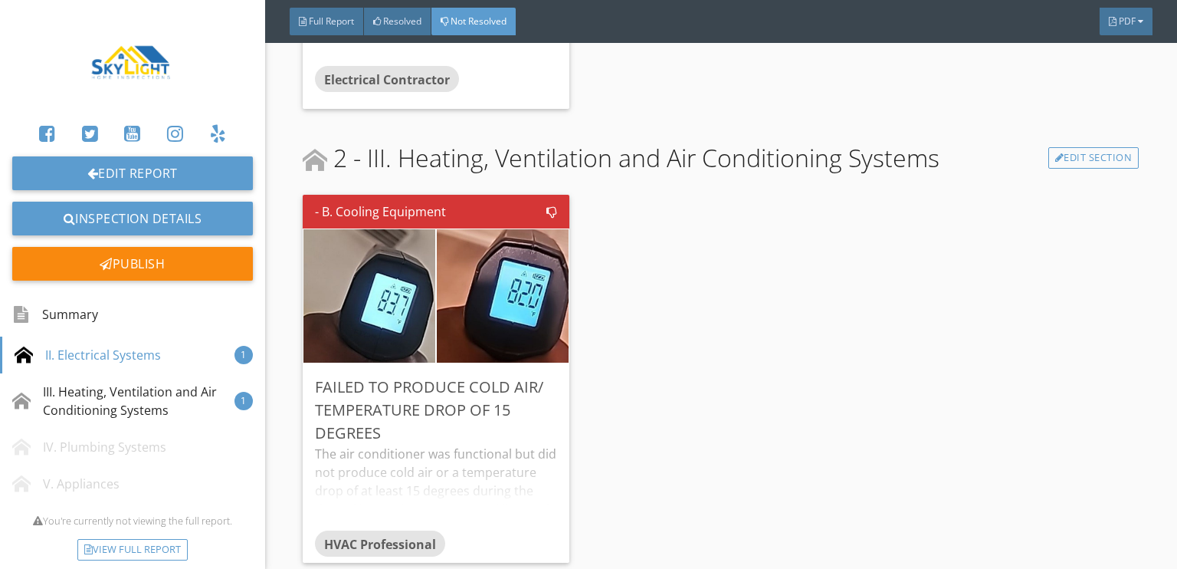
scroll to position [181, 0]
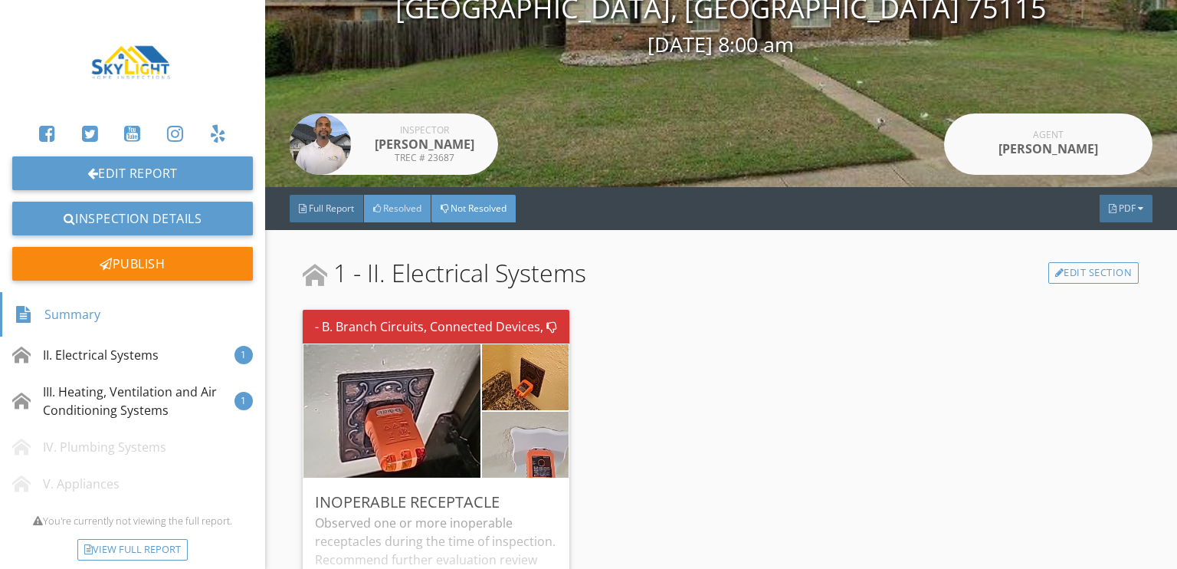
click at [408, 211] on span "Resolved" at bounding box center [402, 208] width 38 height 13
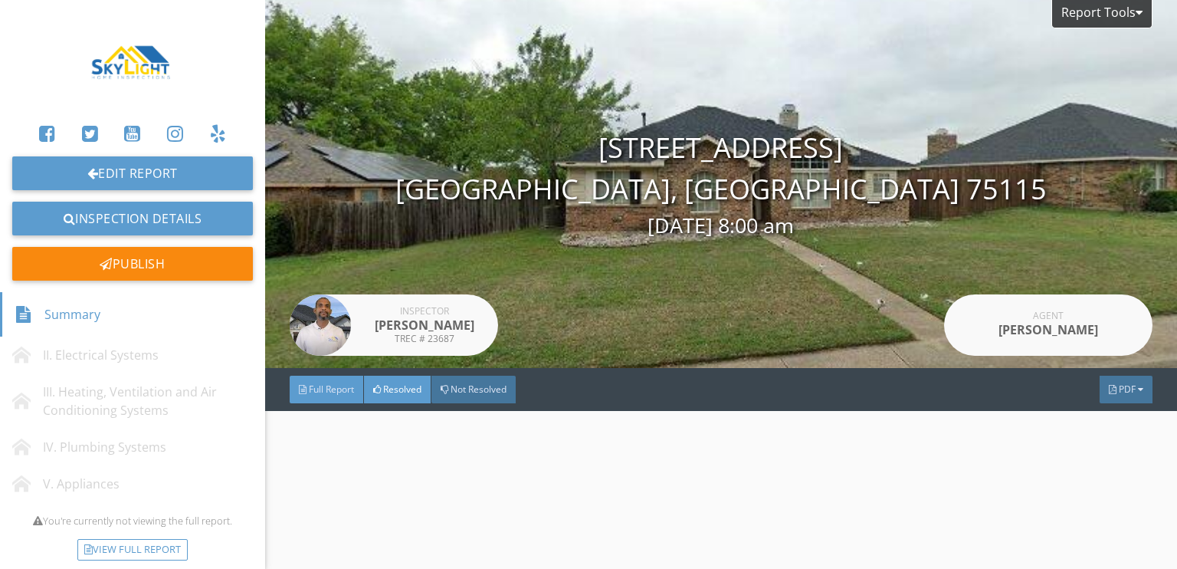
click at [337, 390] on span "Full Report" at bounding box center [331, 389] width 45 height 13
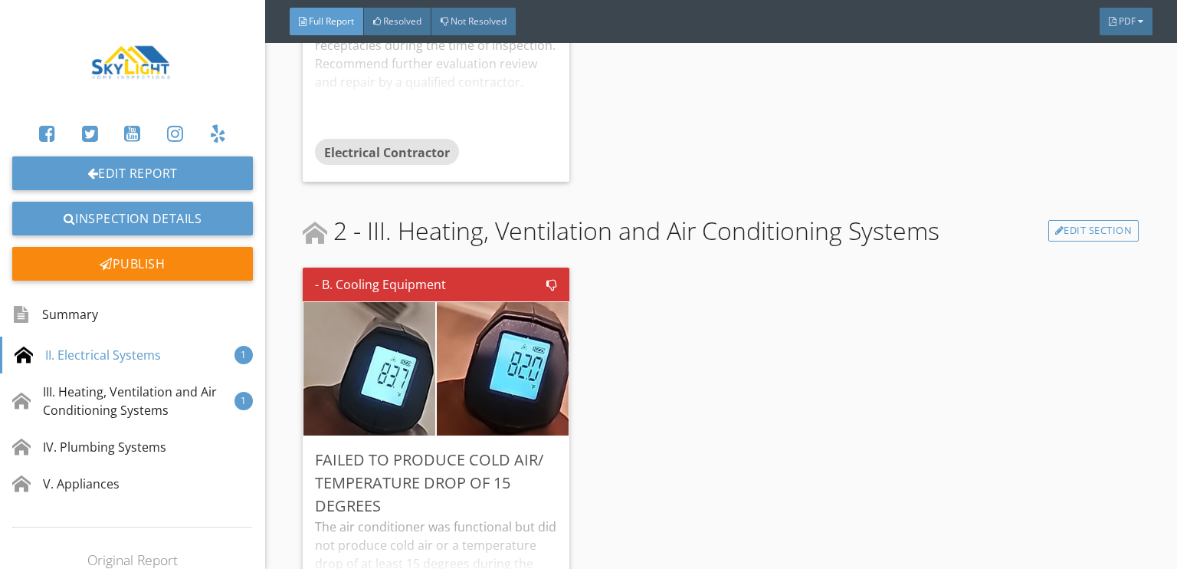
scroll to position [1029, 0]
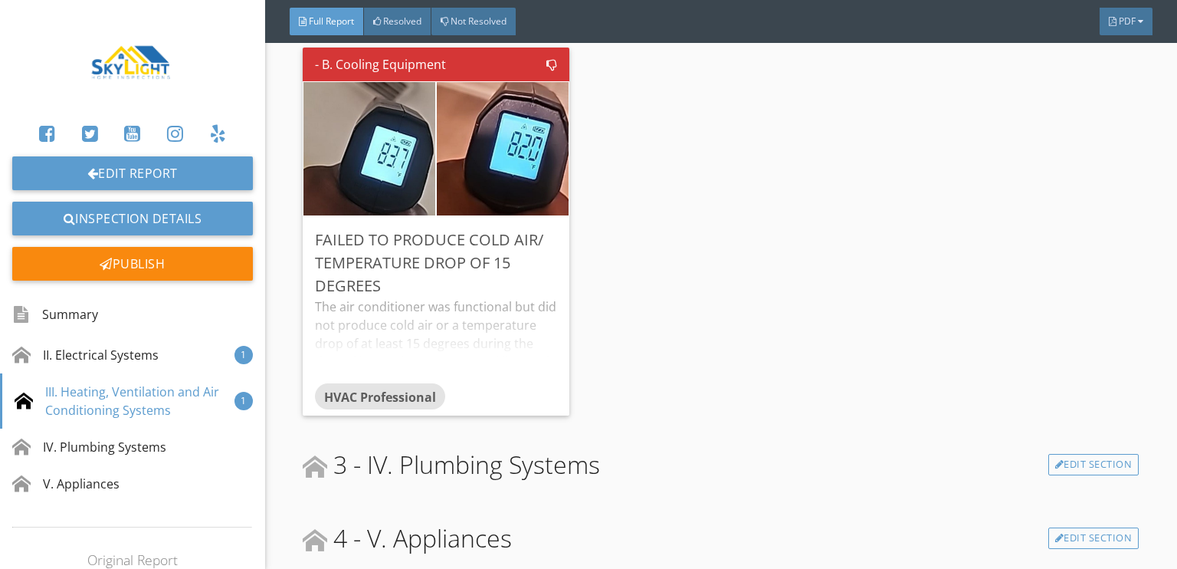
click at [587, 451] on span "3 - IV. Plumbing Systems" at bounding box center [451, 464] width 297 height 37
click at [1097, 456] on link "Edit Section" at bounding box center [1094, 464] width 91 height 21
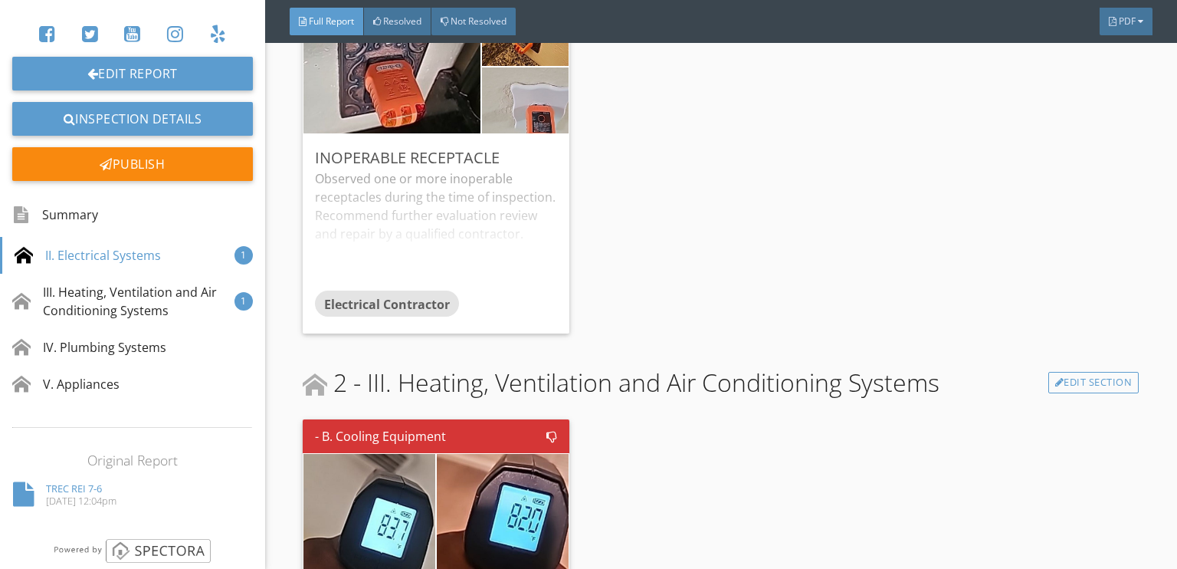
scroll to position [133, 0]
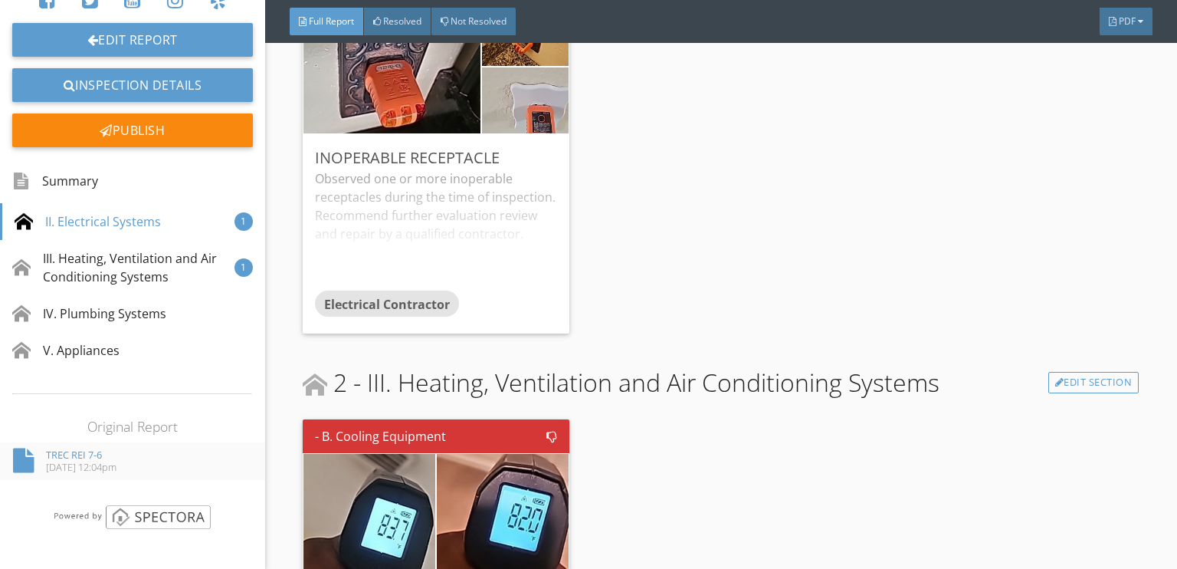
click at [57, 456] on div "TREC REI 7-6" at bounding box center [81, 454] width 71 height 12
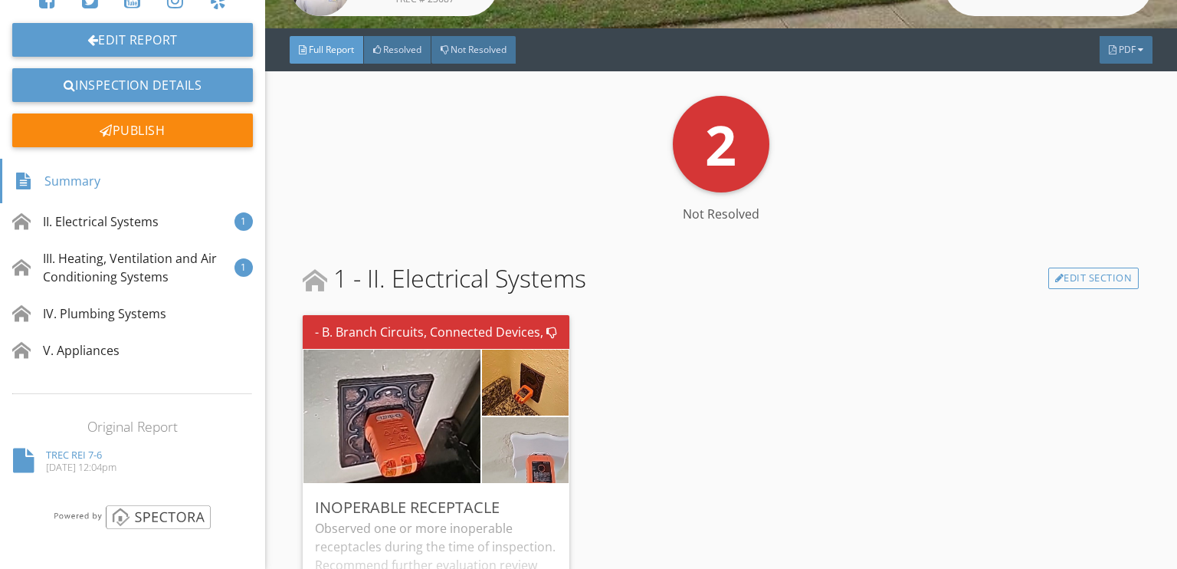
scroll to position [0, 0]
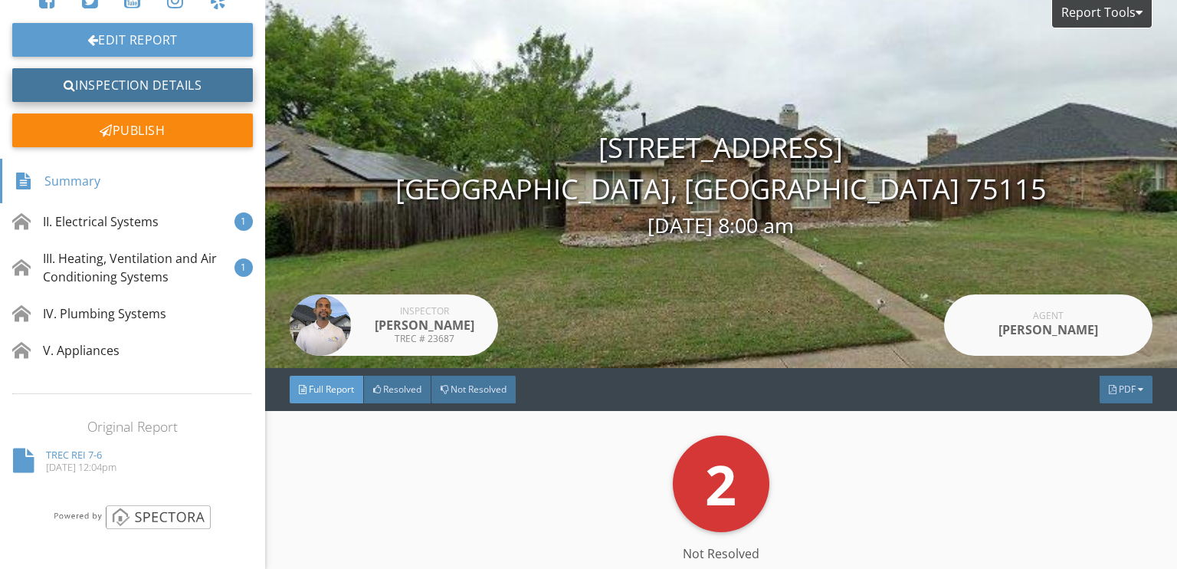
click at [150, 82] on link "Inspection Details" at bounding box center [132, 85] width 241 height 34
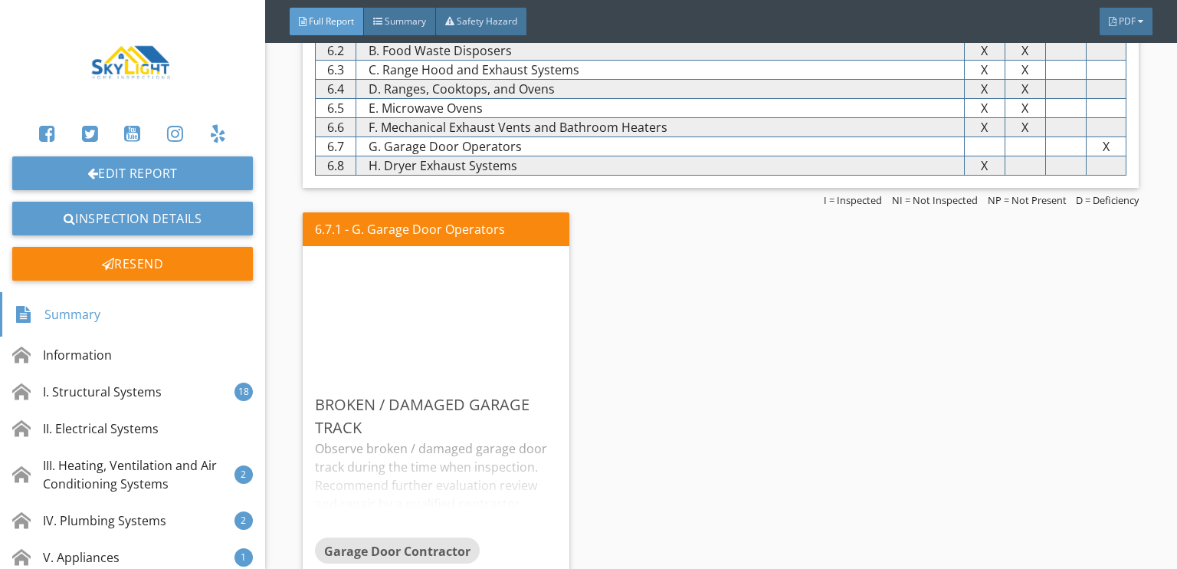
scroll to position [4981, 0]
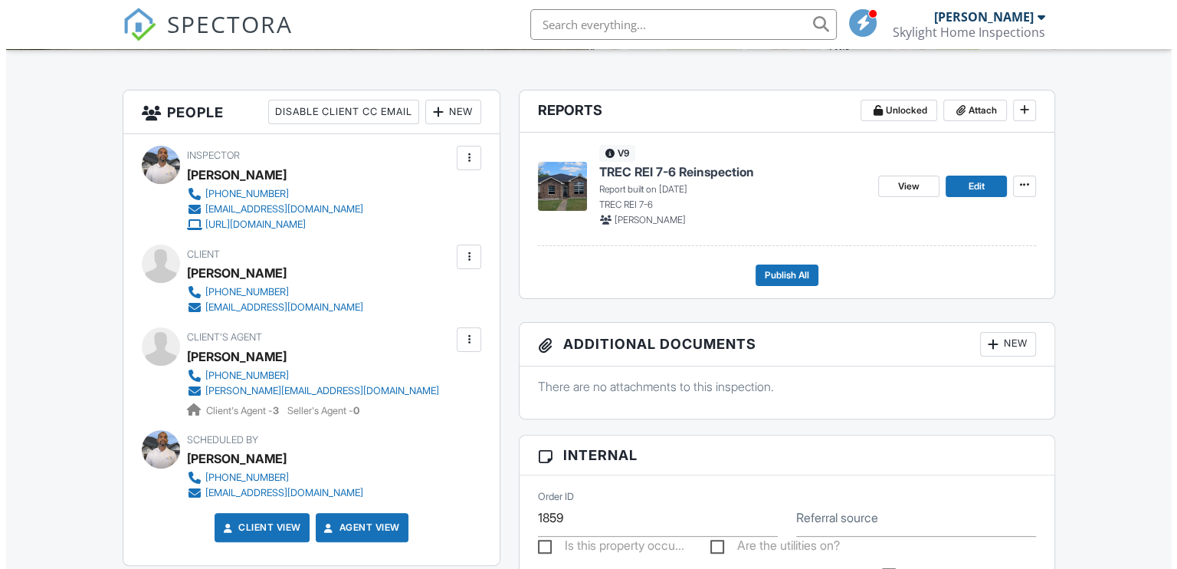
scroll to position [307, 0]
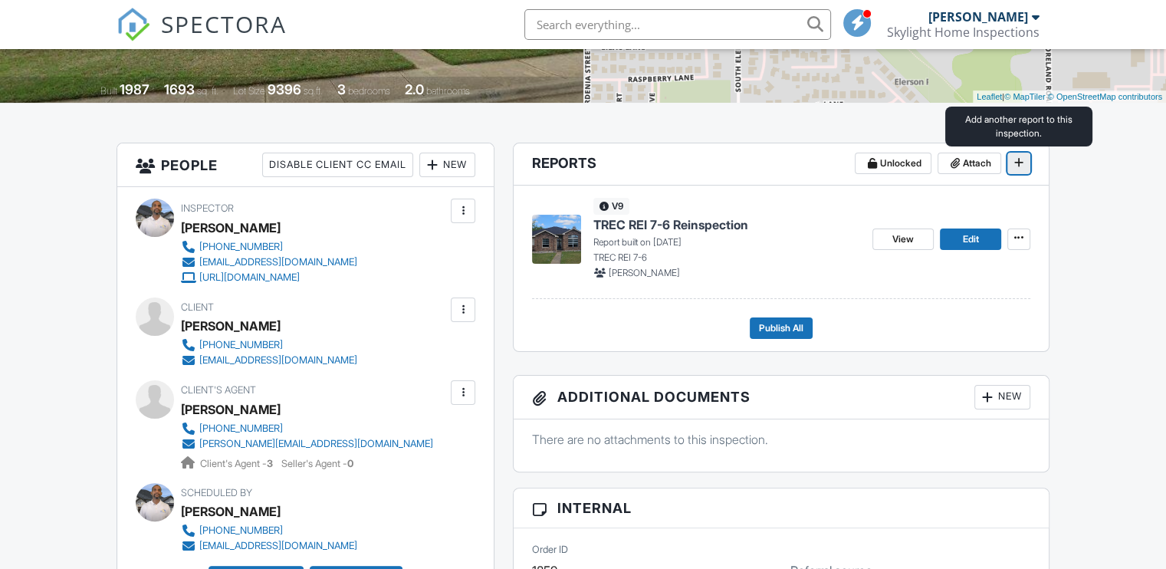
click at [1018, 162] on icon at bounding box center [1018, 162] width 9 height 11
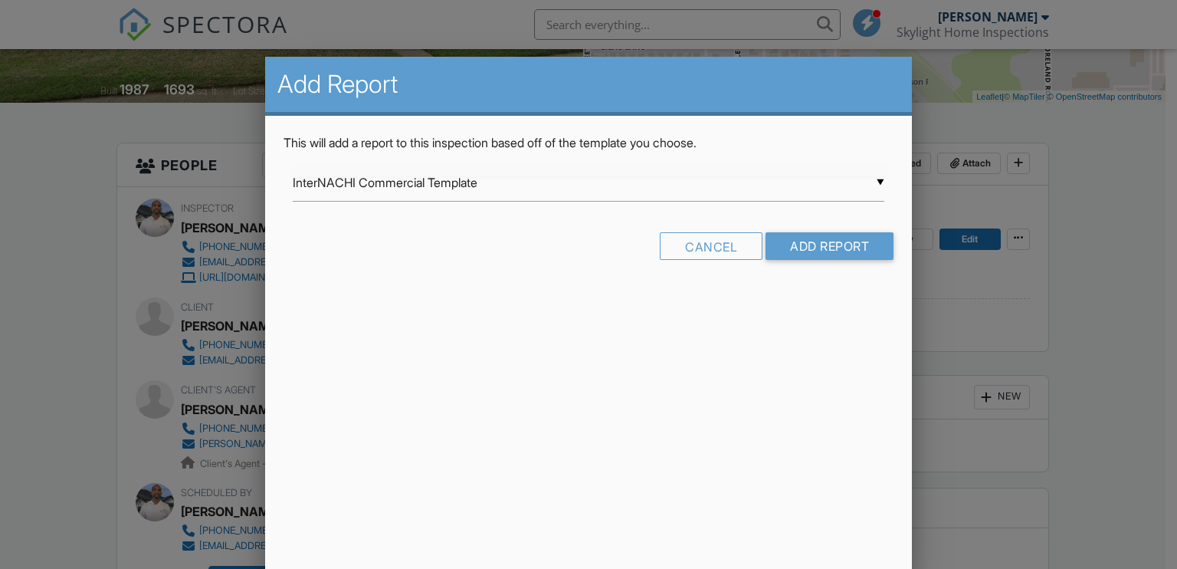
click at [566, 182] on div "▼ InterNACHI Commercial Template InterNACHI Commercial Template TREC REI 7-6 In…" at bounding box center [589, 183] width 593 height 38
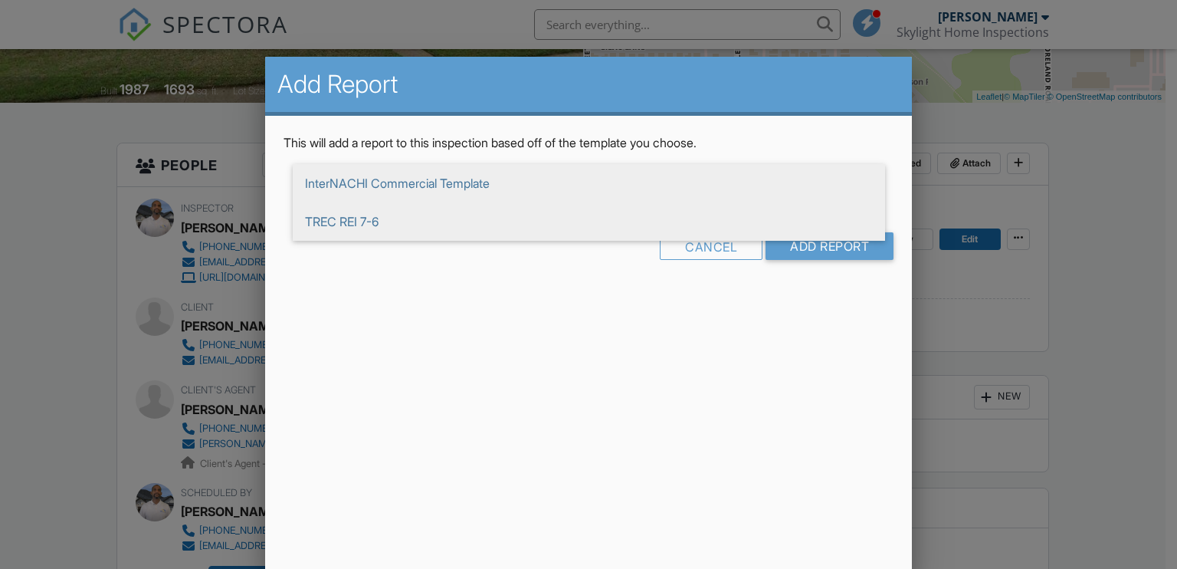
click at [353, 220] on span "TREC REI 7-6" at bounding box center [589, 221] width 593 height 38
type input "TREC REI 7-6"
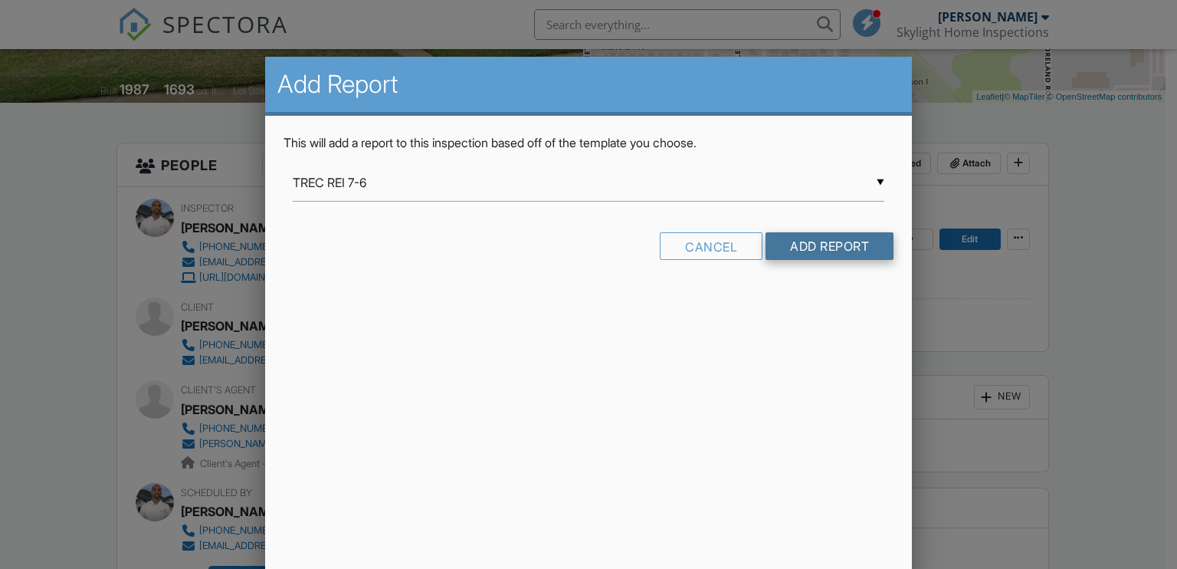
click at [803, 240] on input "Add Report" at bounding box center [830, 246] width 128 height 28
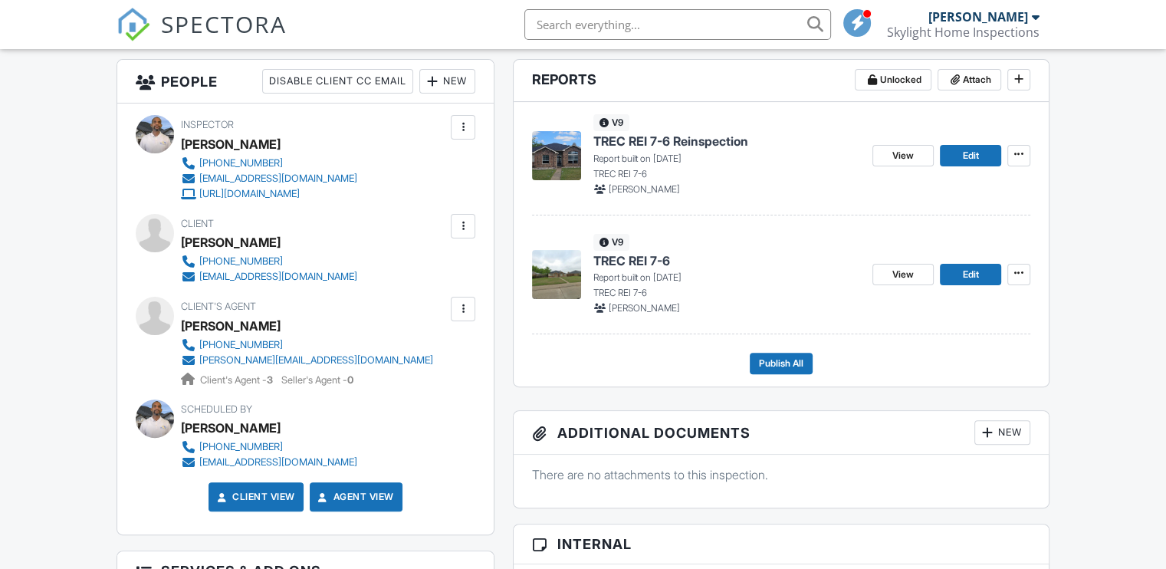
scroll to position [364, 0]
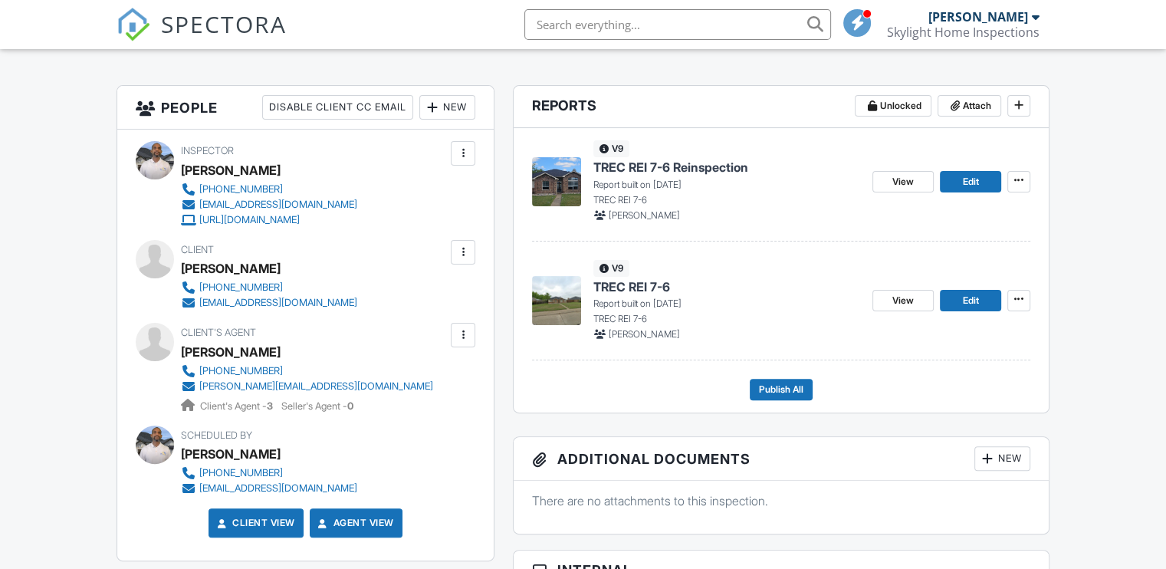
click at [908, 181] on span "View" at bounding box center [902, 181] width 21 height 15
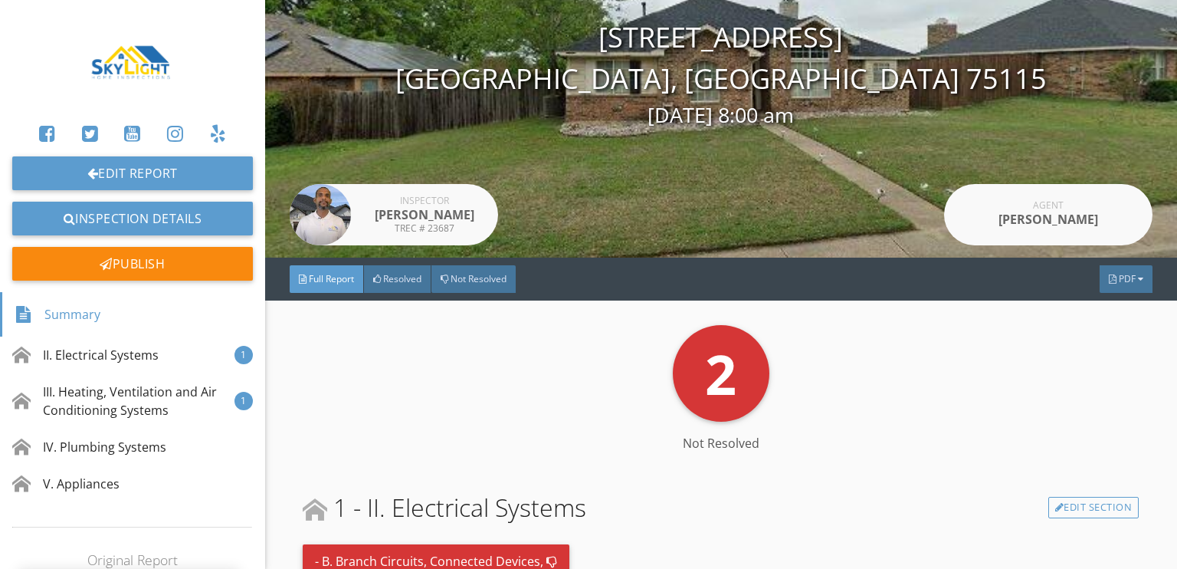
scroll to position [110, 0]
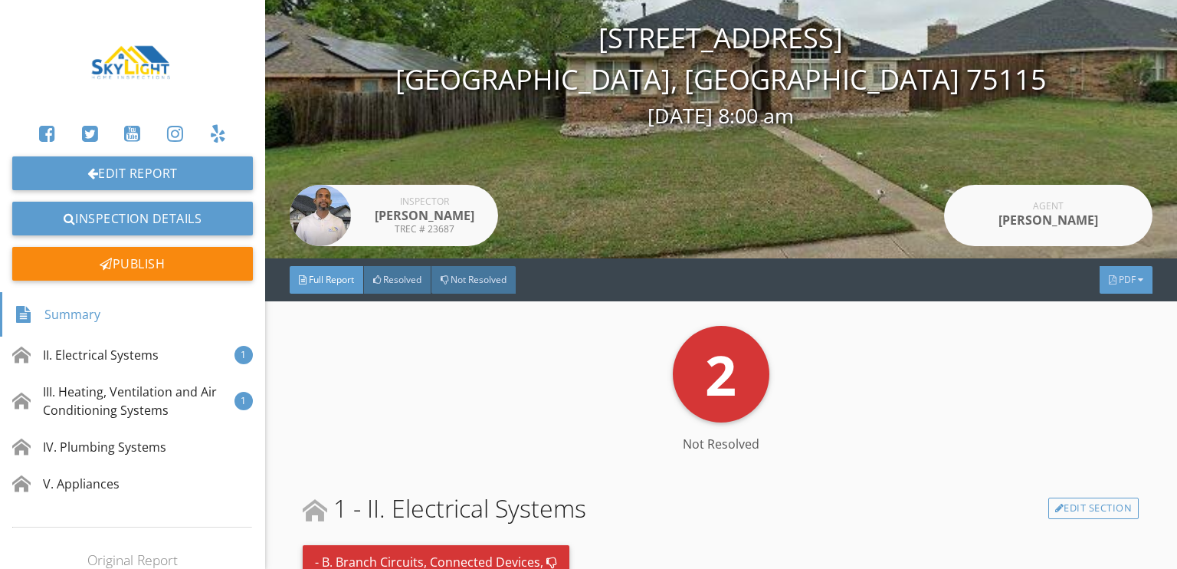
click at [1119, 279] on span "PDF" at bounding box center [1127, 279] width 17 height 13
click at [1101, 304] on div "Full Report" at bounding box center [1107, 303] width 98 height 18
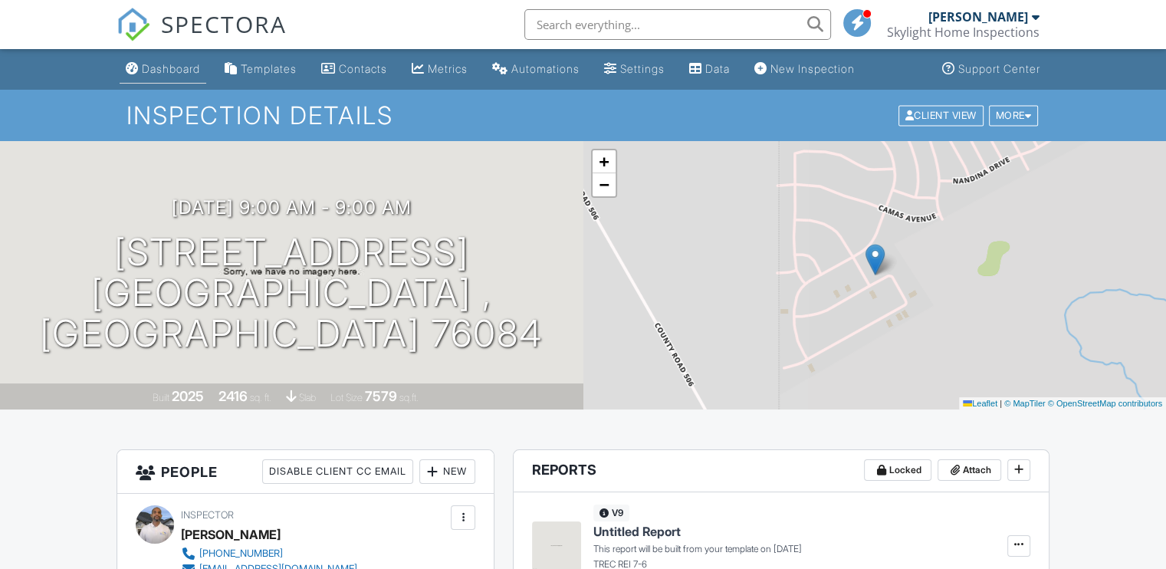
click at [200, 69] on div "Dashboard" at bounding box center [171, 68] width 58 height 13
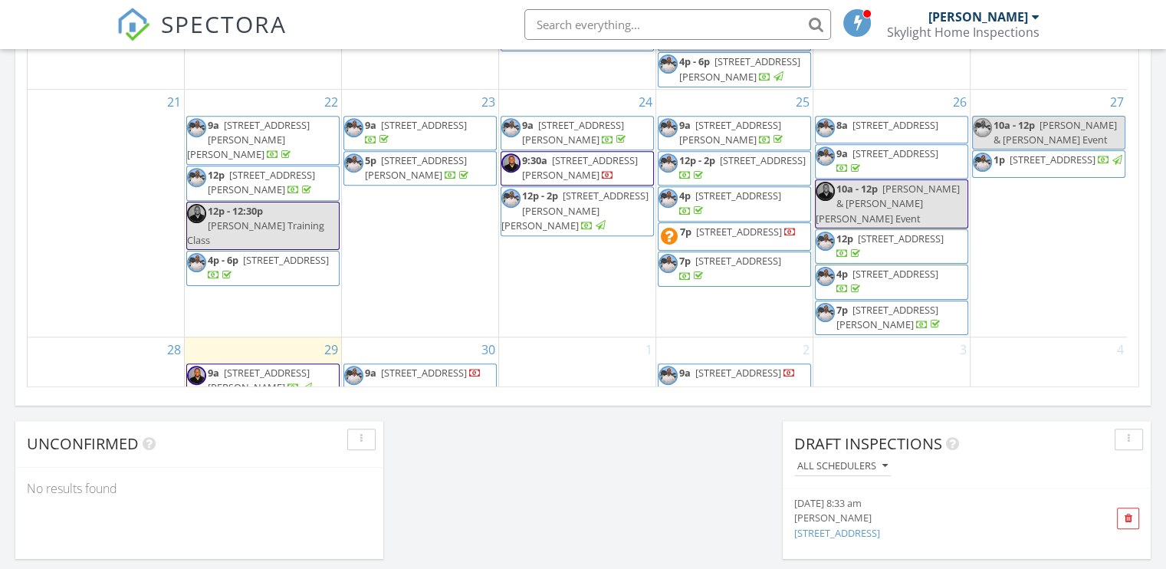
scroll to position [949, 0]
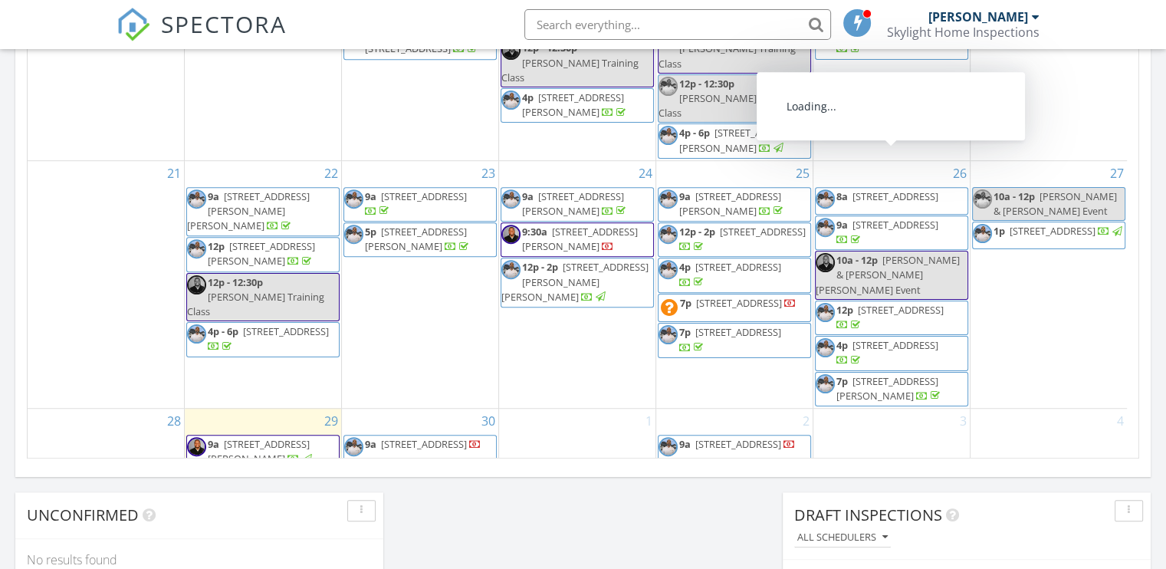
click at [903, 189] on span "[STREET_ADDRESS]" at bounding box center [895, 196] width 86 height 14
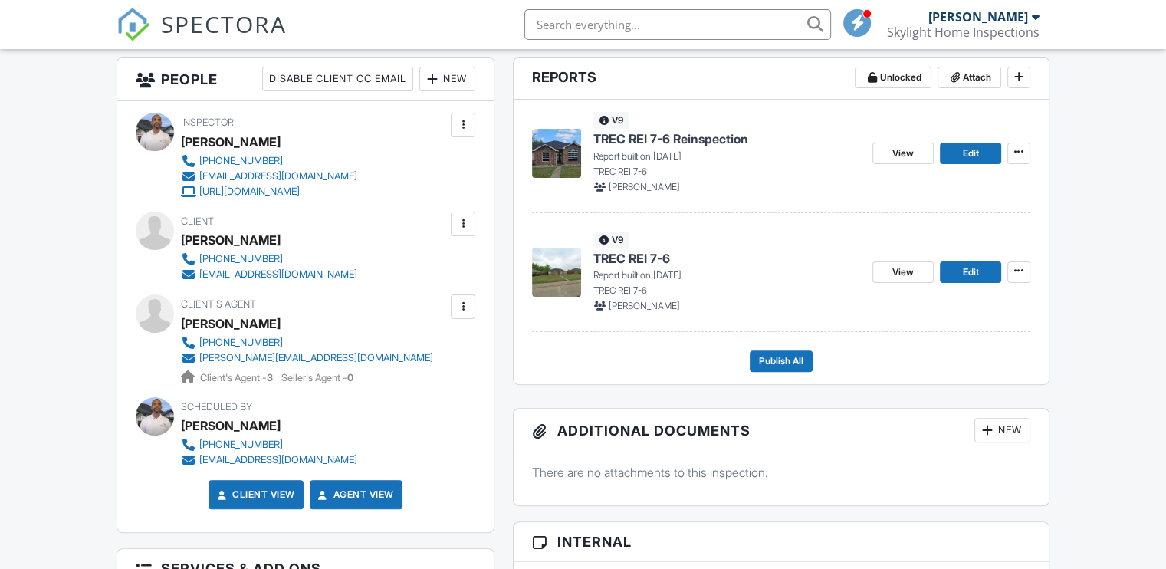
scroll to position [383, 0]
